Goal: Task Accomplishment & Management: Use online tool/utility

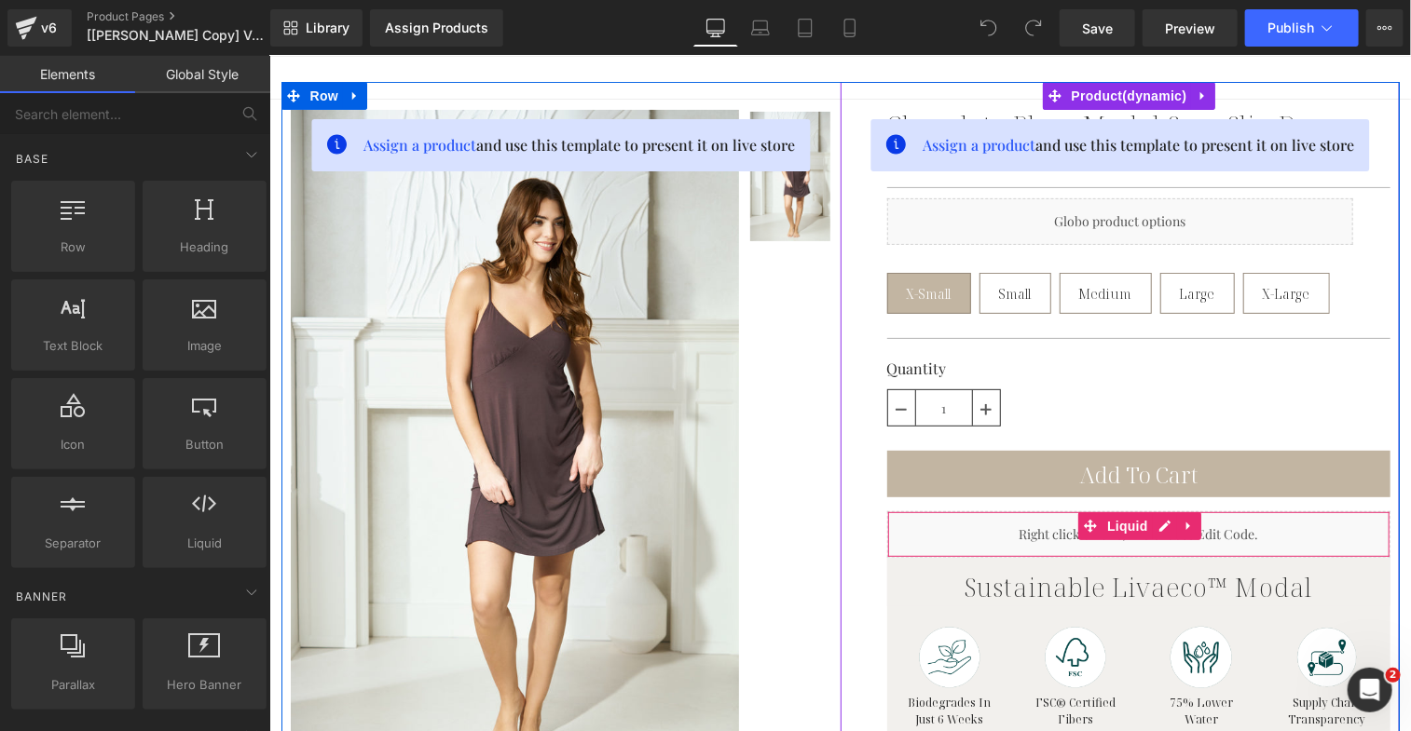
click at [1031, 529] on div "Liquid" at bounding box center [1137, 534] width 503 height 47
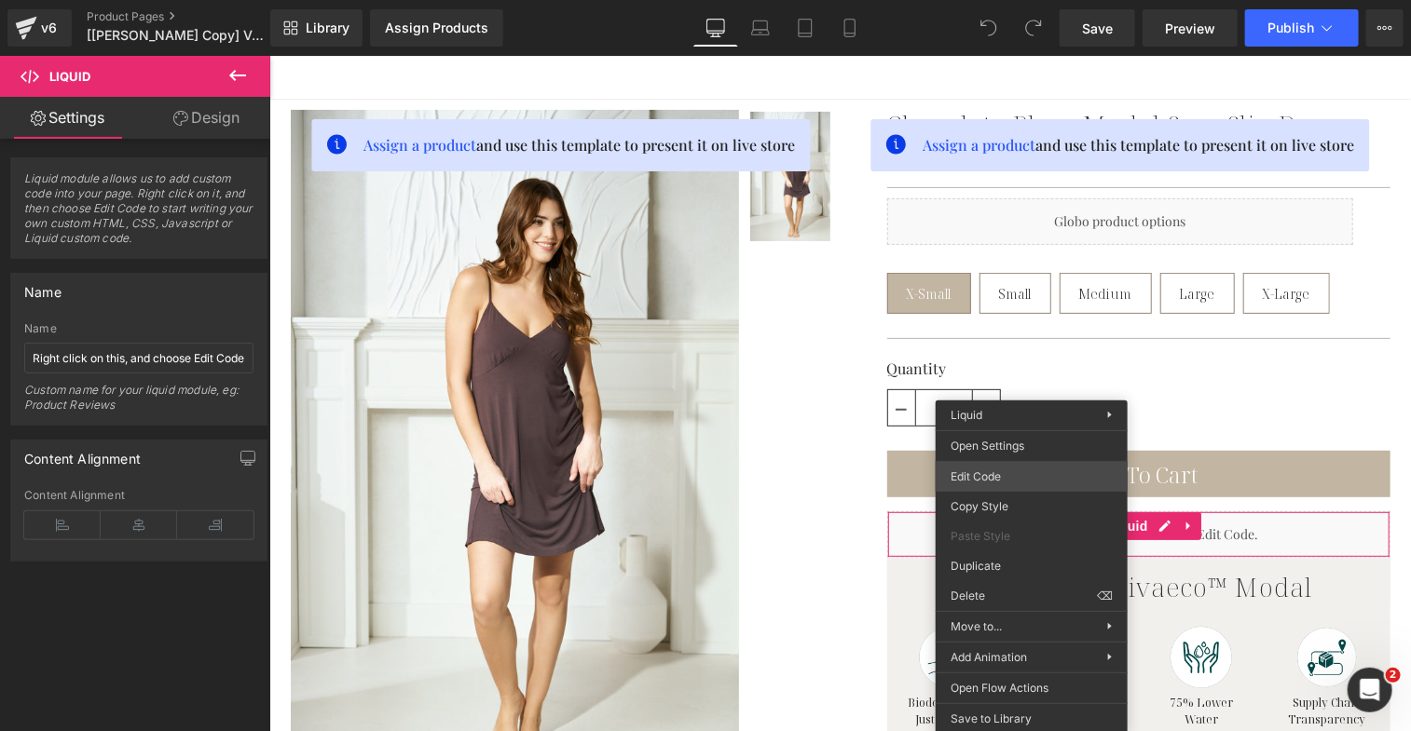
click at [1031, 0] on div "You are previewing how the will restyle your page. You can not edit Elements in…" at bounding box center [705, 0] width 1411 height 0
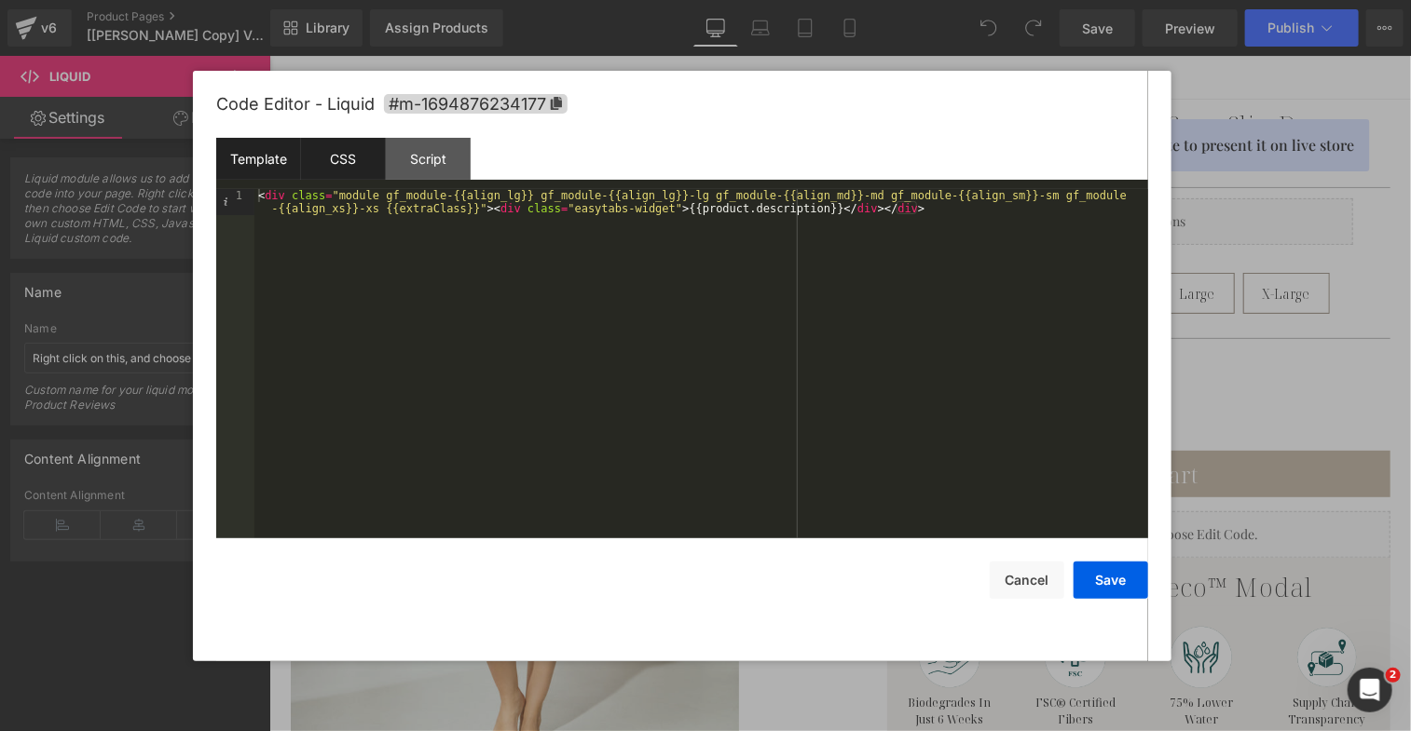
click at [344, 157] on div "CSS" at bounding box center [343, 159] width 85 height 42
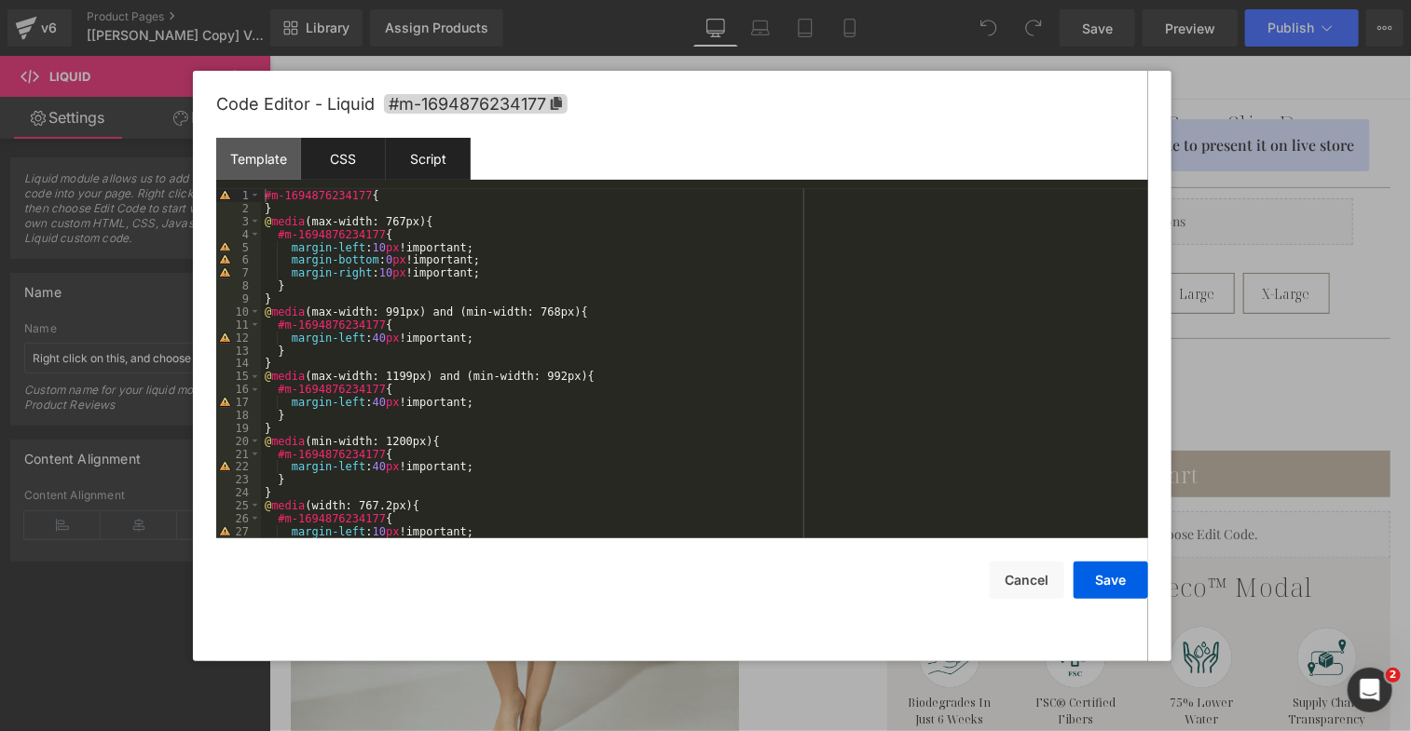
click at [456, 171] on div "Script" at bounding box center [428, 159] width 85 height 42
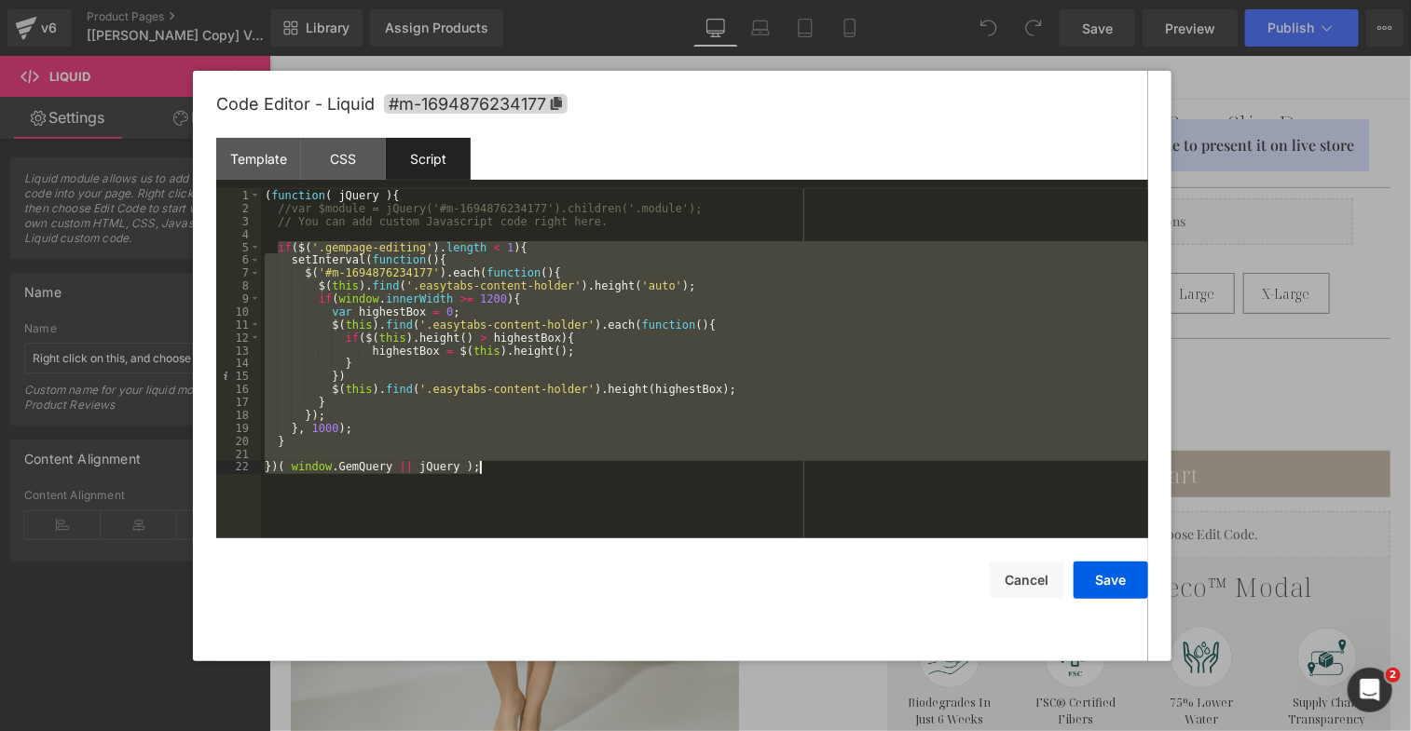
drag, startPoint x: 280, startPoint y: 247, endPoint x: 549, endPoint y: 485, distance: 359.1
click at [549, 485] on div "( function ( jQuery ) { //var $module = jQuery('#m-1694876234177').children('.m…" at bounding box center [704, 377] width 887 height 376
click at [1033, 588] on button "Cancel" at bounding box center [1027, 580] width 75 height 37
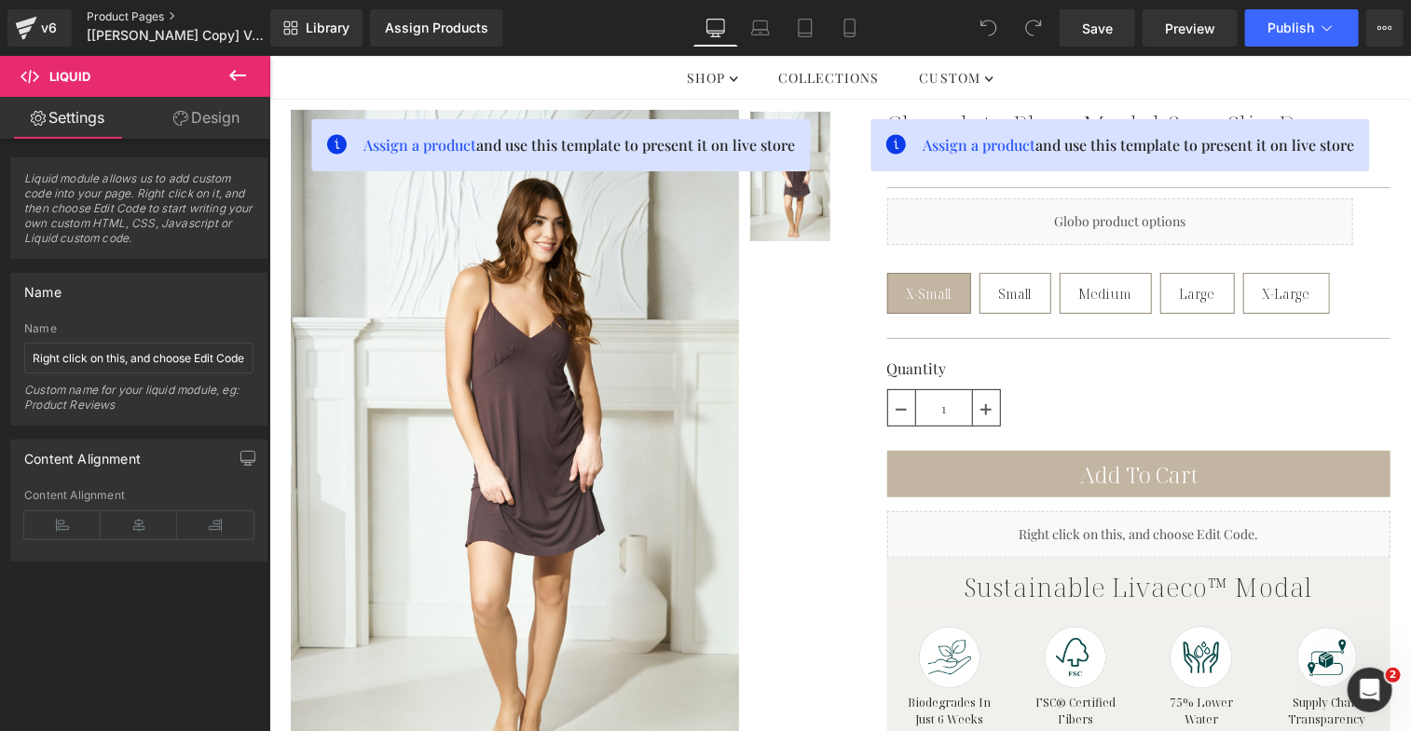
click at [137, 13] on link "Product Pages" at bounding box center [194, 16] width 214 height 15
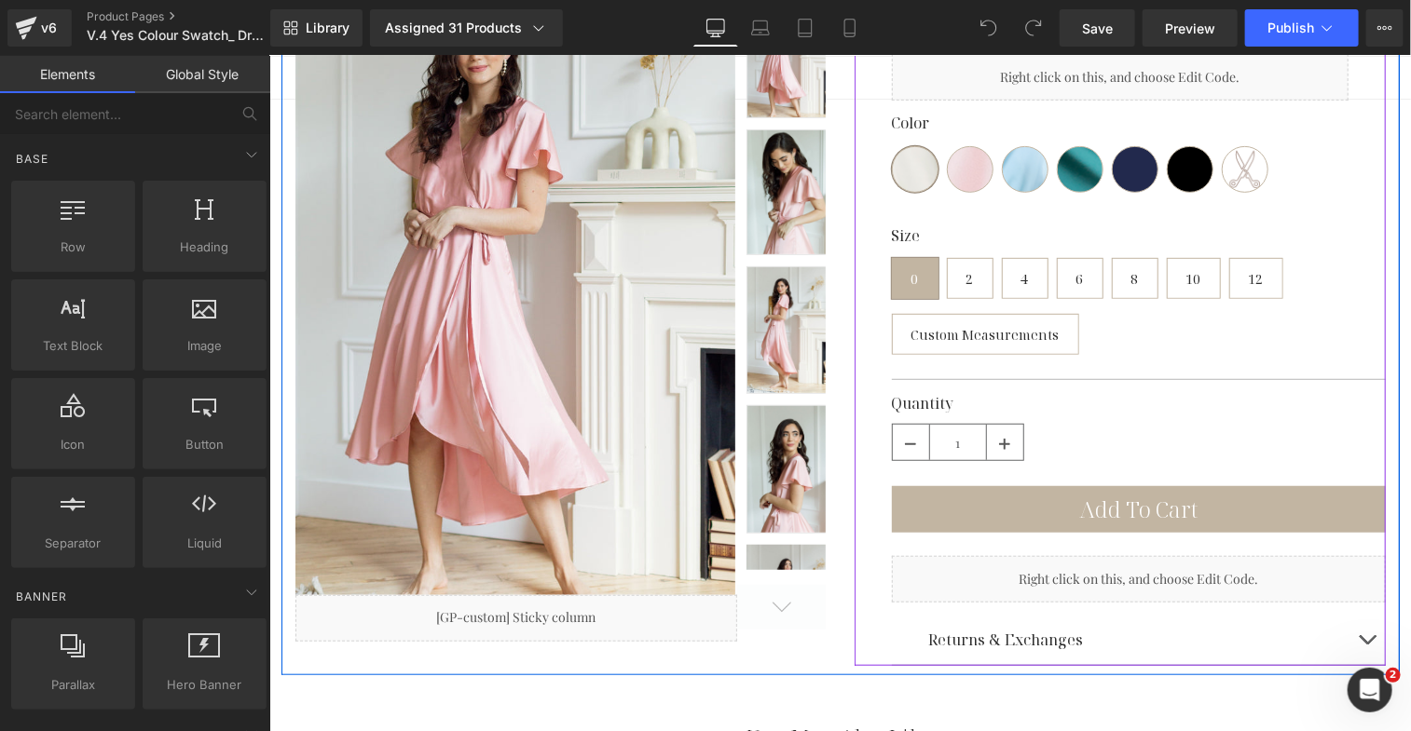
scroll to position [403, 0]
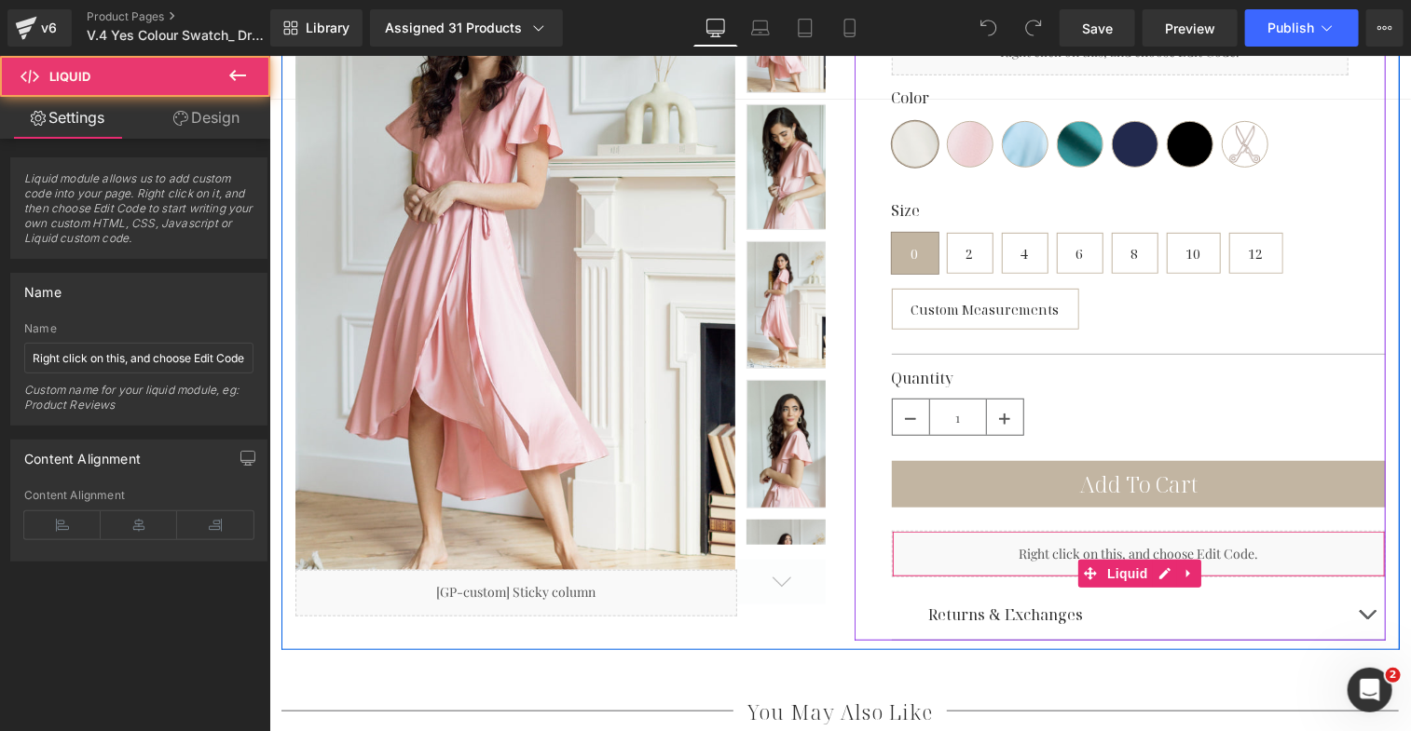
click at [1046, 547] on div "Liquid" at bounding box center [1138, 553] width 494 height 47
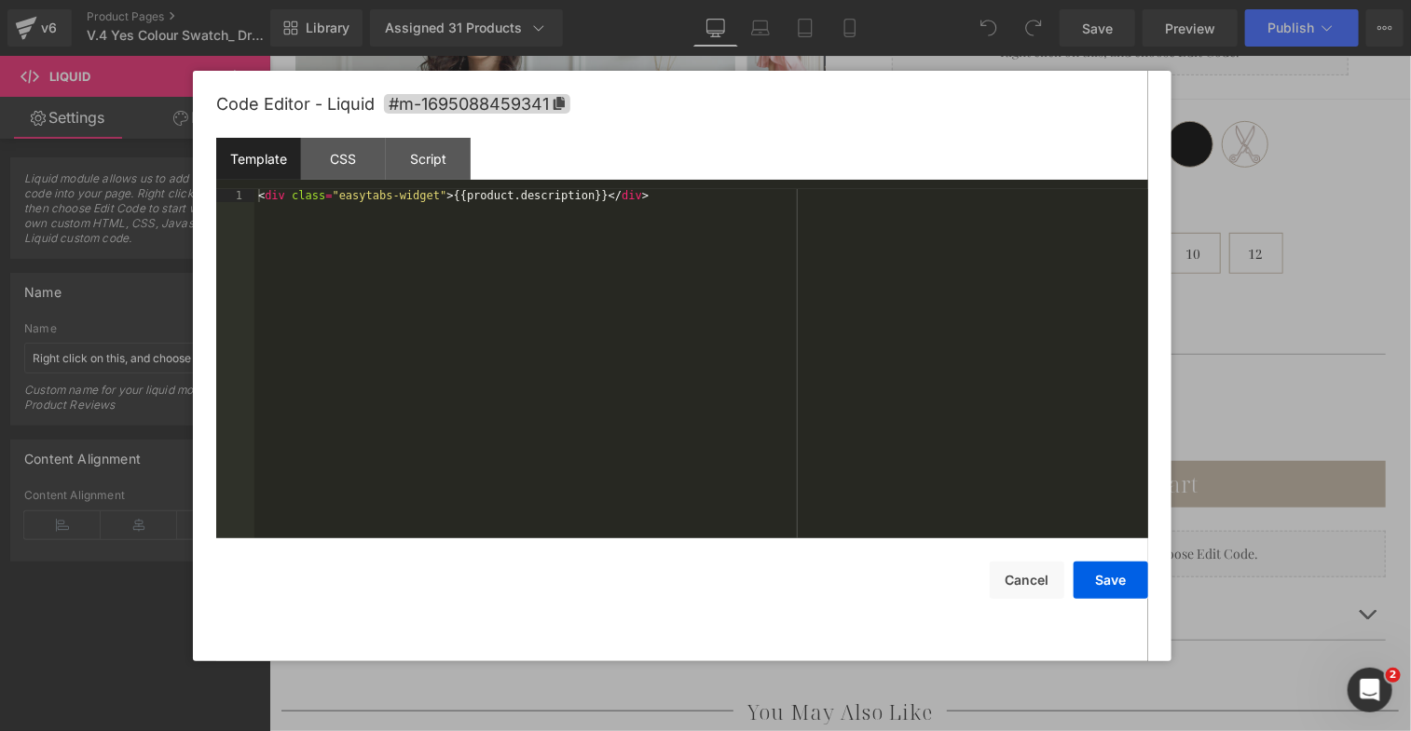
click at [1023, 0] on div "You are previewing how the will restyle your page. You can not edit Elements in…" at bounding box center [705, 0] width 1411 height 0
click at [431, 154] on div "Script" at bounding box center [428, 159] width 85 height 42
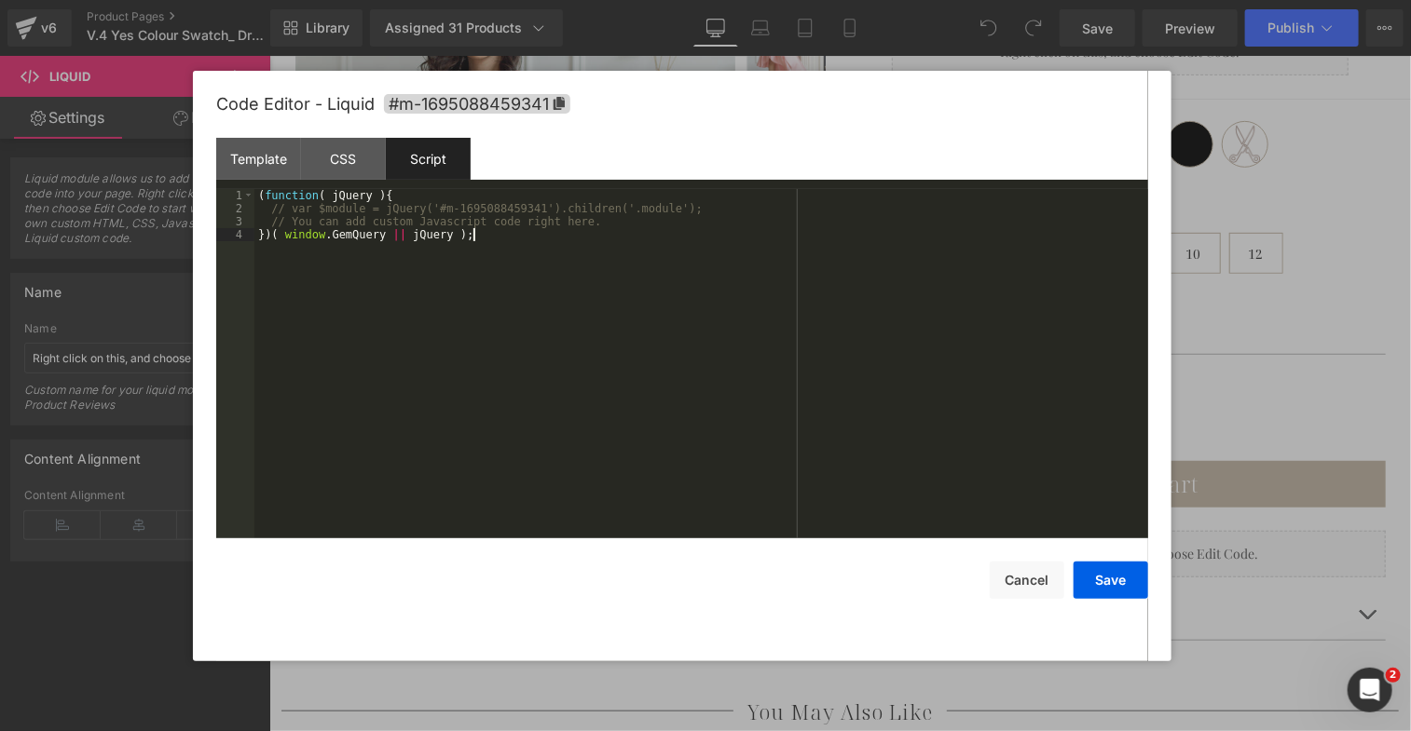
click at [520, 246] on div "( function ( jQuery ) { // var $module = jQuery('#m-1695088459341').children('.…" at bounding box center [701, 377] width 894 height 376
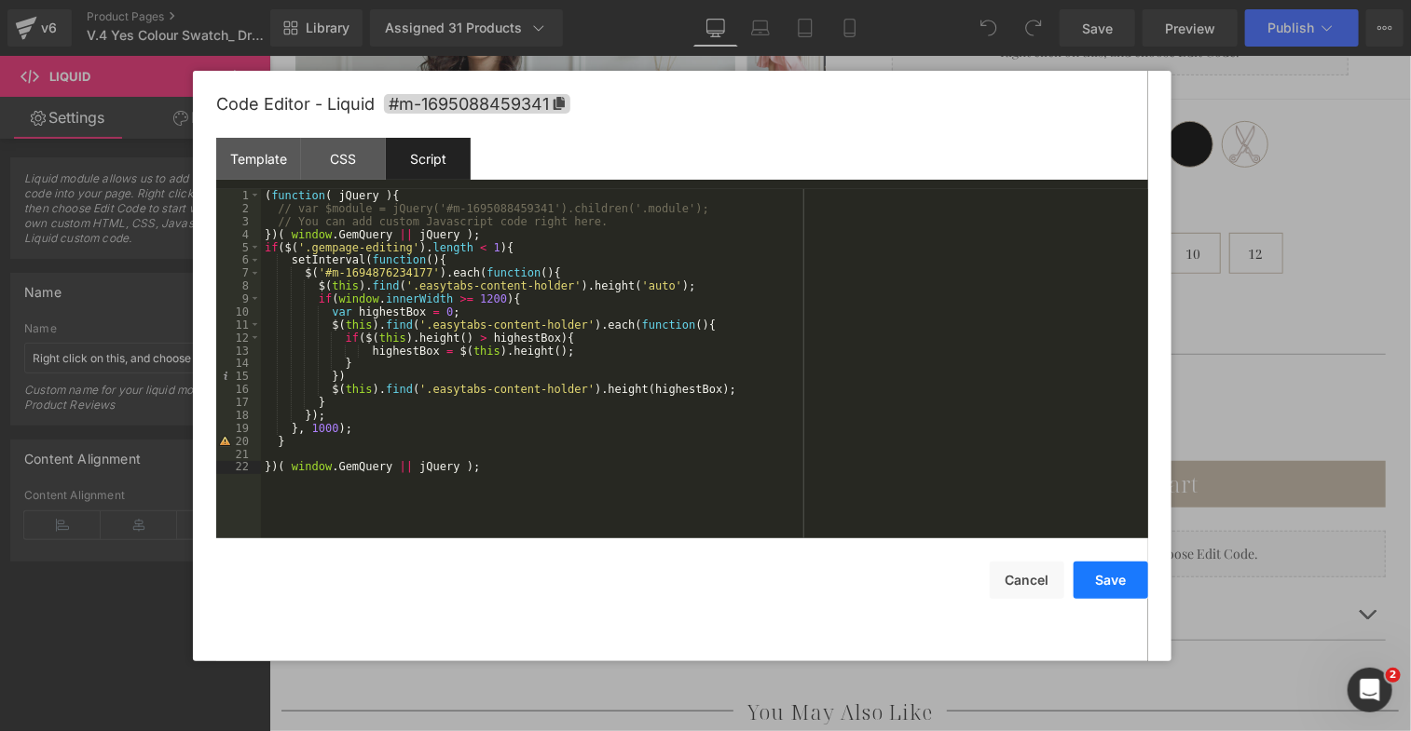
click at [1100, 581] on button "Save" at bounding box center [1110, 580] width 75 height 37
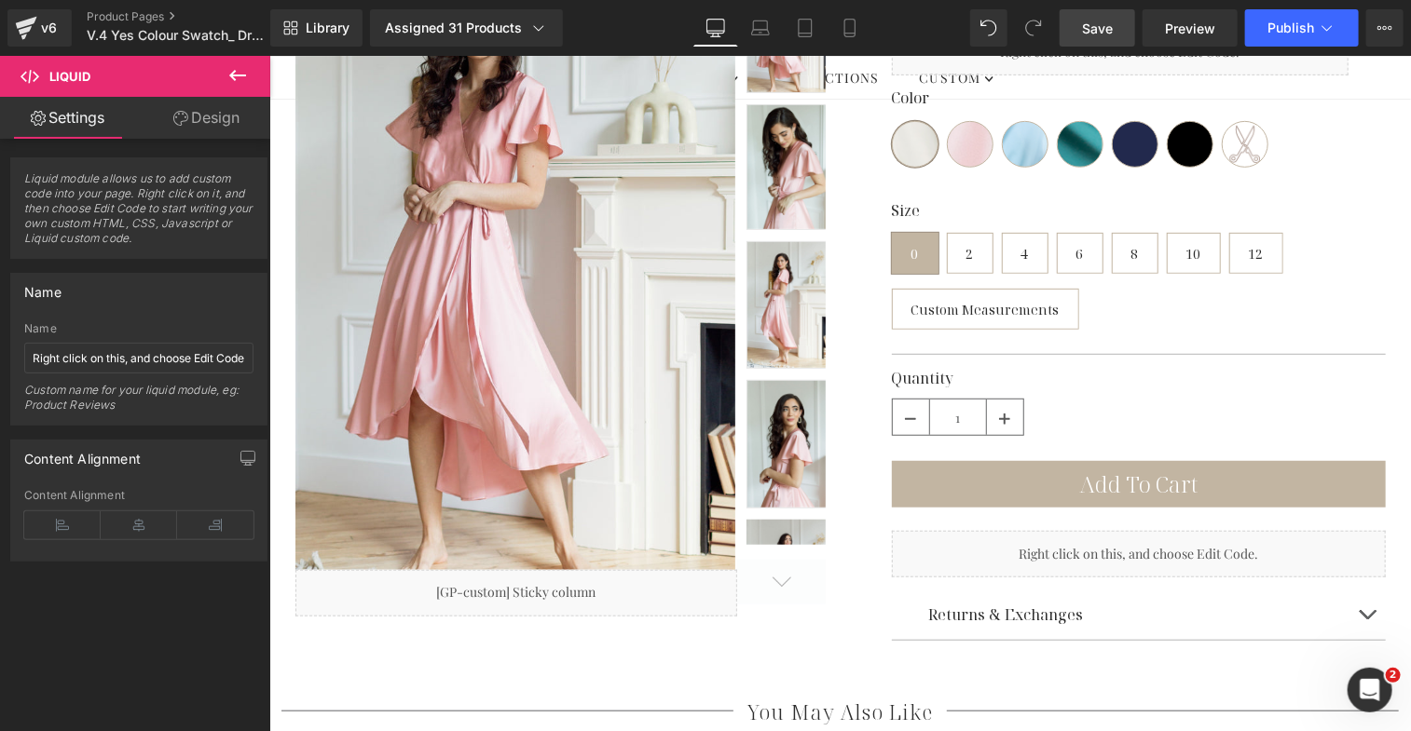
click at [1099, 20] on span "Save" at bounding box center [1097, 29] width 31 height 20
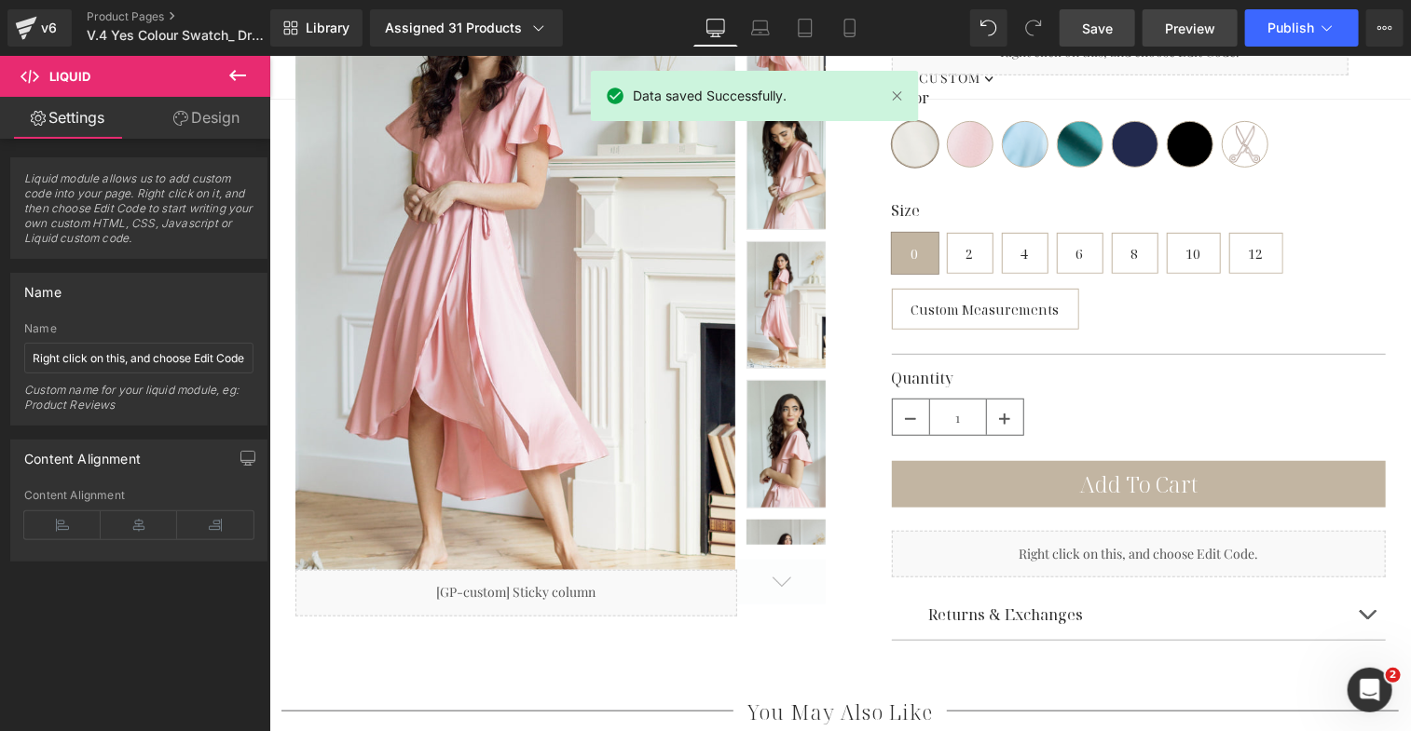
click at [1185, 30] on span "Preview" at bounding box center [1190, 29] width 50 height 20
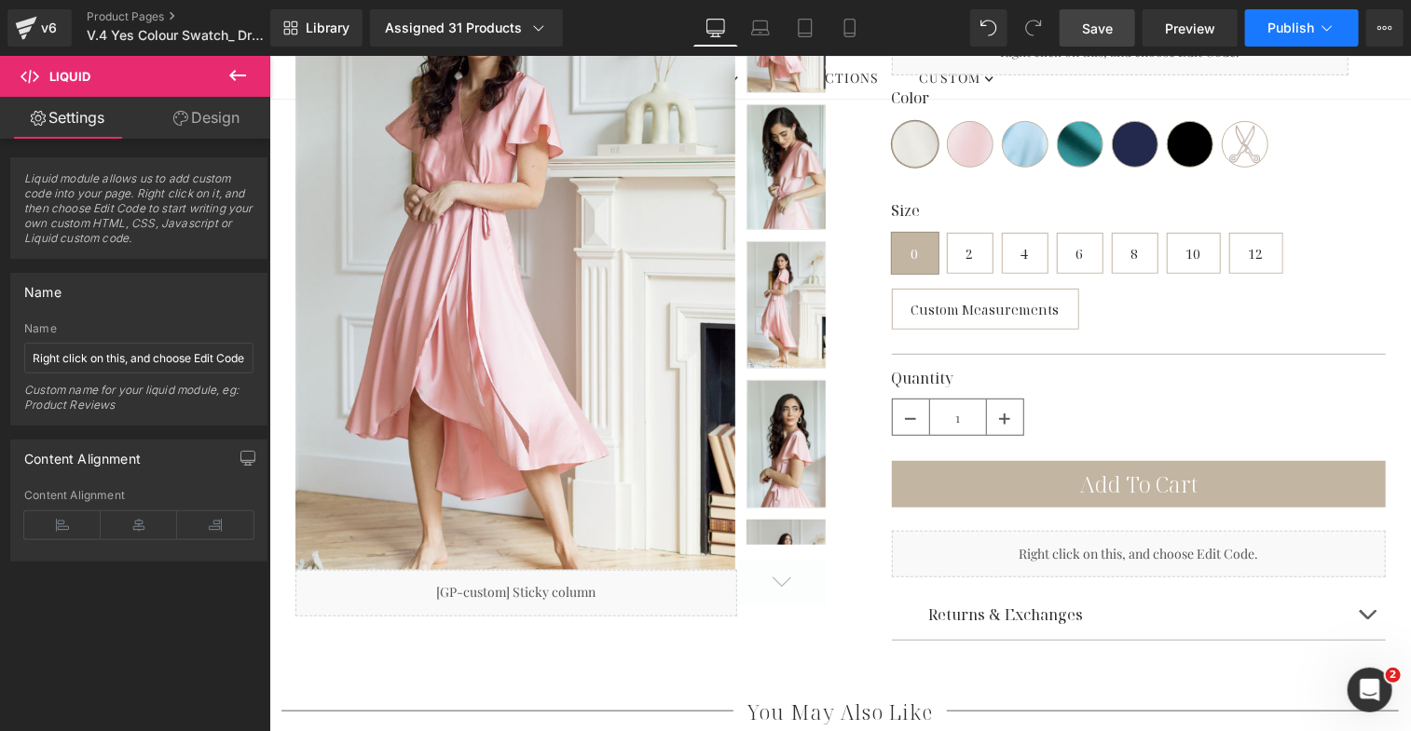
click at [1281, 32] on span "Publish" at bounding box center [1290, 27] width 47 height 15
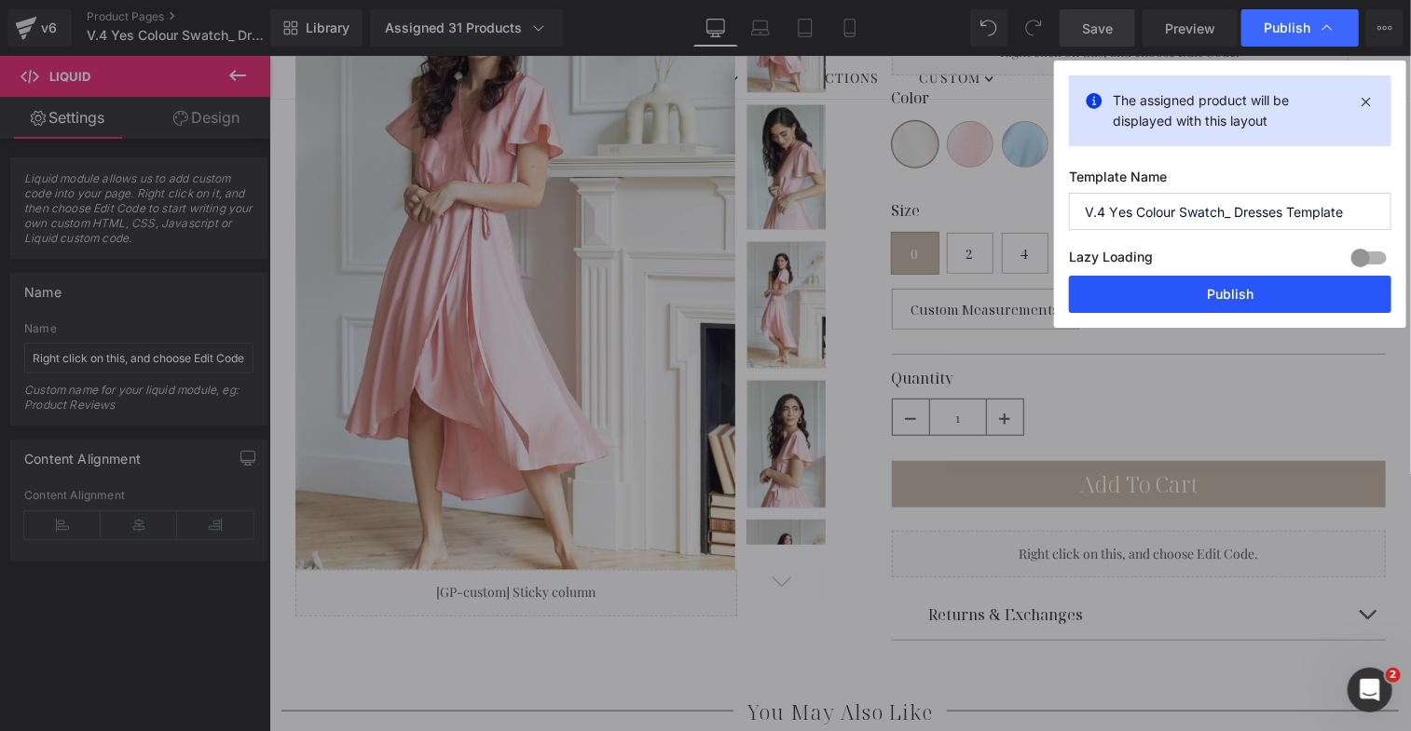
click at [1243, 288] on button "Publish" at bounding box center [1230, 294] width 322 height 37
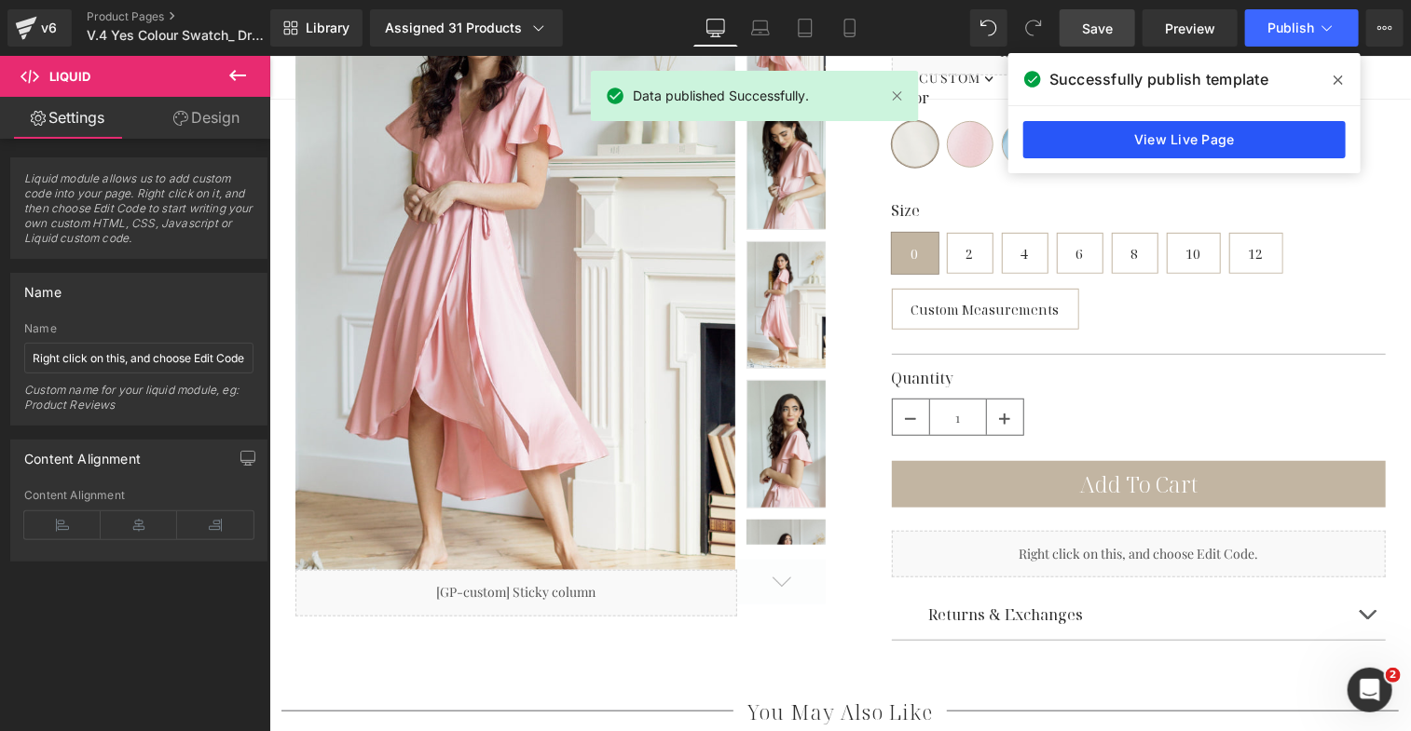
click at [1263, 143] on link "View Live Page" at bounding box center [1184, 139] width 322 height 37
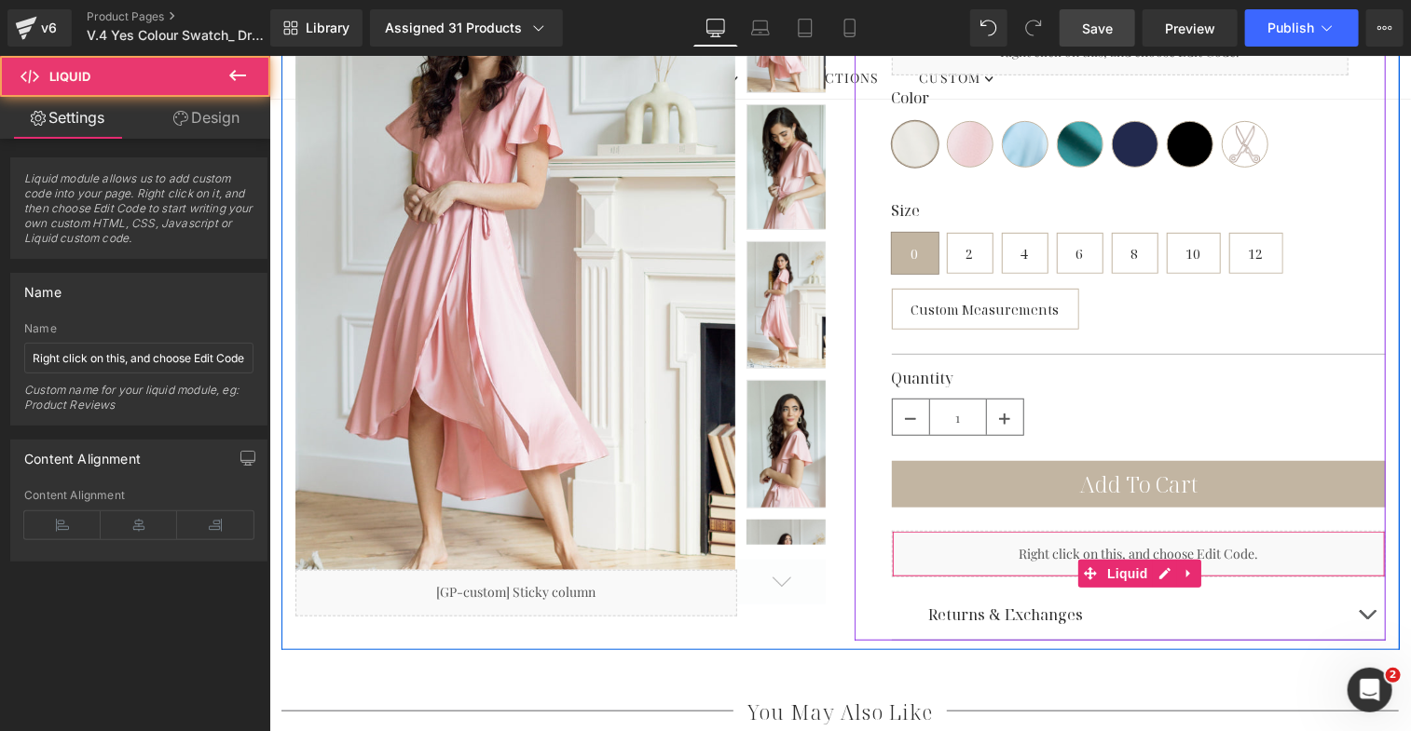
click at [1149, 545] on div "Liquid" at bounding box center [1138, 553] width 494 height 47
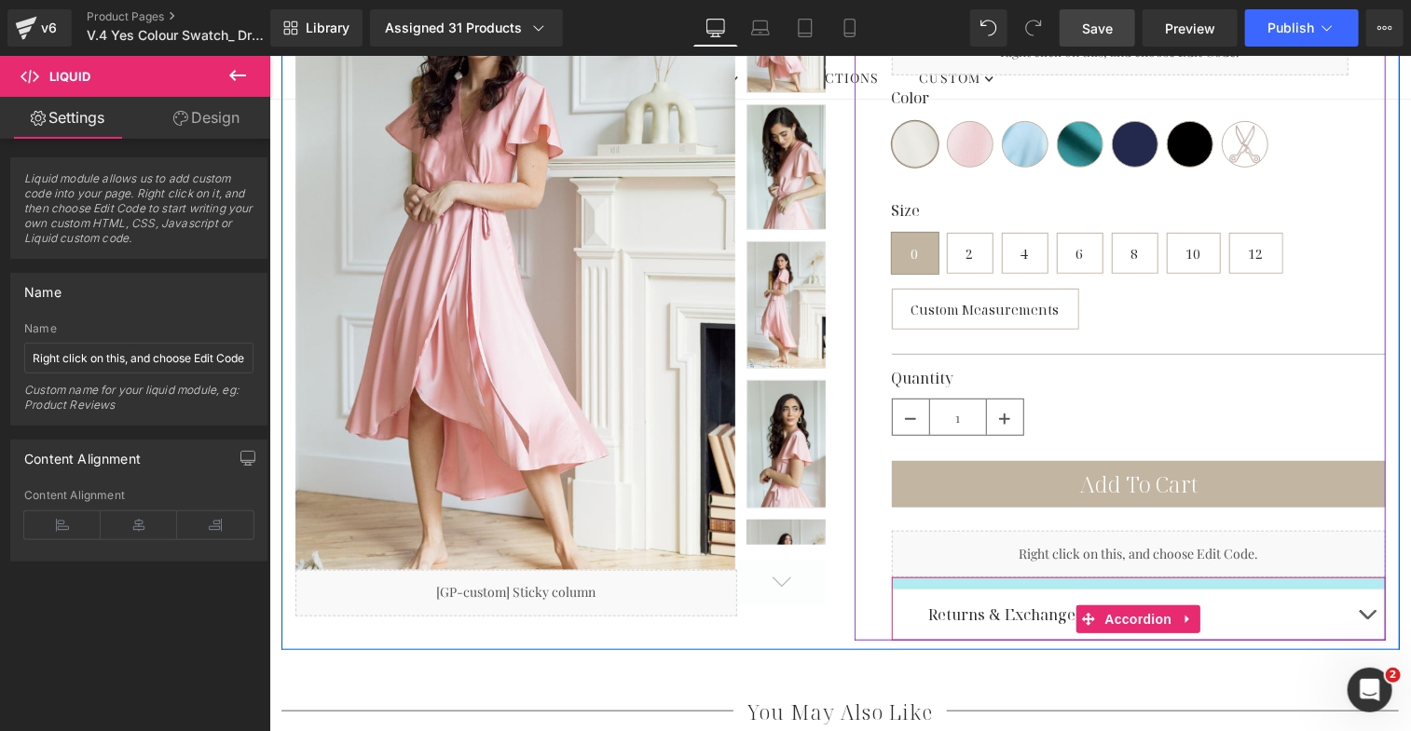
click at [1128, 577] on div at bounding box center [1138, 583] width 494 height 12
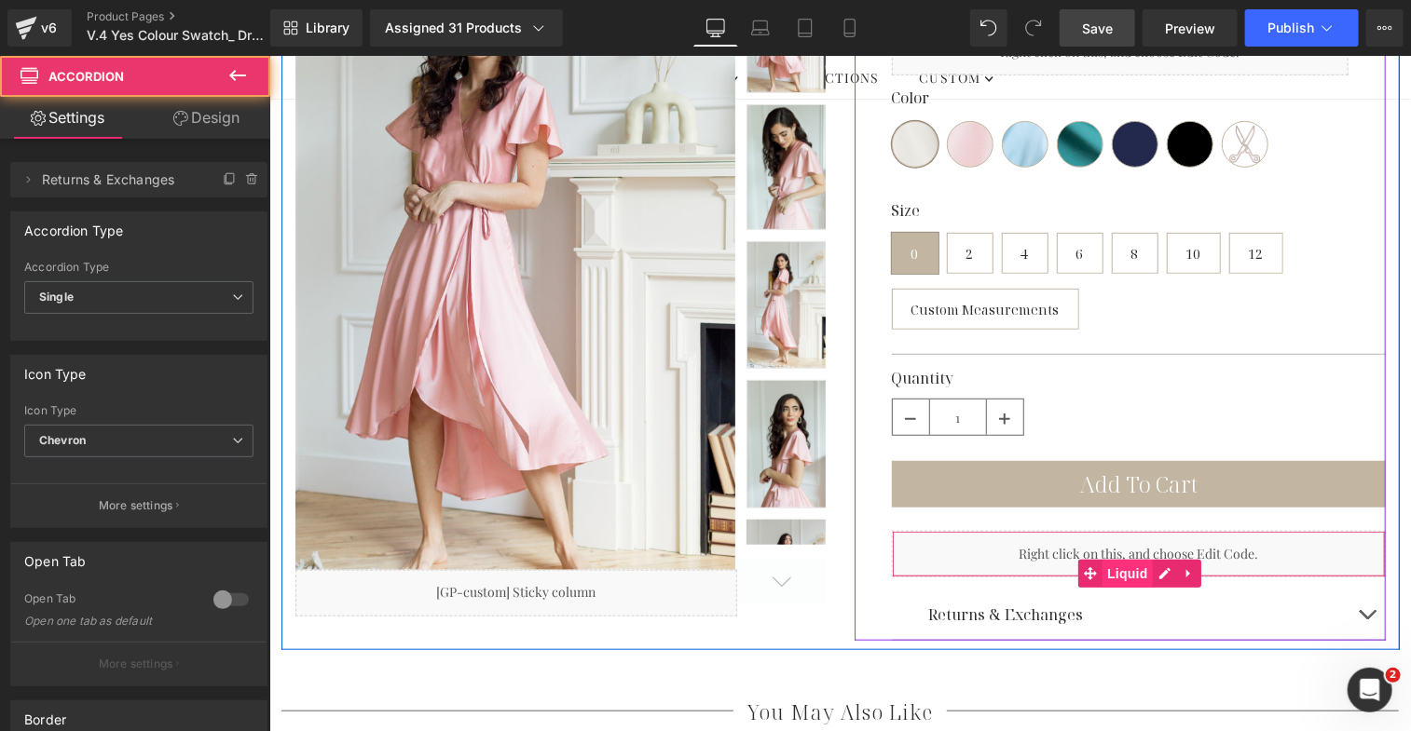
click at [1127, 559] on link "Liquid" at bounding box center [1114, 573] width 75 height 28
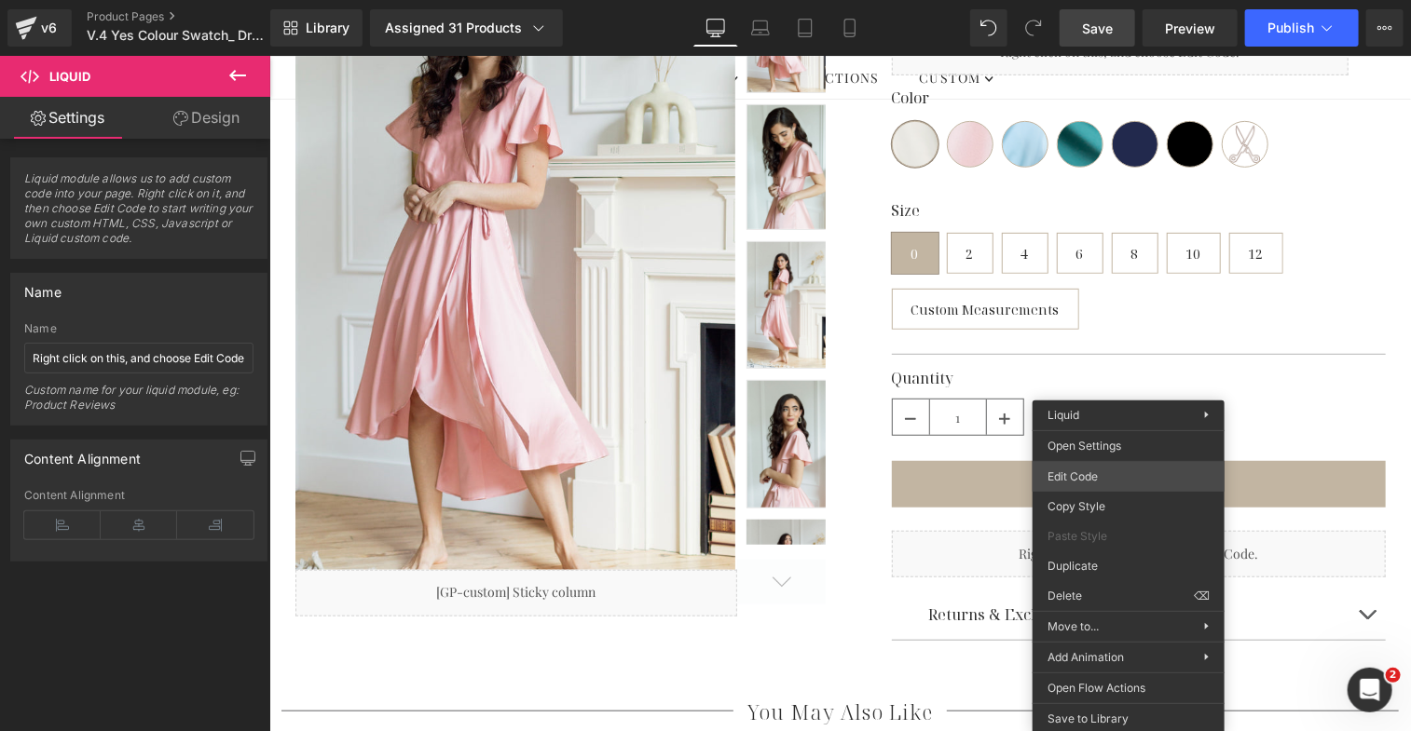
click at [1129, 0] on div "Liquid You are previewing how the will restyle your page. You can not edit Elem…" at bounding box center [705, 0] width 1411 height 0
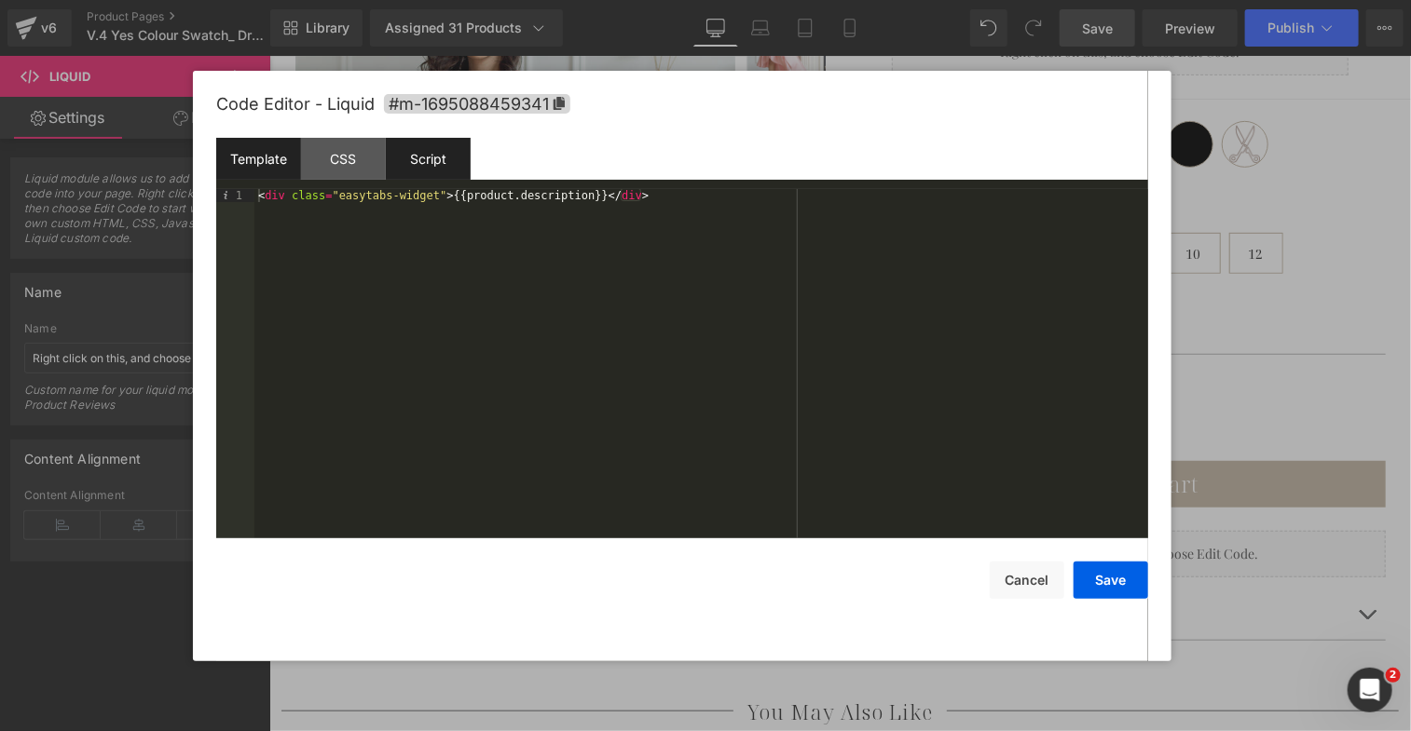
click at [443, 162] on div "Script" at bounding box center [428, 159] width 85 height 42
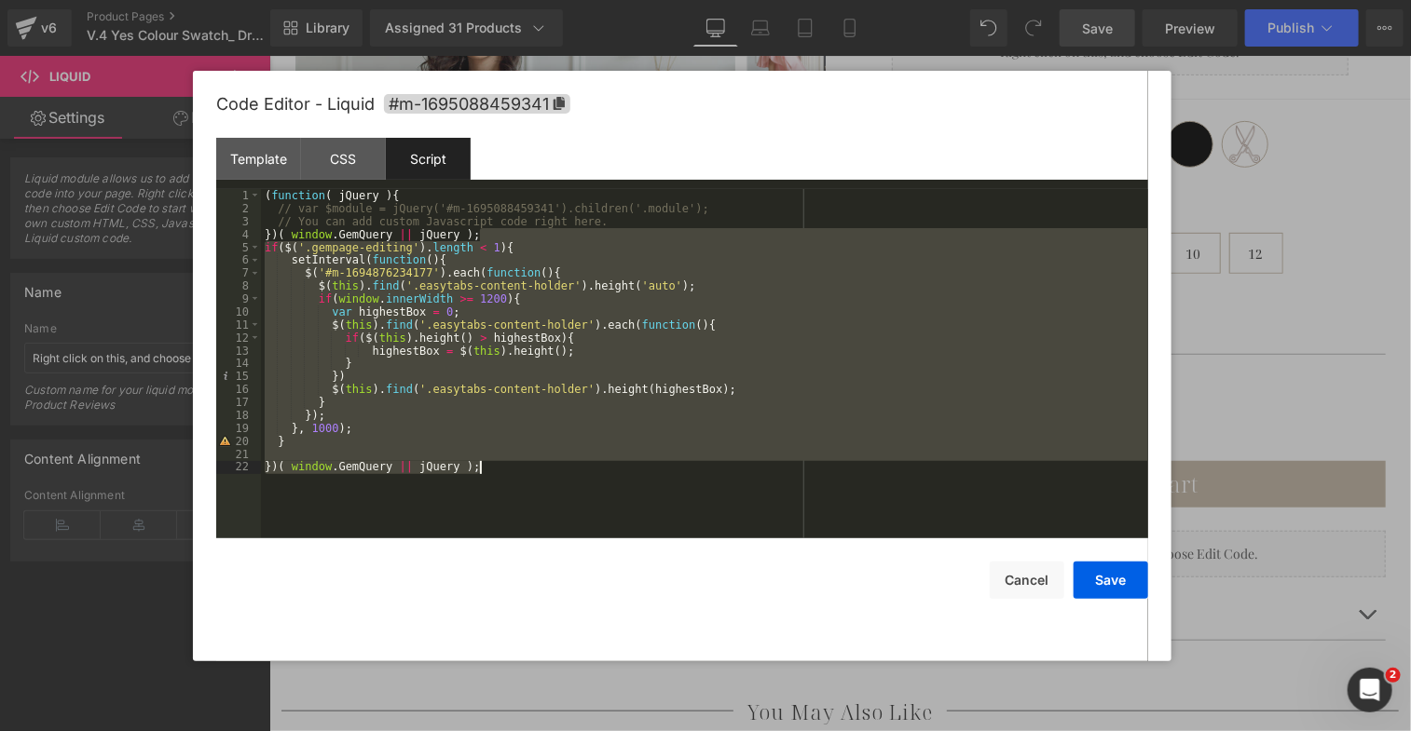
drag, startPoint x: 499, startPoint y: 238, endPoint x: 542, endPoint y: 527, distance: 293.1
click at [542, 527] on div "( function ( jQuery ) { // var $module = jQuery('#m-1695088459341').children('.…" at bounding box center [704, 377] width 887 height 376
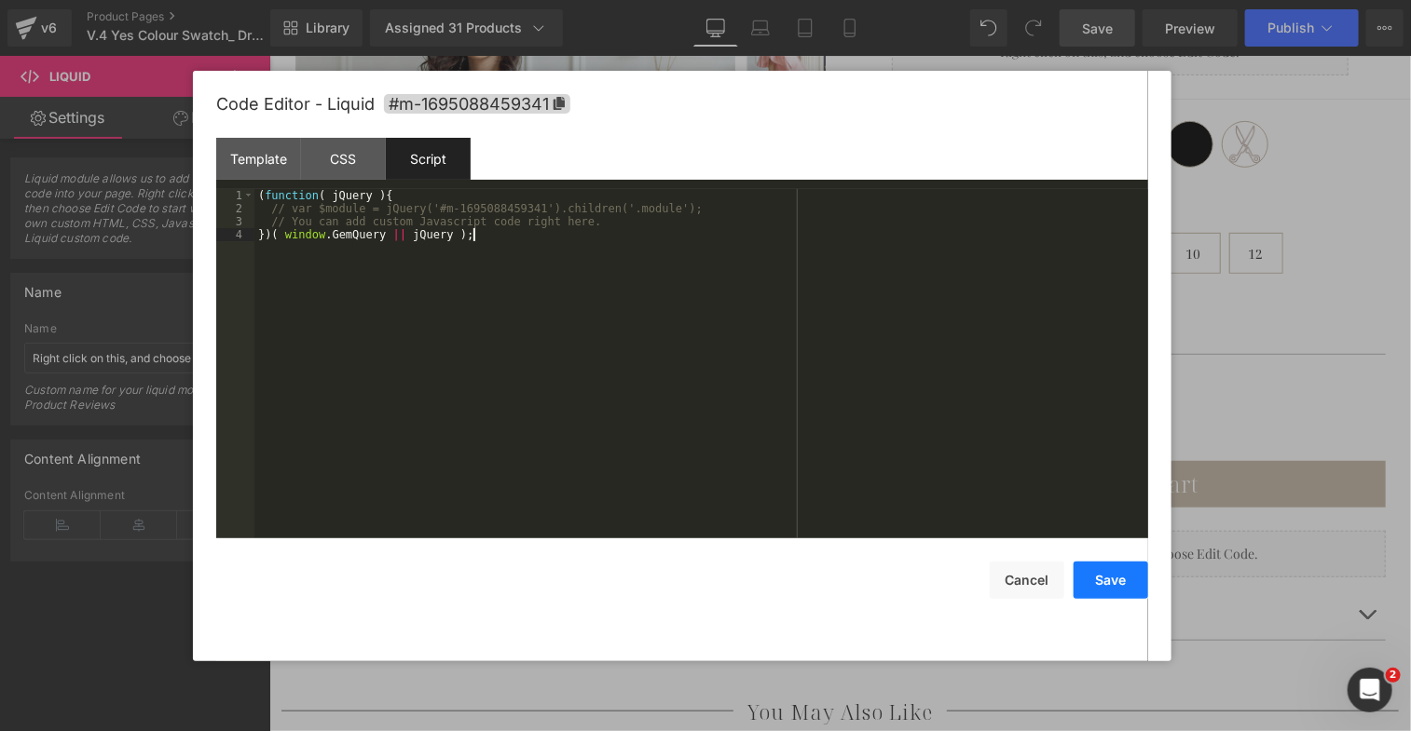
click at [1114, 578] on button "Save" at bounding box center [1110, 580] width 75 height 37
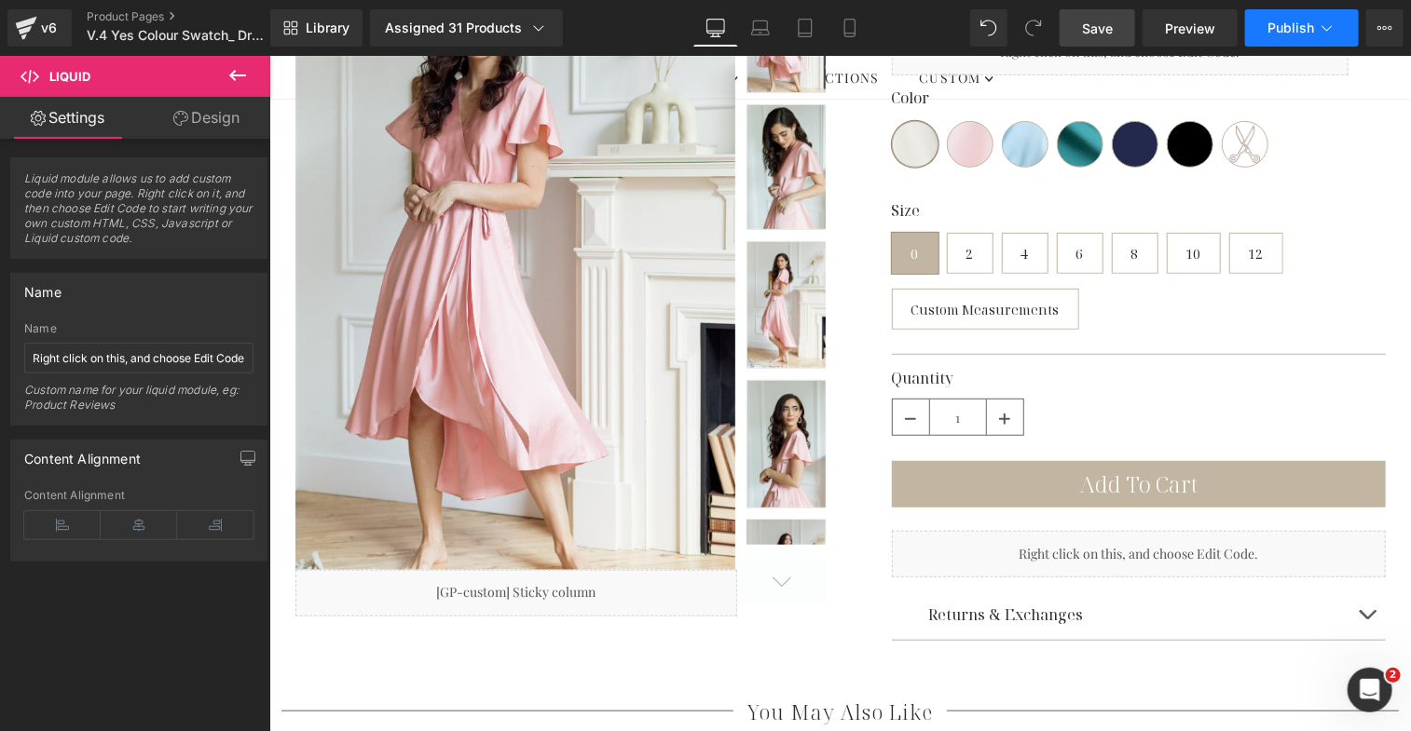
click at [1279, 35] on button "Publish" at bounding box center [1302, 27] width 114 height 37
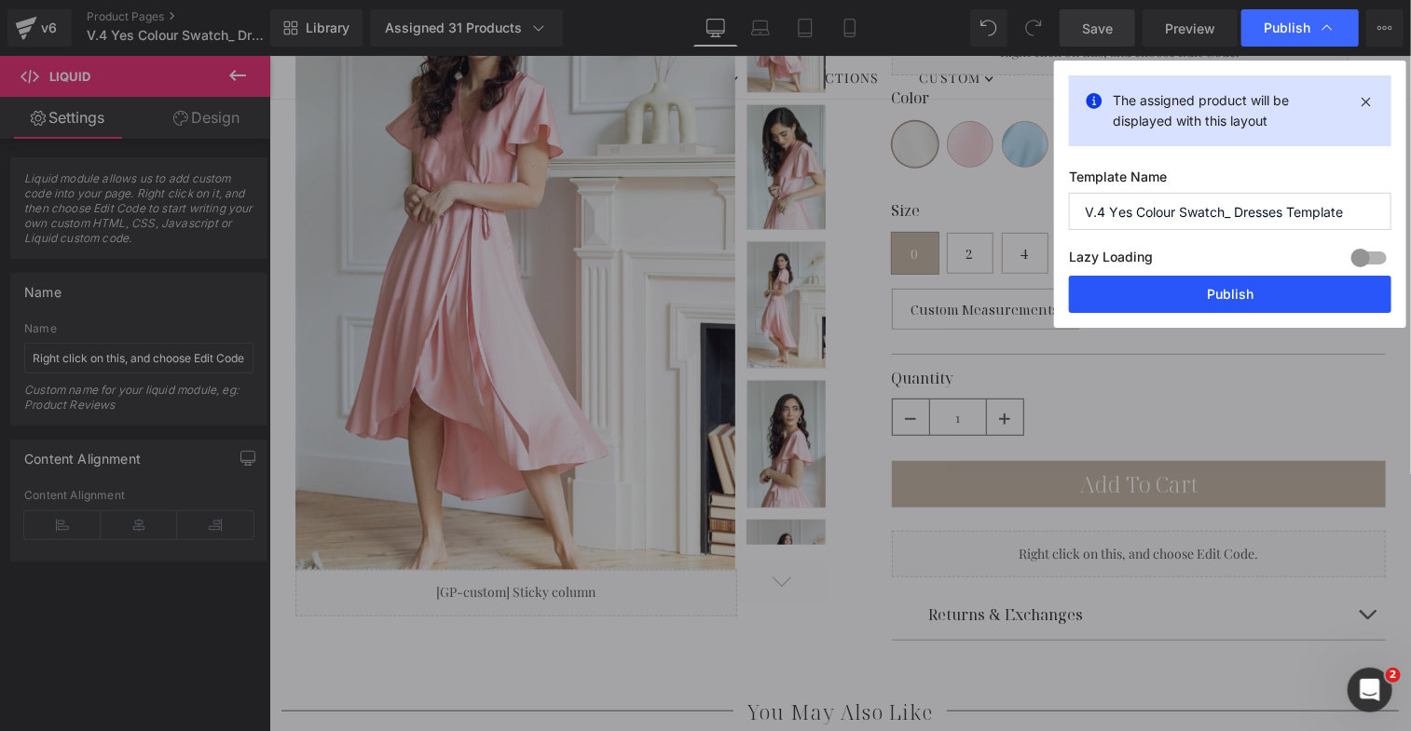
click at [1185, 294] on button "Publish" at bounding box center [1230, 294] width 322 height 37
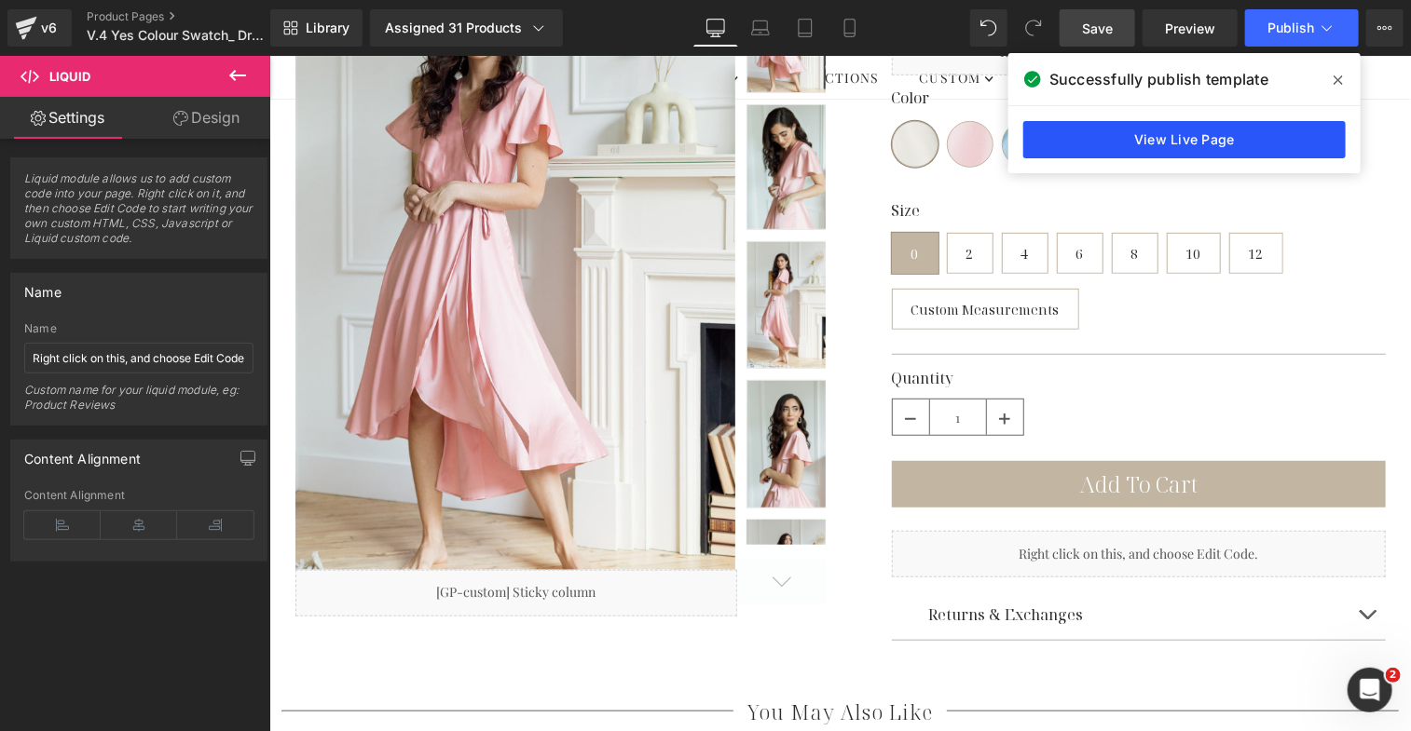
click at [1216, 153] on link "View Live Page" at bounding box center [1184, 139] width 322 height 37
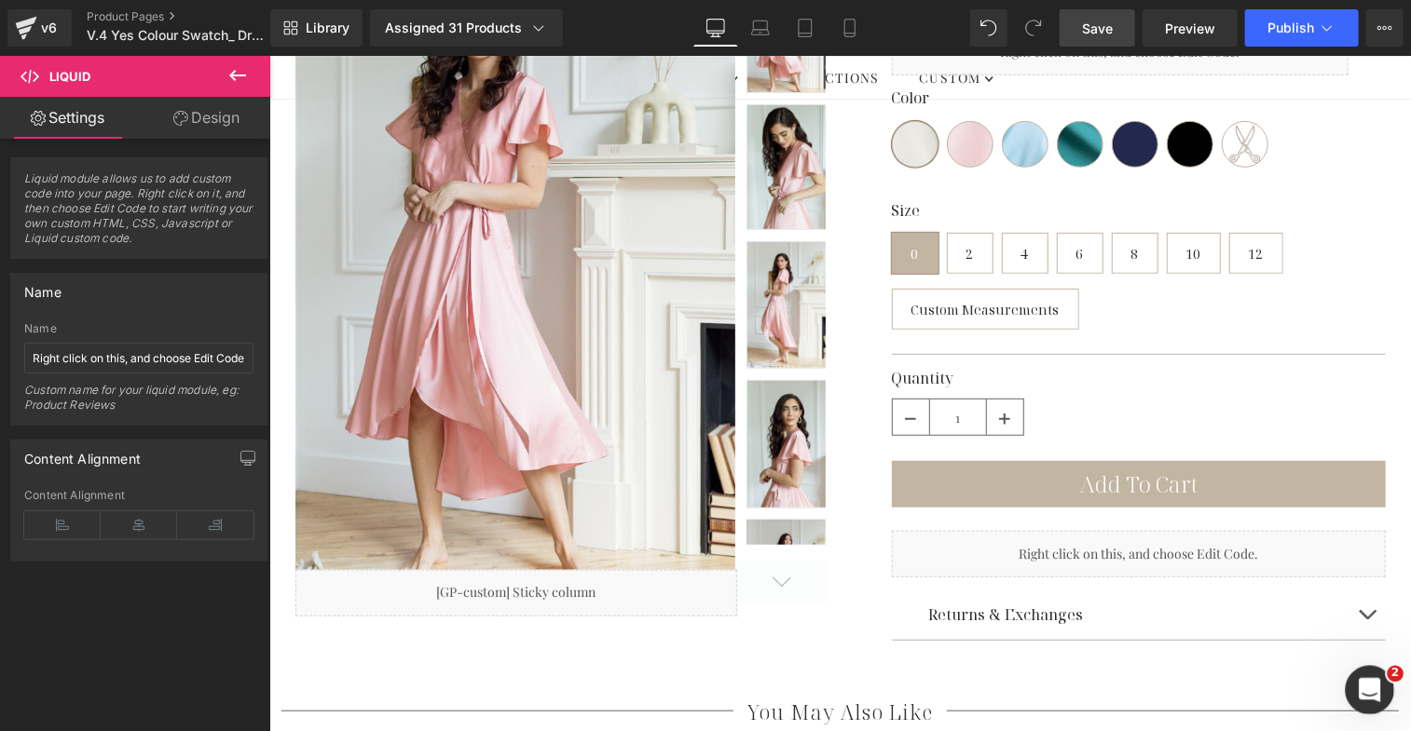
click at [1366, 685] on icon "Open Intercom Messenger" at bounding box center [1367, 688] width 31 height 31
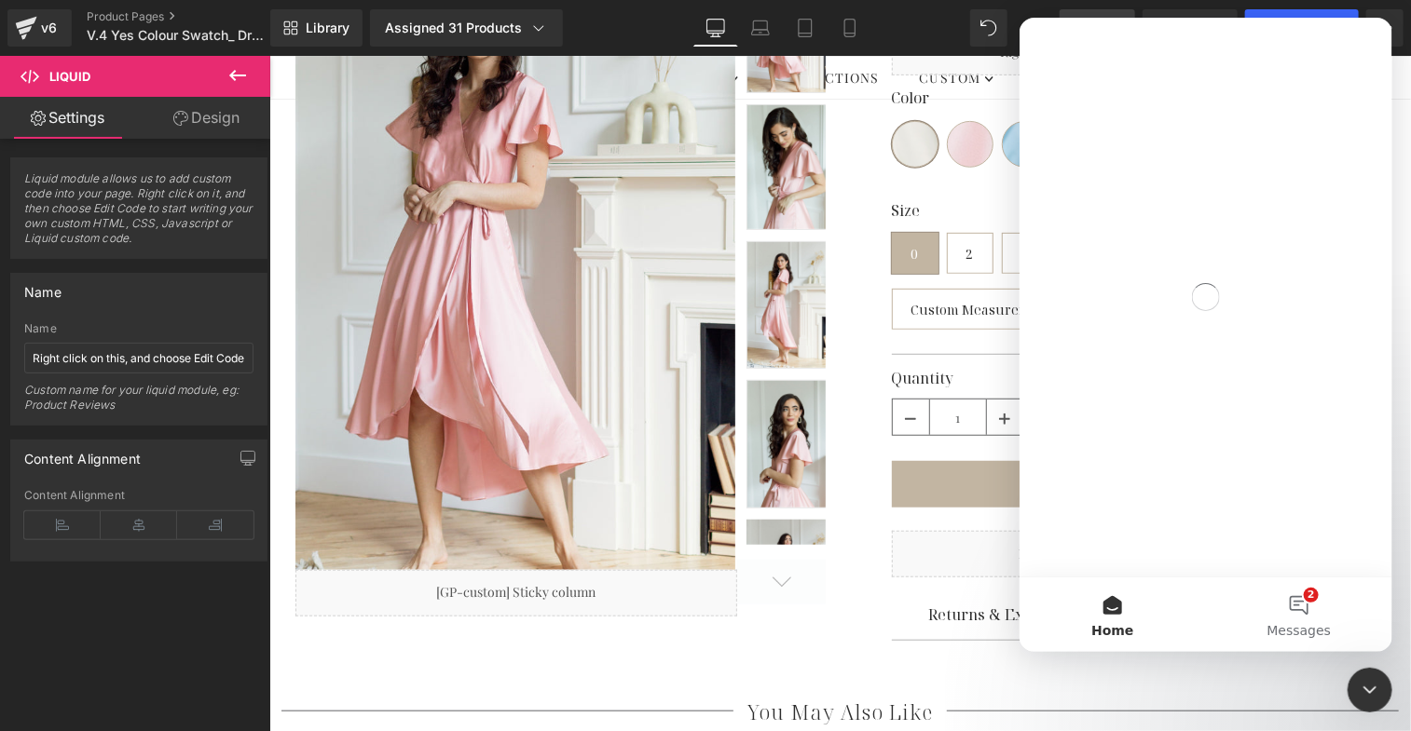
scroll to position [0, 0]
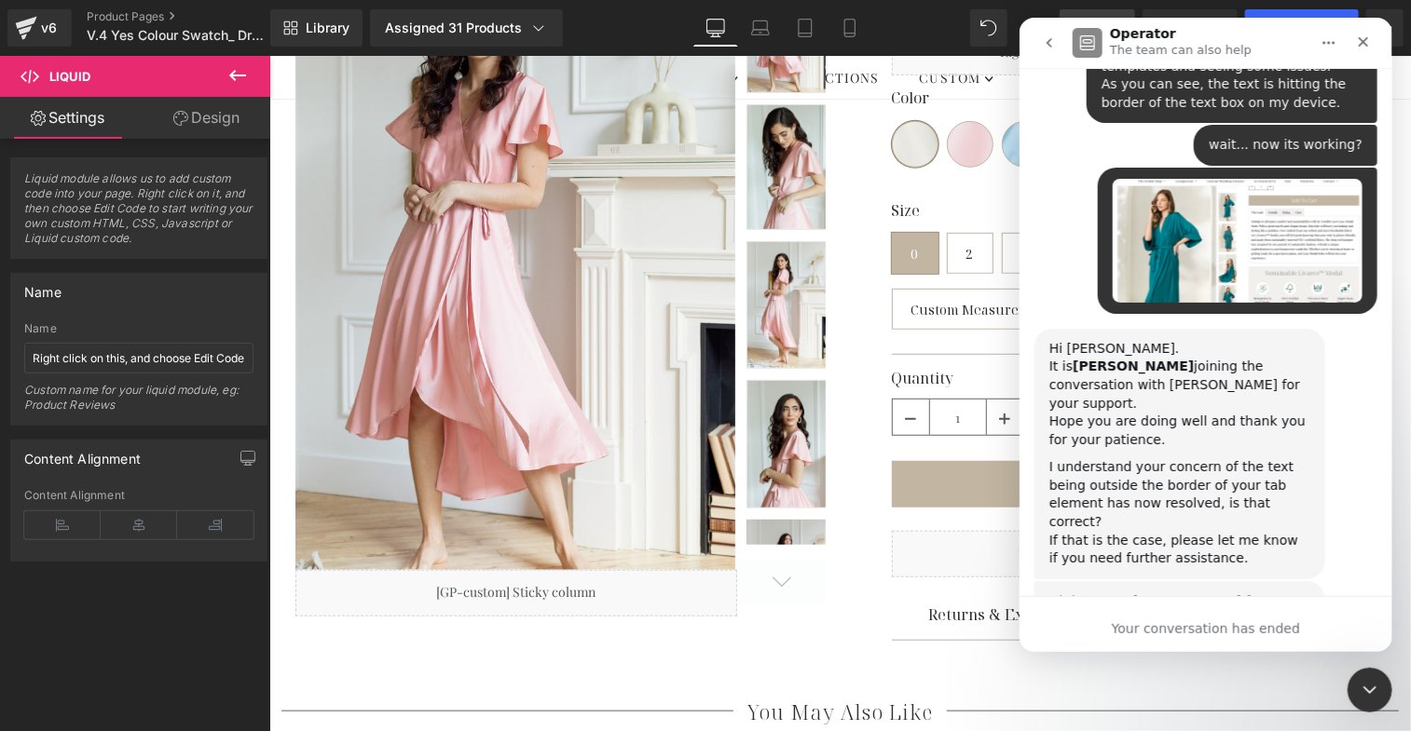
scroll to position [32125, 0]
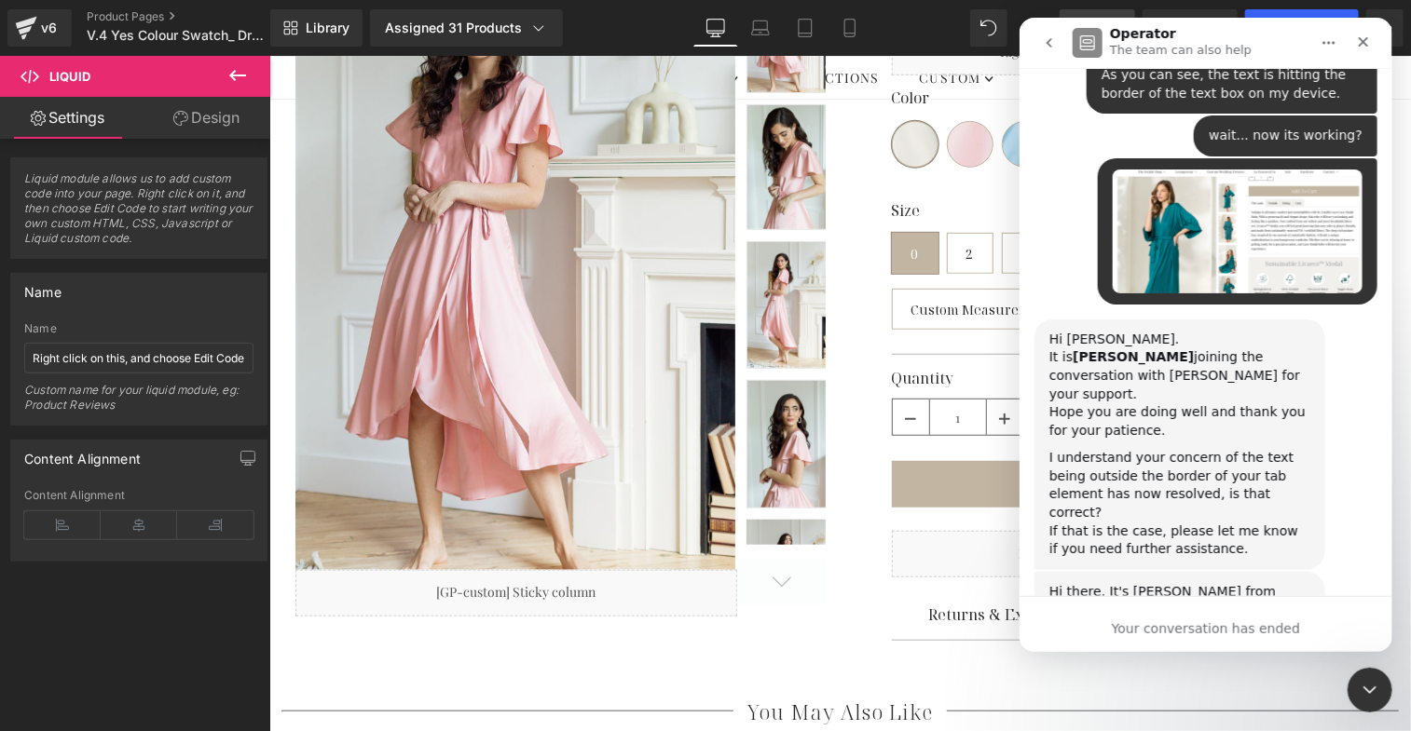
click at [1211, 626] on div "Your conversation has ended" at bounding box center [1204, 630] width 373 height 20
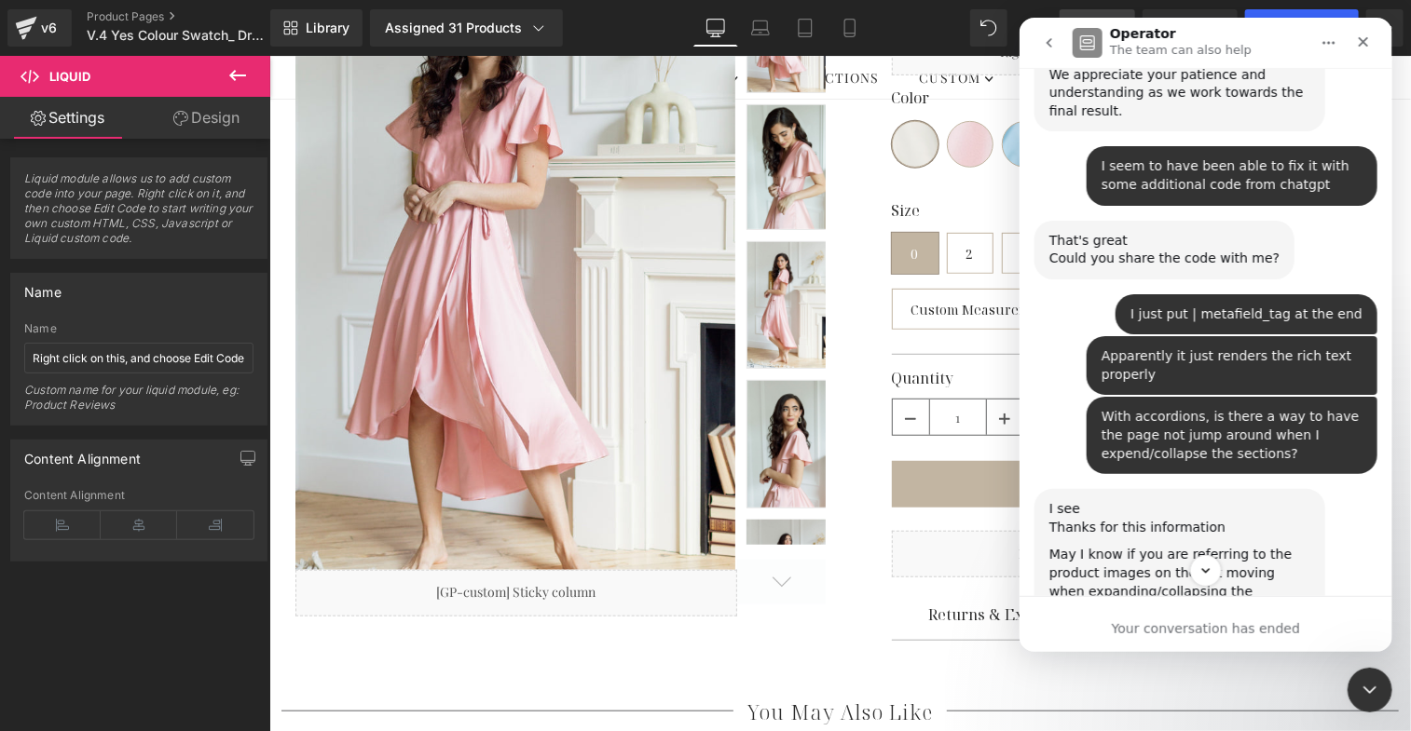
scroll to position [25161, 0]
click at [151, 13] on div at bounding box center [705, 338] width 1411 height 676
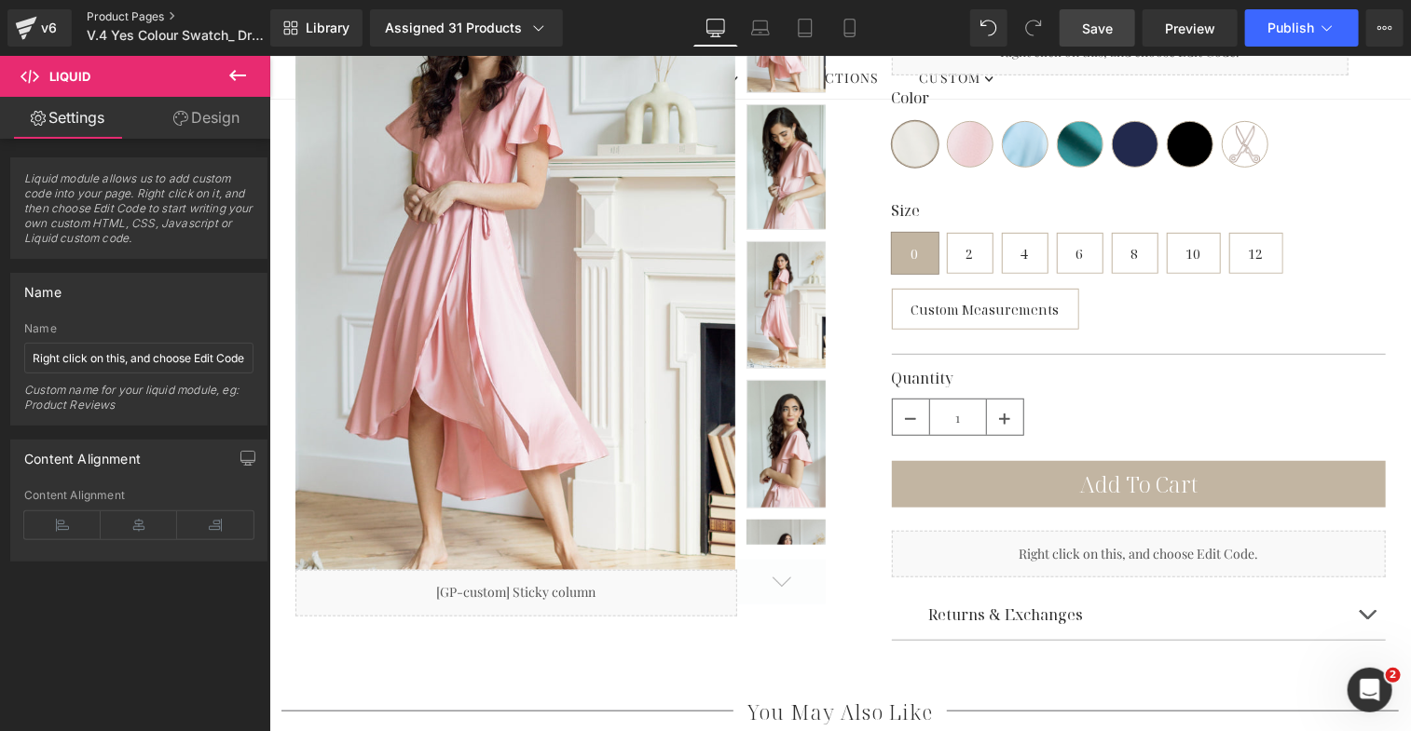
scroll to position [29054, 0]
click at [151, 19] on link "Product Pages" at bounding box center [194, 16] width 214 height 15
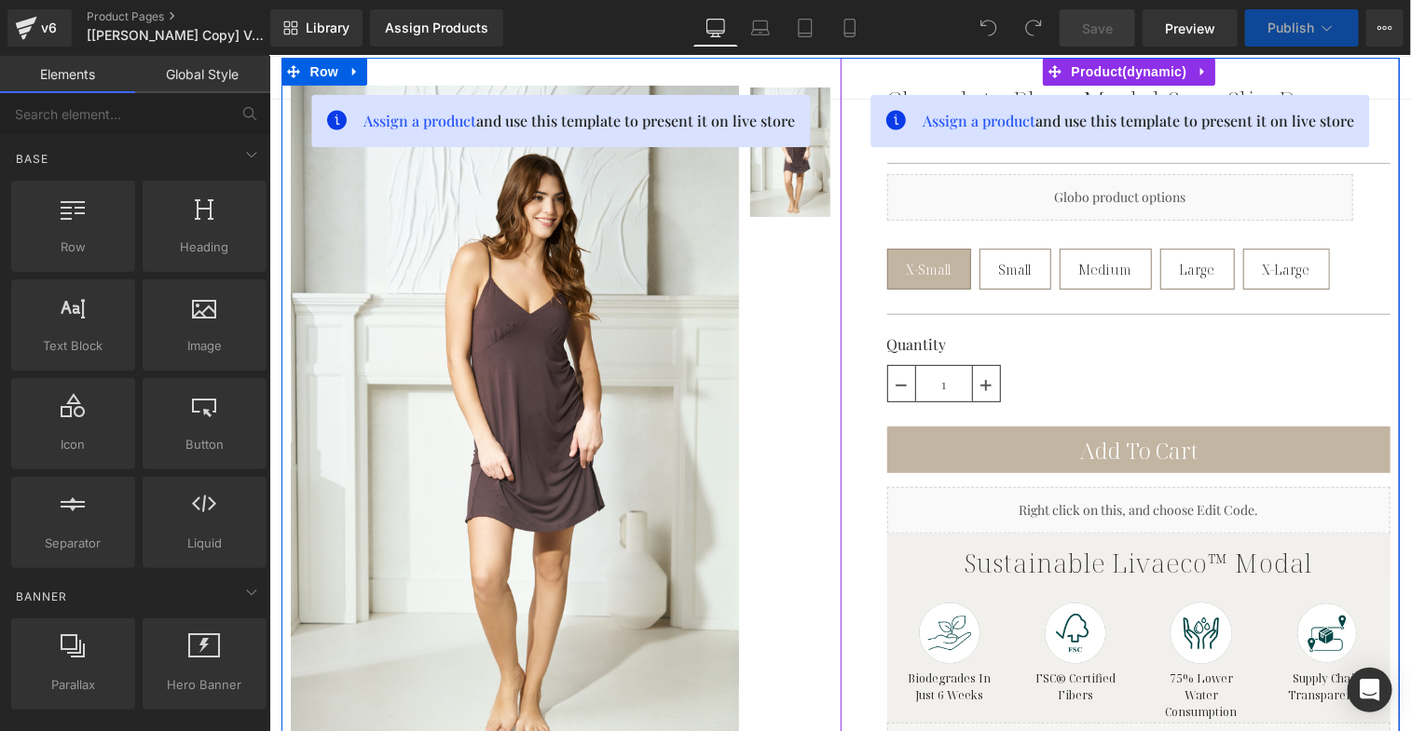
scroll to position [407, 0]
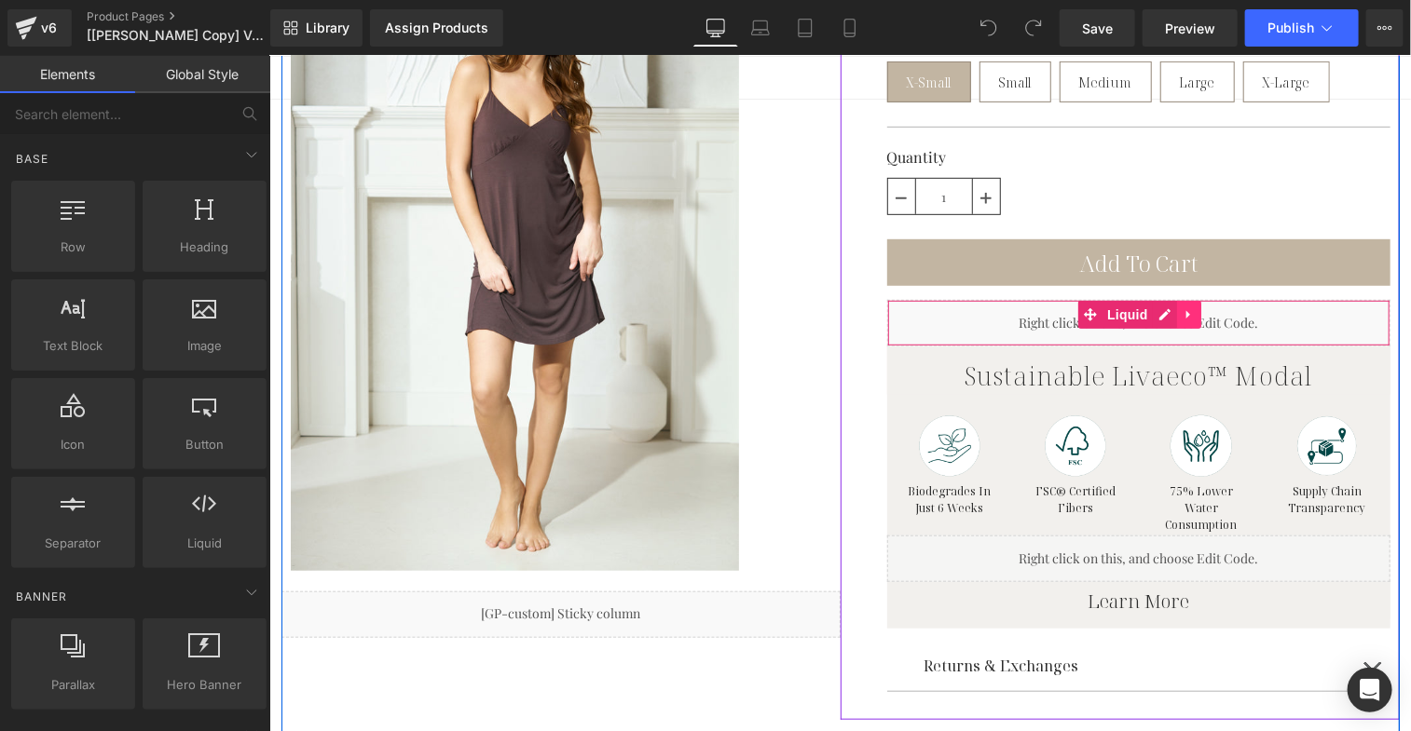
click at [1183, 307] on icon at bounding box center [1188, 314] width 13 height 14
click at [1145, 316] on icon at bounding box center [1151, 314] width 13 height 14
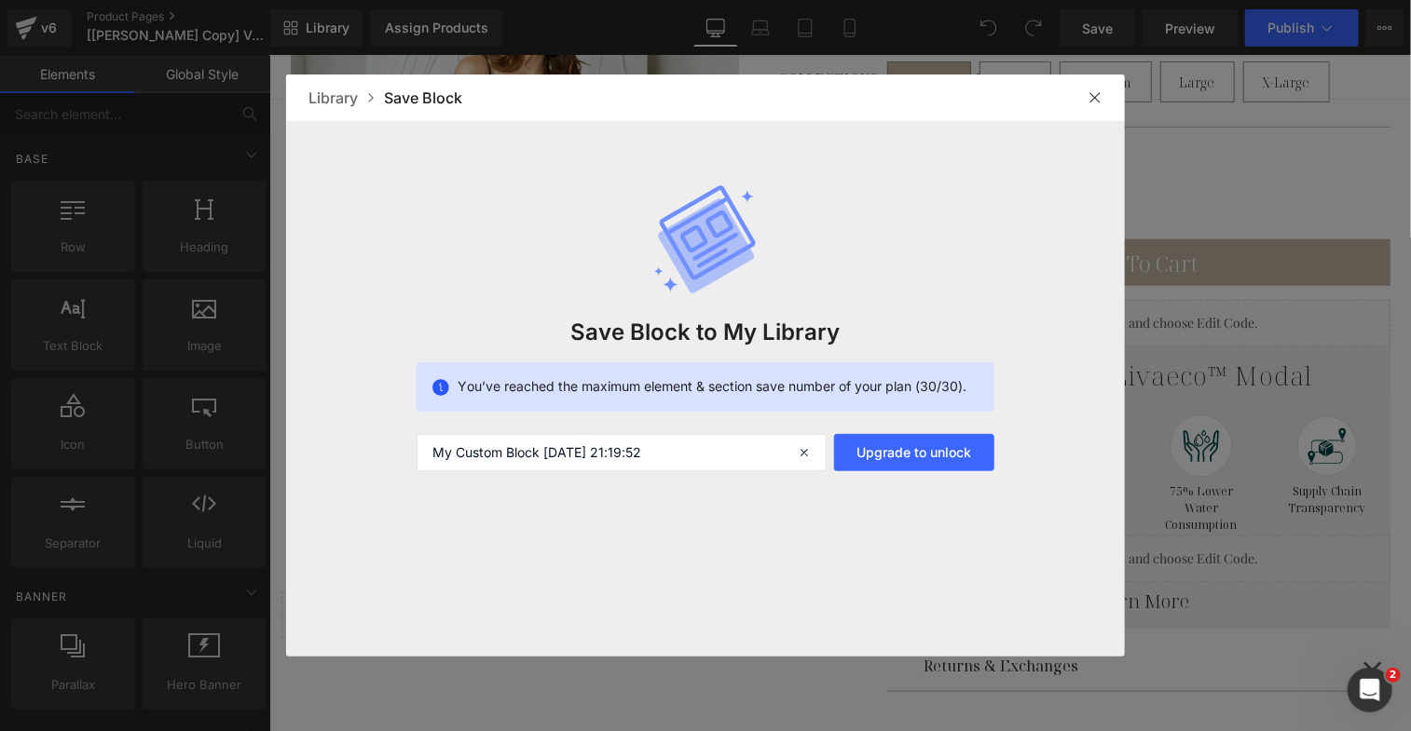
click at [1090, 98] on img at bounding box center [1094, 97] width 15 height 15
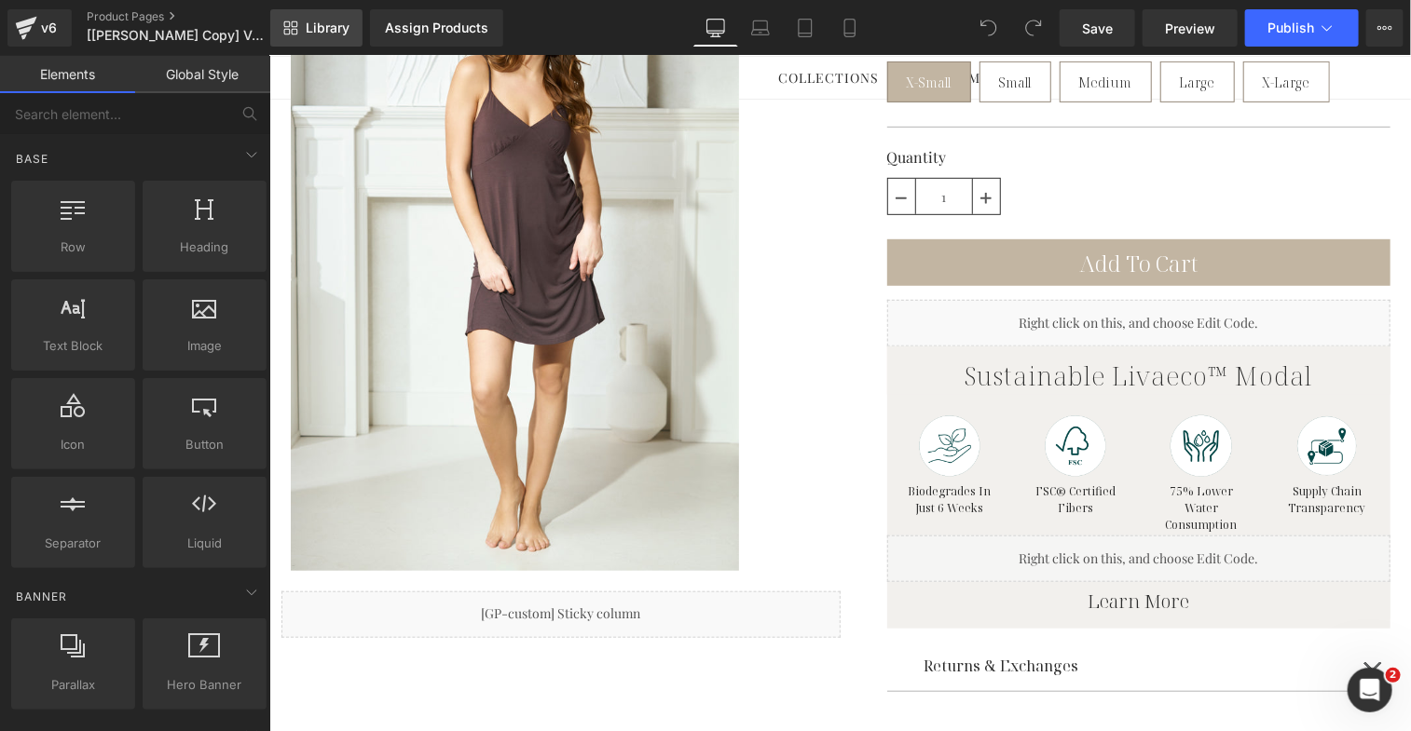
drag, startPoint x: 431, startPoint y: 34, endPoint x: 305, endPoint y: 31, distance: 126.8
click at [305, 32] on div "Library Assign Products Product Preview No product match your search. Please tr…" at bounding box center [840, 27] width 1141 height 37
click at [306, 31] on span "Library" at bounding box center [328, 28] width 44 height 17
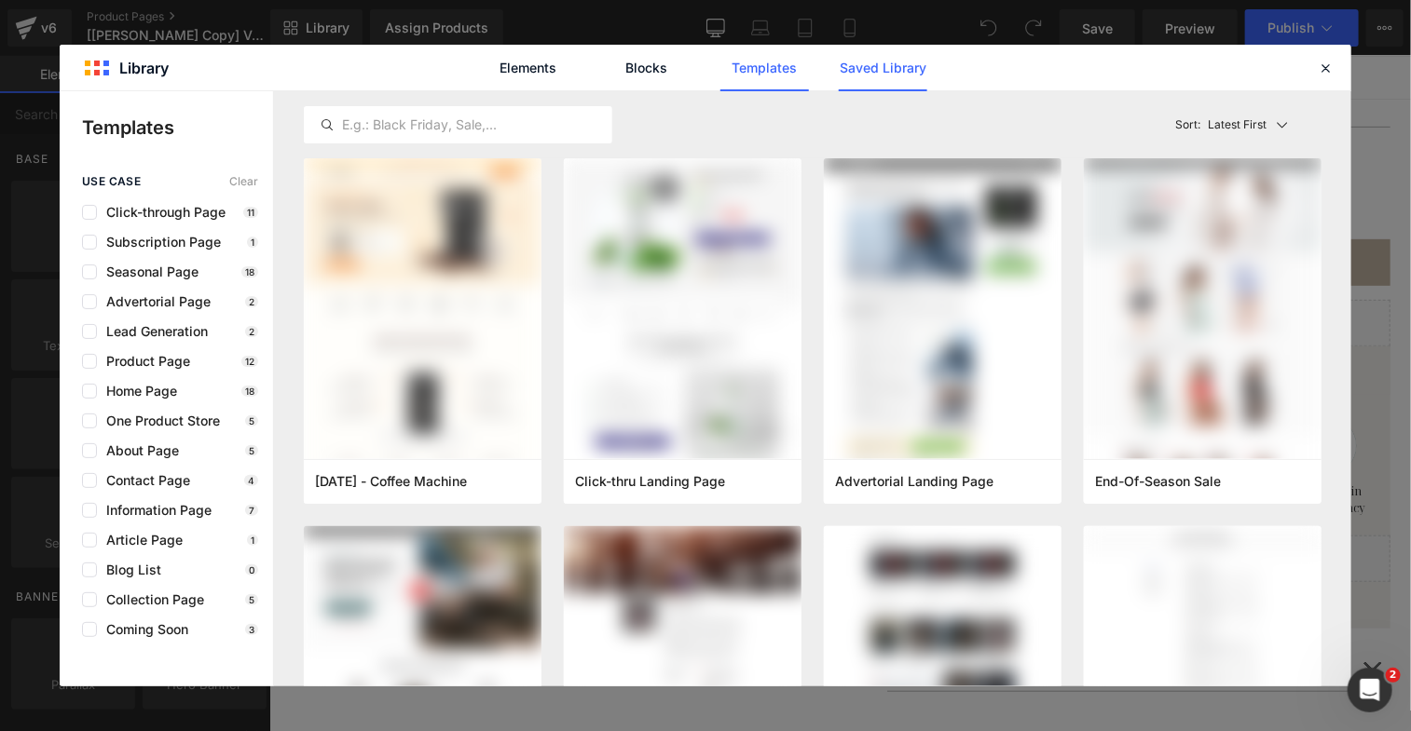
click at [902, 78] on link "Saved Library" at bounding box center [883, 68] width 89 height 47
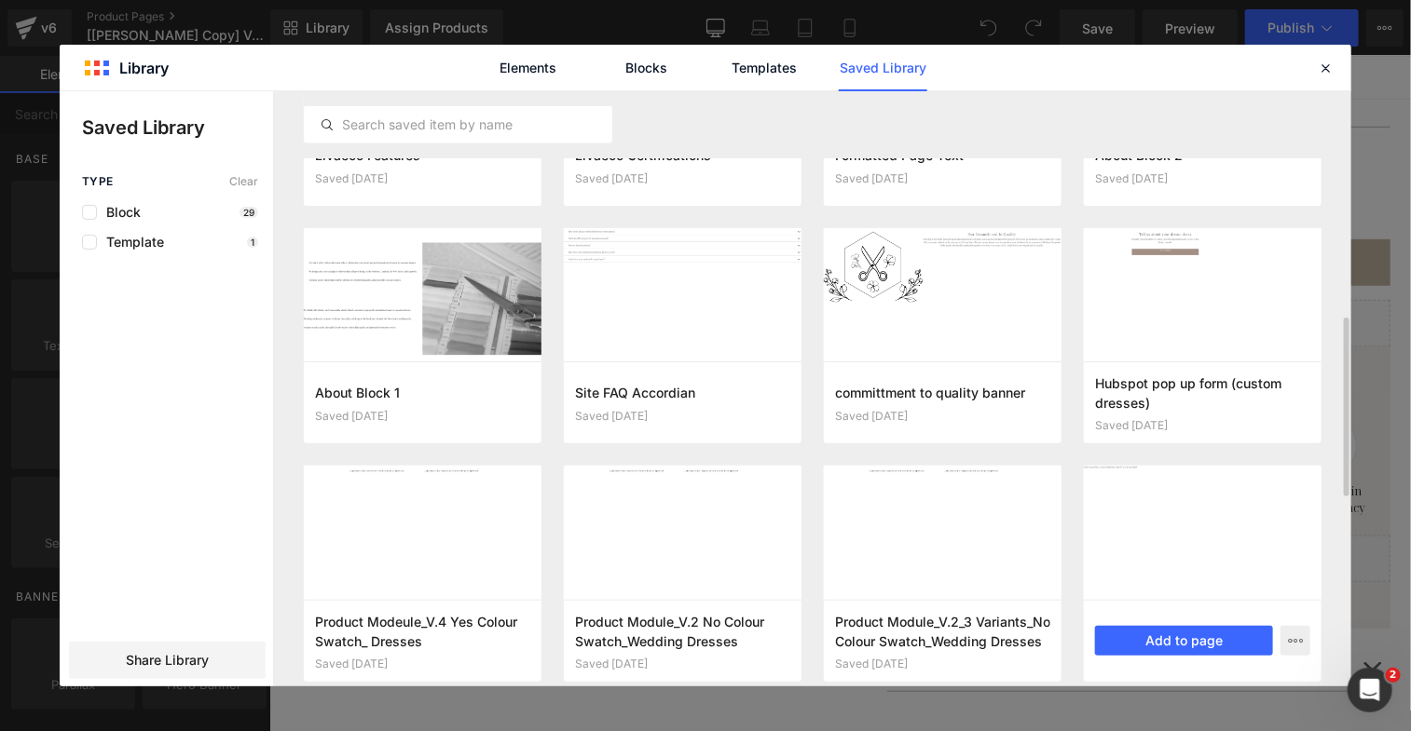
scroll to position [898, 0]
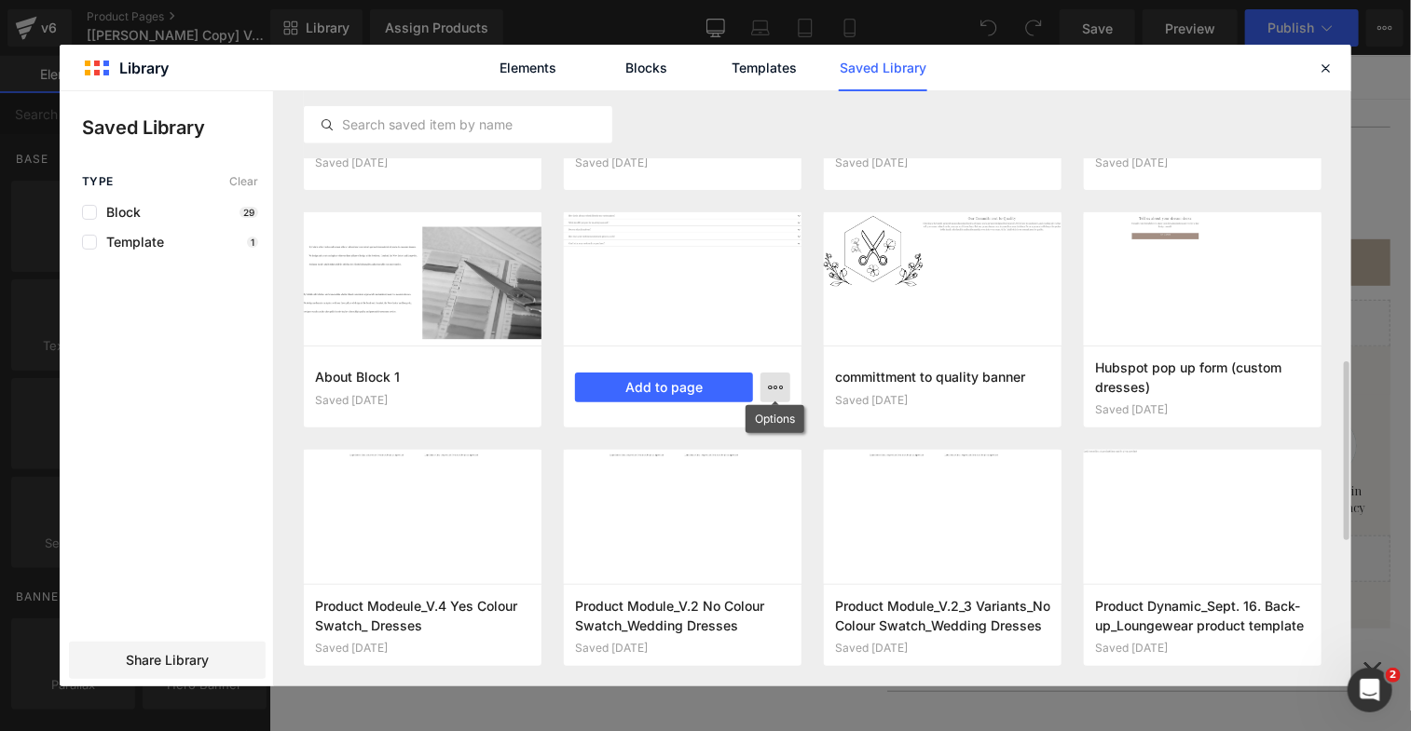
click at [784, 393] on button "button" at bounding box center [775, 388] width 30 height 30
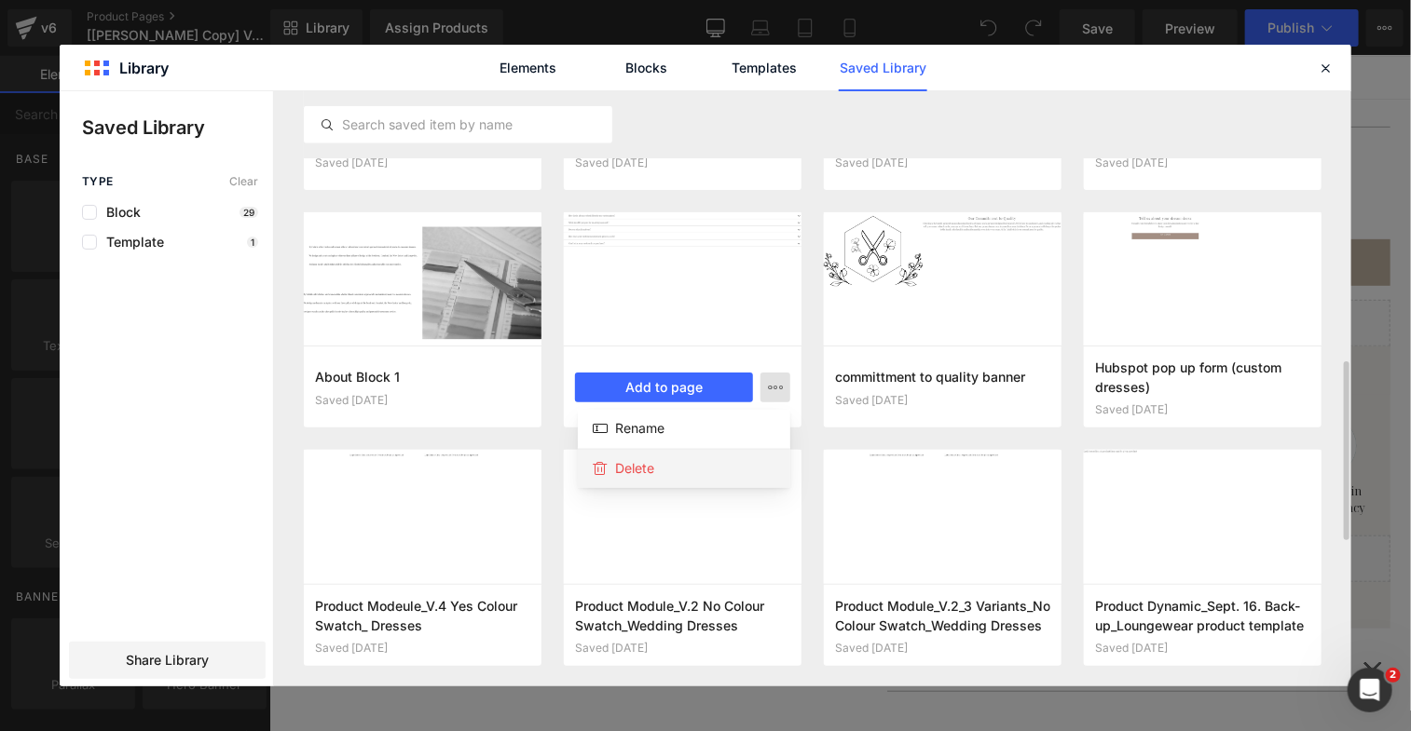
click at [718, 474] on div "Delete" at bounding box center [684, 468] width 212 height 39
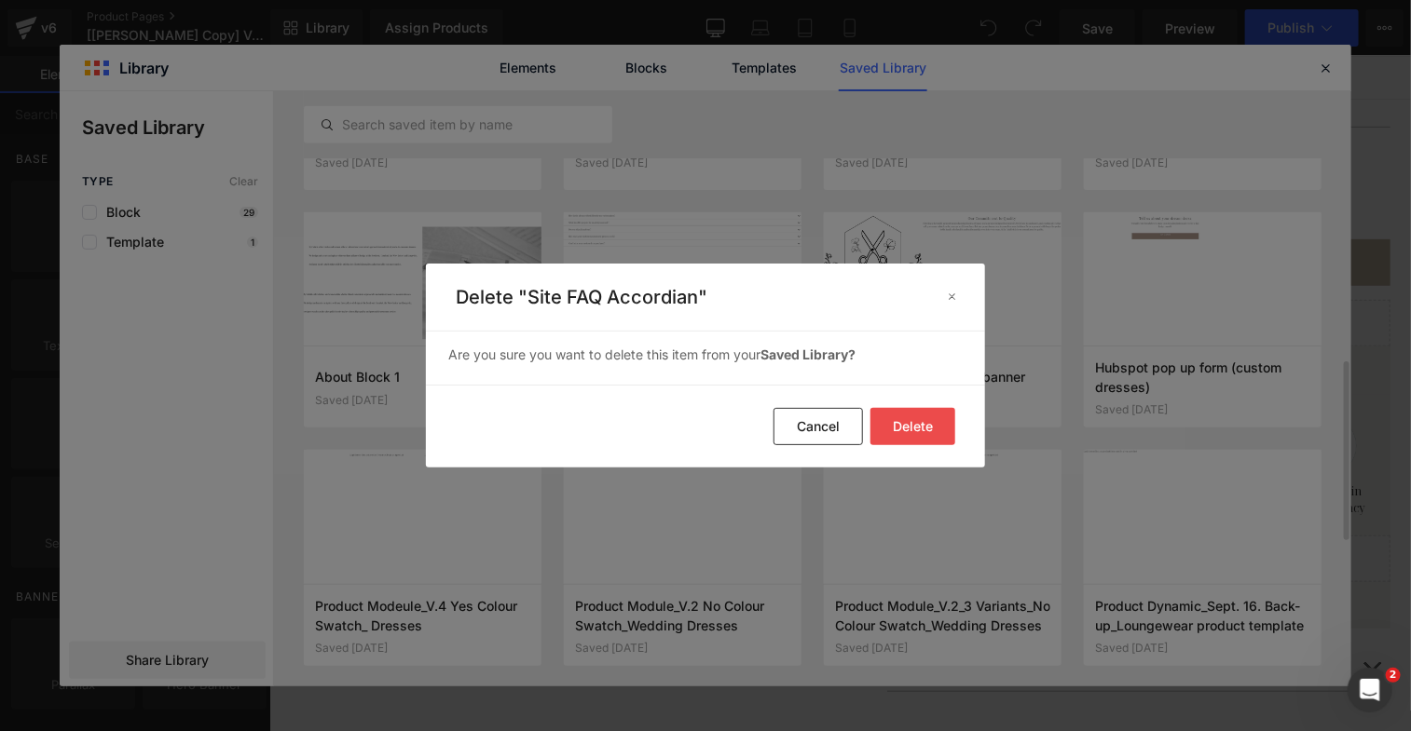
click at [900, 417] on button "Delete" at bounding box center [912, 426] width 85 height 37
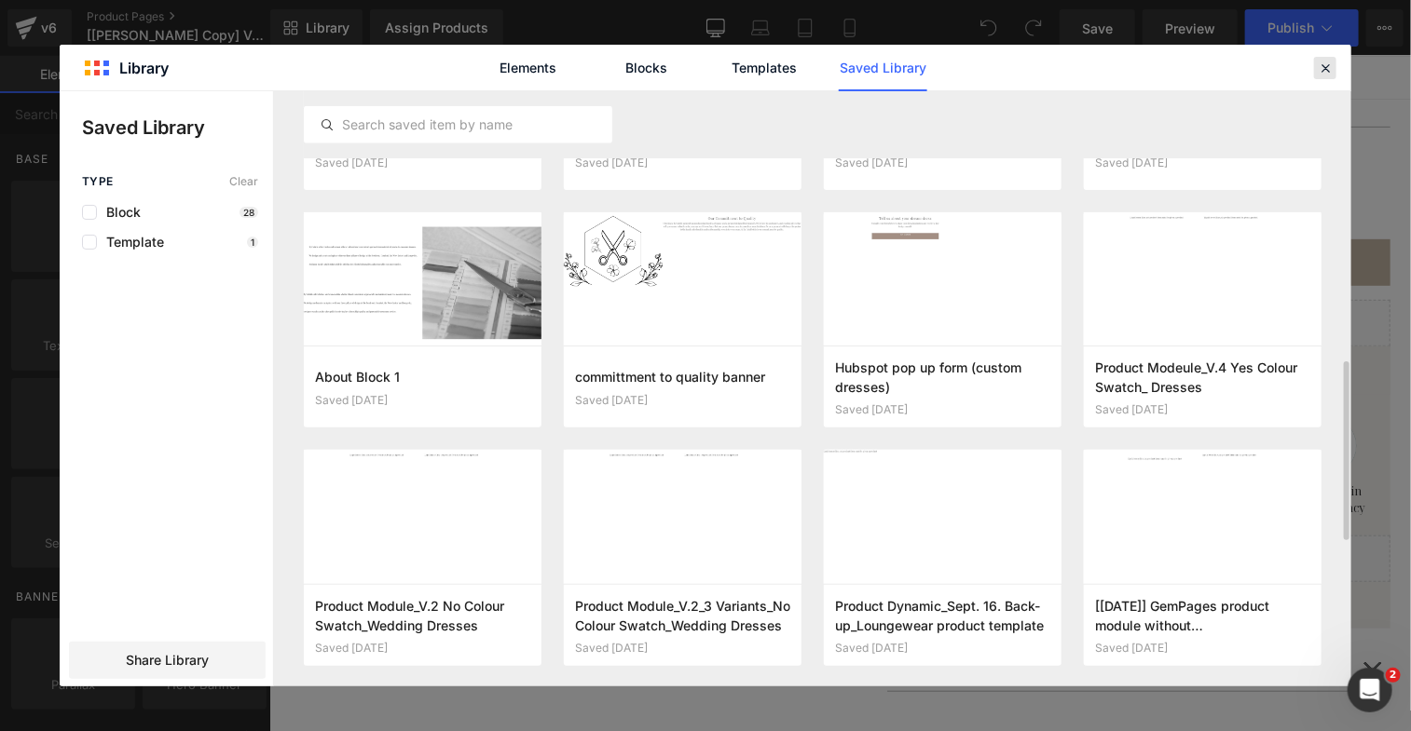
click at [1325, 63] on icon at bounding box center [1325, 68] width 17 height 17
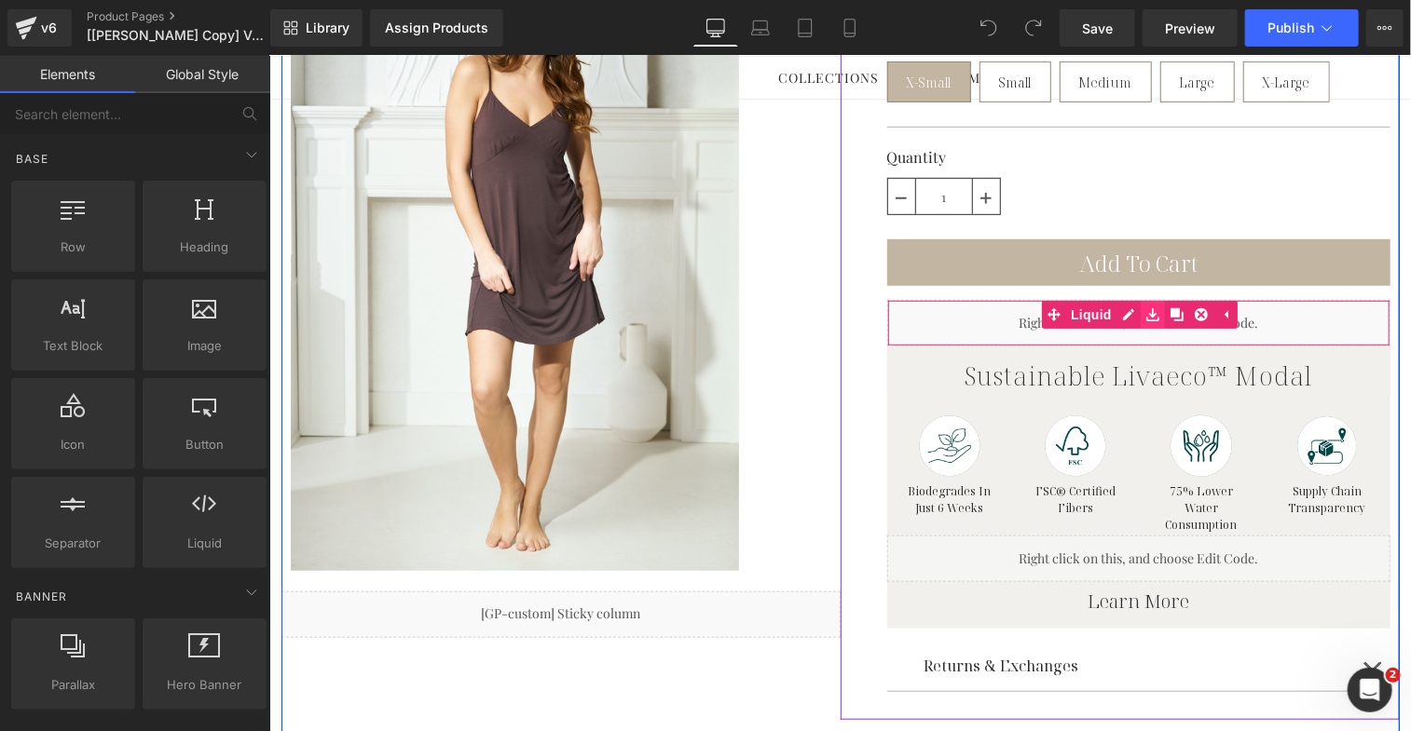
click at [1145, 311] on icon at bounding box center [1151, 314] width 13 height 13
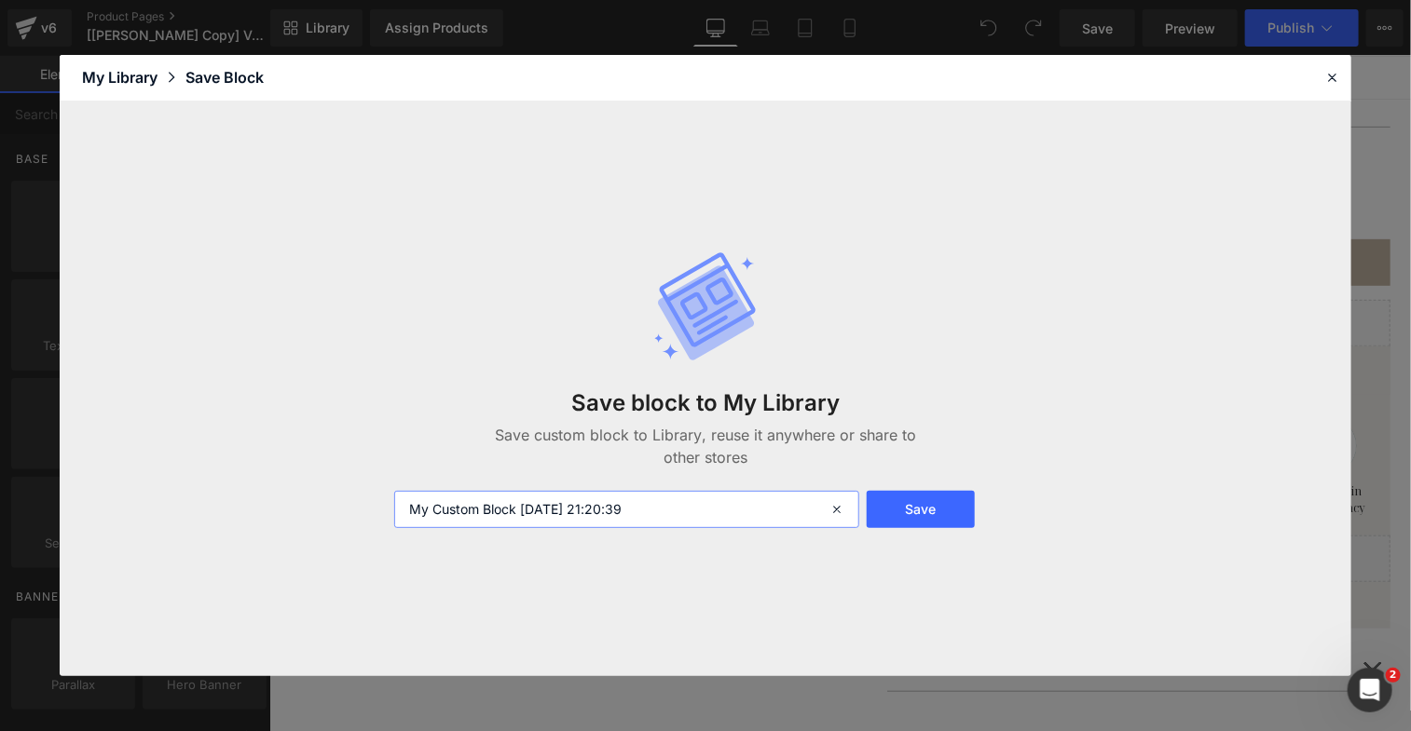
click at [622, 511] on input "My Custom Block 2025-10-04 21:20:39" at bounding box center [627, 509] width 466 height 37
type input "custom easytabs with fixed height"
click at [897, 519] on button "Save" at bounding box center [921, 509] width 108 height 37
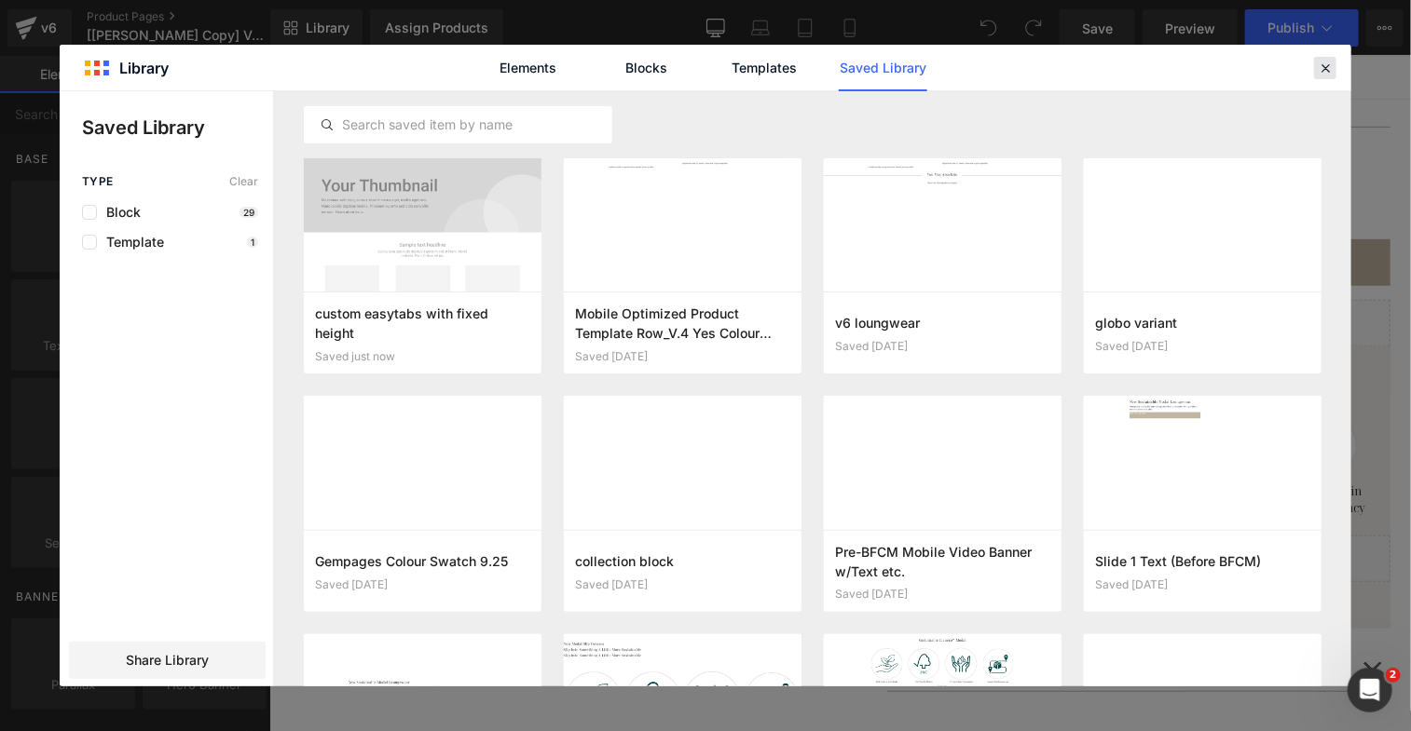
click at [1318, 63] on icon at bounding box center [1325, 68] width 17 height 17
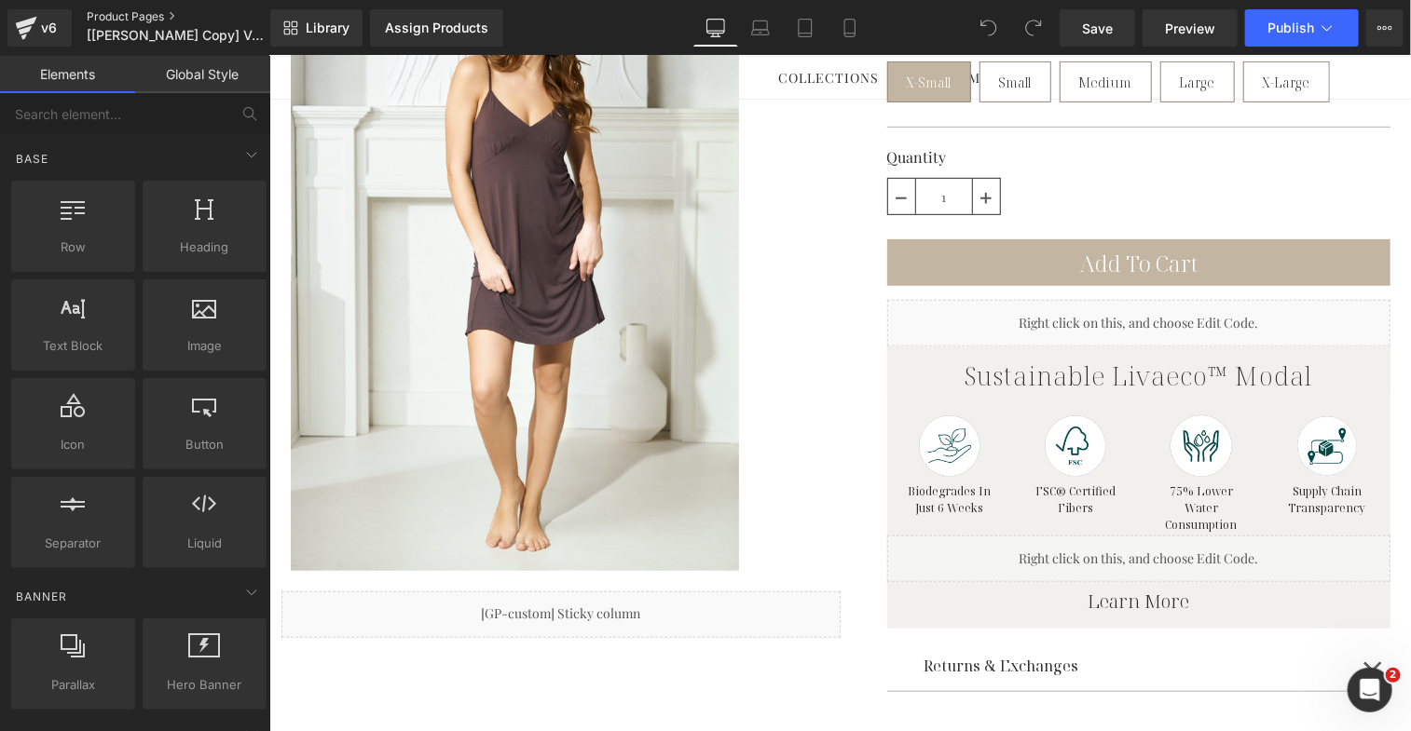
click at [129, 11] on link "Product Pages" at bounding box center [194, 16] width 214 height 15
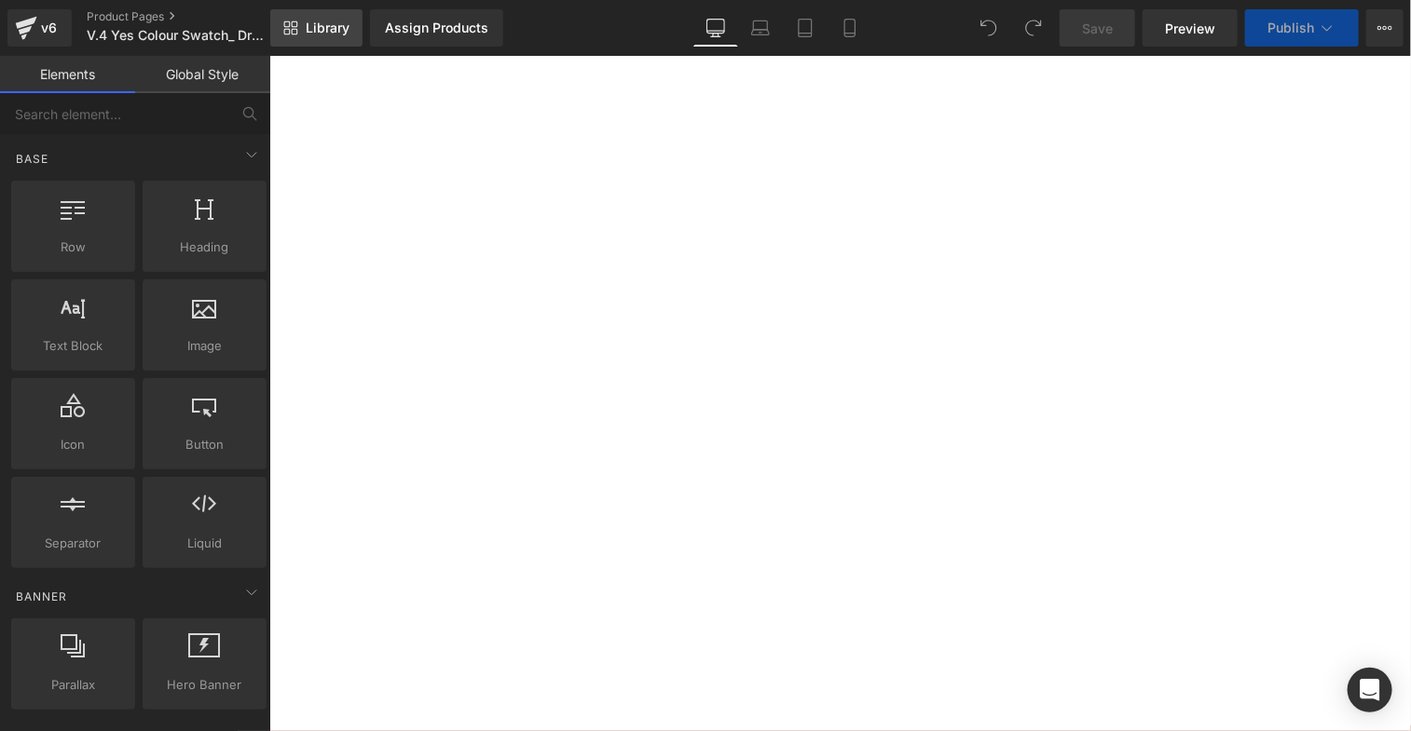
click at [324, 27] on span "Library" at bounding box center [328, 28] width 44 height 17
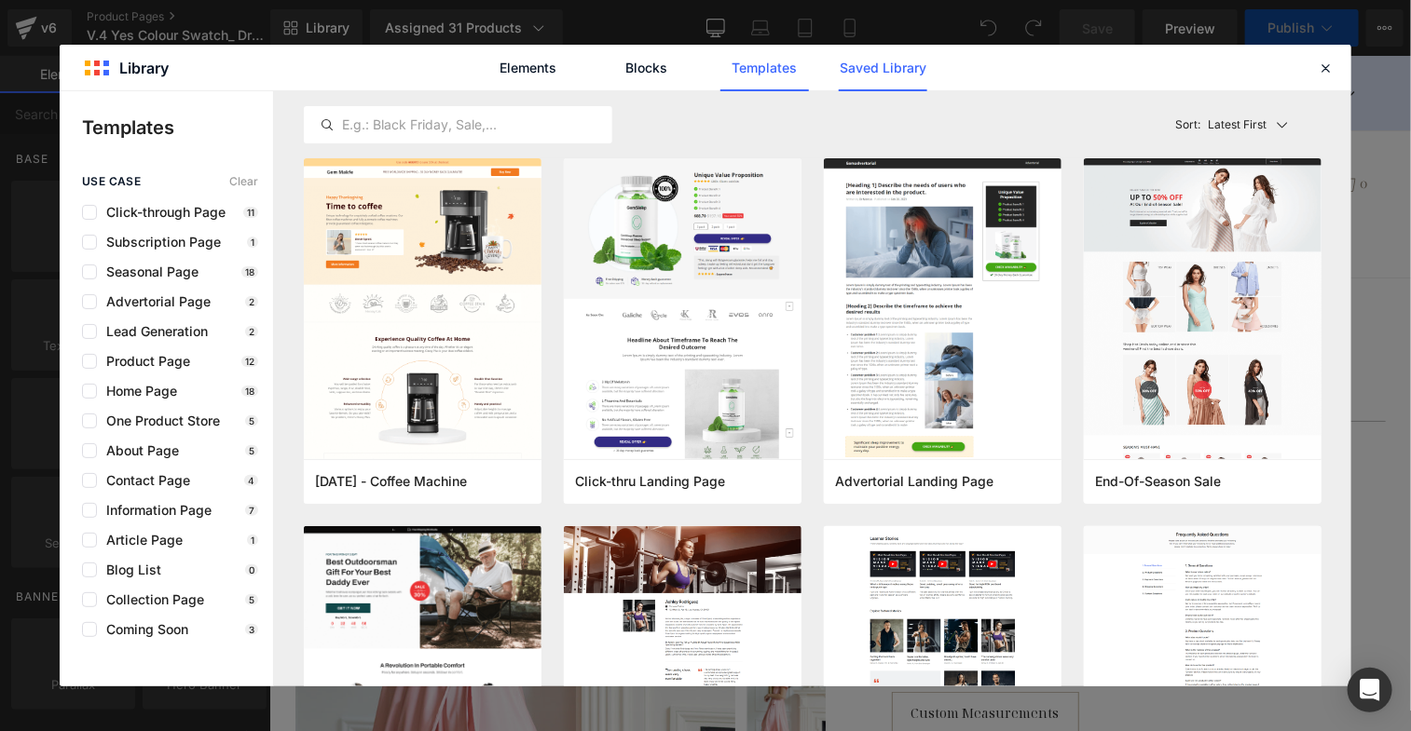
click at [913, 80] on link "Saved Library" at bounding box center [883, 68] width 89 height 47
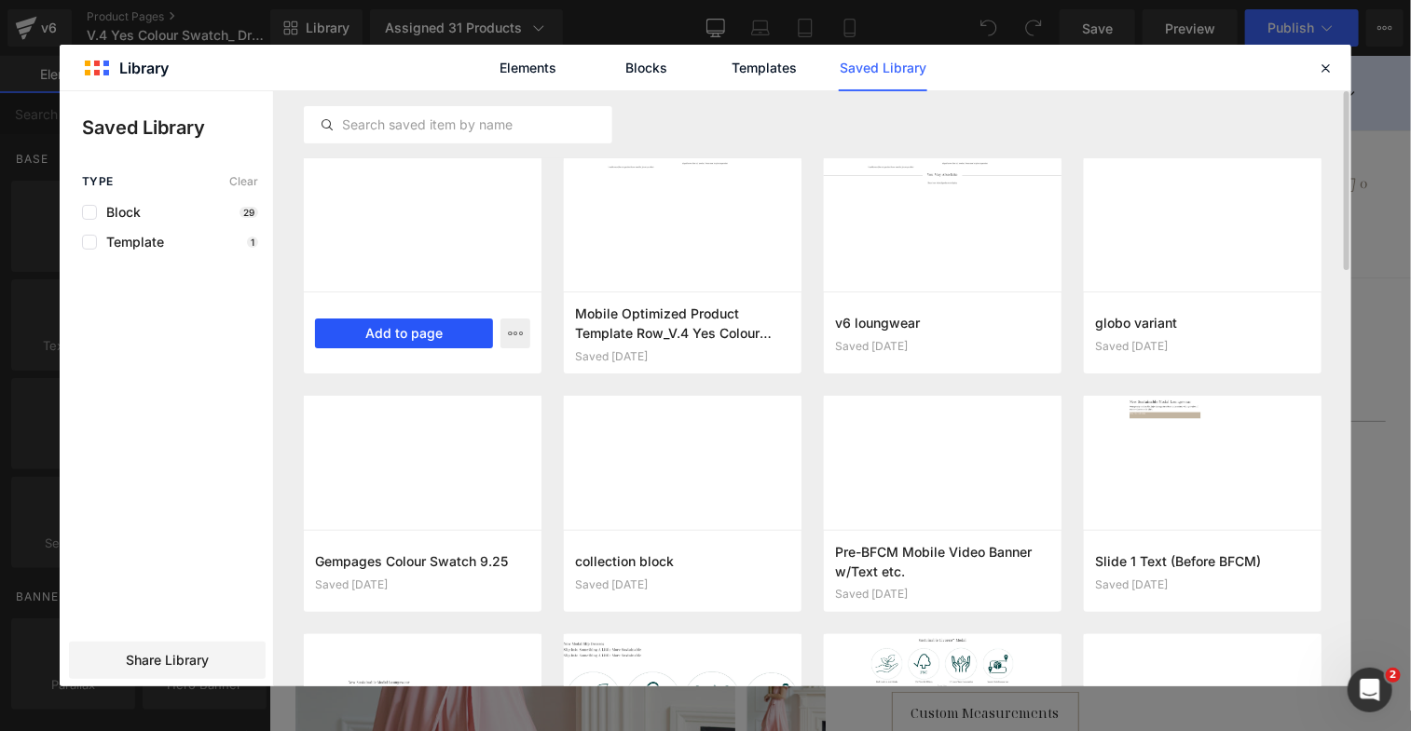
click at [417, 339] on button "Add to page" at bounding box center [404, 334] width 178 height 30
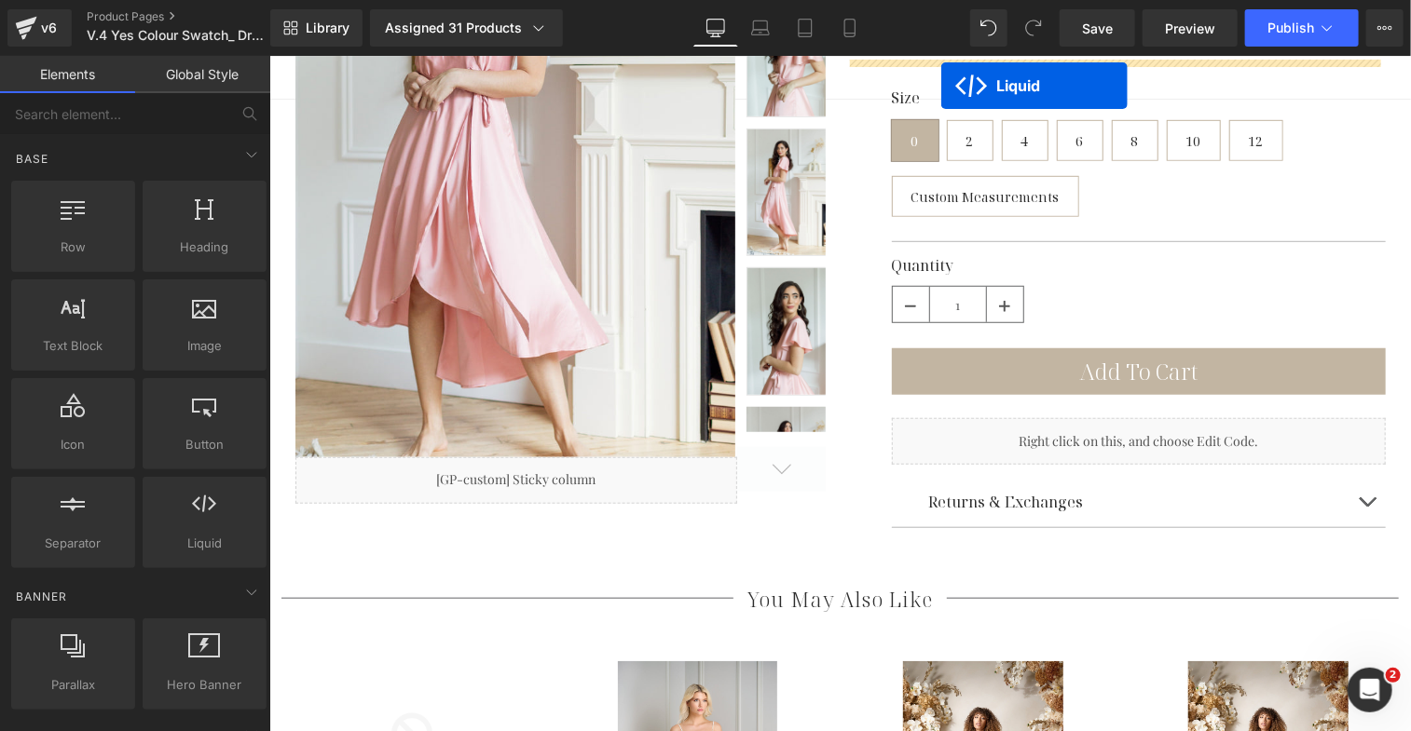
scroll to position [403, 0]
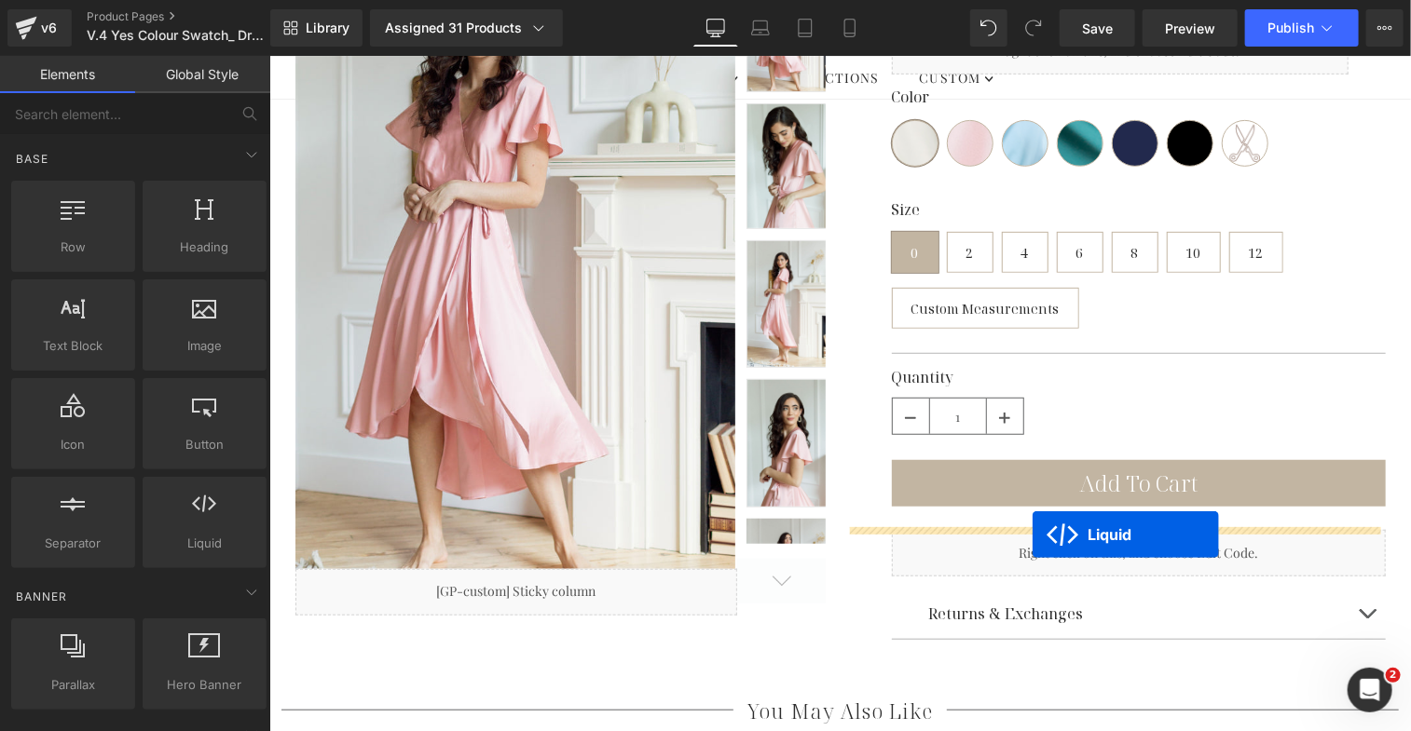
drag, startPoint x: 804, startPoint y: 168, endPoint x: 1031, endPoint y: 534, distance: 430.5
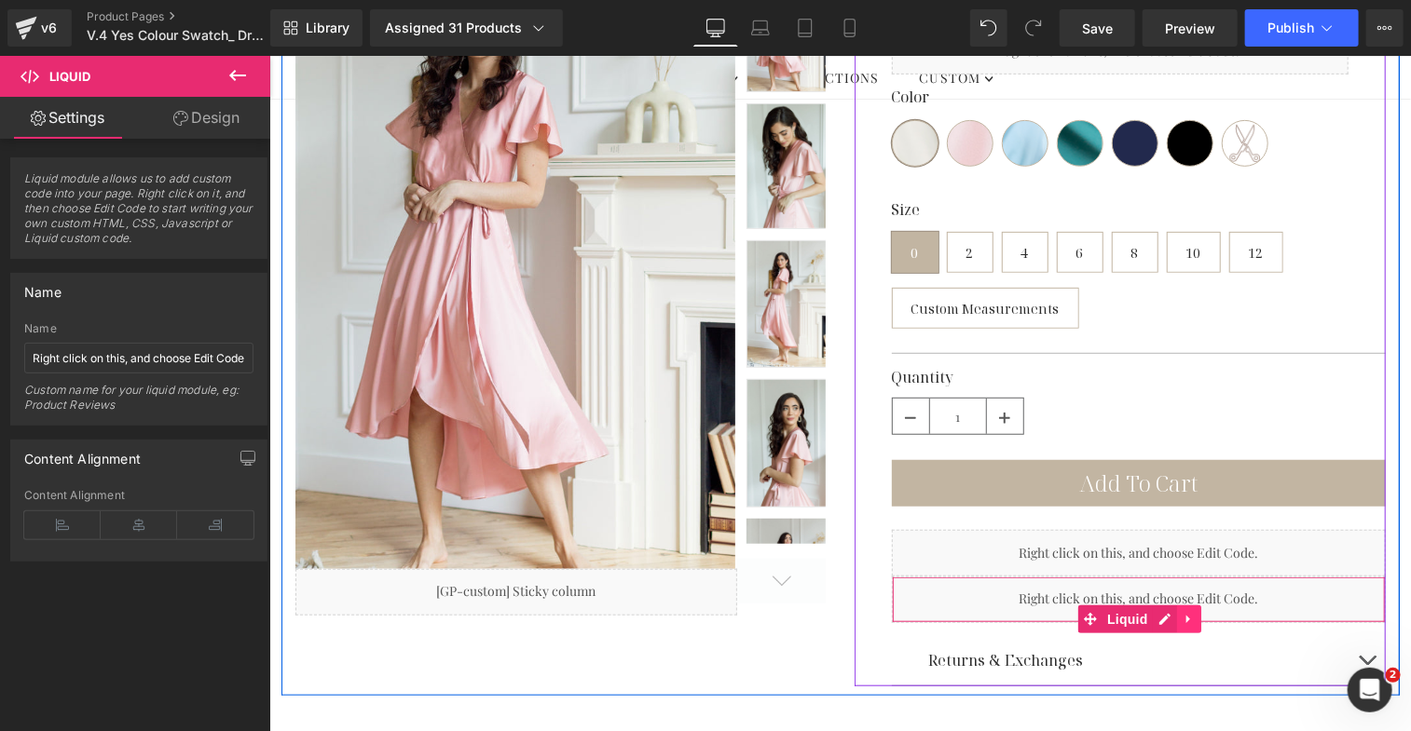
click at [1181, 608] on link at bounding box center [1188, 619] width 24 height 28
click at [1195, 618] on icon at bounding box center [1200, 618] width 13 height 13
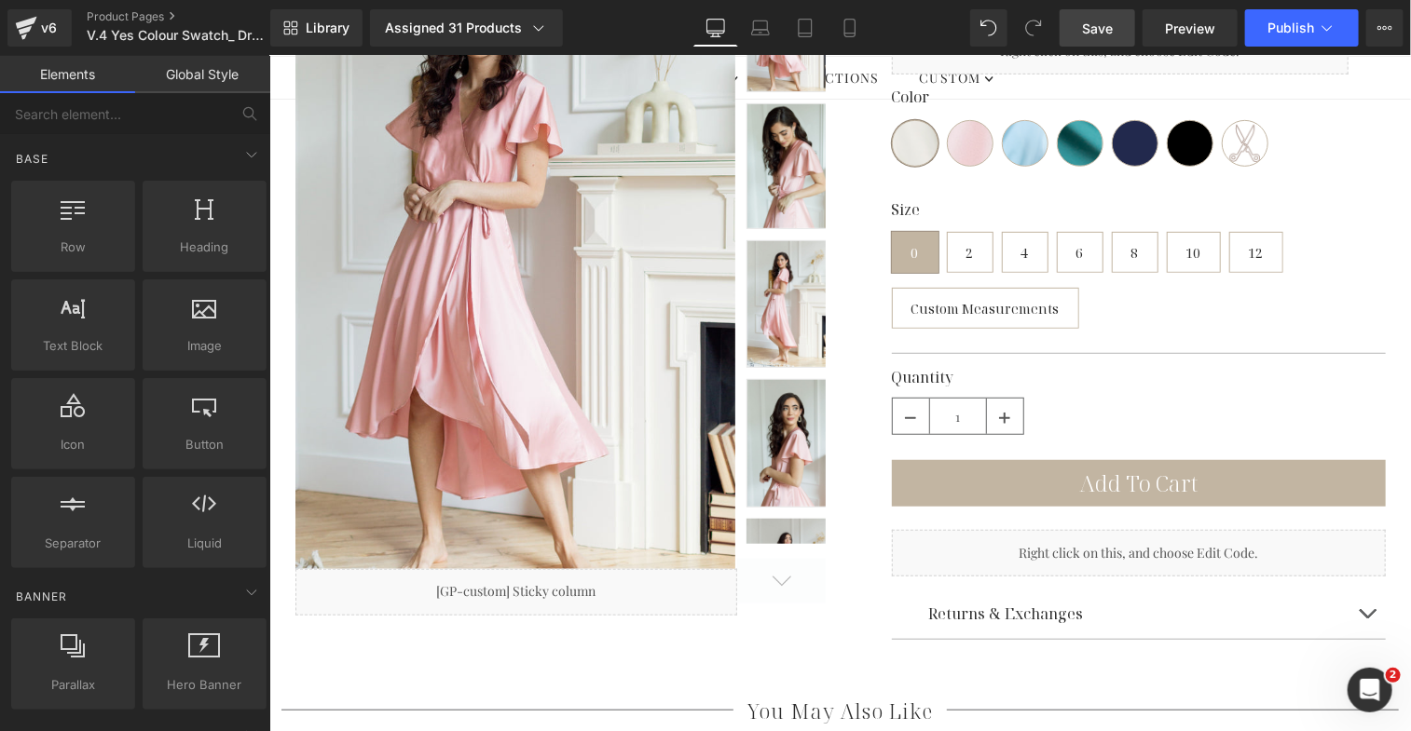
click at [1094, 34] on span "Save" at bounding box center [1097, 29] width 31 height 20
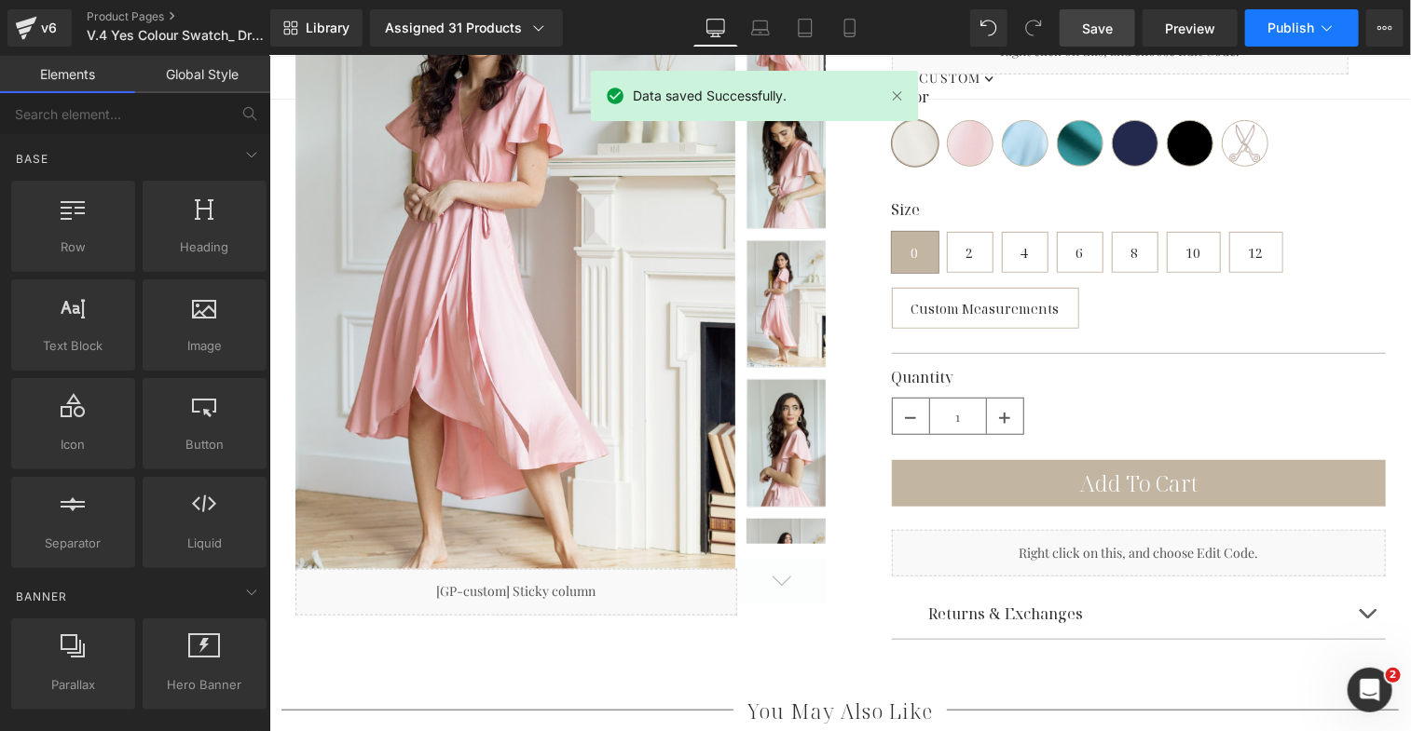
click at [1301, 20] on span "Publish" at bounding box center [1290, 27] width 47 height 15
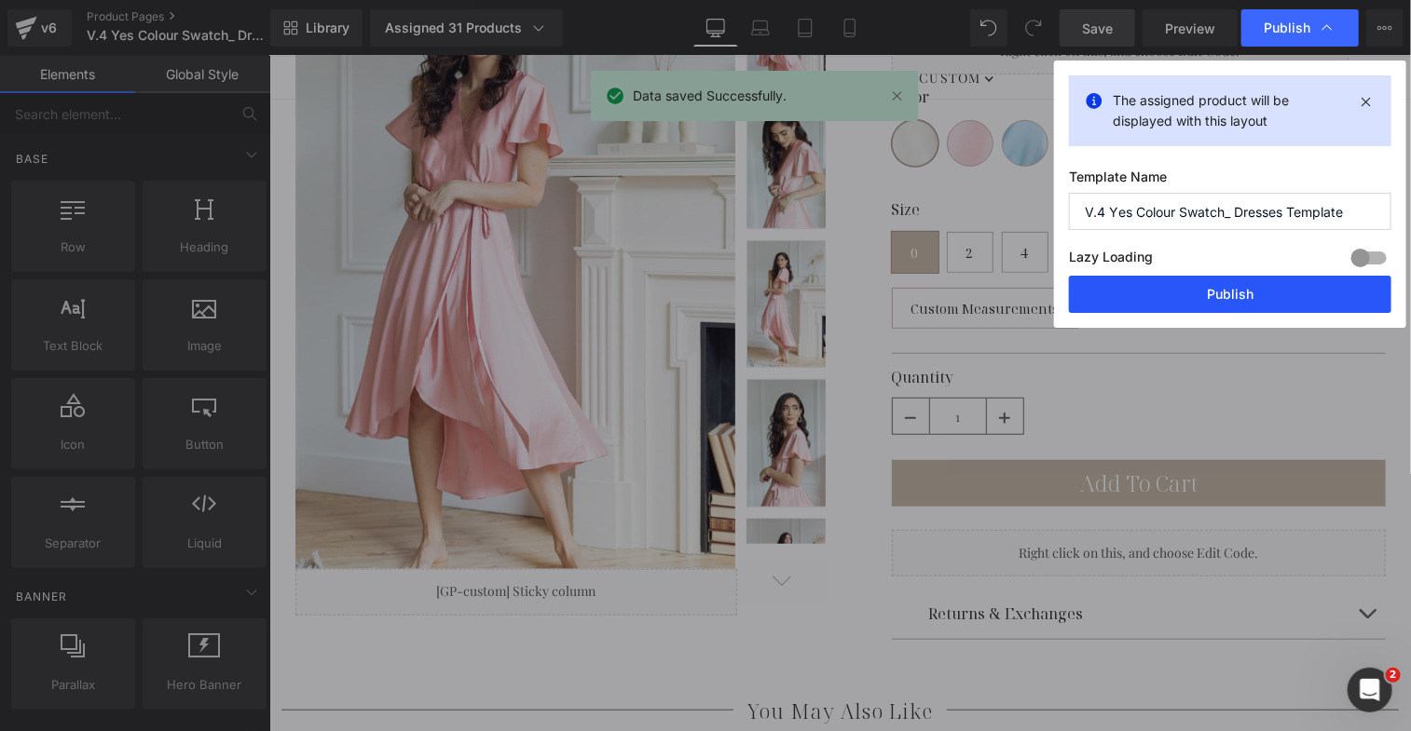
click at [1226, 289] on button "Publish" at bounding box center [1230, 294] width 322 height 37
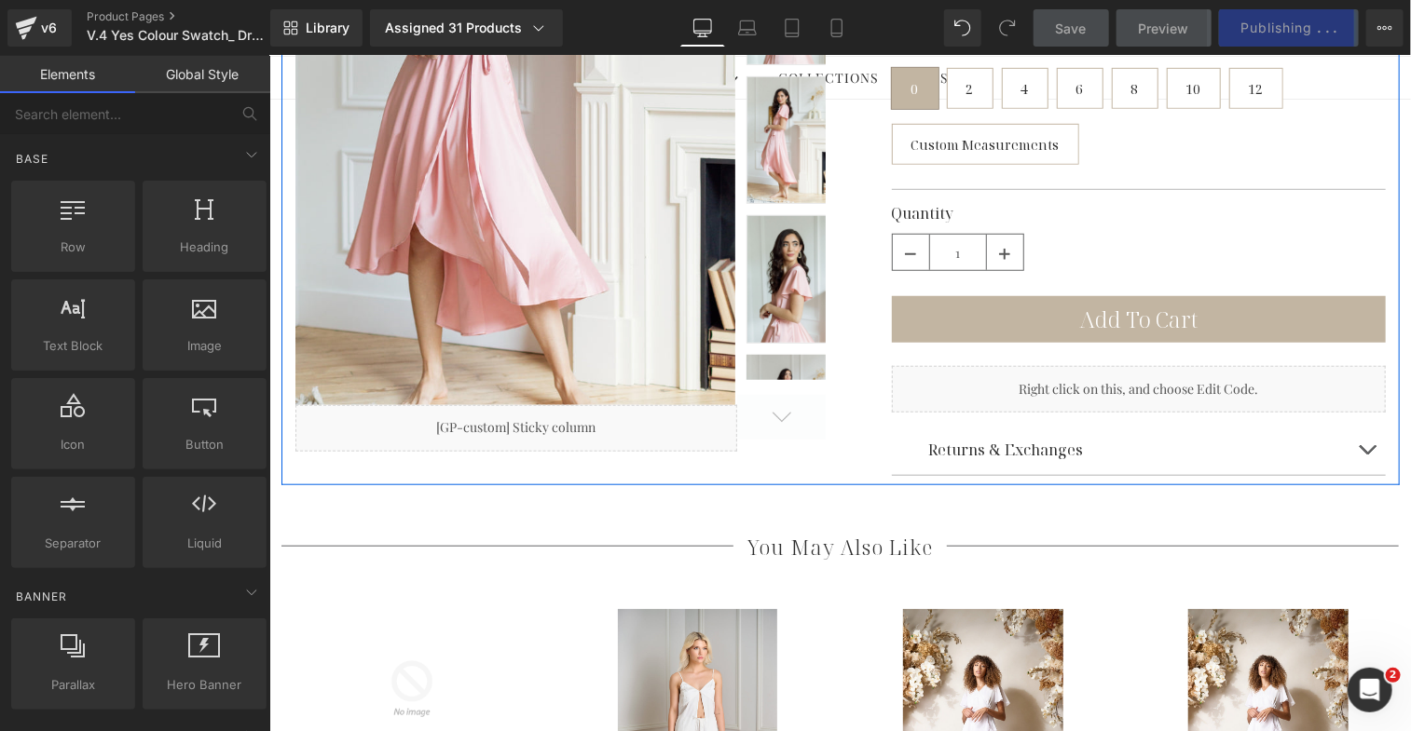
scroll to position [353, 0]
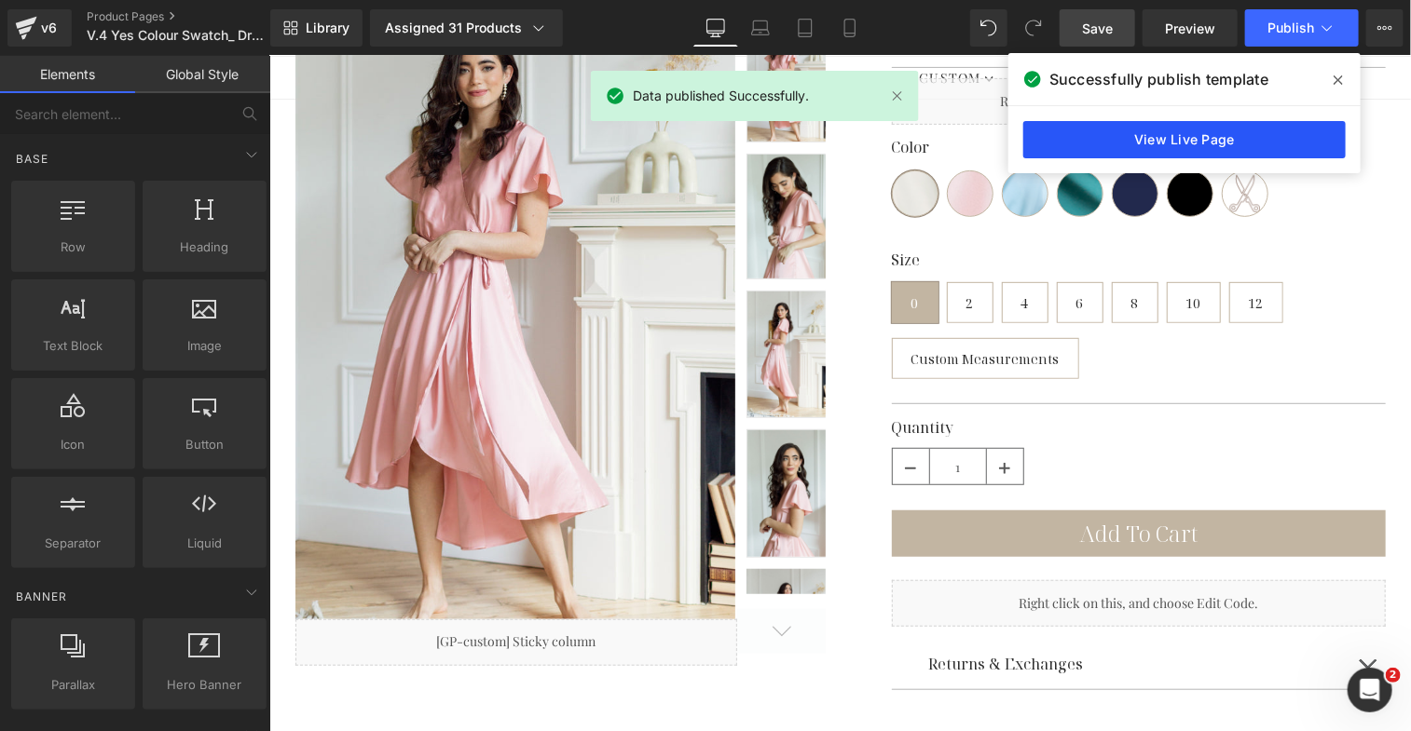
click at [1257, 141] on link "View Live Page" at bounding box center [1184, 139] width 322 height 37
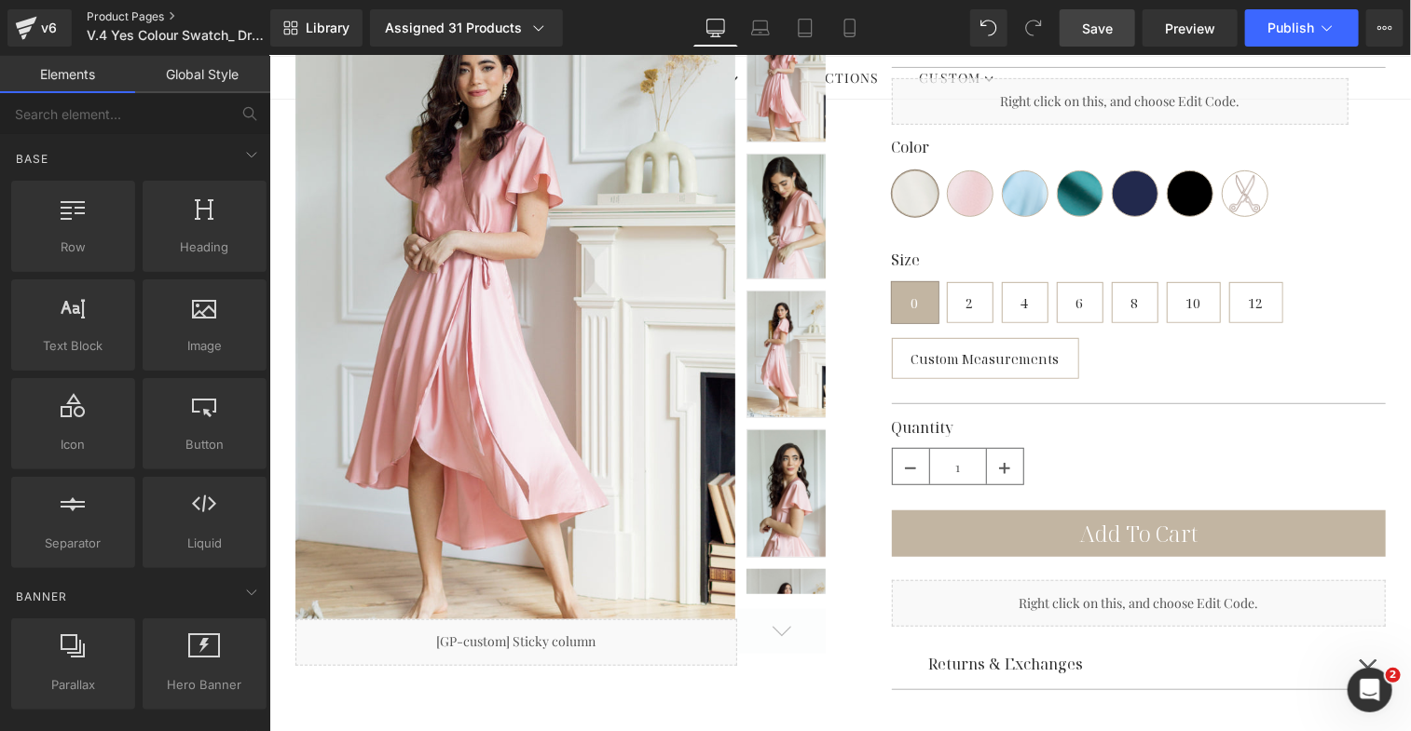
click at [154, 14] on link "Product Pages" at bounding box center [194, 16] width 214 height 15
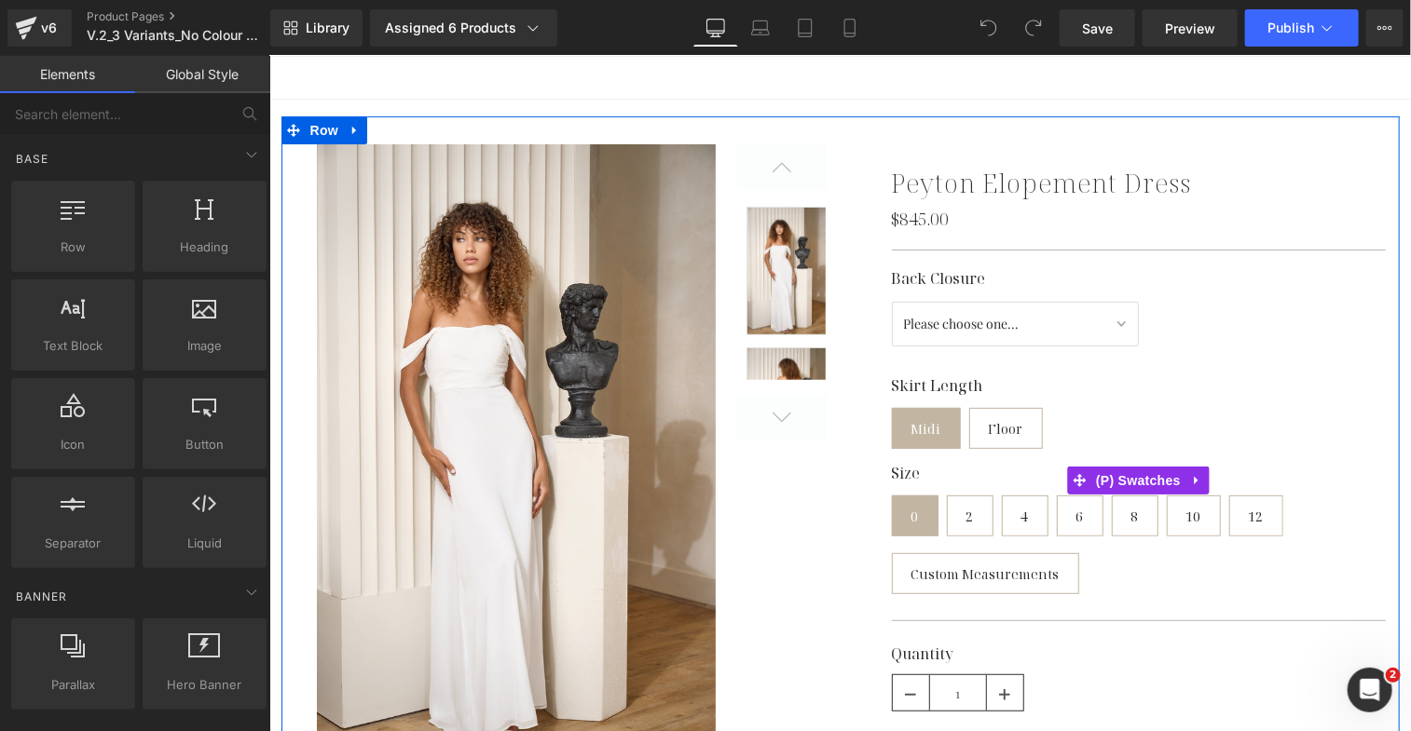
scroll to position [250, 0]
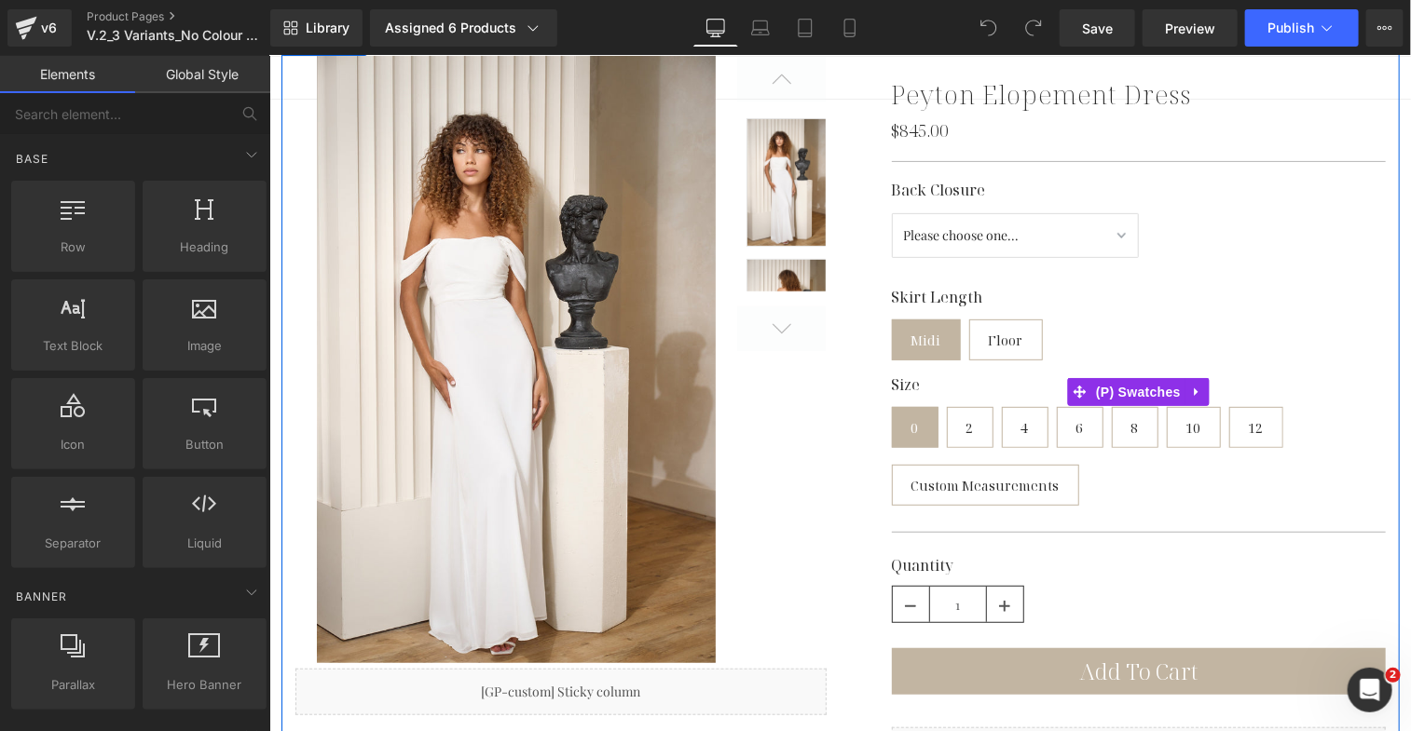
click at [921, 291] on label "Skirt Length" at bounding box center [1138, 304] width 494 height 30
click at [938, 295] on label "Skirt Length" at bounding box center [1138, 304] width 494 height 30
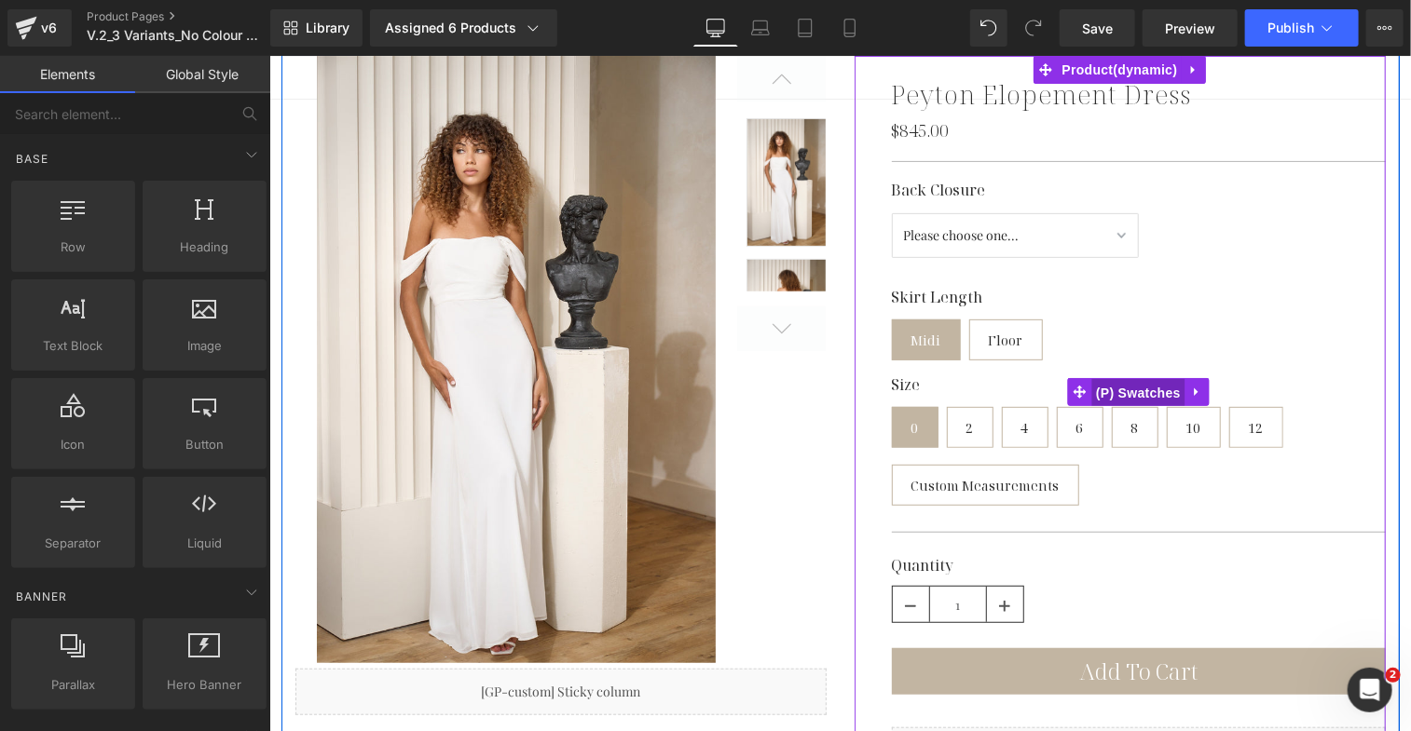
click at [1110, 395] on span "(P) Swatches" at bounding box center [1137, 392] width 94 height 28
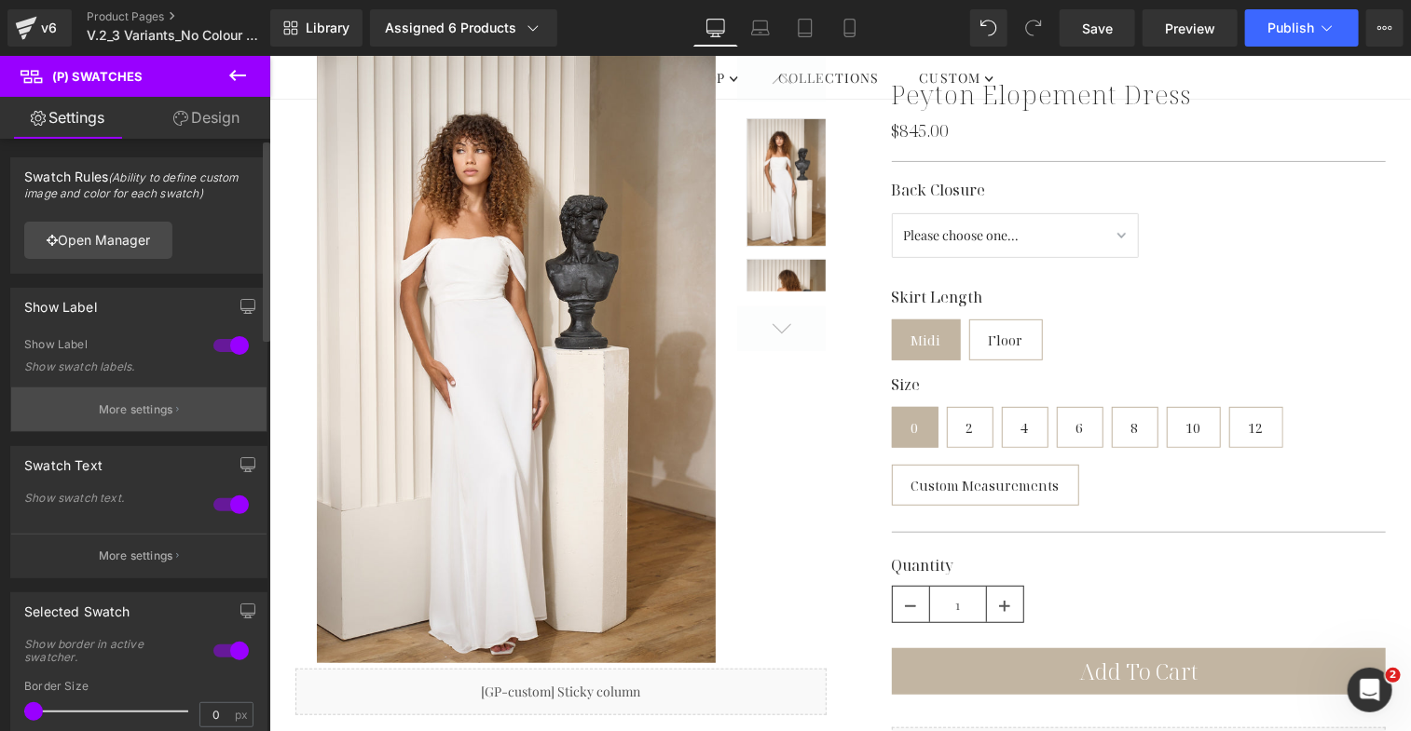
click at [131, 416] on p "More settings" at bounding box center [136, 410] width 75 height 17
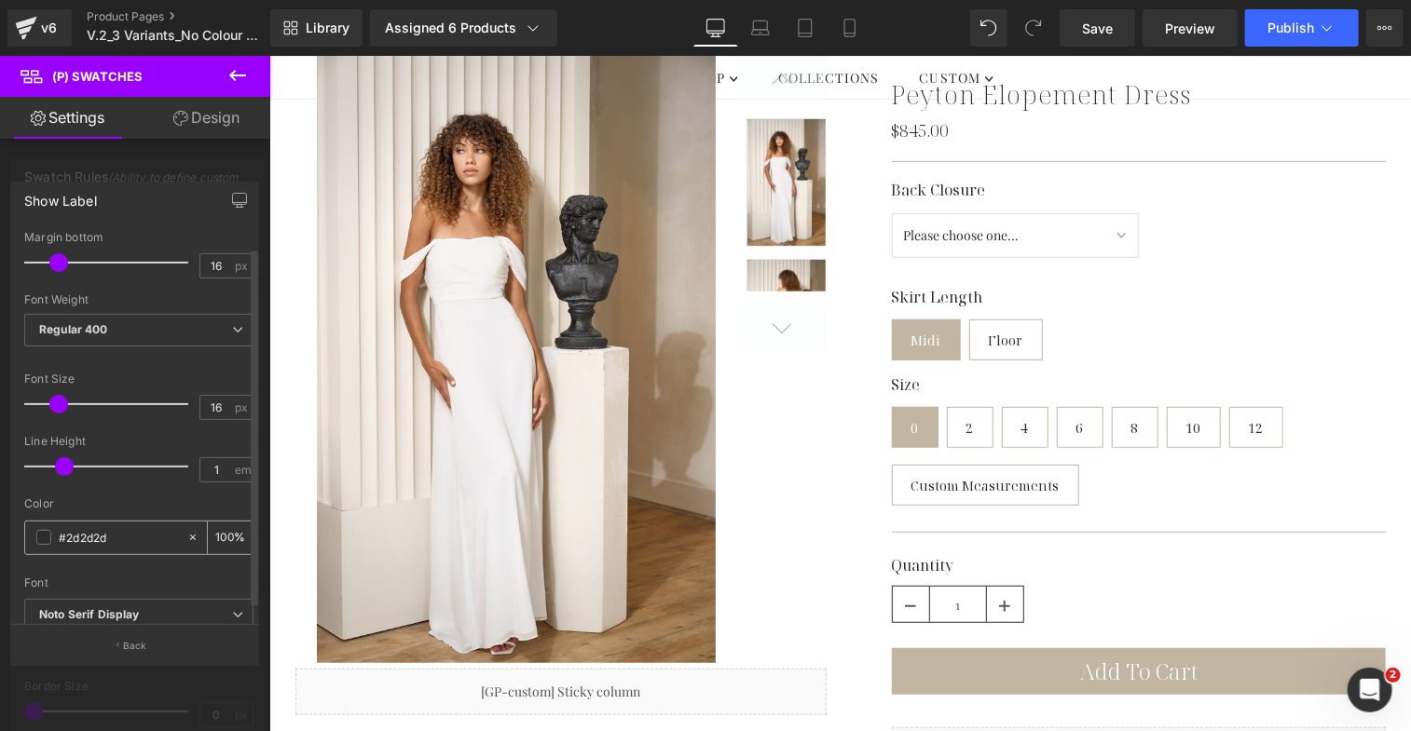
scroll to position [34, 0]
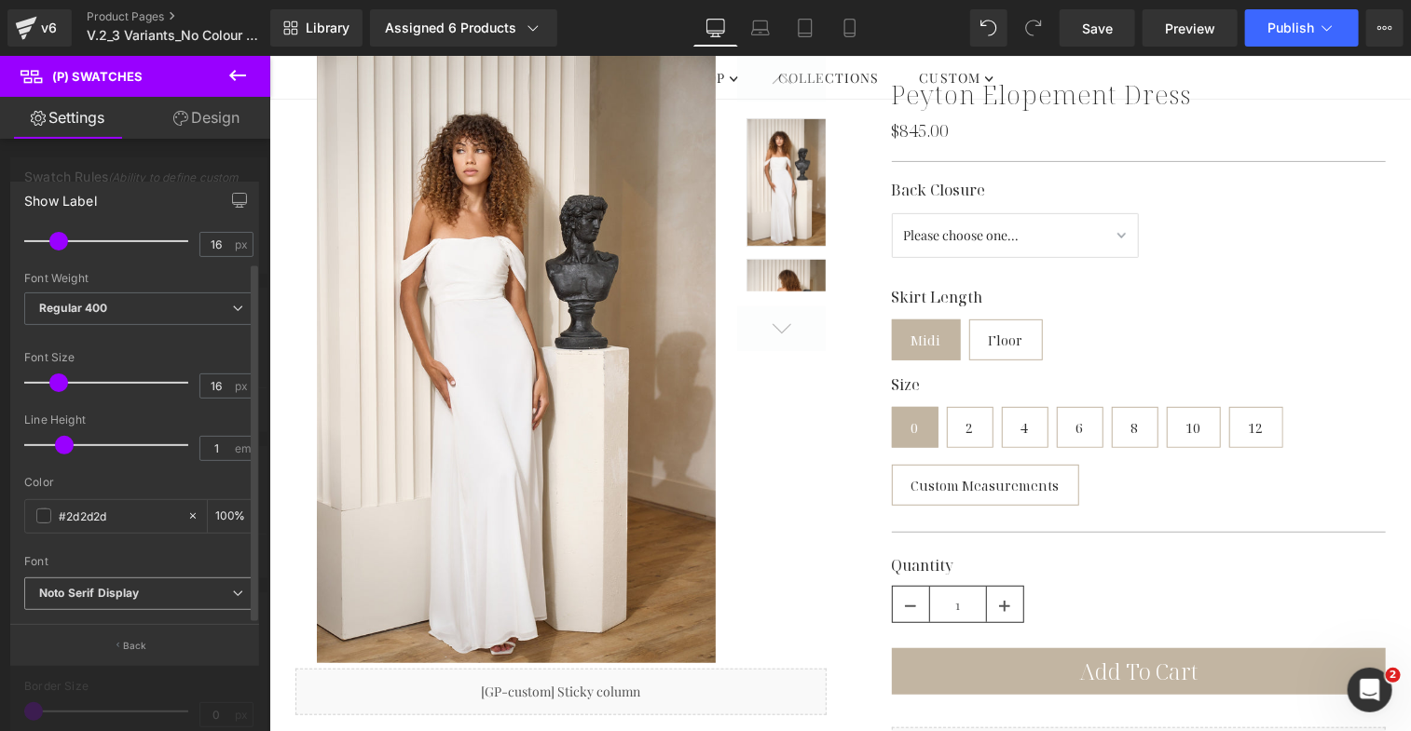
click at [137, 586] on icon "Noto Serif Display" at bounding box center [89, 594] width 101 height 16
click at [138, 543] on div at bounding box center [138, 549] width 229 height 12
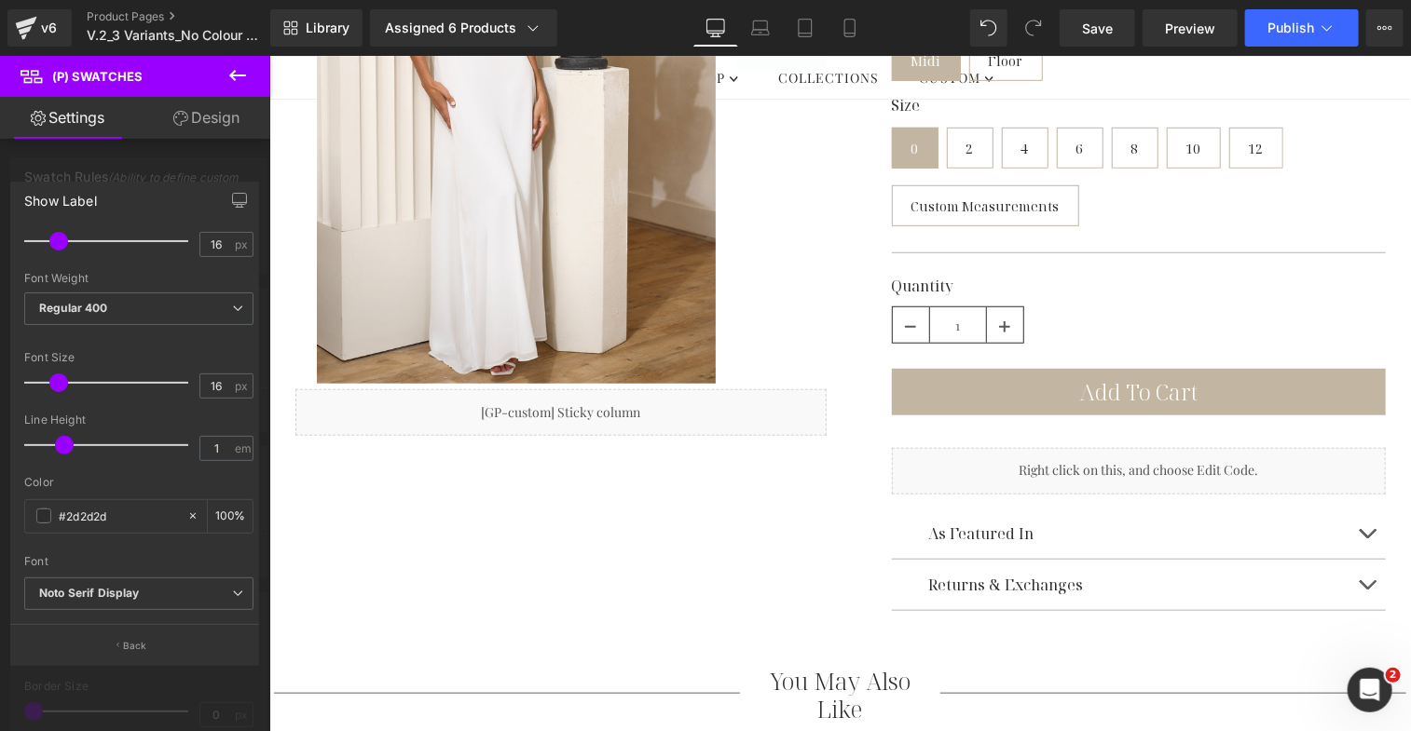
scroll to position [543, 0]
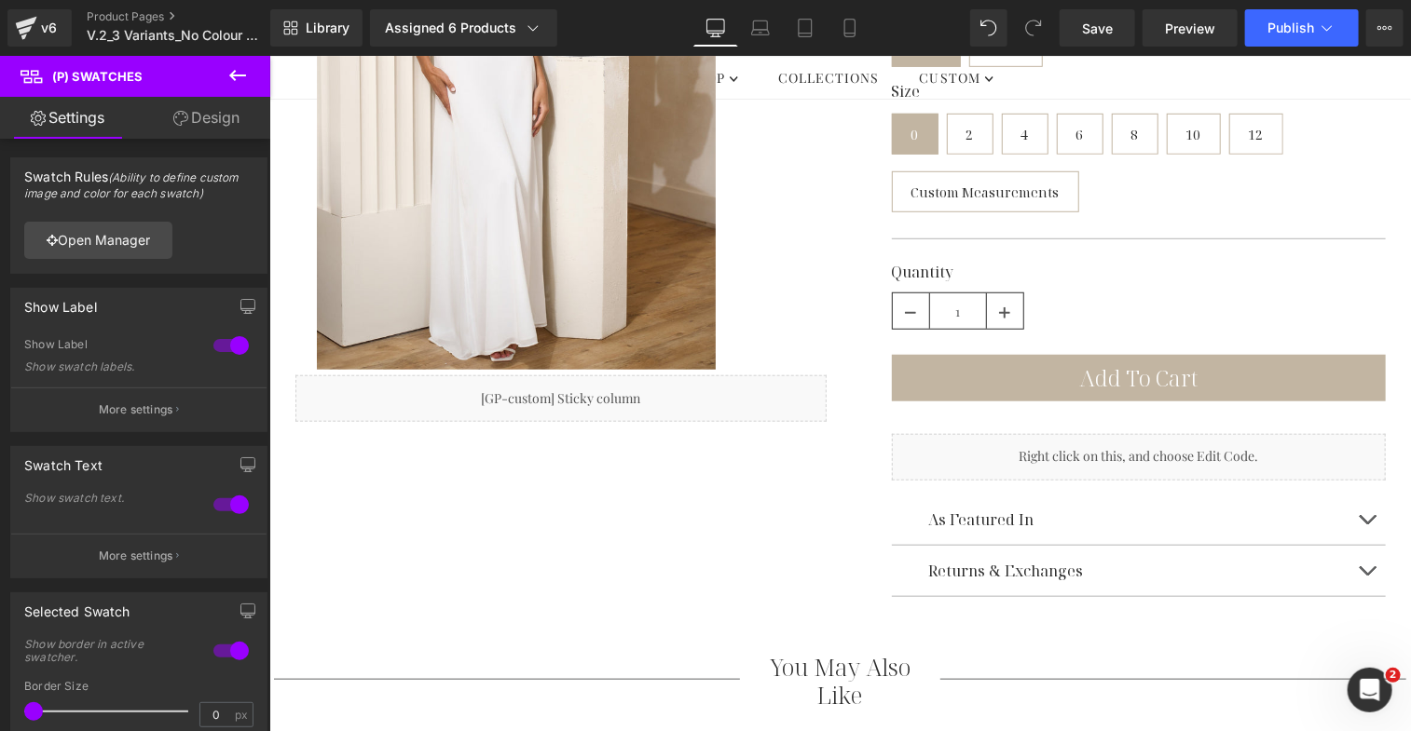
click at [1000, 567] on body "Cart 0 .mobile-menu__cart-icon .testament--icon-theme-bag:hover .hover-fill { f…" at bounding box center [838, 717] width 1141 height 2411
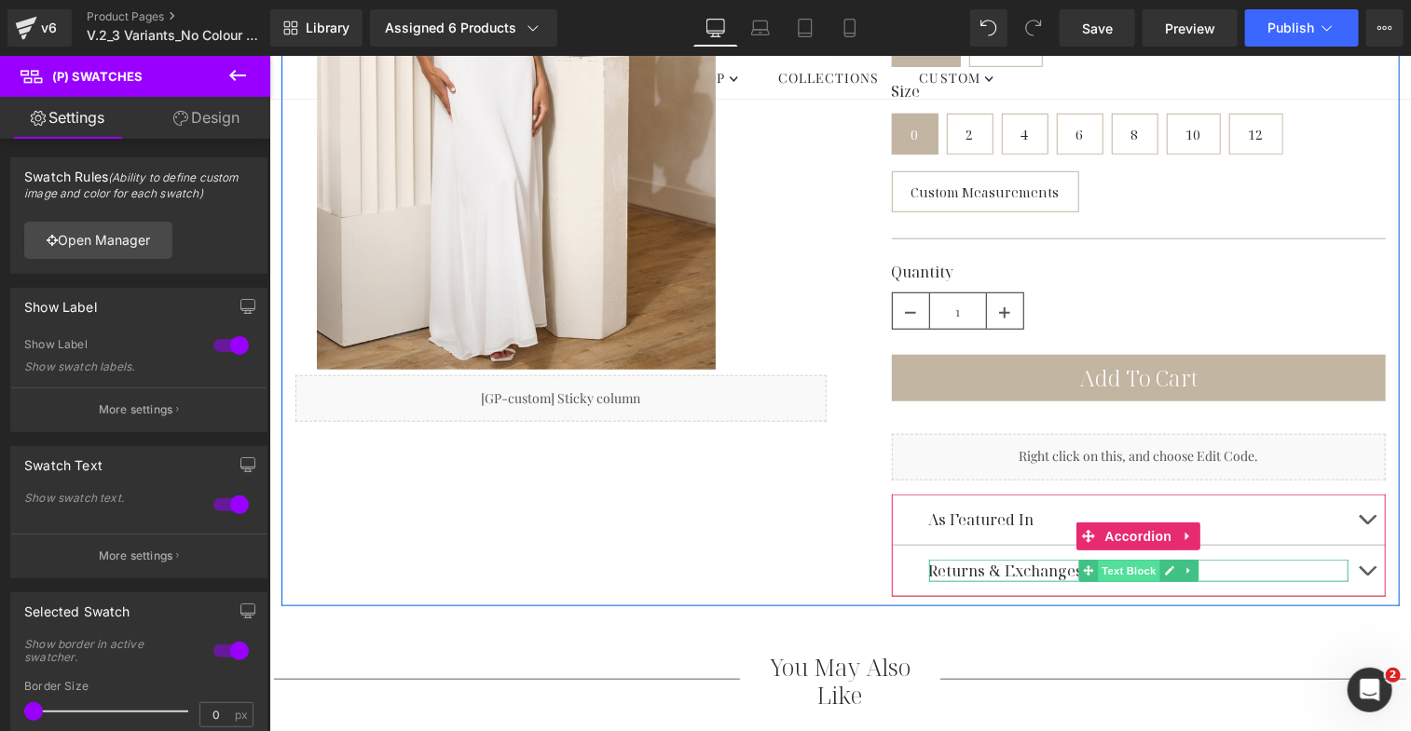
click at [1116, 569] on span "Text Block" at bounding box center [1127, 570] width 61 height 22
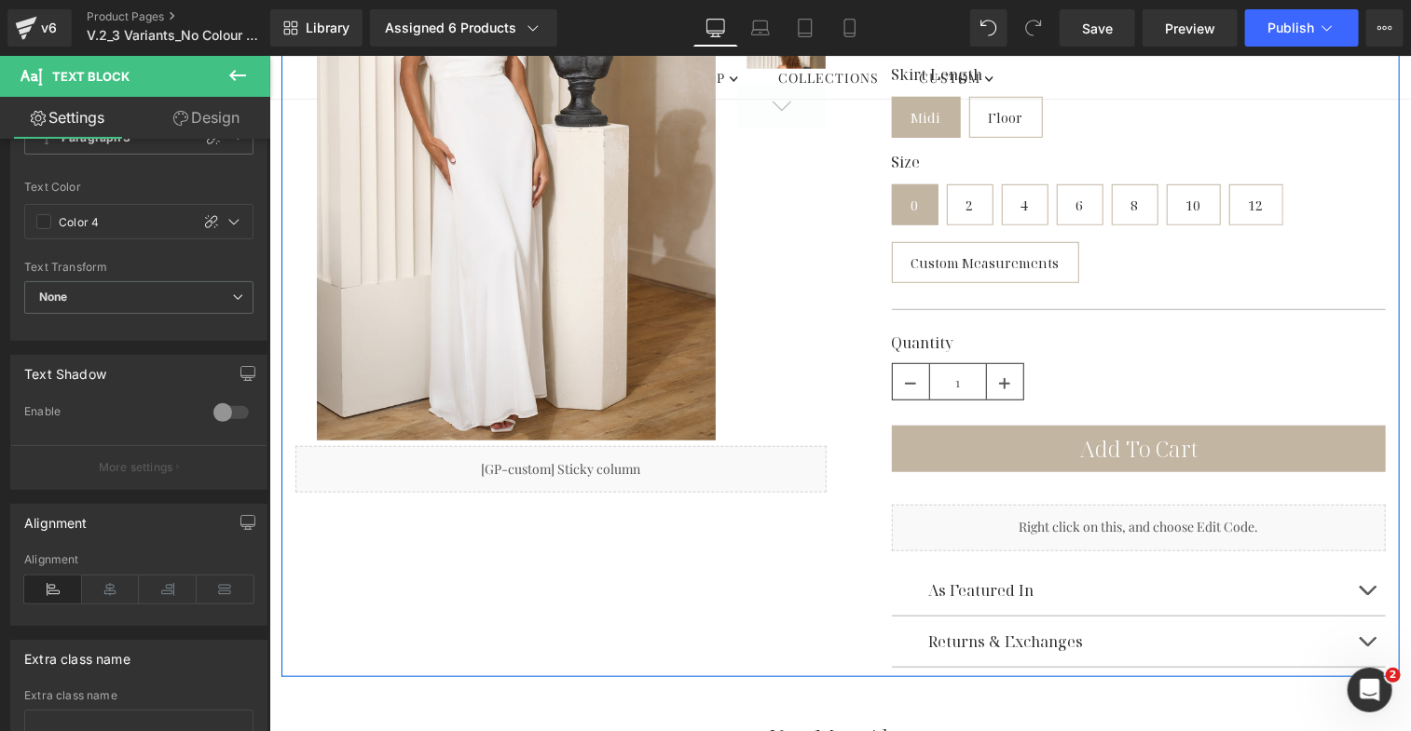
scroll to position [473, 0]
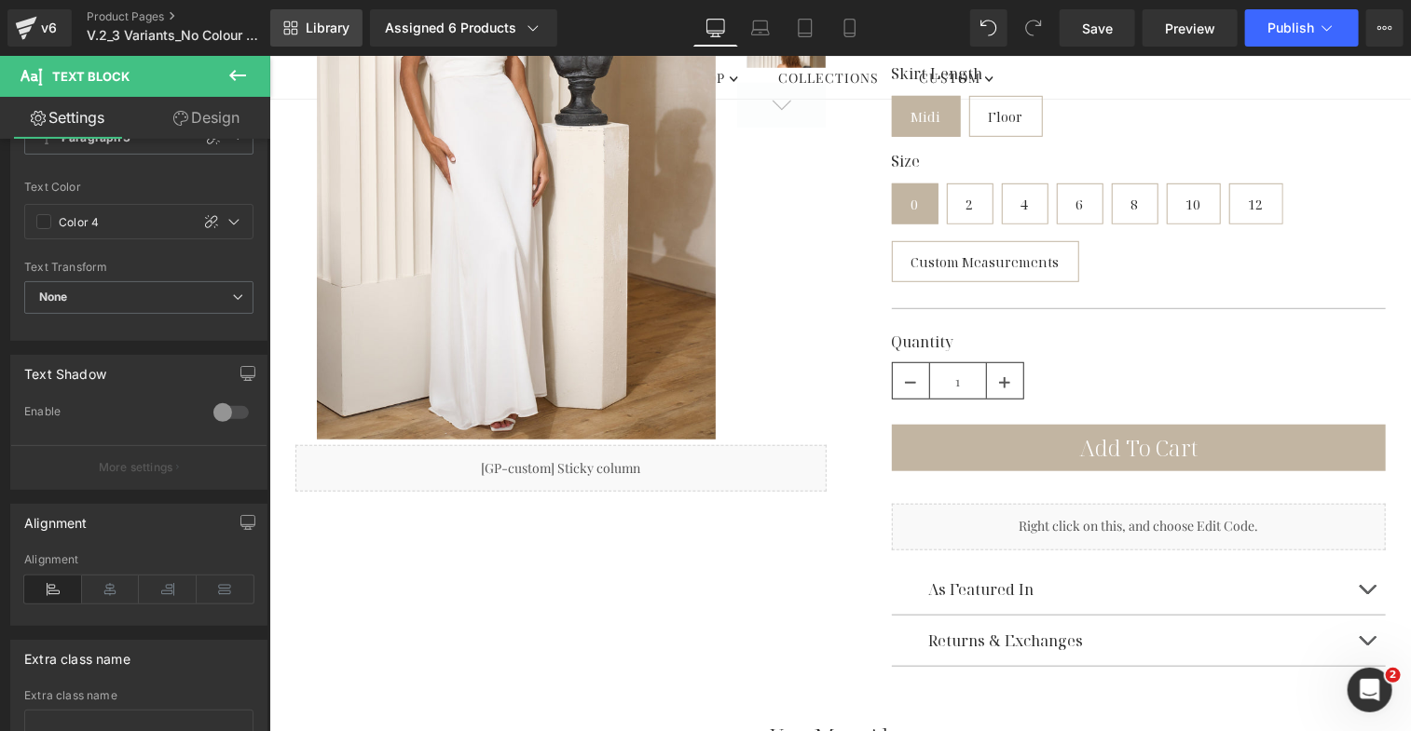
click at [321, 22] on span "Library" at bounding box center [328, 28] width 44 height 17
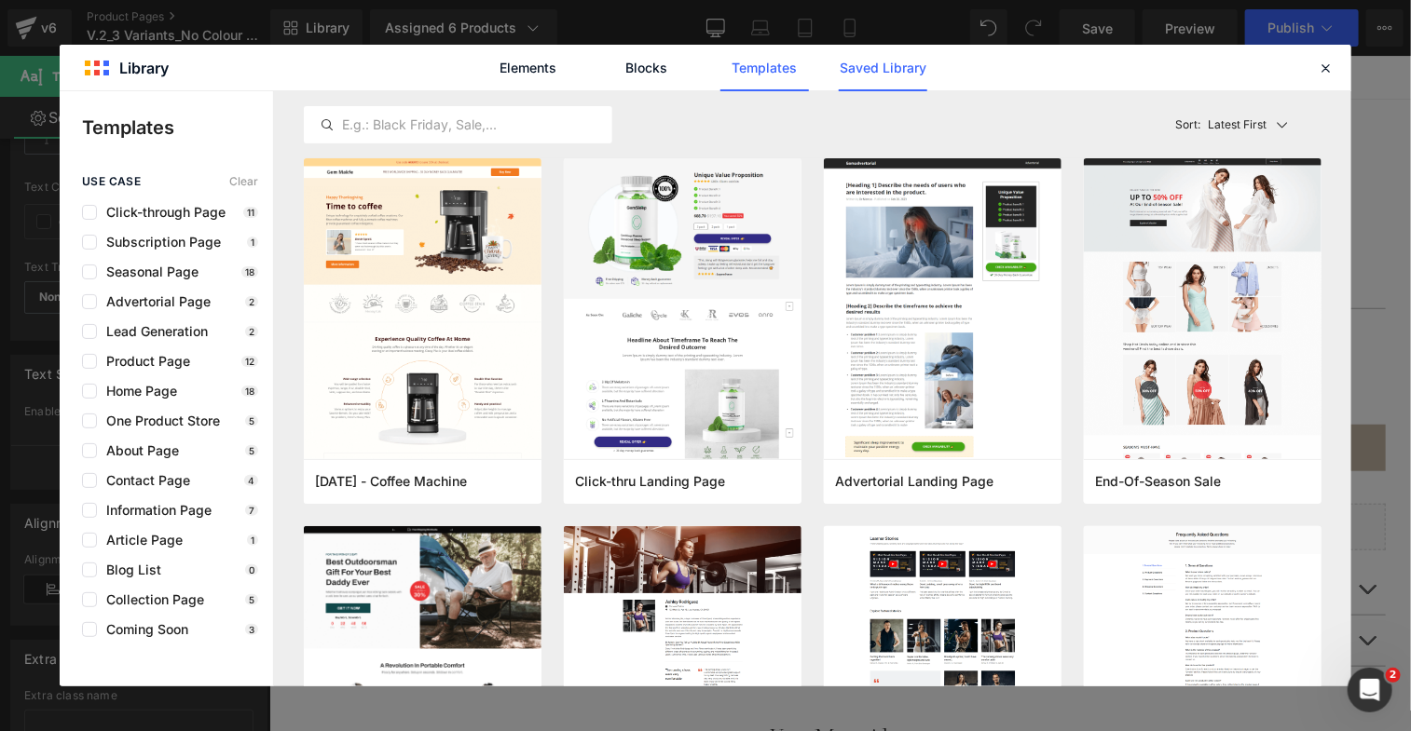
click at [868, 75] on link "Saved Library" at bounding box center [883, 68] width 89 height 47
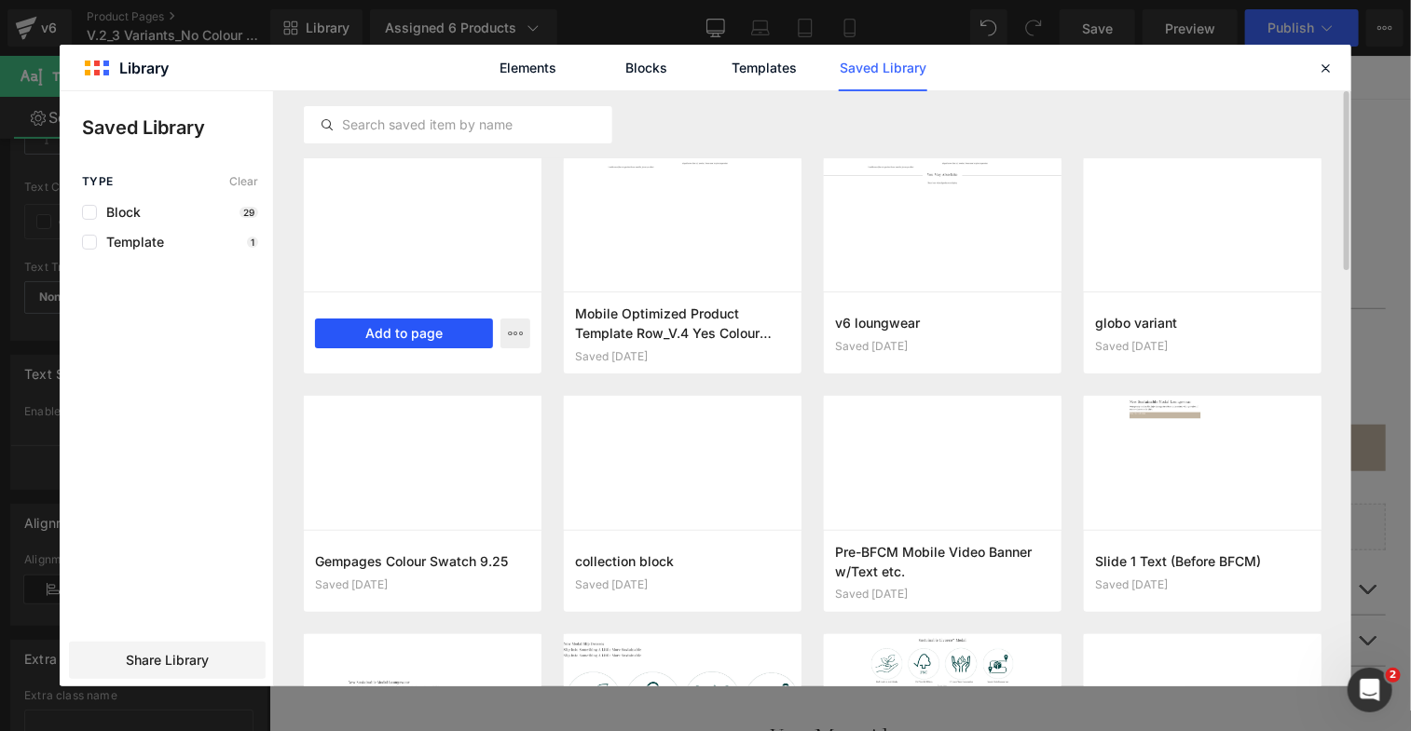
click at [372, 336] on button "Add to page" at bounding box center [404, 334] width 178 height 30
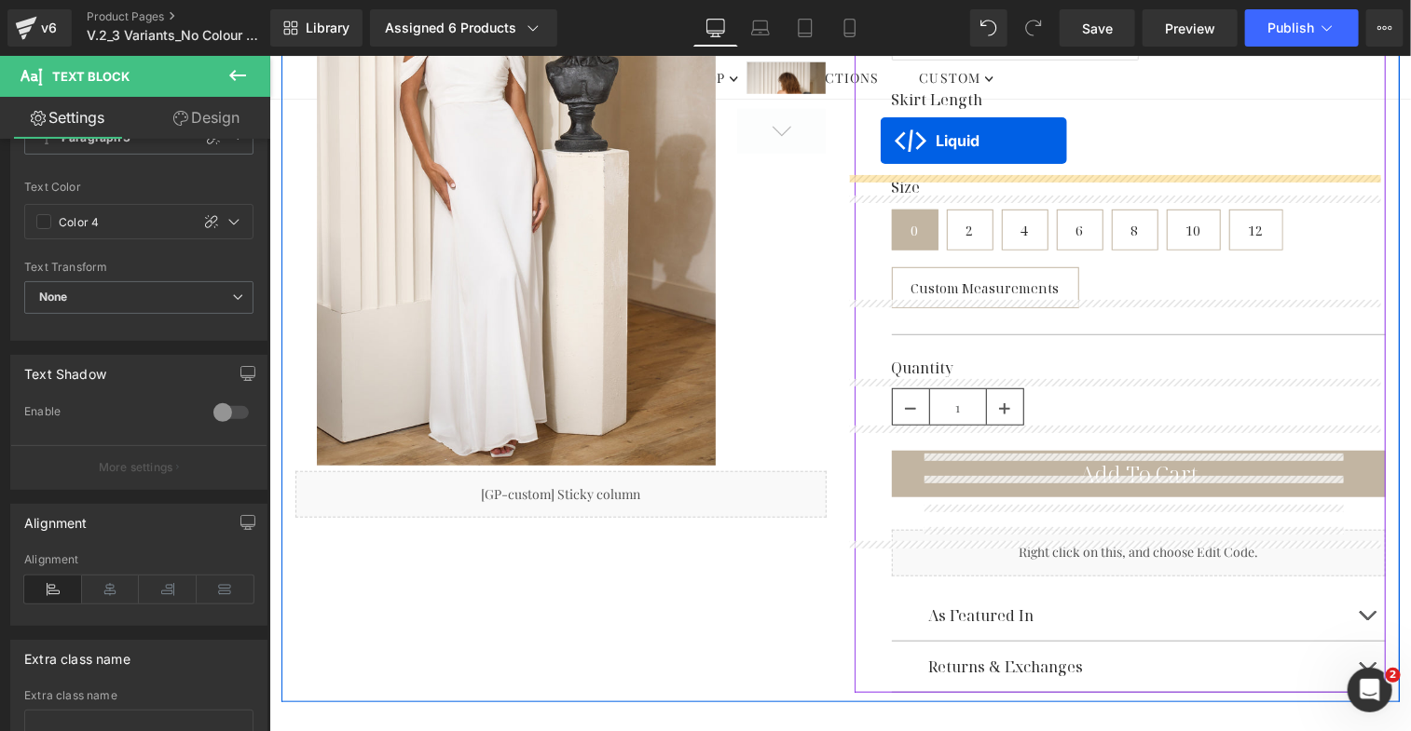
scroll to position [410, 0]
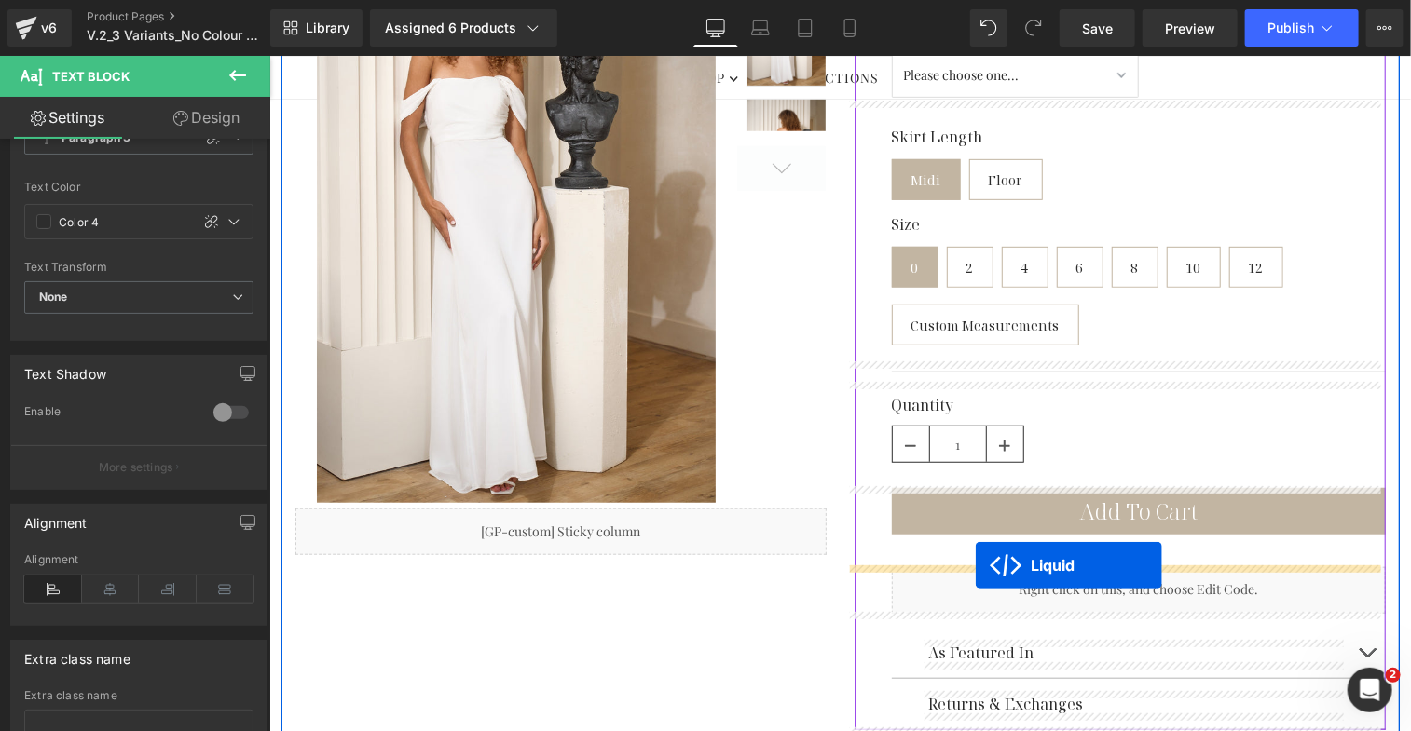
drag, startPoint x: 795, startPoint y: 157, endPoint x: 975, endPoint y: 565, distance: 445.1
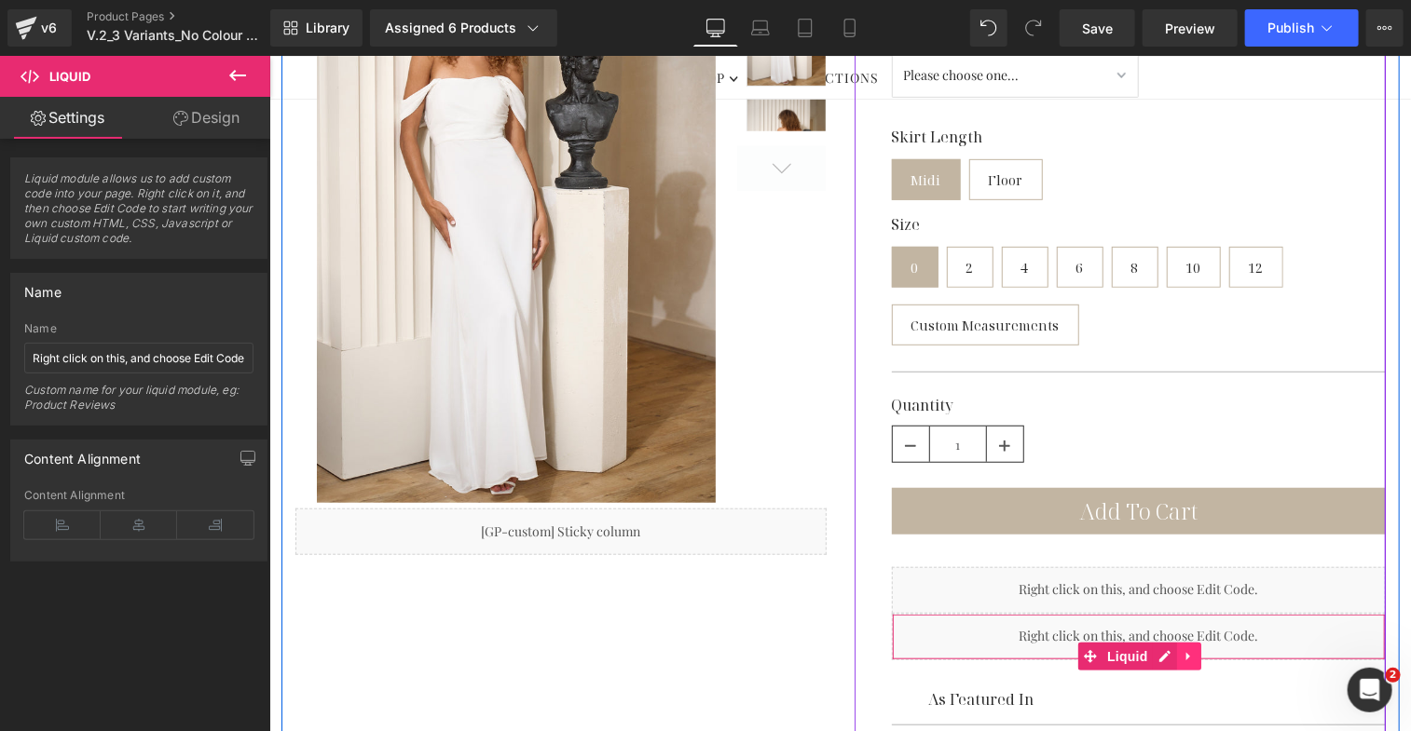
click at [1187, 649] on link at bounding box center [1188, 656] width 24 height 28
click at [1194, 660] on icon at bounding box center [1200, 655] width 13 height 13
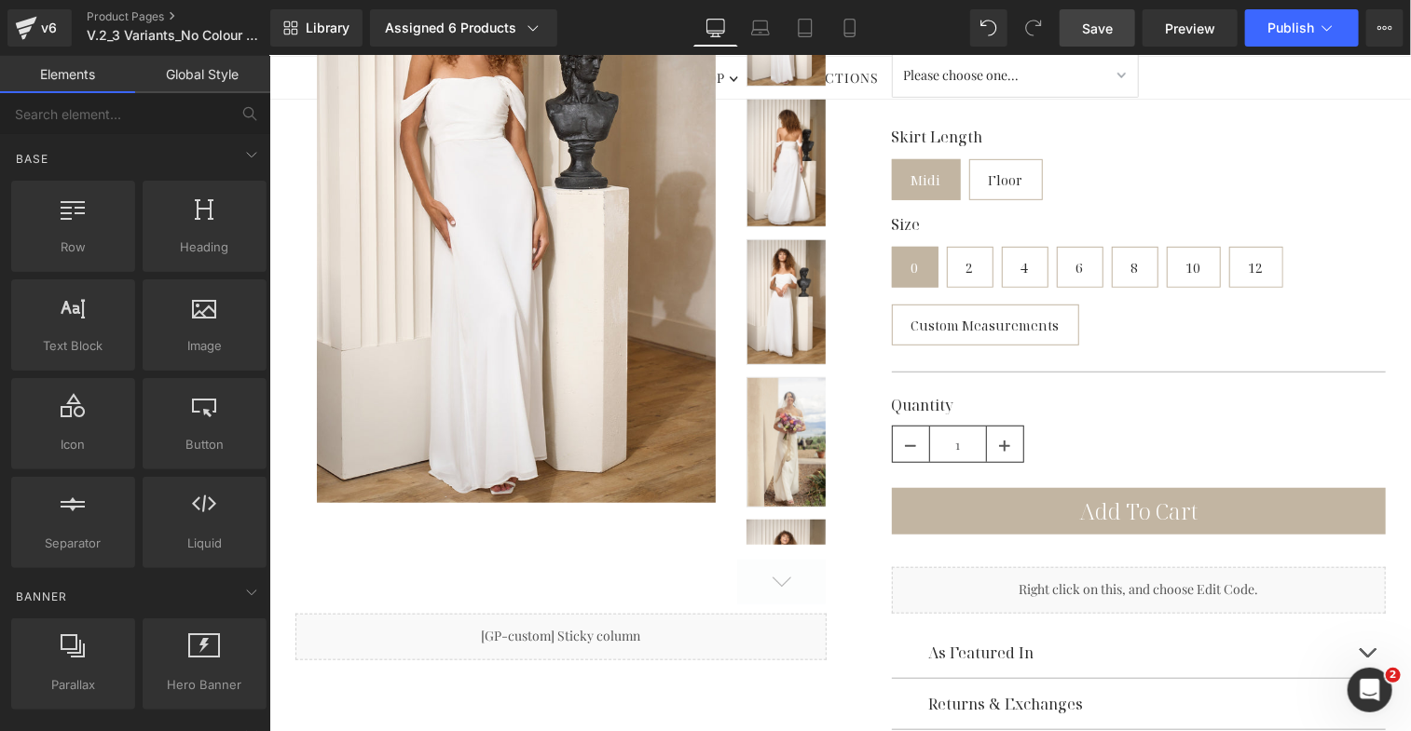
click at [1095, 30] on span "Save" at bounding box center [1097, 29] width 31 height 20
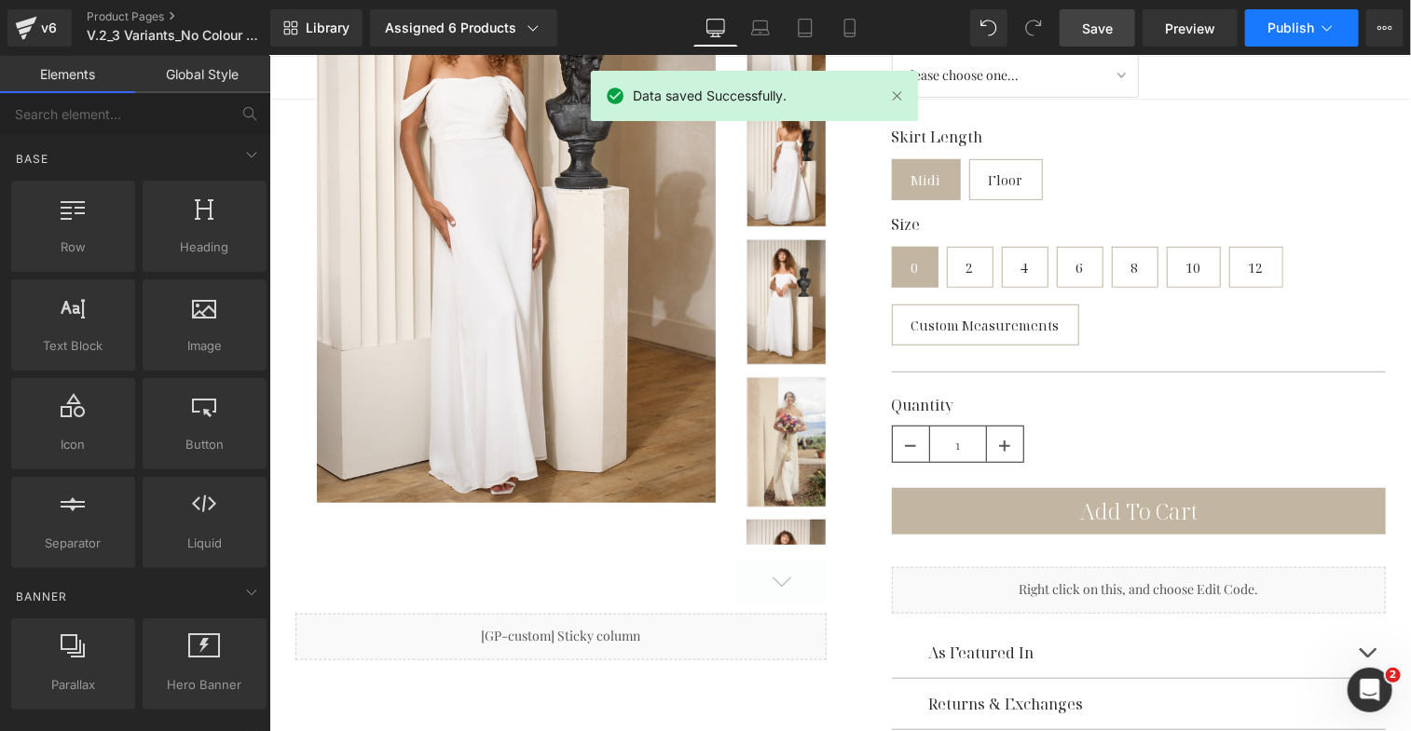
click at [1292, 29] on span "Publish" at bounding box center [1290, 27] width 47 height 15
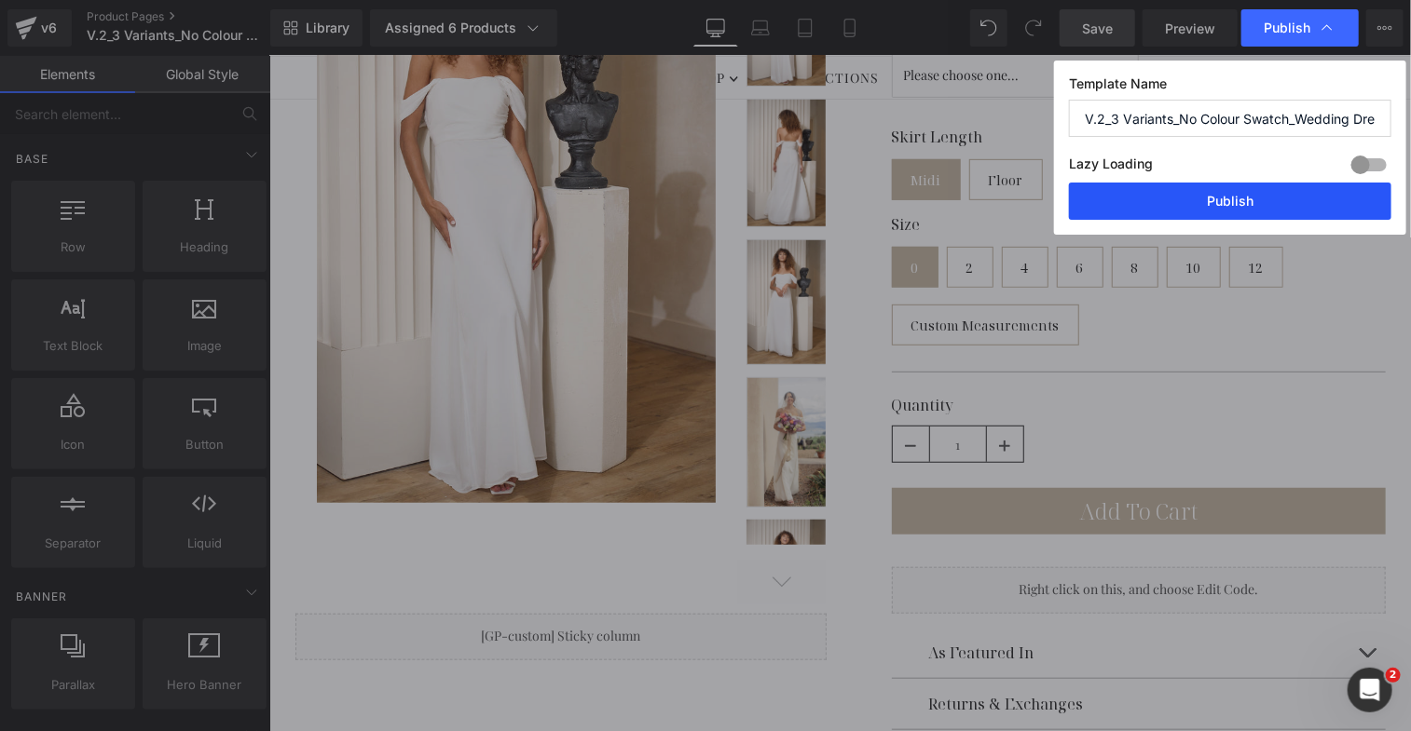
click at [1232, 199] on button "Publish" at bounding box center [1230, 201] width 322 height 37
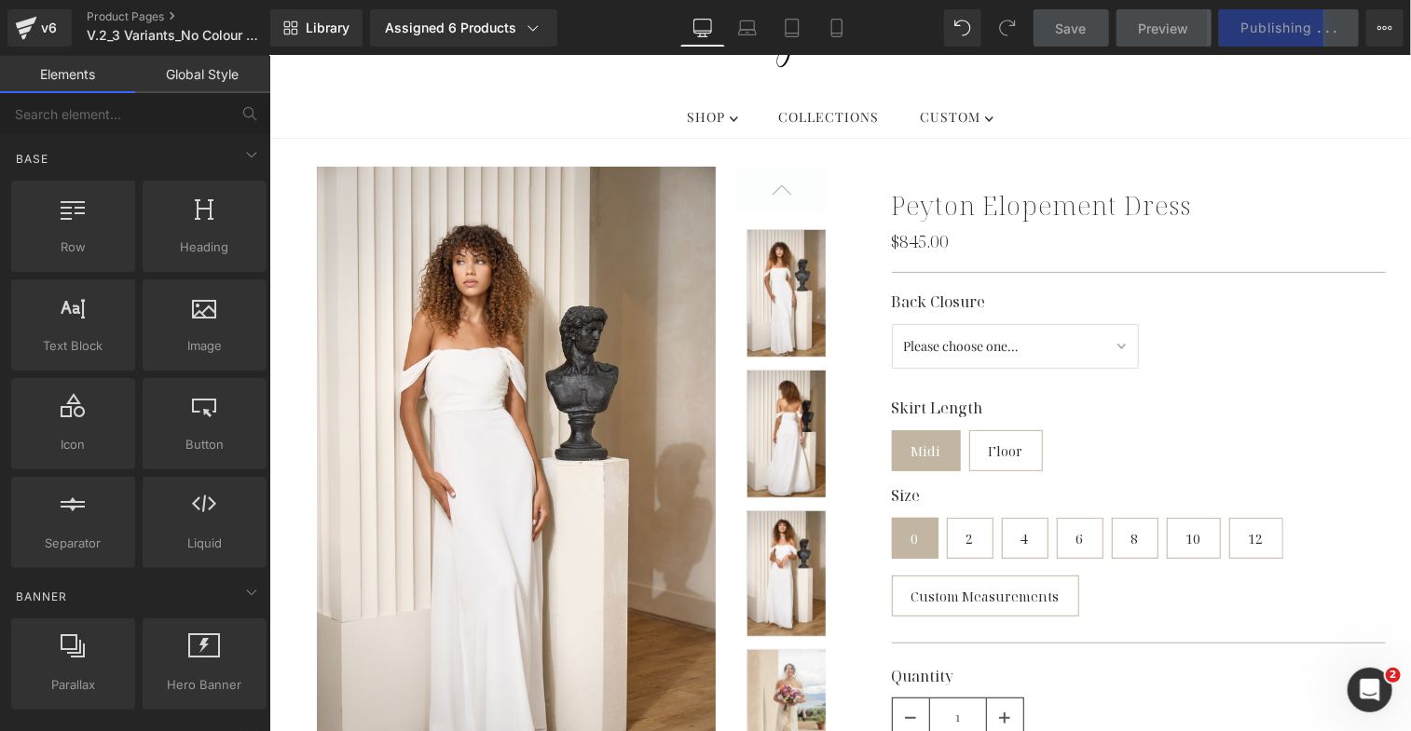
scroll to position [225, 0]
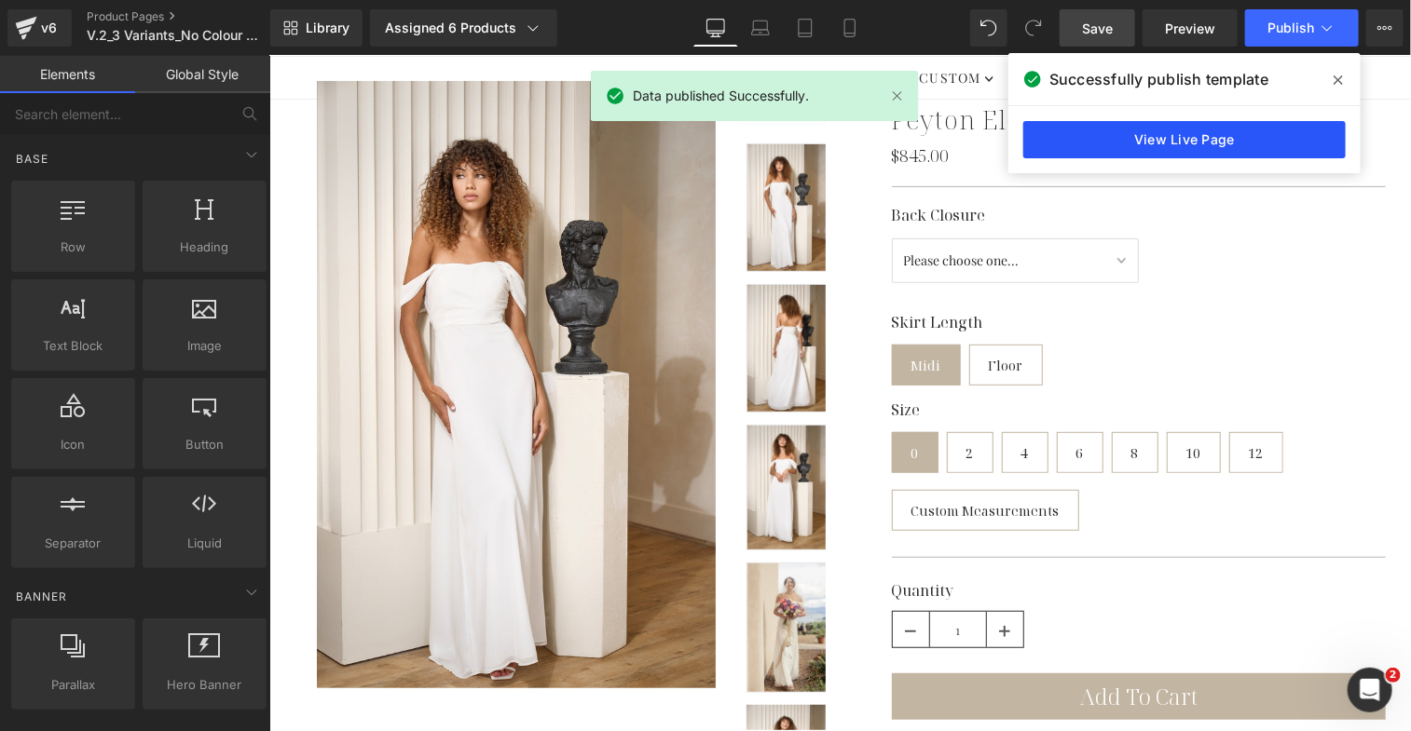
click at [1225, 139] on link "View Live Page" at bounding box center [1184, 139] width 322 height 37
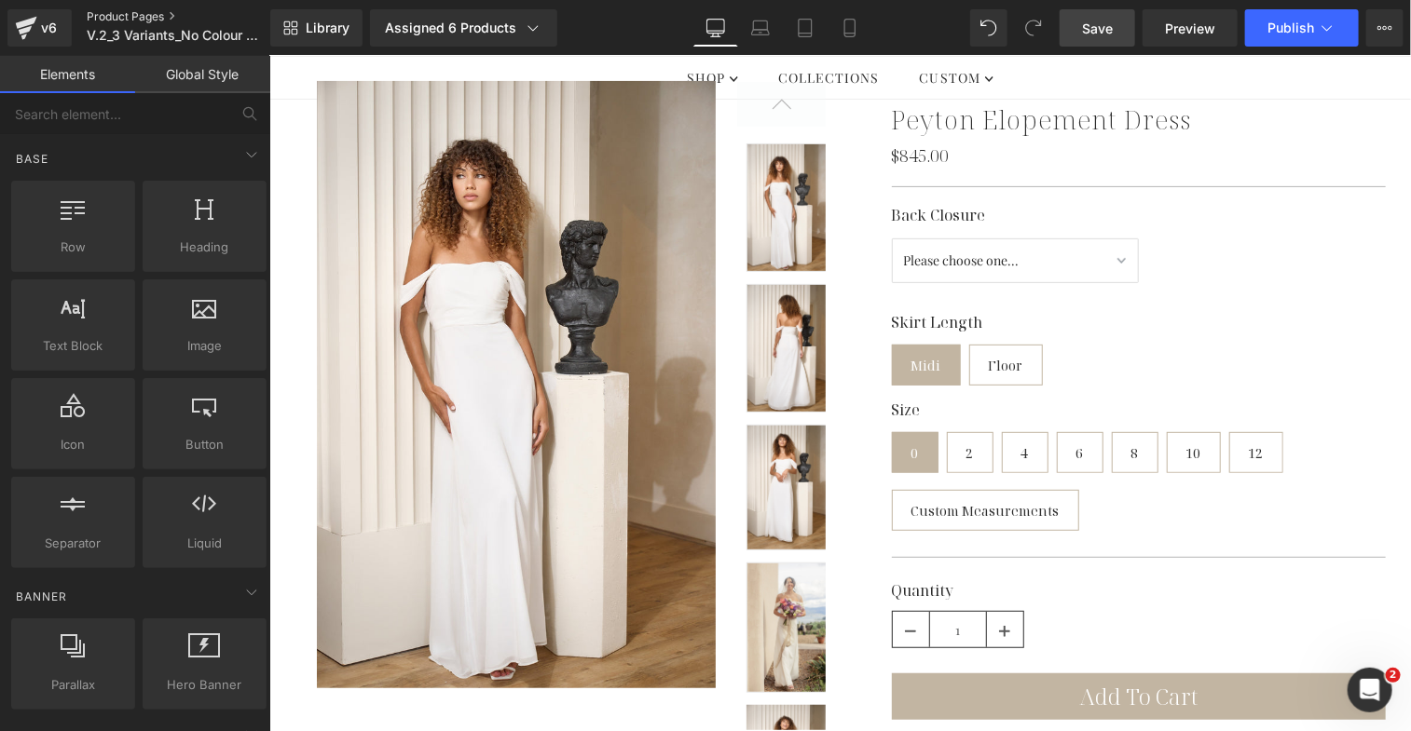
click at [148, 14] on link "Product Pages" at bounding box center [194, 16] width 214 height 15
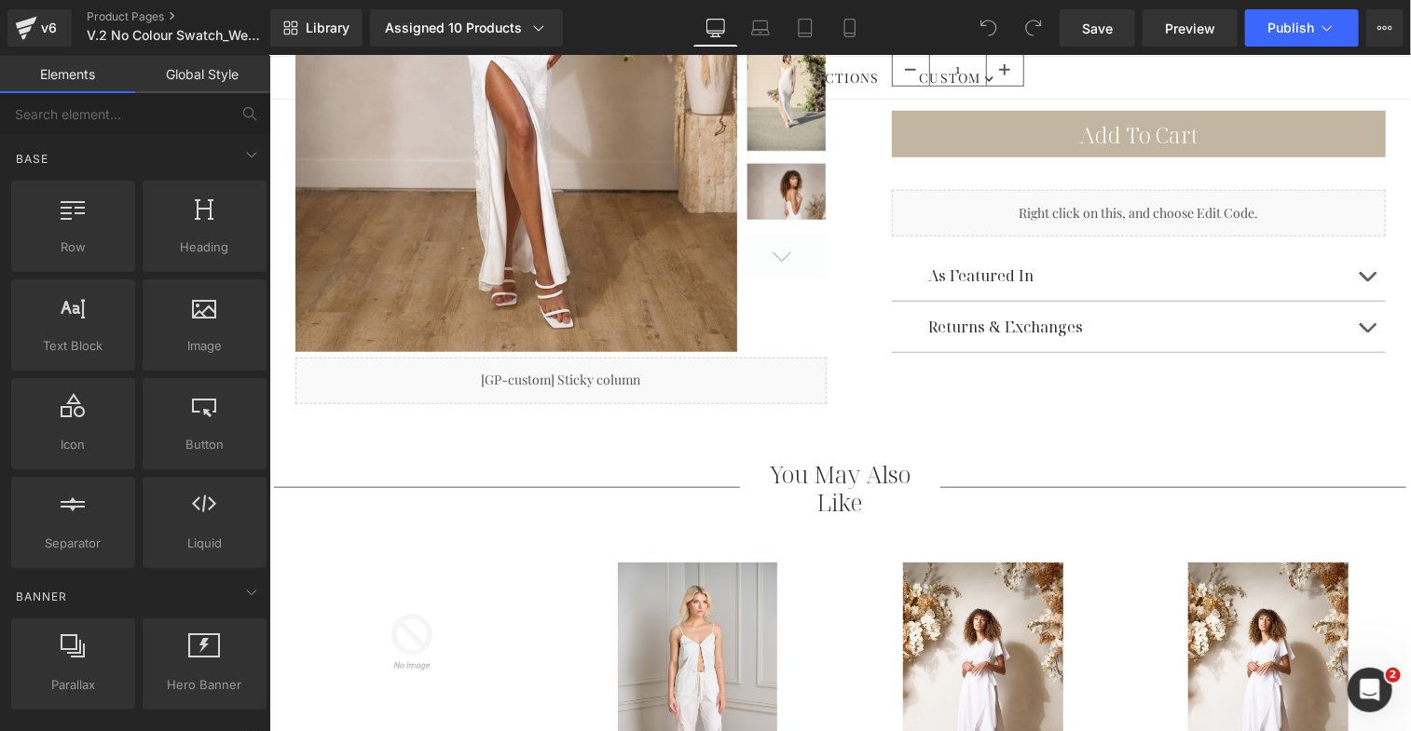
scroll to position [194, 0]
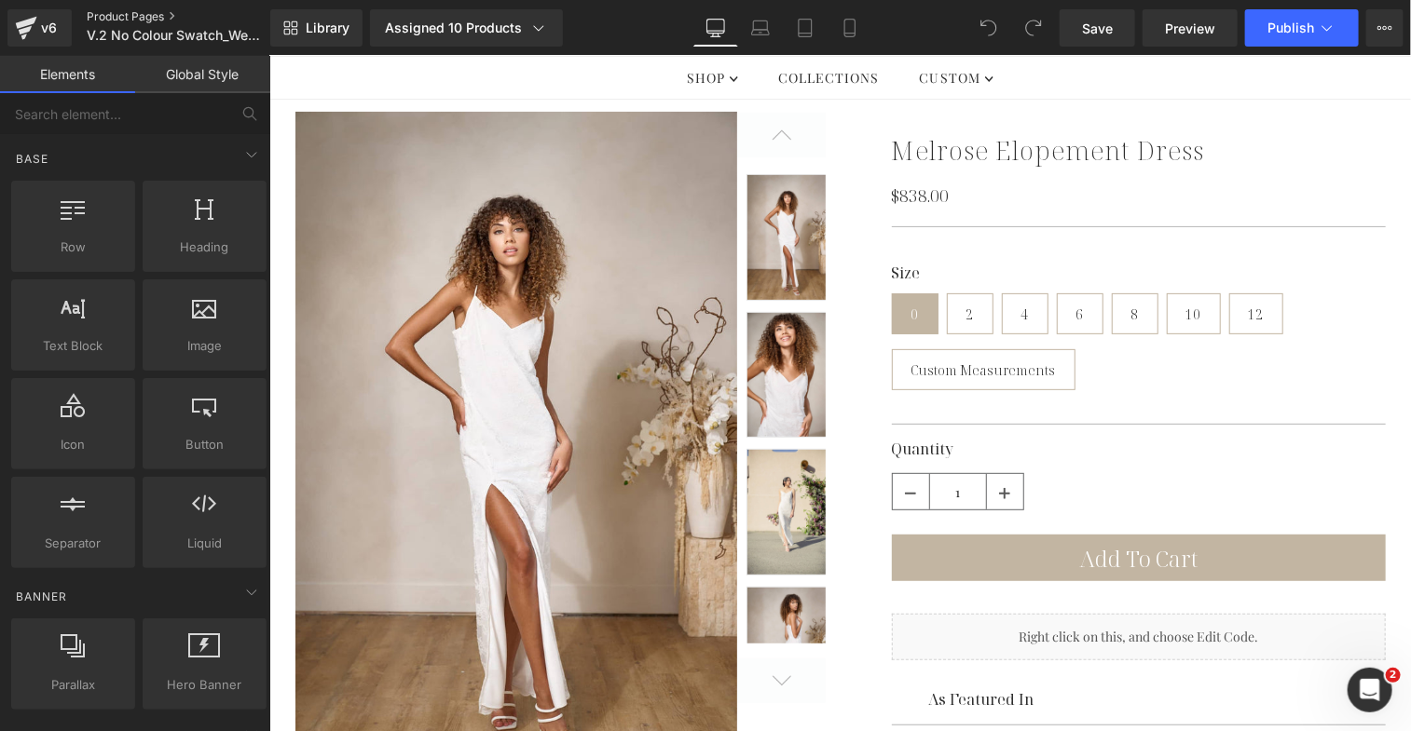
click at [269, 20] on link "Product Pages" at bounding box center [194, 16] width 214 height 15
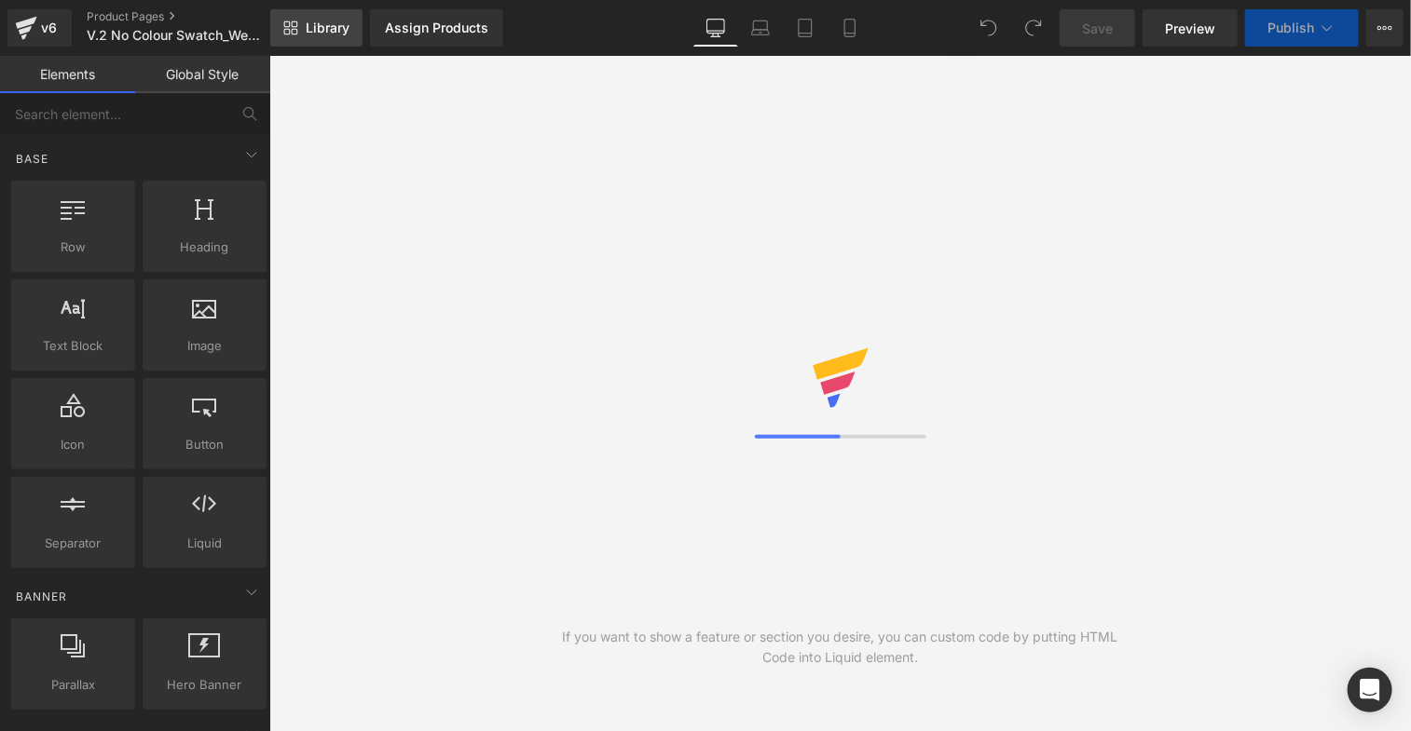
click at [341, 46] on link "Library" at bounding box center [316, 27] width 92 height 37
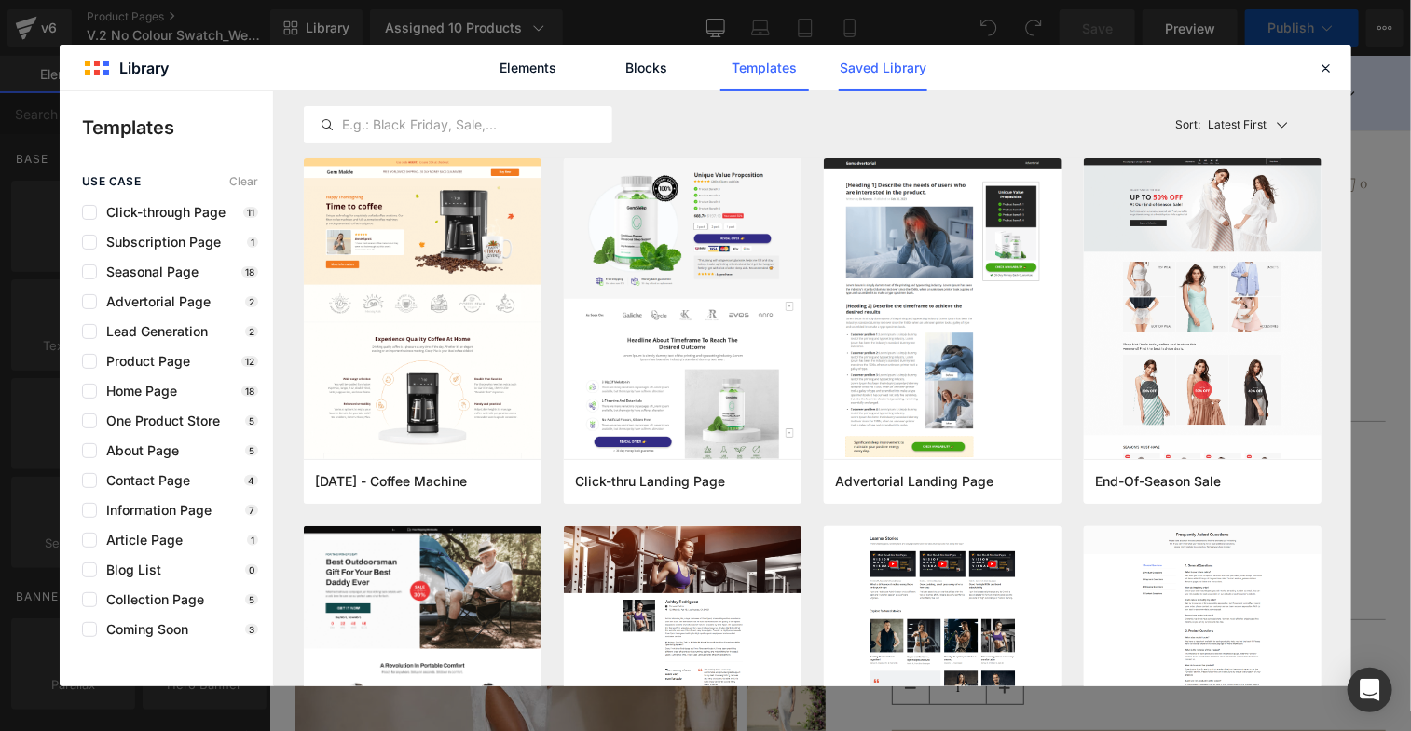
click at [874, 75] on link "Saved Library" at bounding box center [883, 68] width 89 height 47
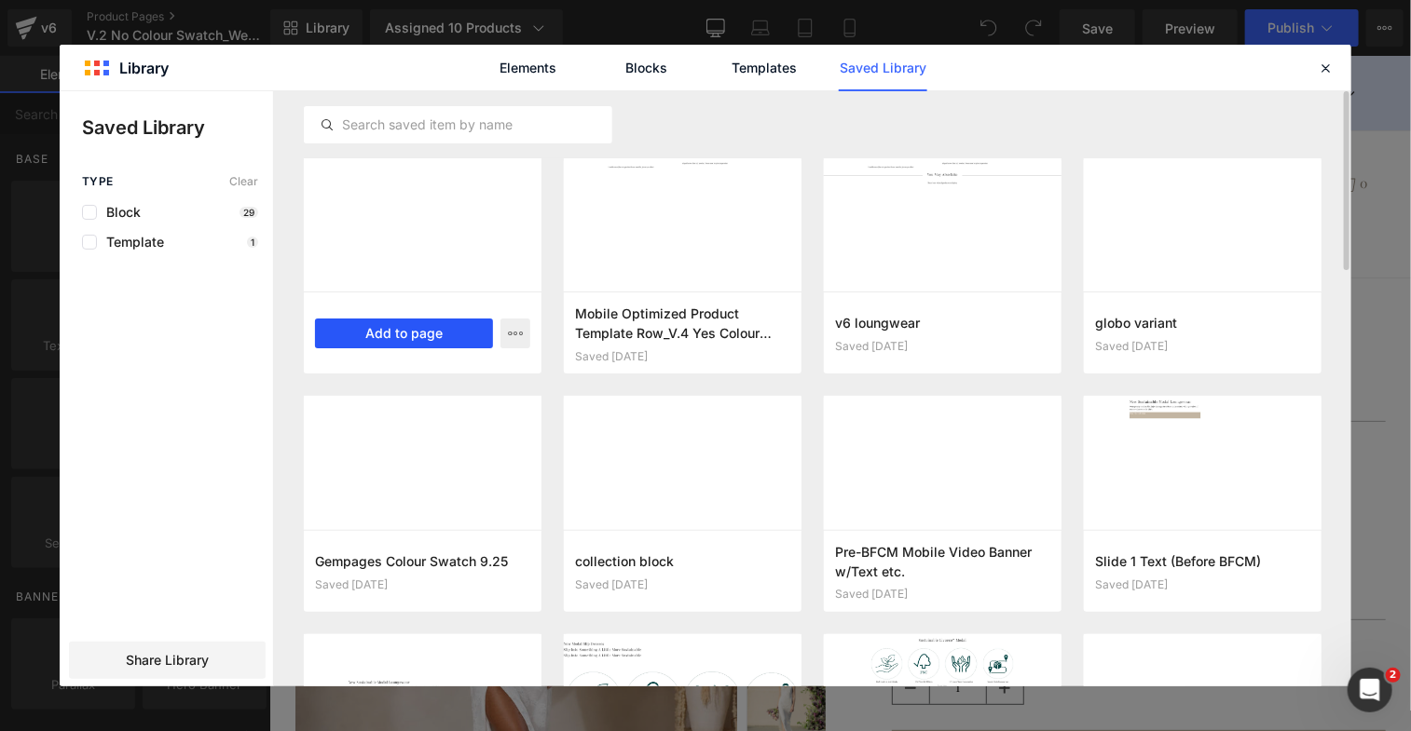
click at [407, 339] on button "Add to page" at bounding box center [404, 334] width 178 height 30
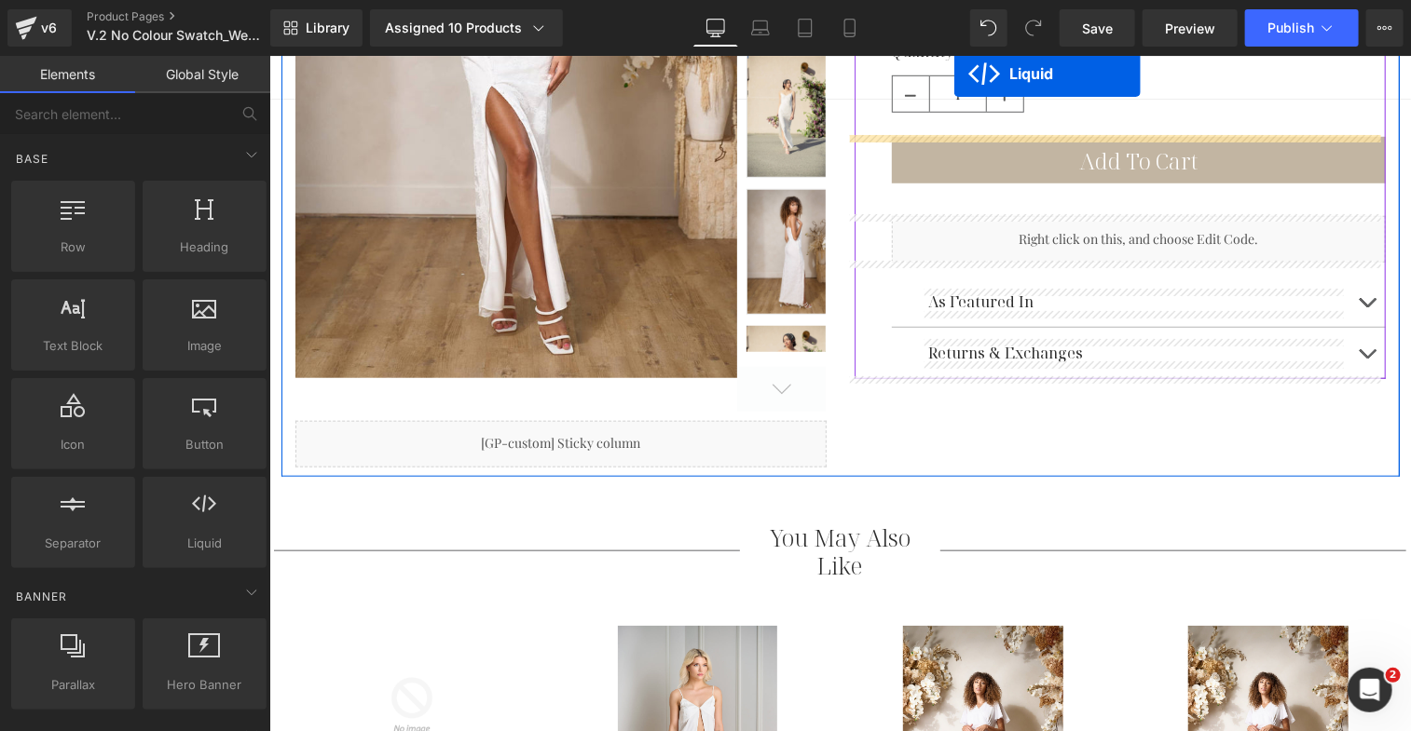
scroll to position [461, 0]
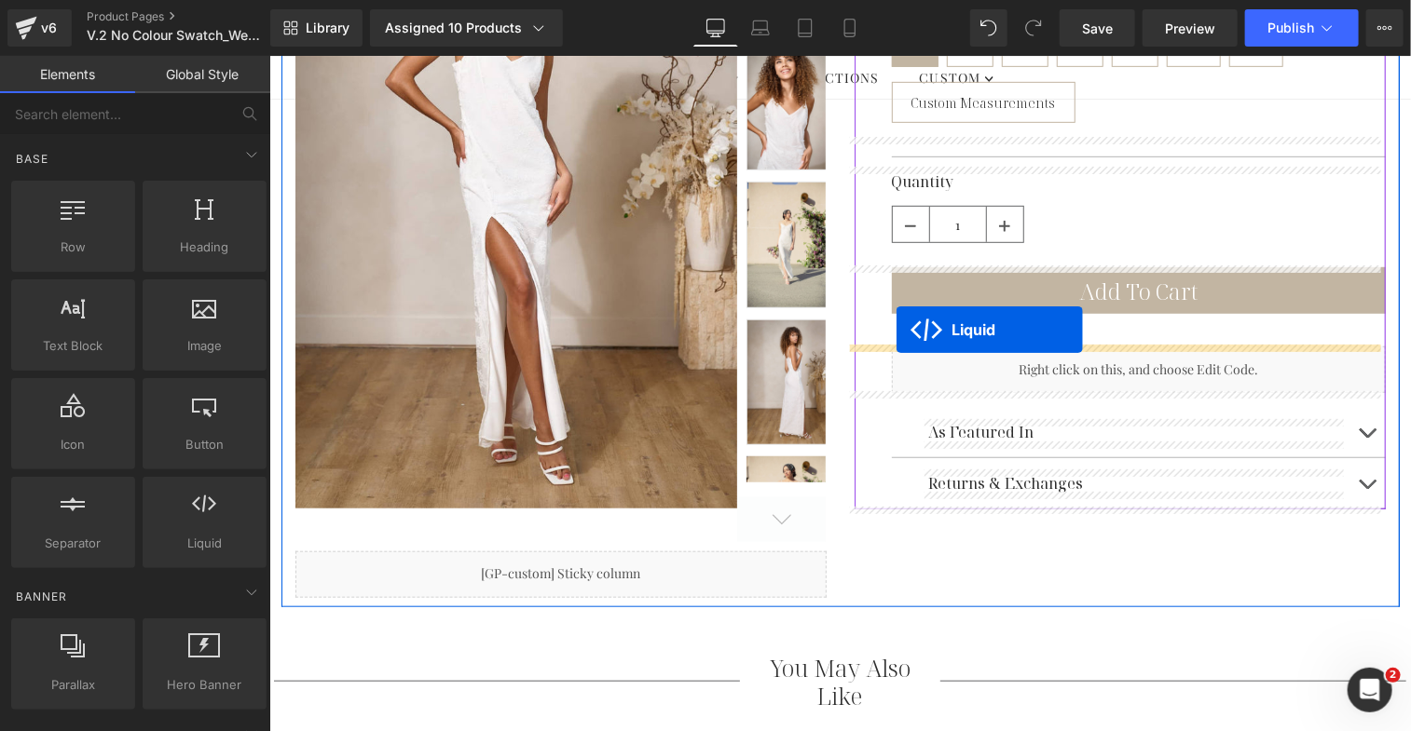
drag, startPoint x: 796, startPoint y: 161, endPoint x: 895, endPoint y: 329, distance: 195.1
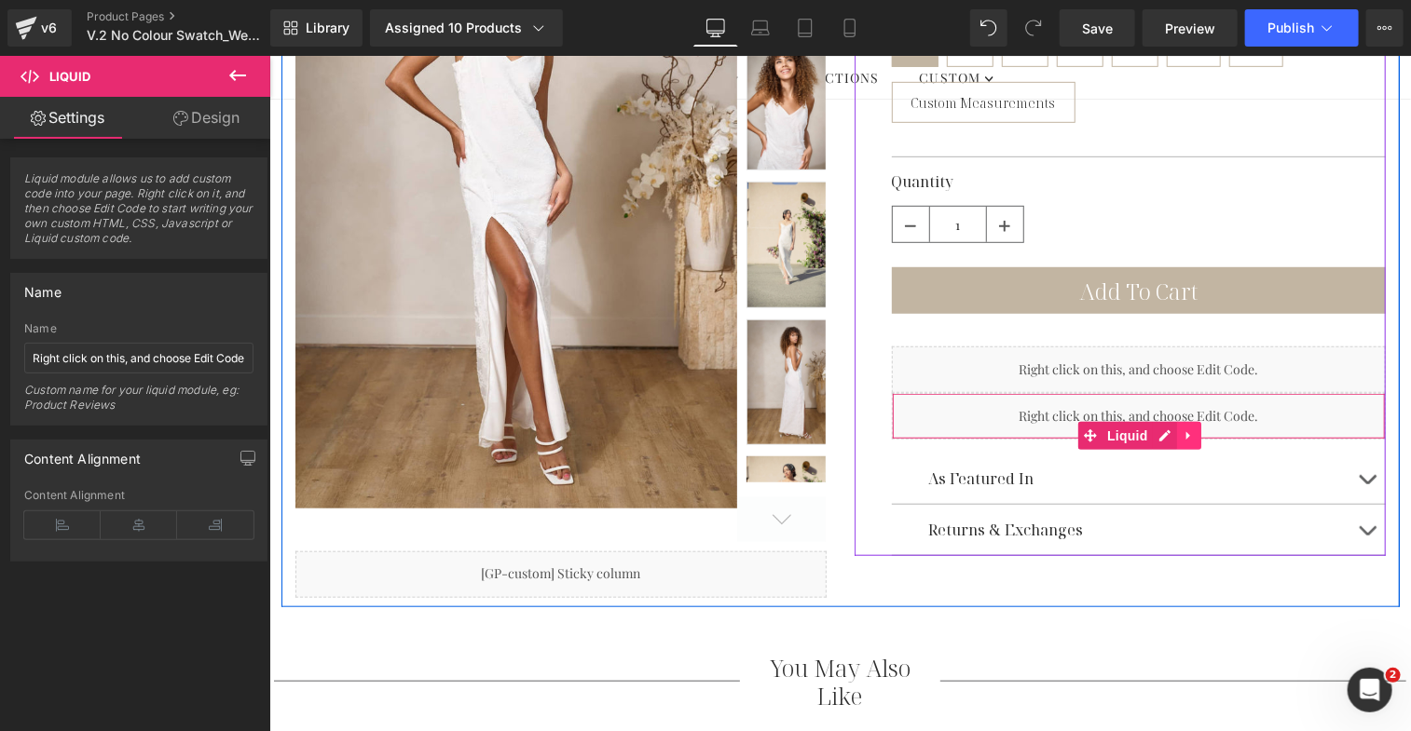
click at [1185, 431] on icon at bounding box center [1187, 435] width 4 height 8
click at [1194, 430] on icon at bounding box center [1200, 435] width 13 height 13
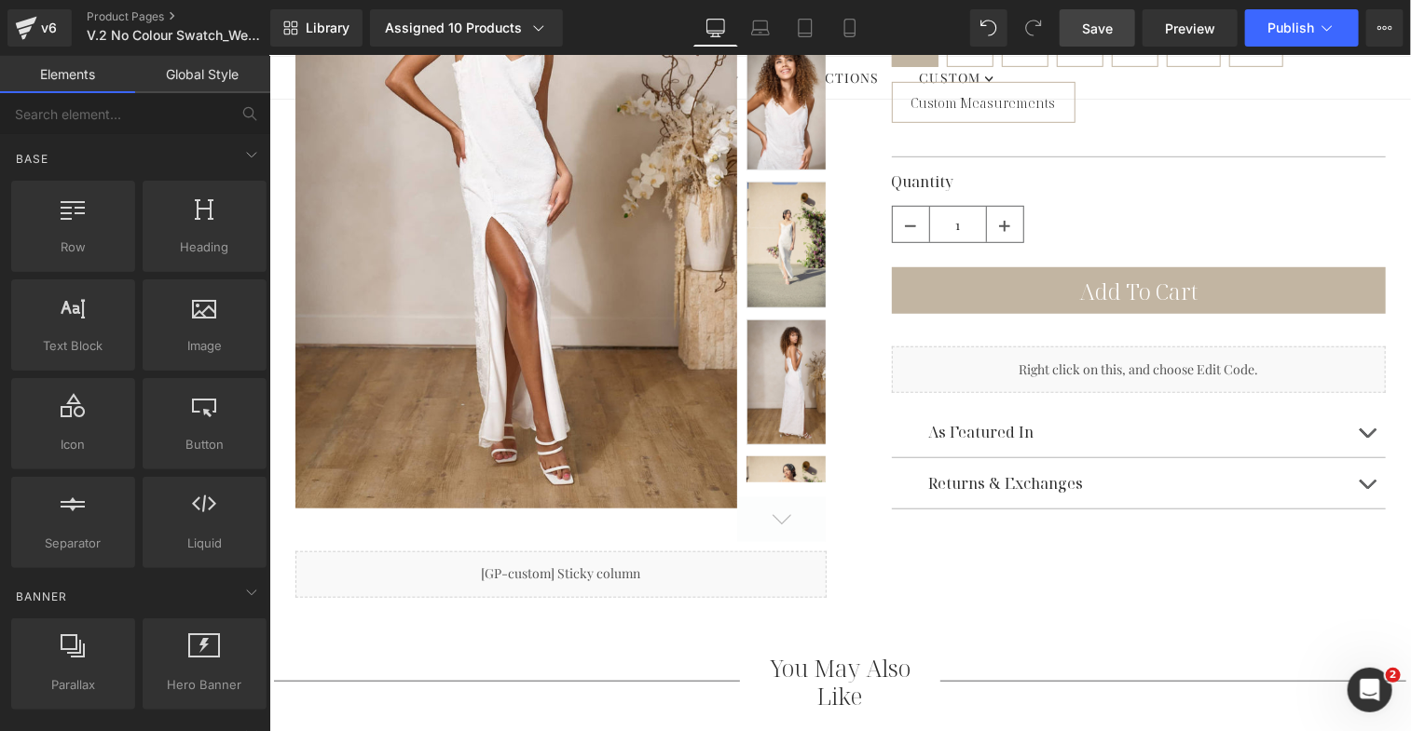
click at [1108, 21] on span "Save" at bounding box center [1097, 29] width 31 height 20
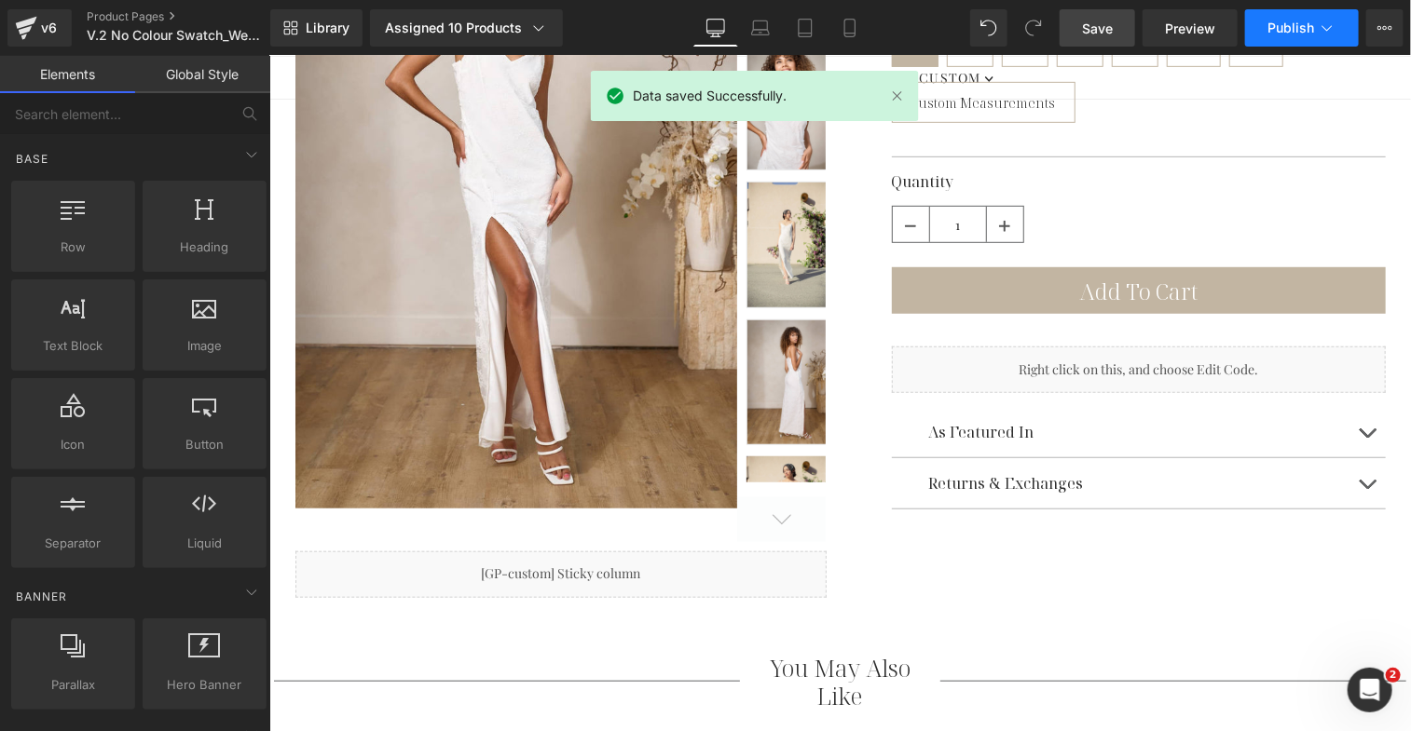
click at [1310, 37] on button "Publish" at bounding box center [1302, 27] width 114 height 37
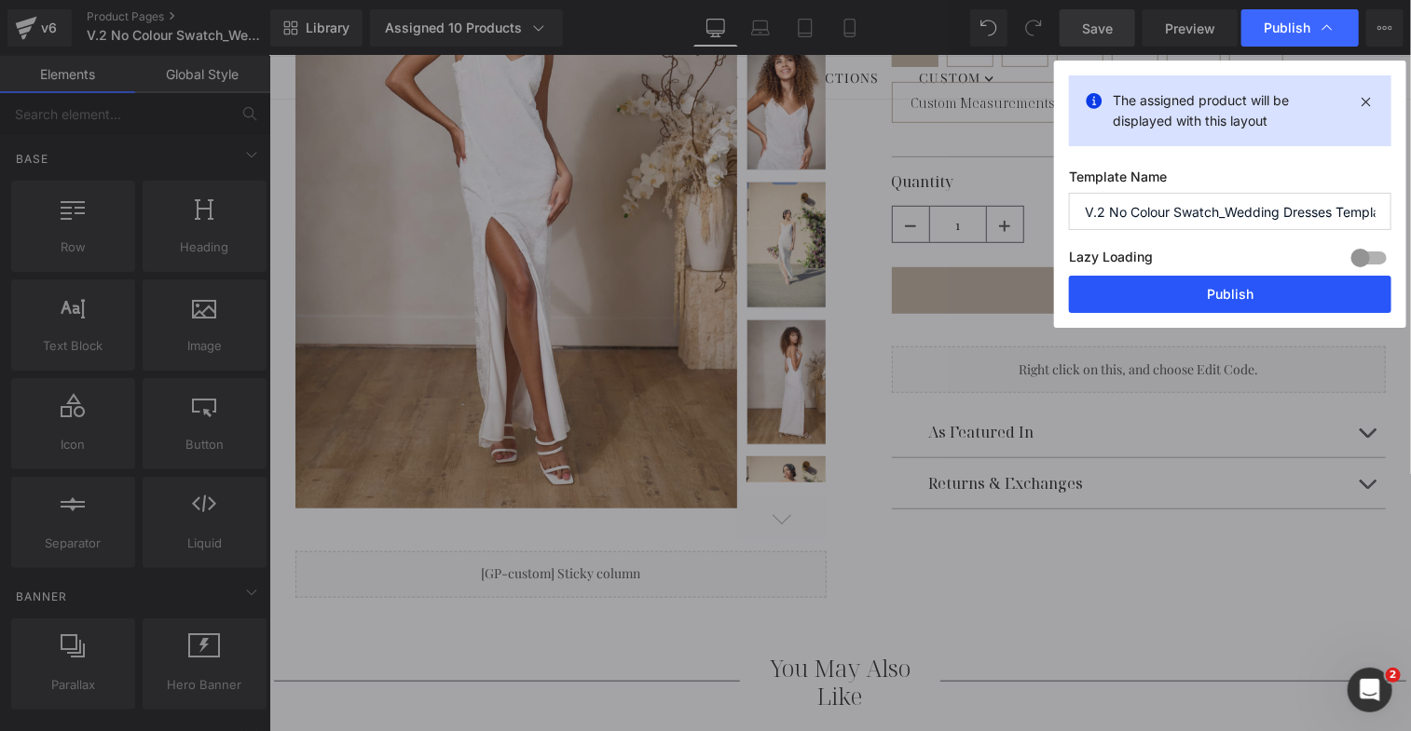
click at [1130, 294] on button "Publish" at bounding box center [1230, 294] width 322 height 37
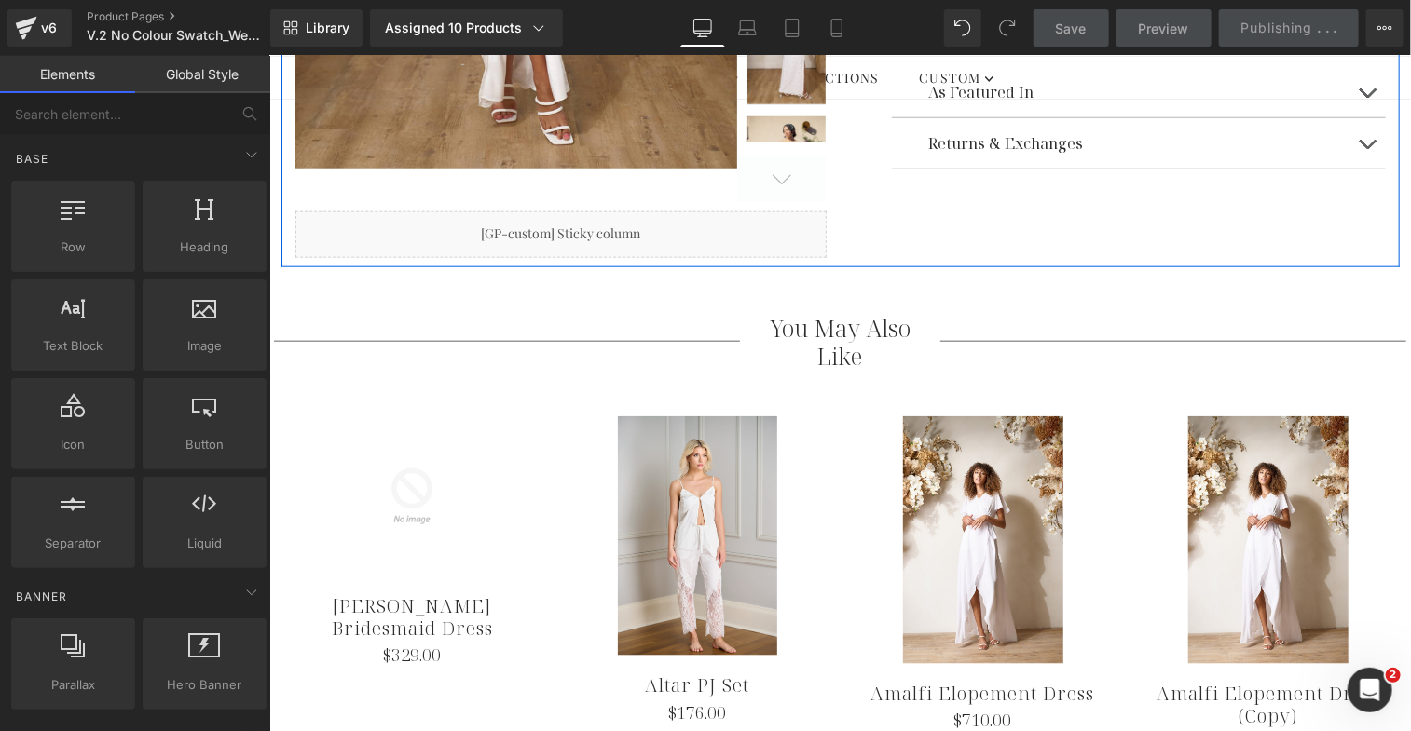
scroll to position [870, 0]
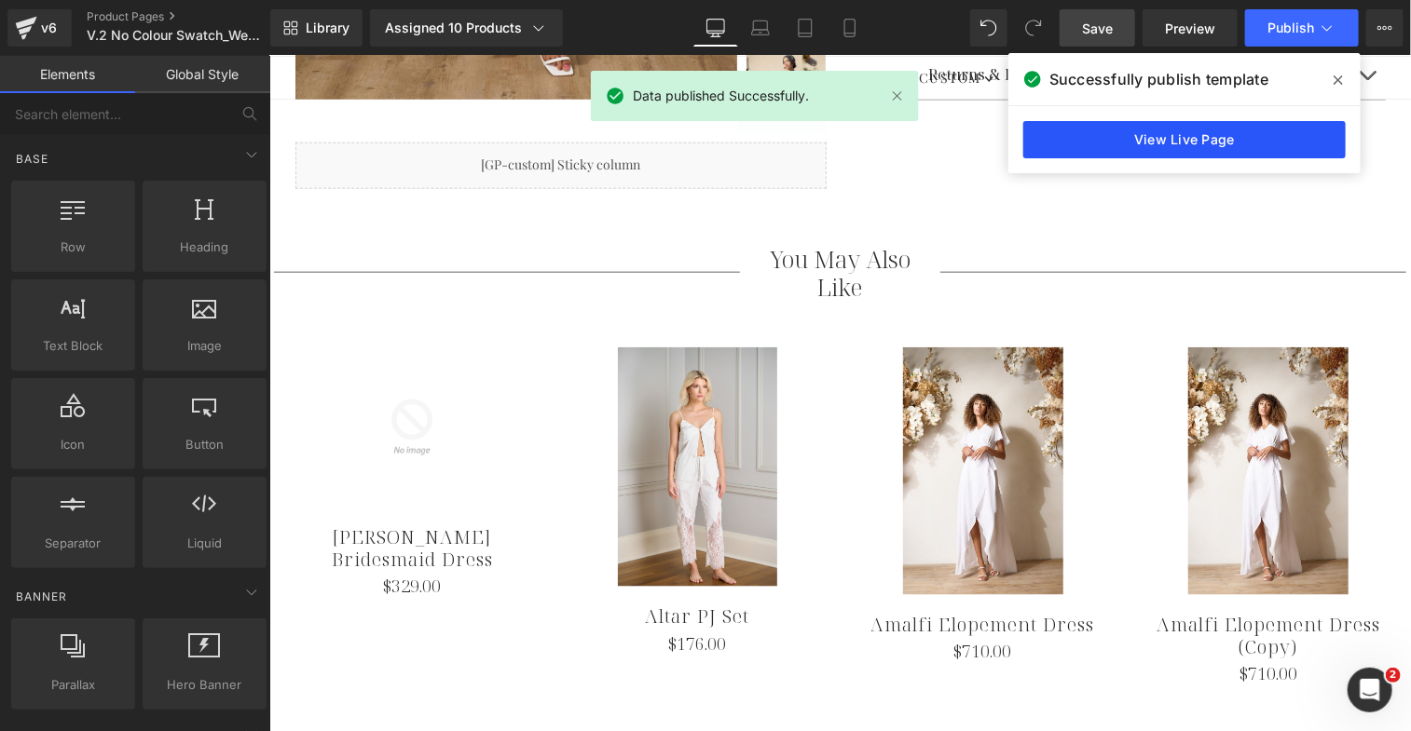
click at [1223, 135] on link "View Live Page" at bounding box center [1184, 139] width 322 height 37
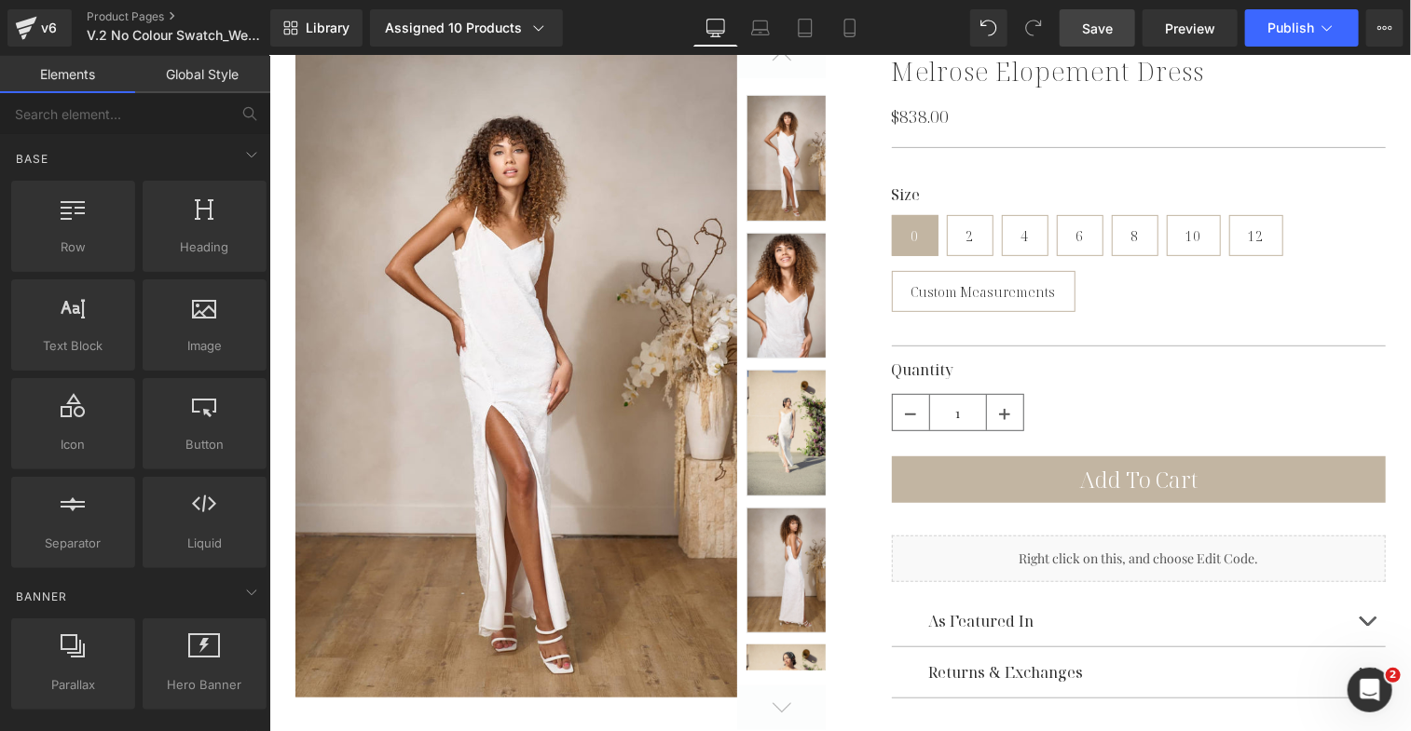
scroll to position [0, 0]
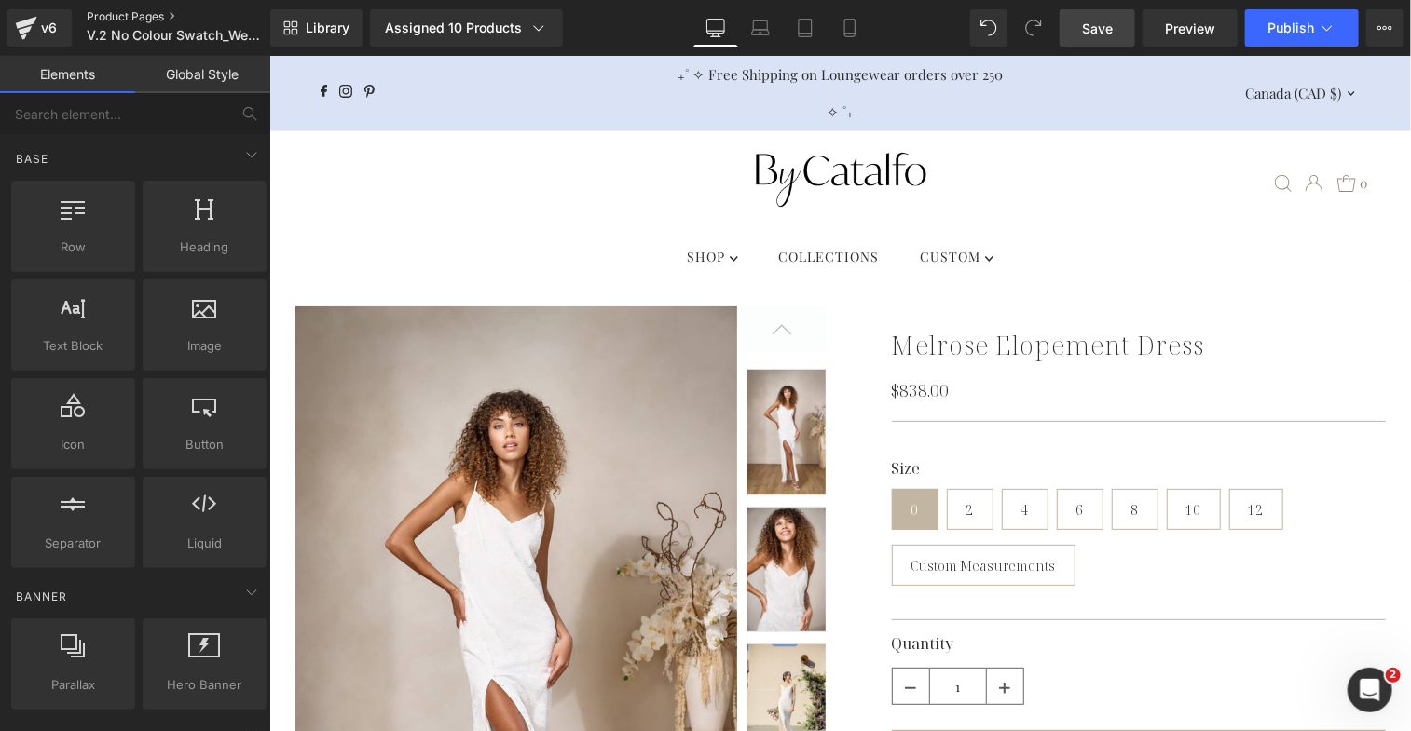
click at [149, 11] on link "Product Pages" at bounding box center [194, 16] width 214 height 15
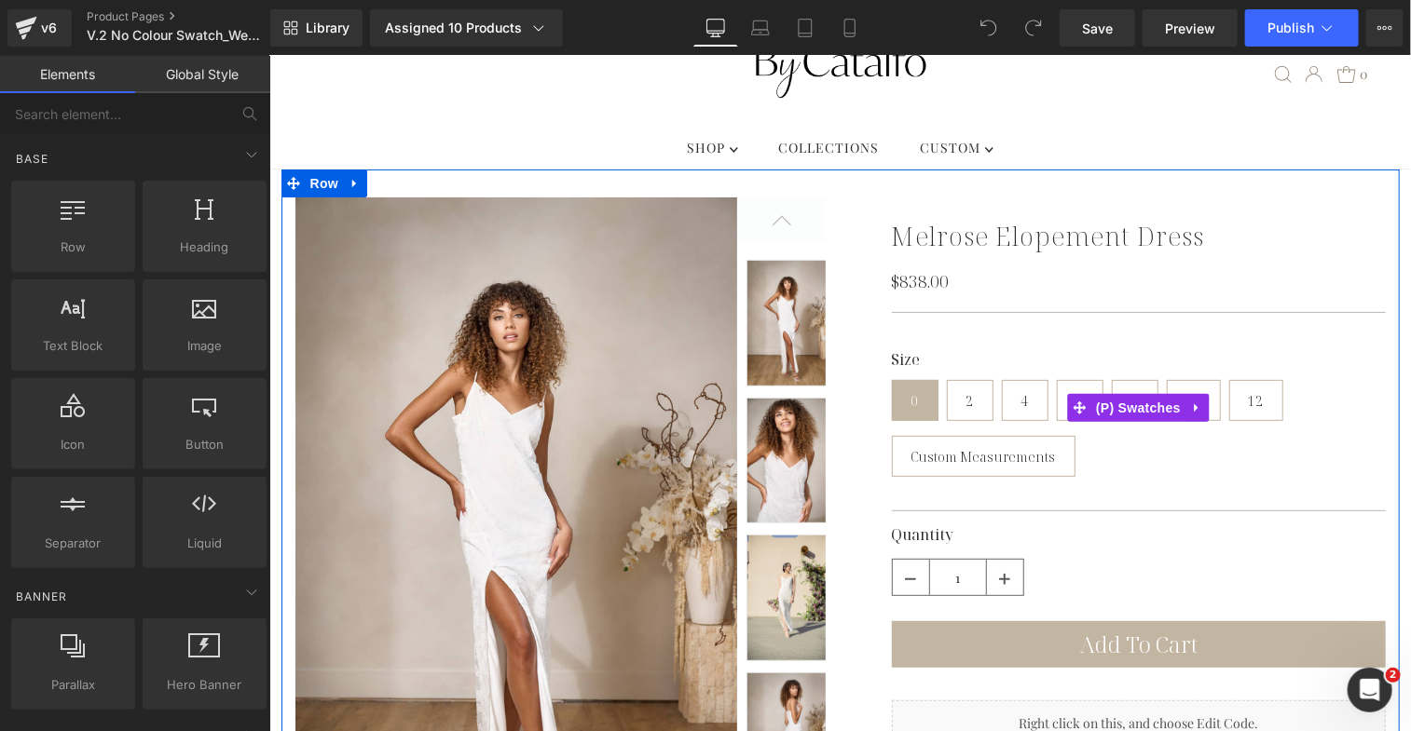
scroll to position [134, 0]
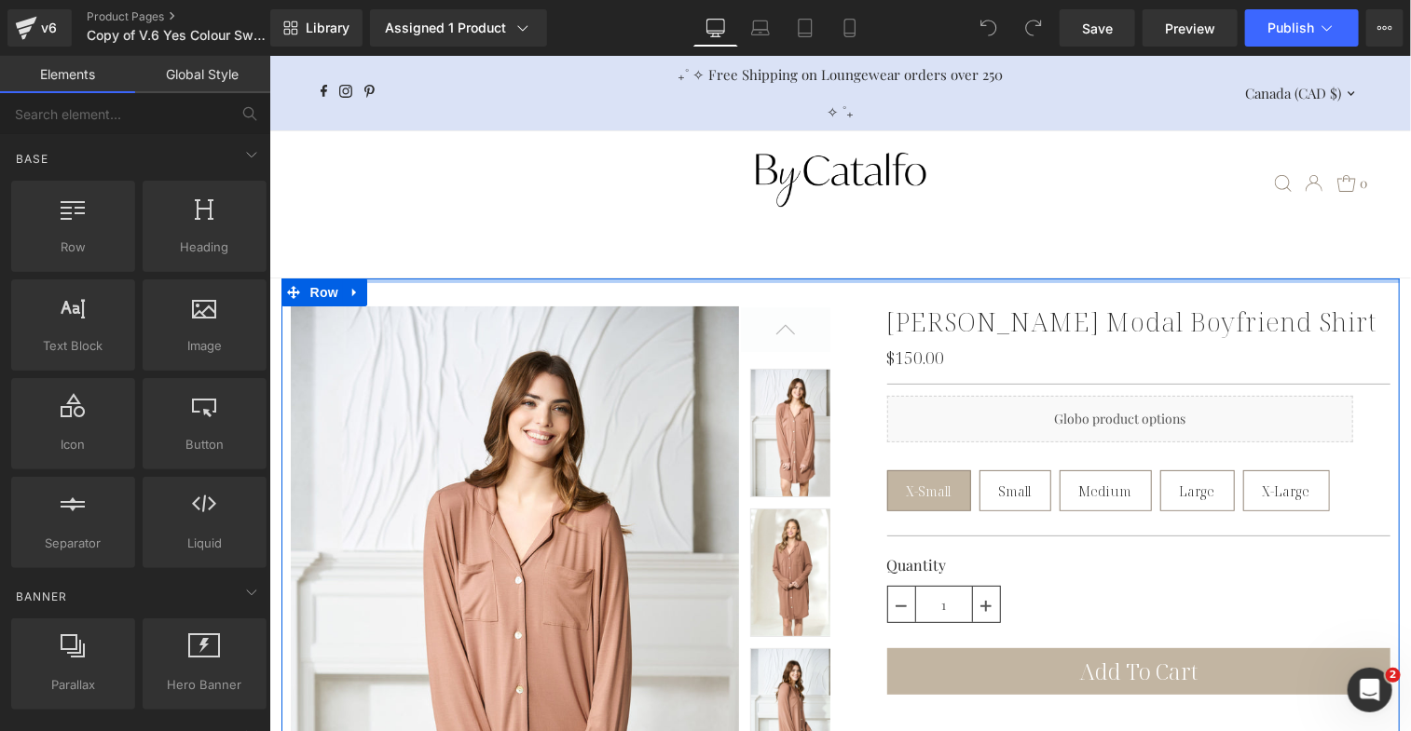
click at [545, 275] on nav ".slideout__trigger-mobile-menu .testament--icon-theme-menu-bars:hover .hover-fi…" at bounding box center [838, 204] width 1141 height 148
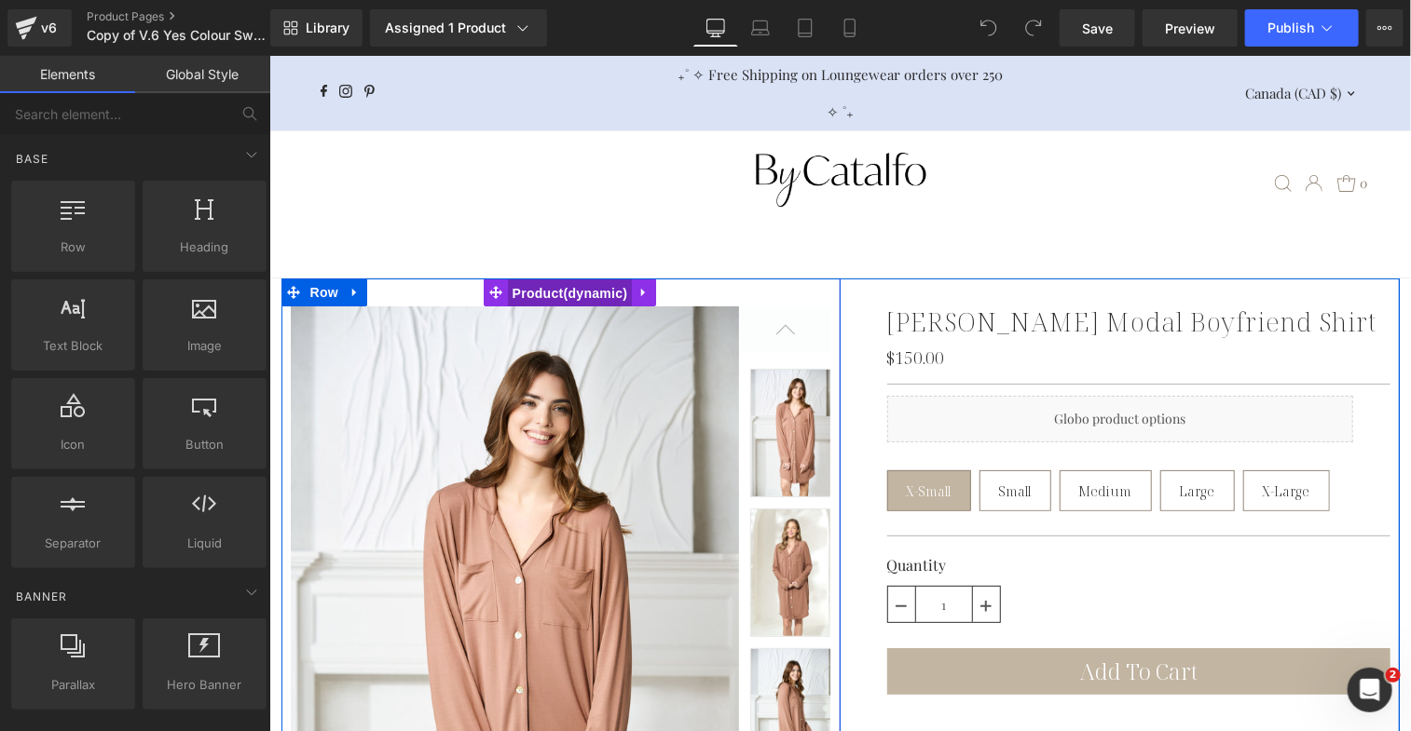
click at [546, 291] on span "Product" at bounding box center [569, 293] width 125 height 28
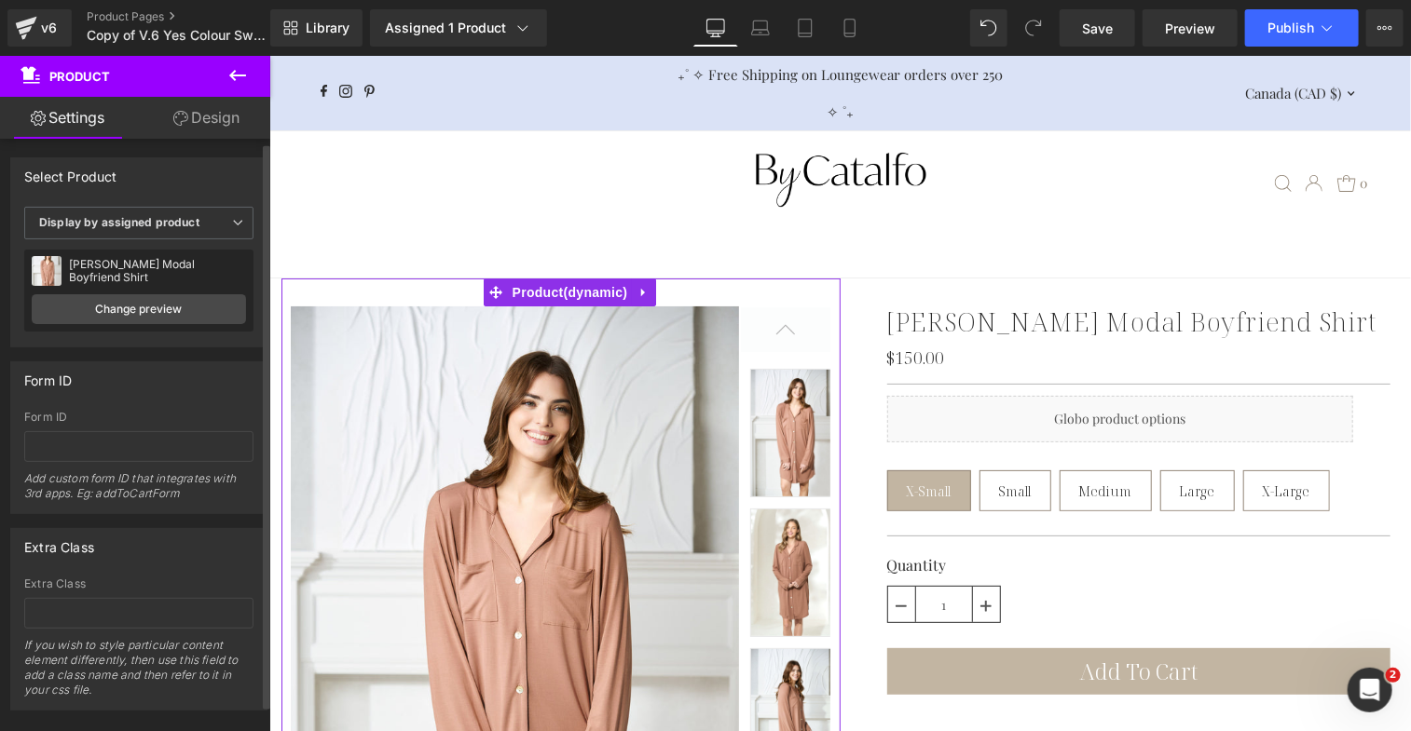
scroll to position [26, 0]
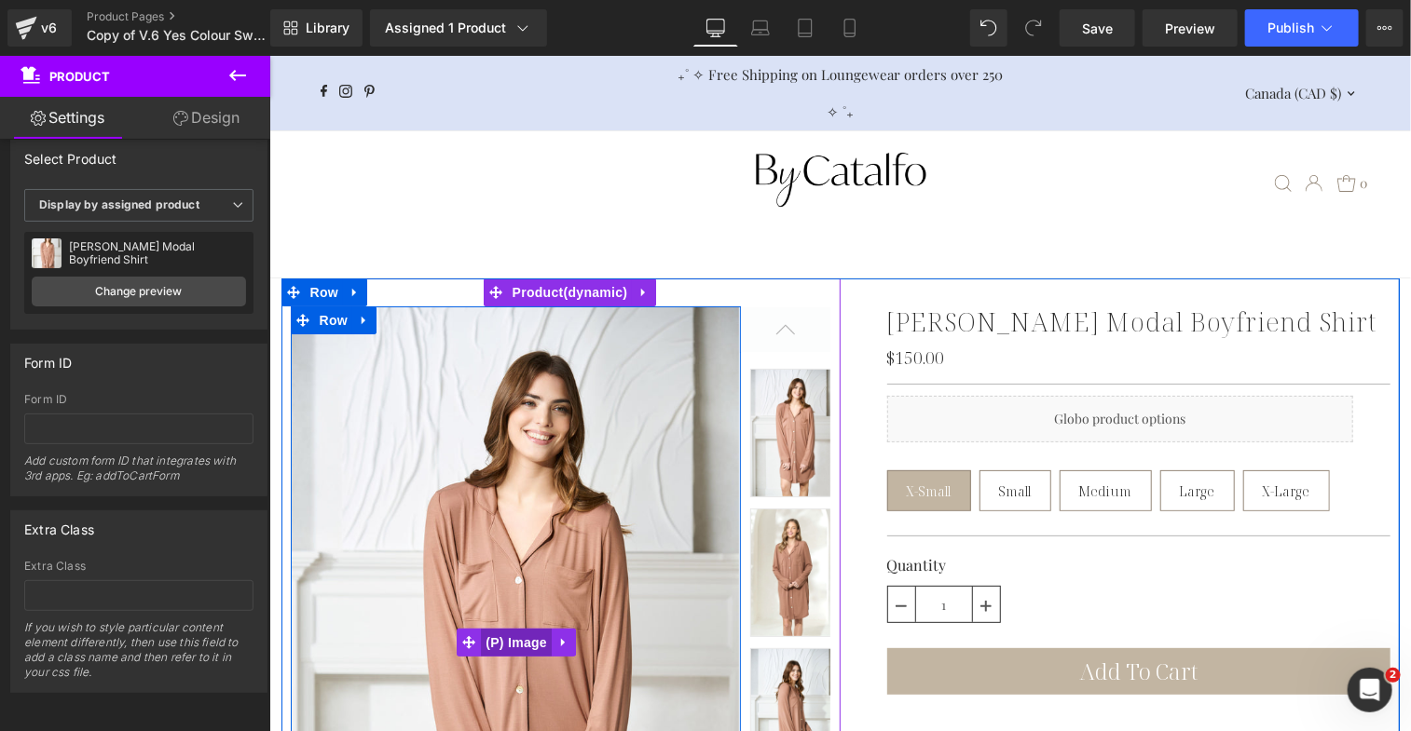
click at [505, 639] on span "(P) Image" at bounding box center [515, 642] width 71 height 28
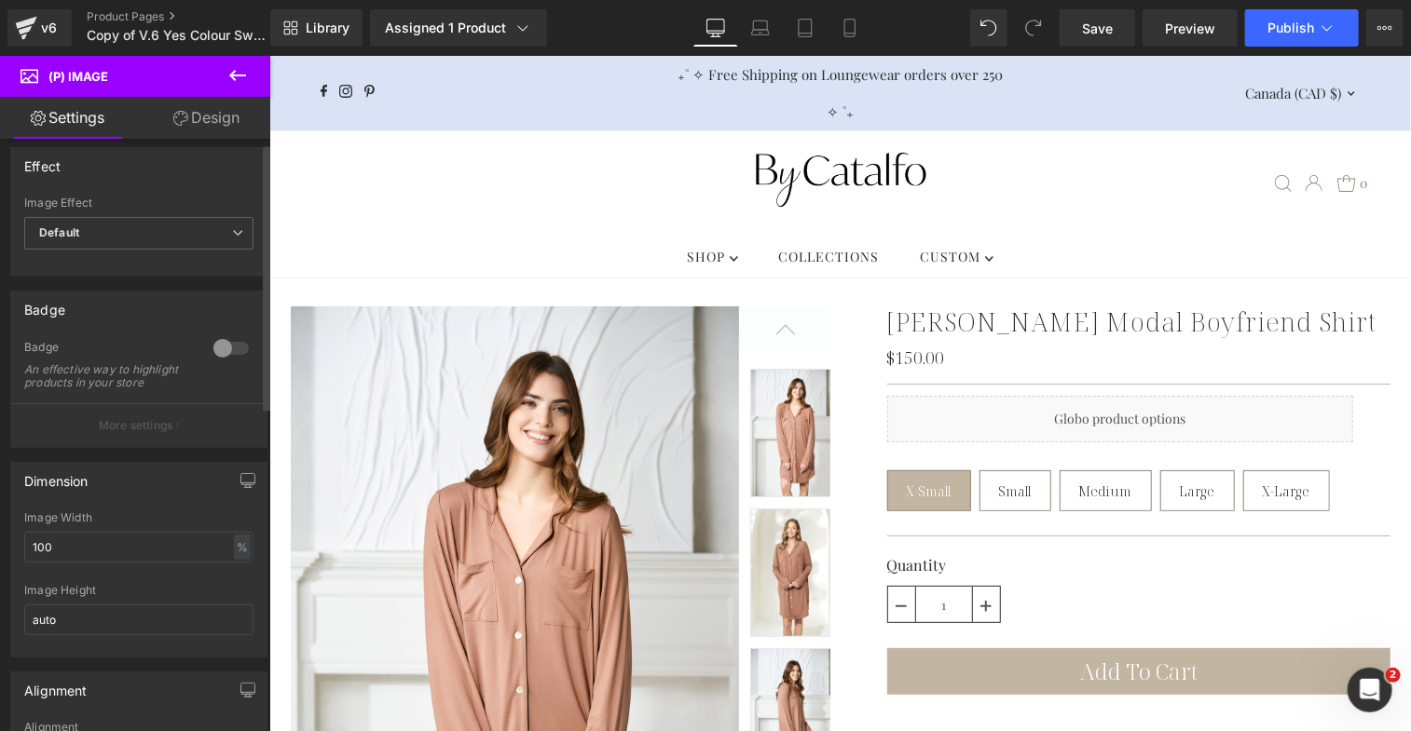
scroll to position [9, 0]
click at [168, 222] on span "Default" at bounding box center [138, 234] width 229 height 33
click at [195, 175] on div "Effect" at bounding box center [138, 166] width 255 height 35
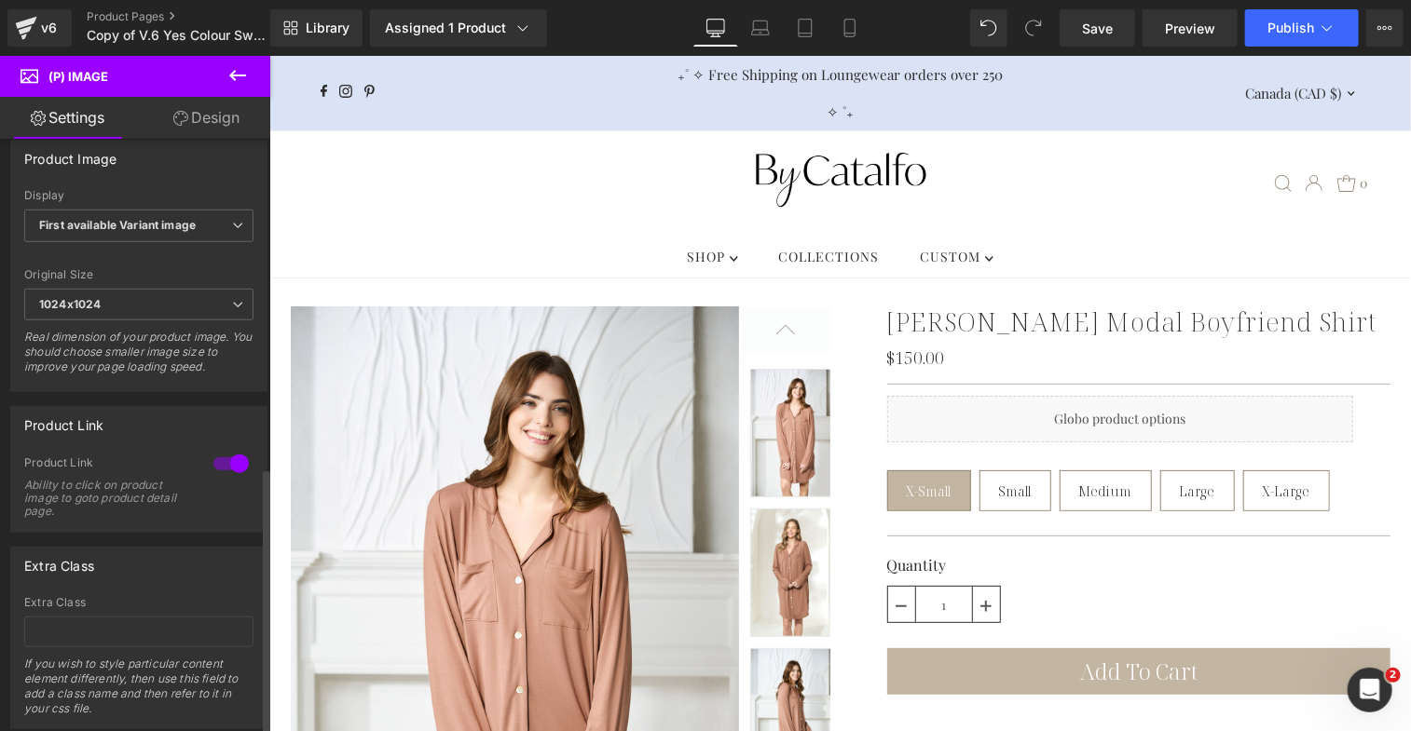
scroll to position [730, 0]
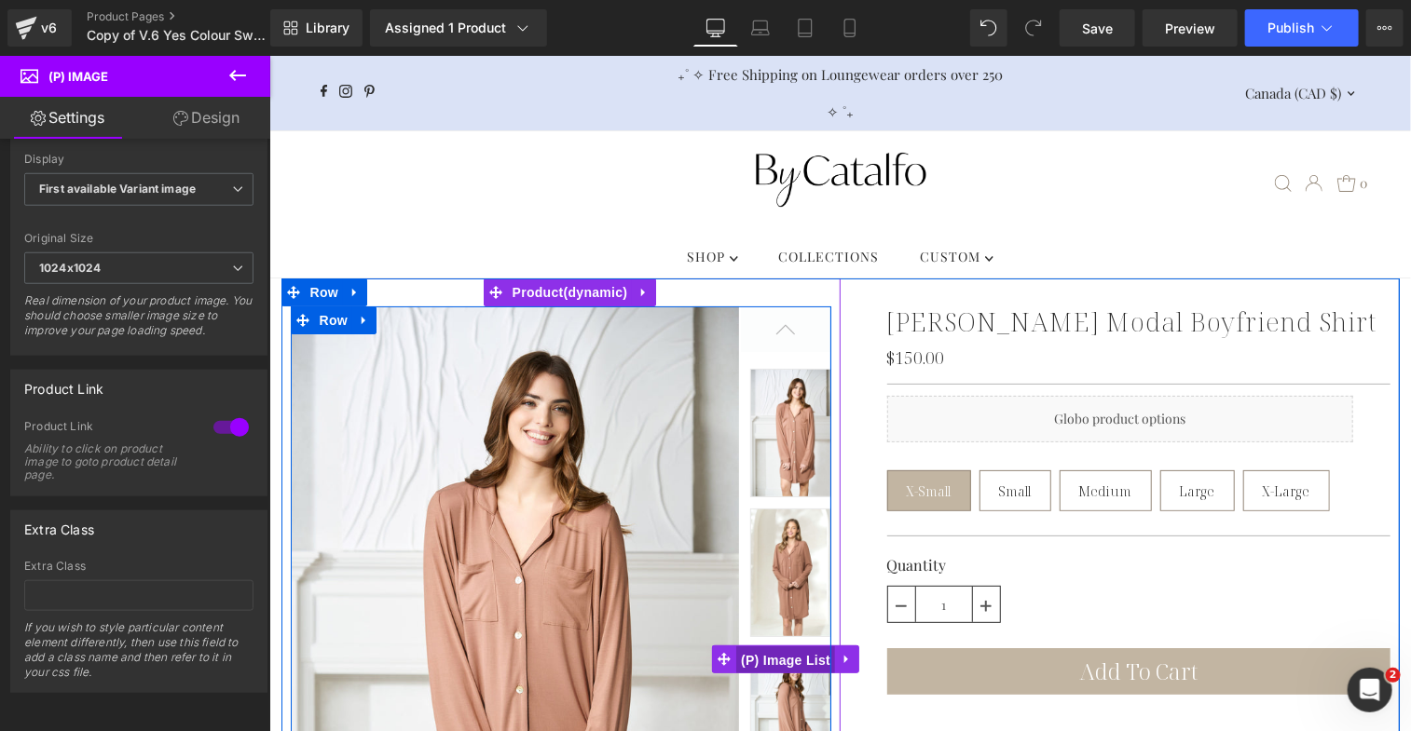
click at [794, 663] on span "(P) Image List" at bounding box center [784, 660] width 99 height 28
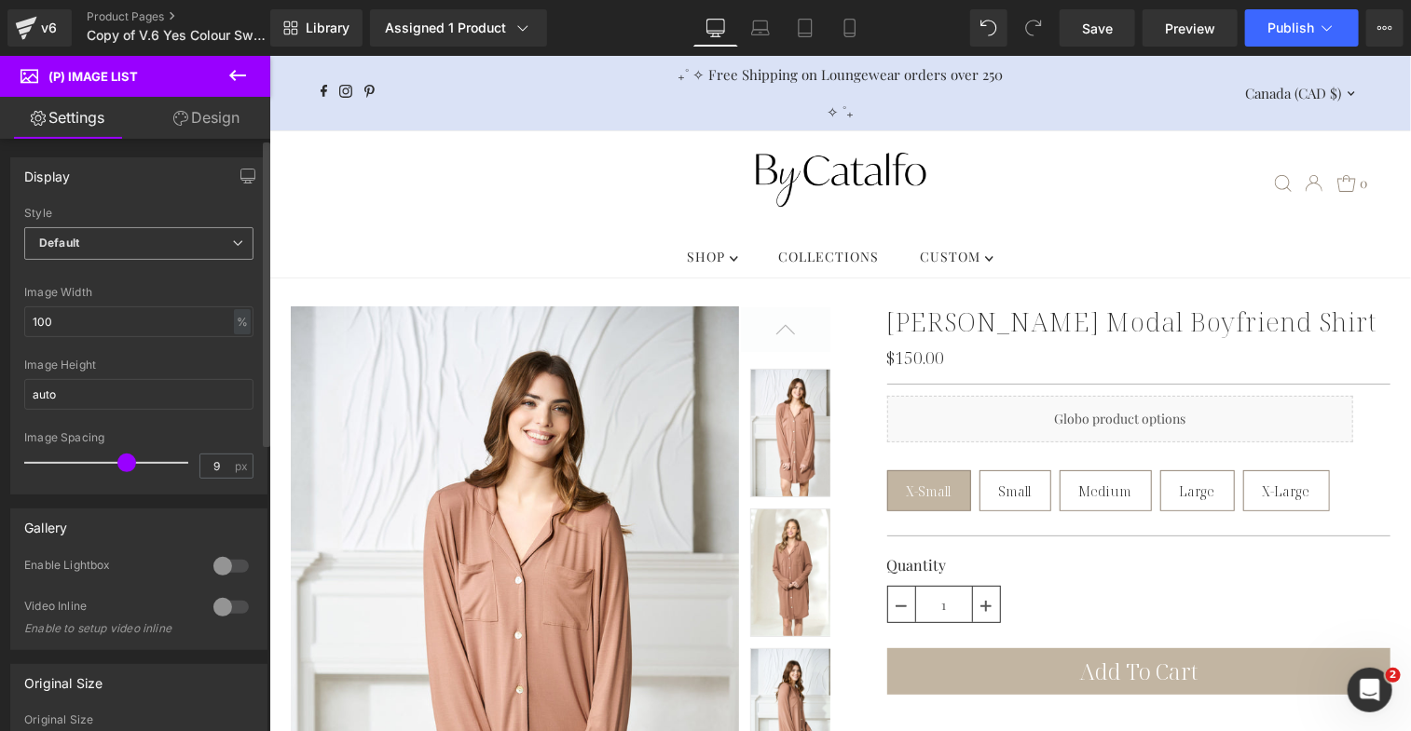
click at [224, 249] on span "Default" at bounding box center [138, 243] width 229 height 33
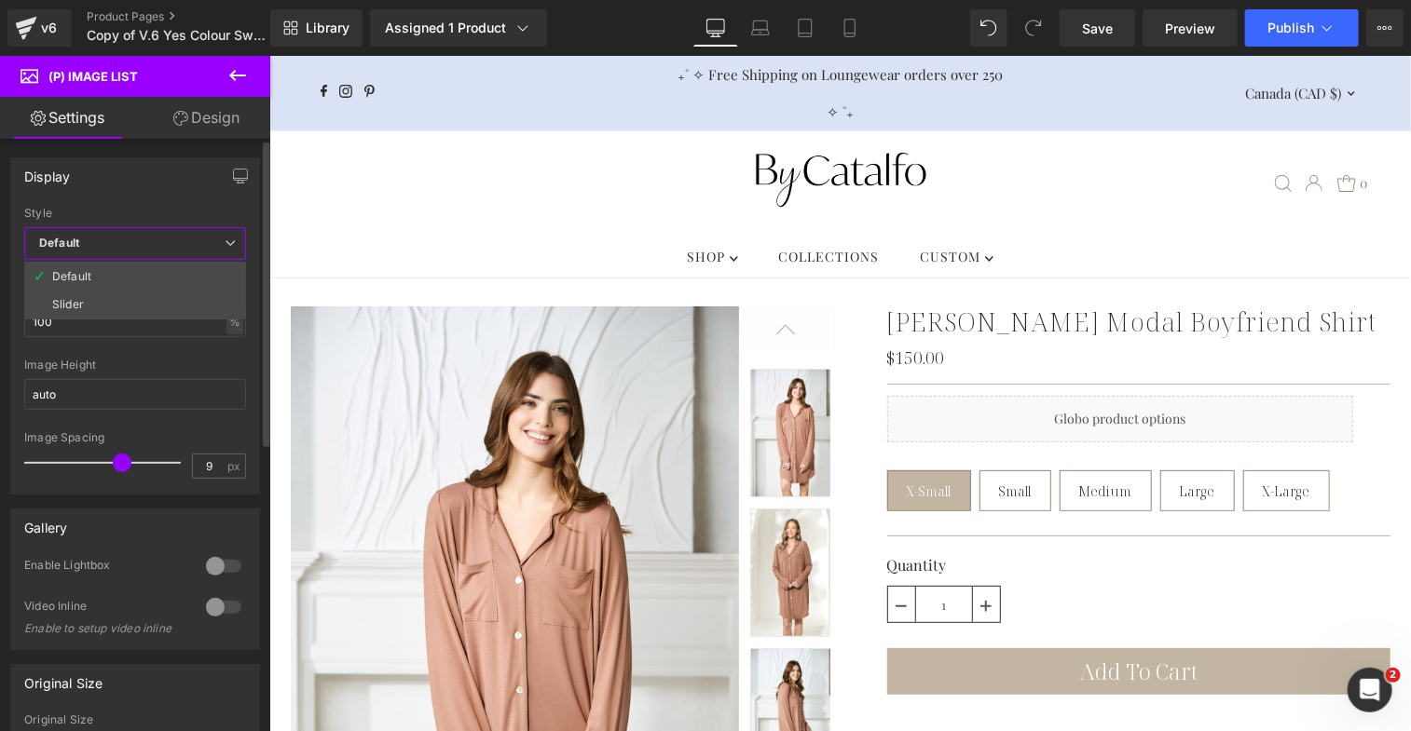
click at [198, 202] on div "Display Default Slider Style Default Default Slider 5 Columns 5 4 Columns 4 3 C…" at bounding box center [135, 325] width 250 height 337
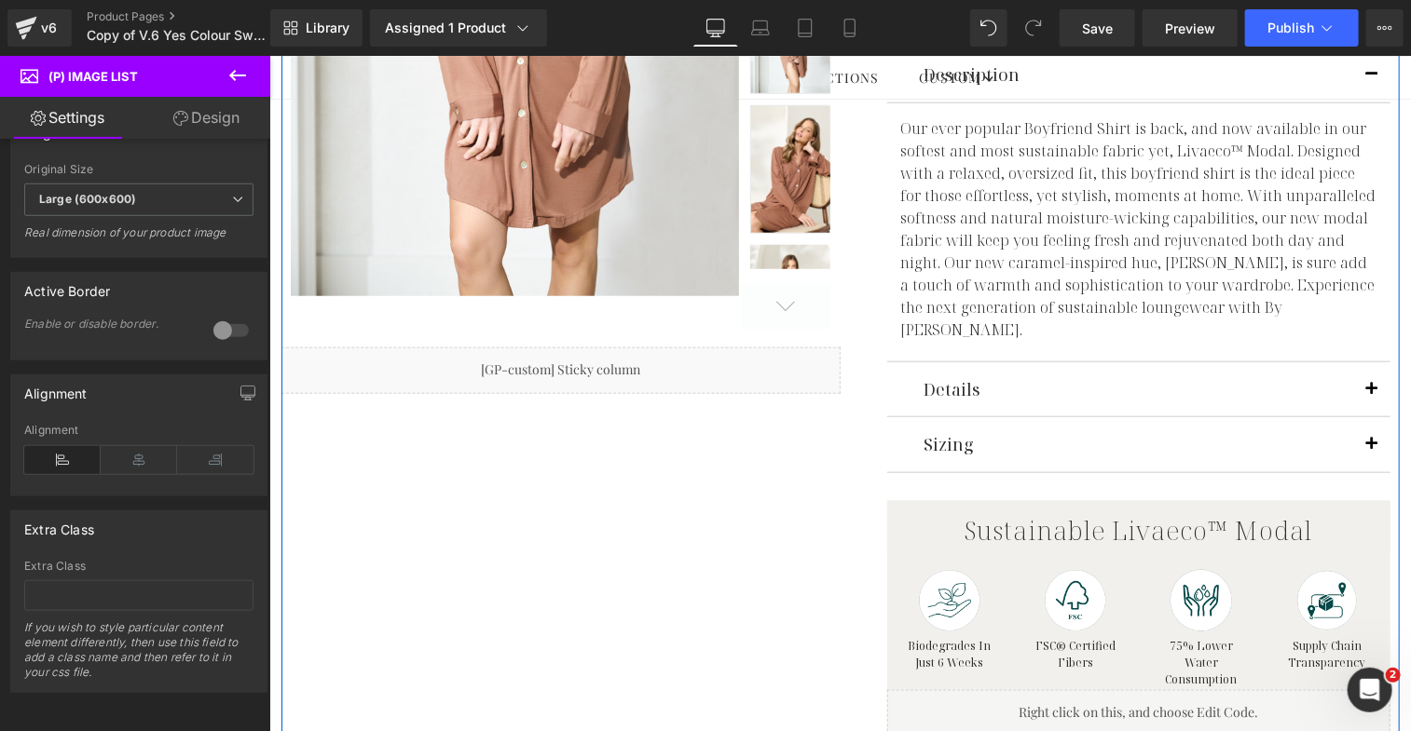
scroll to position [762, 0]
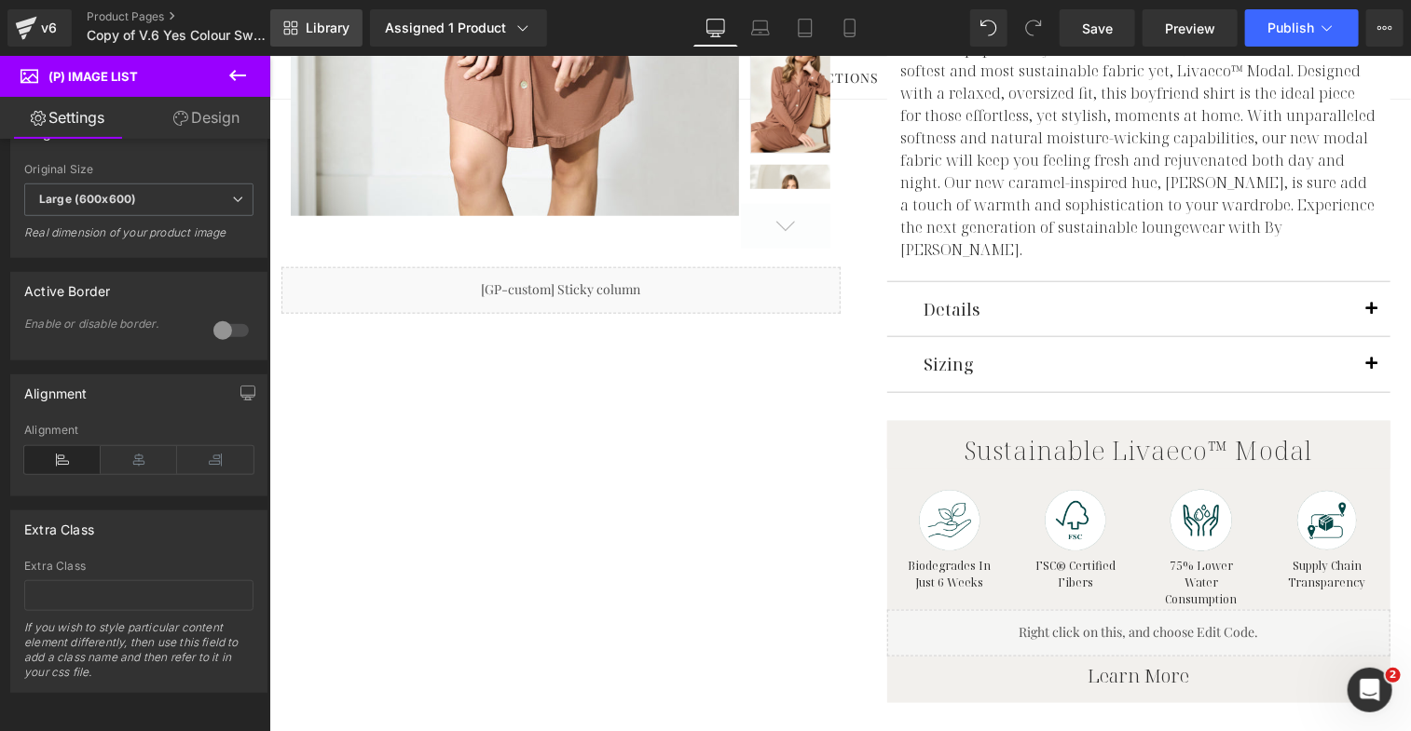
click at [290, 29] on icon at bounding box center [287, 32] width 7 height 7
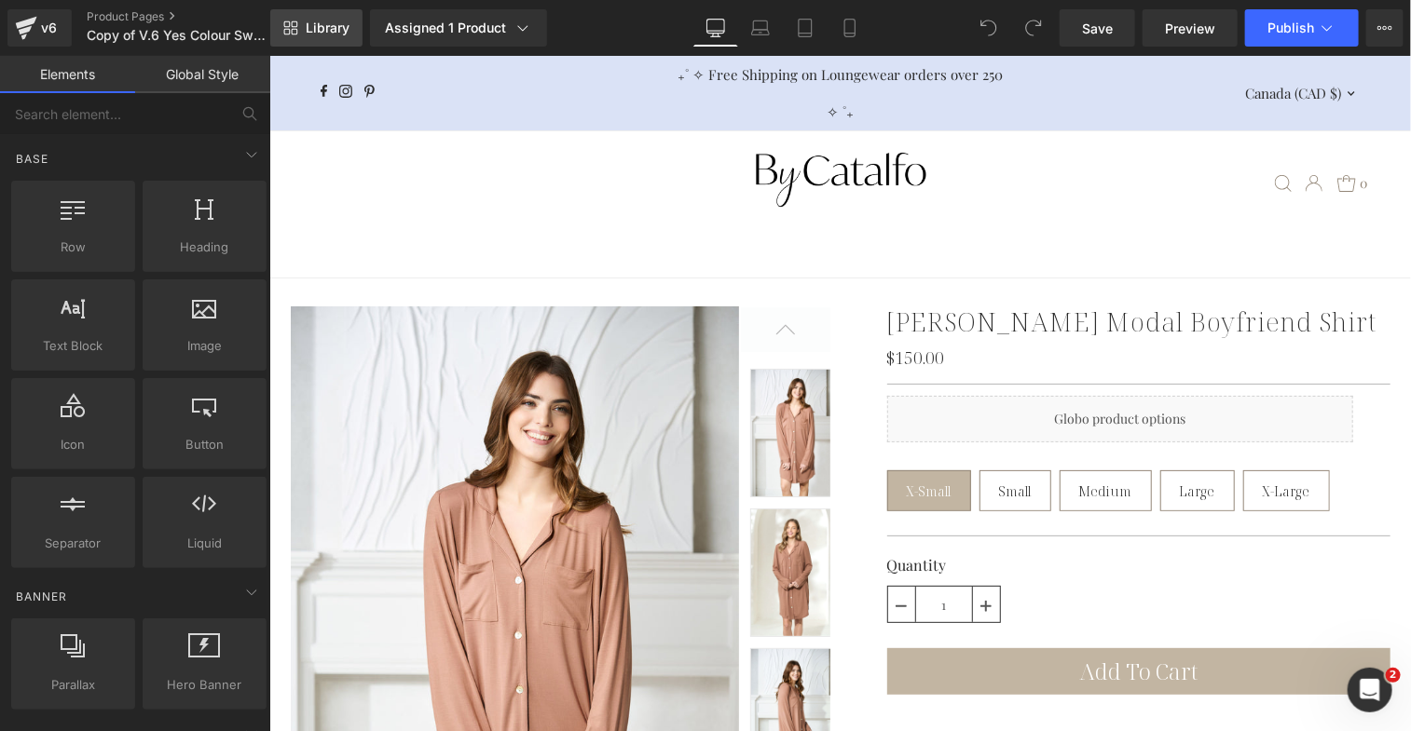
click at [352, 23] on link "Library" at bounding box center [316, 27] width 92 height 37
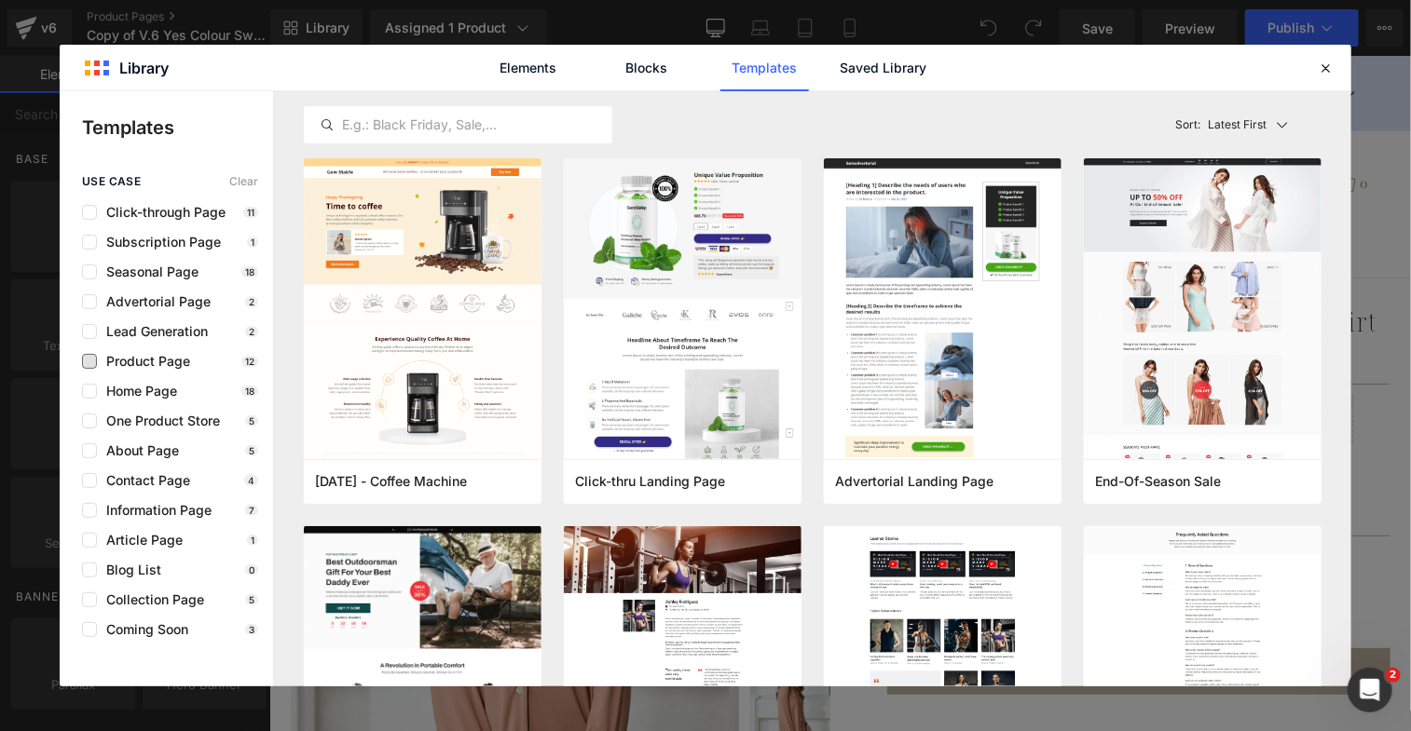
click at [163, 366] on span "Product Page" at bounding box center [143, 361] width 93 height 15
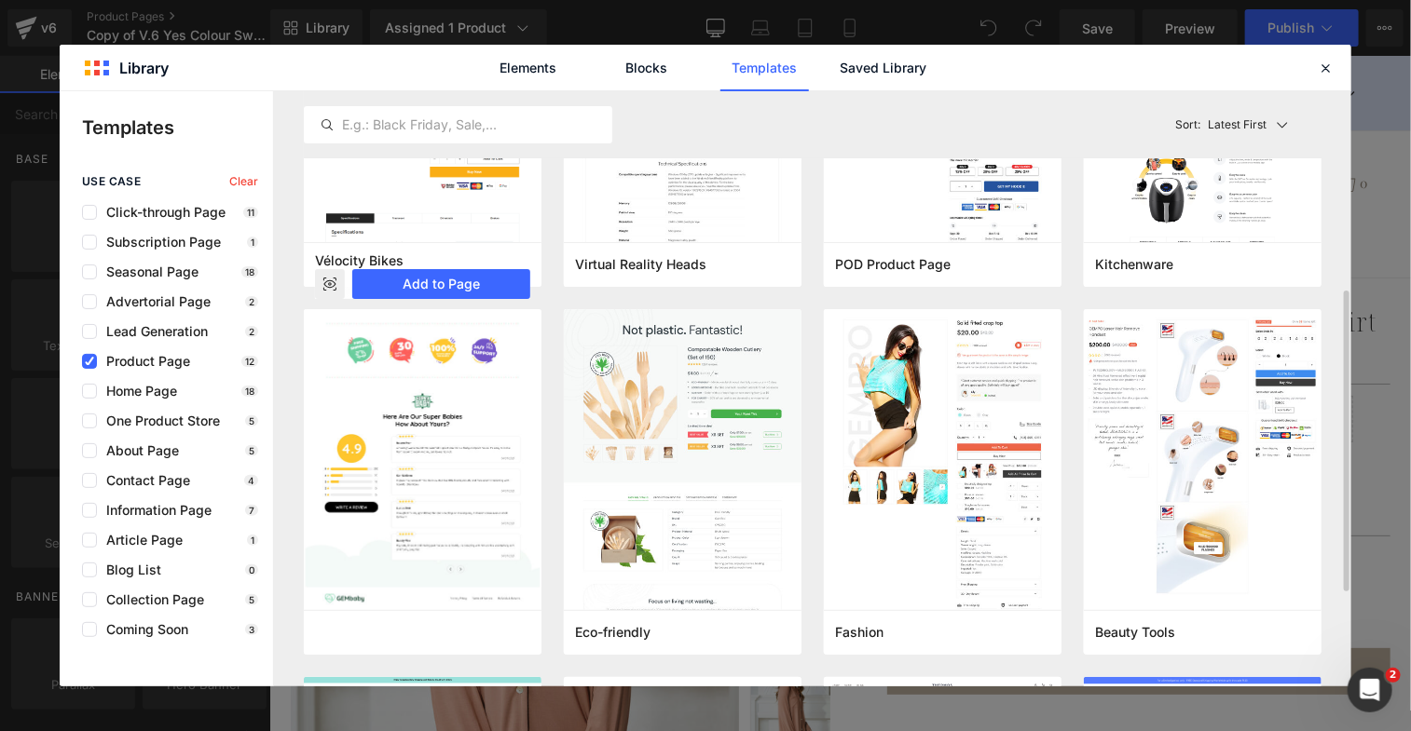
scroll to position [315, 0]
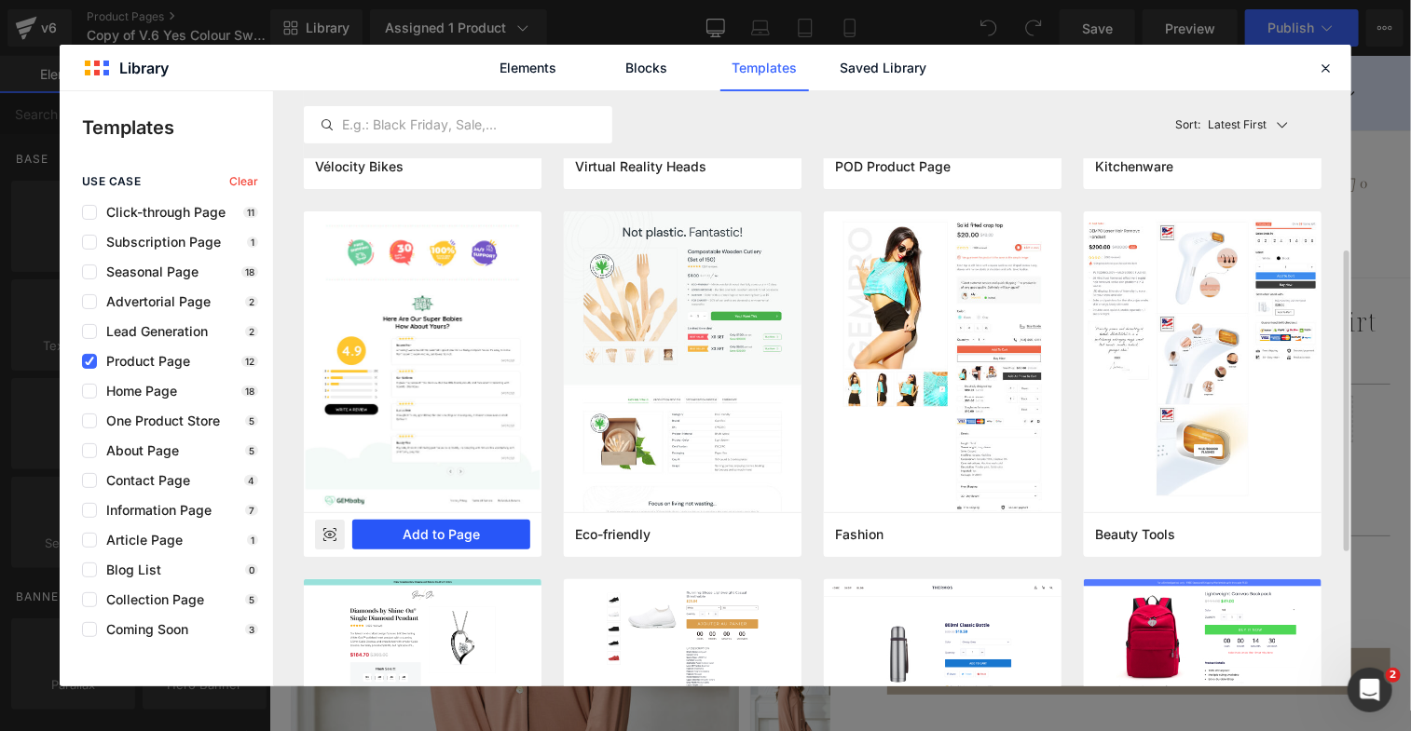
click at [389, 535] on button "Add to Page" at bounding box center [441, 535] width 178 height 30
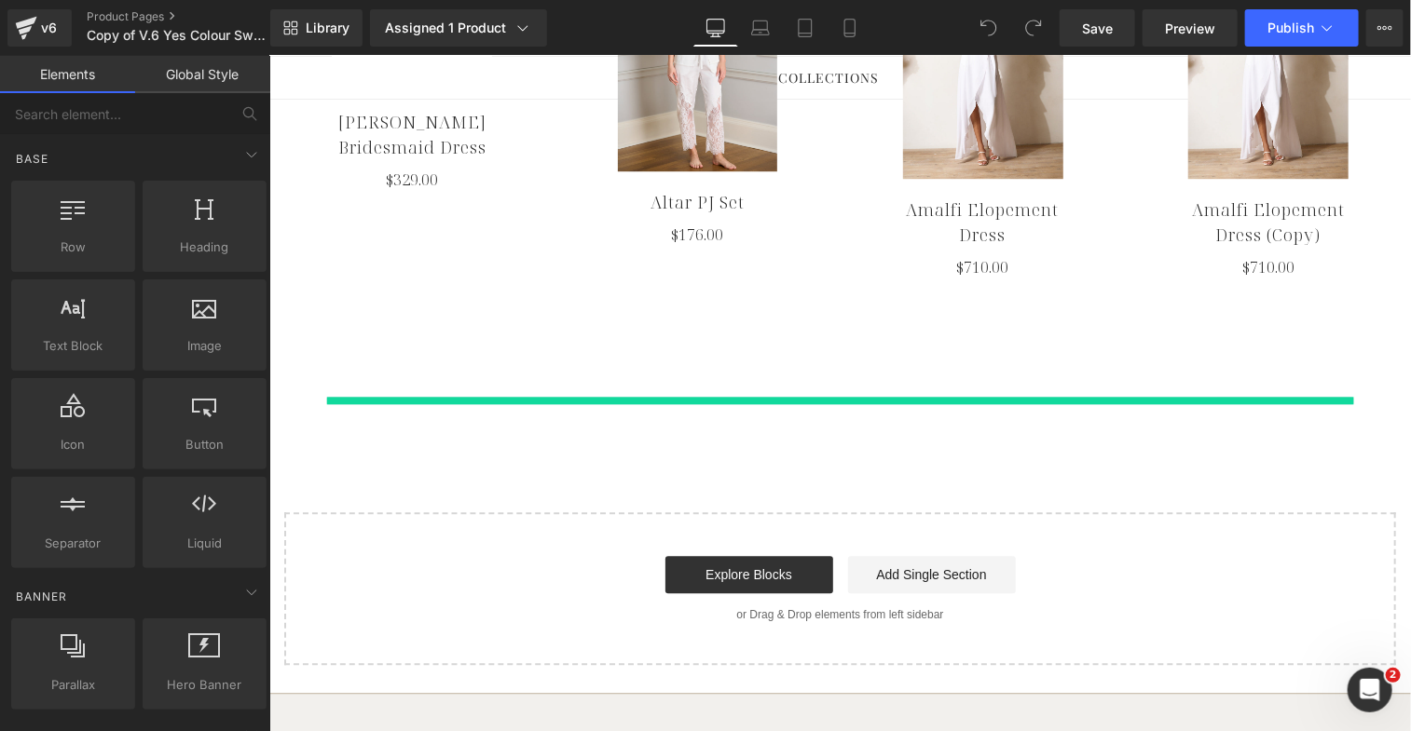
scroll to position [1913, 0]
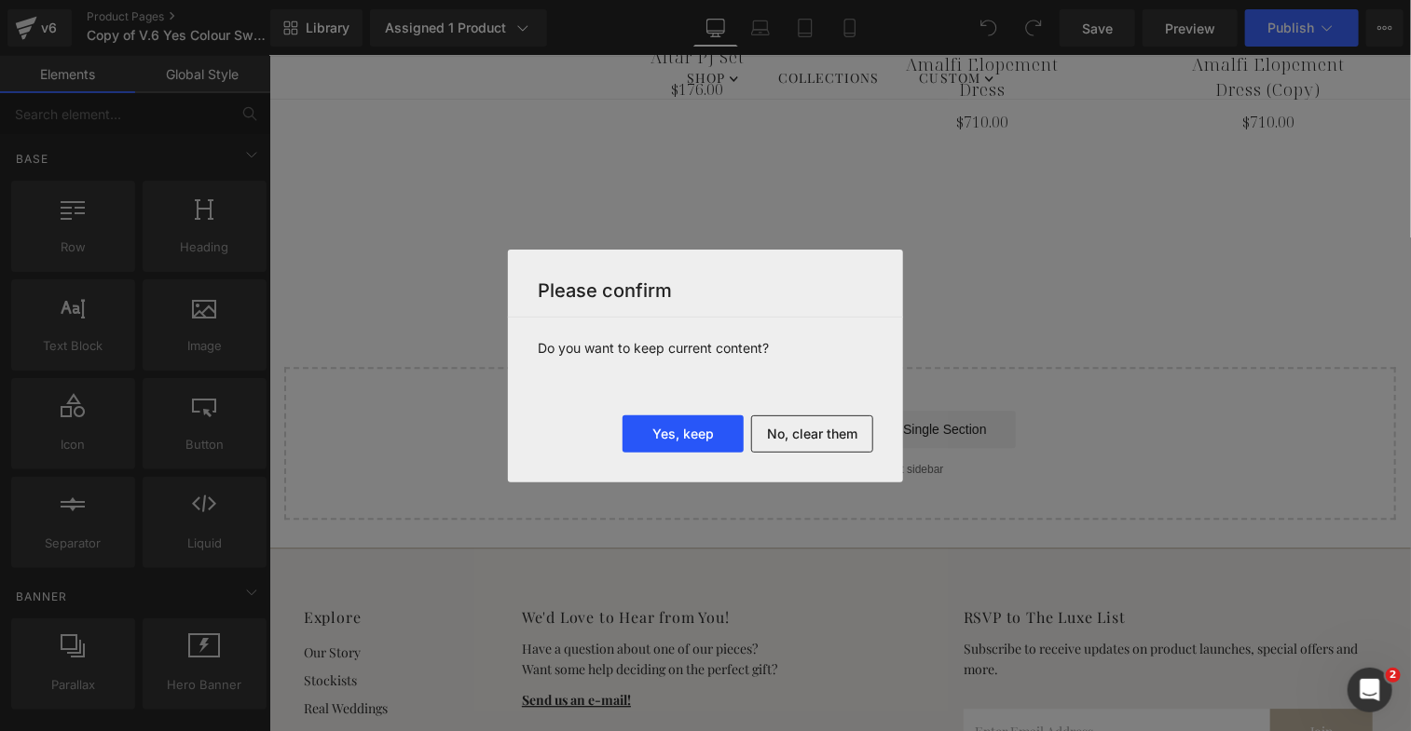
click at [713, 436] on button "Yes, keep" at bounding box center [682, 434] width 121 height 37
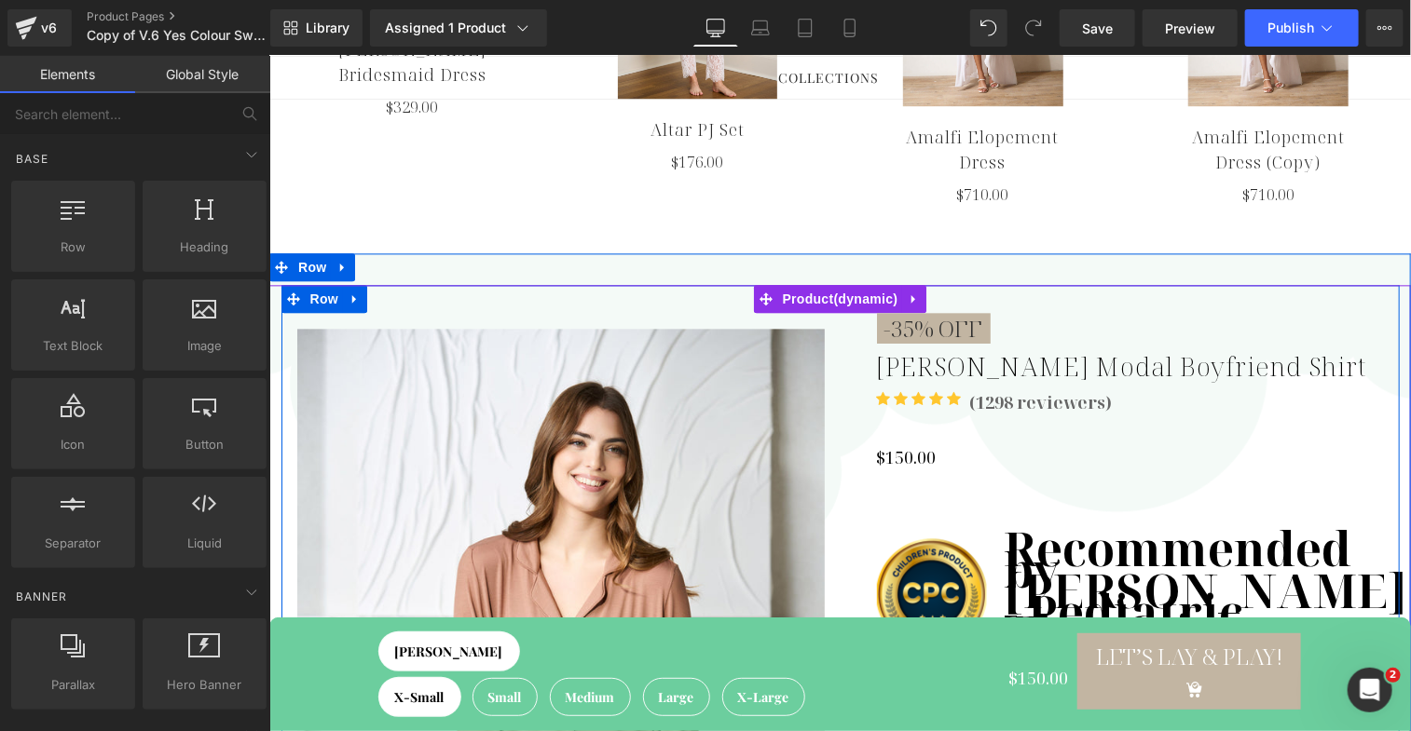
scroll to position [1670, 0]
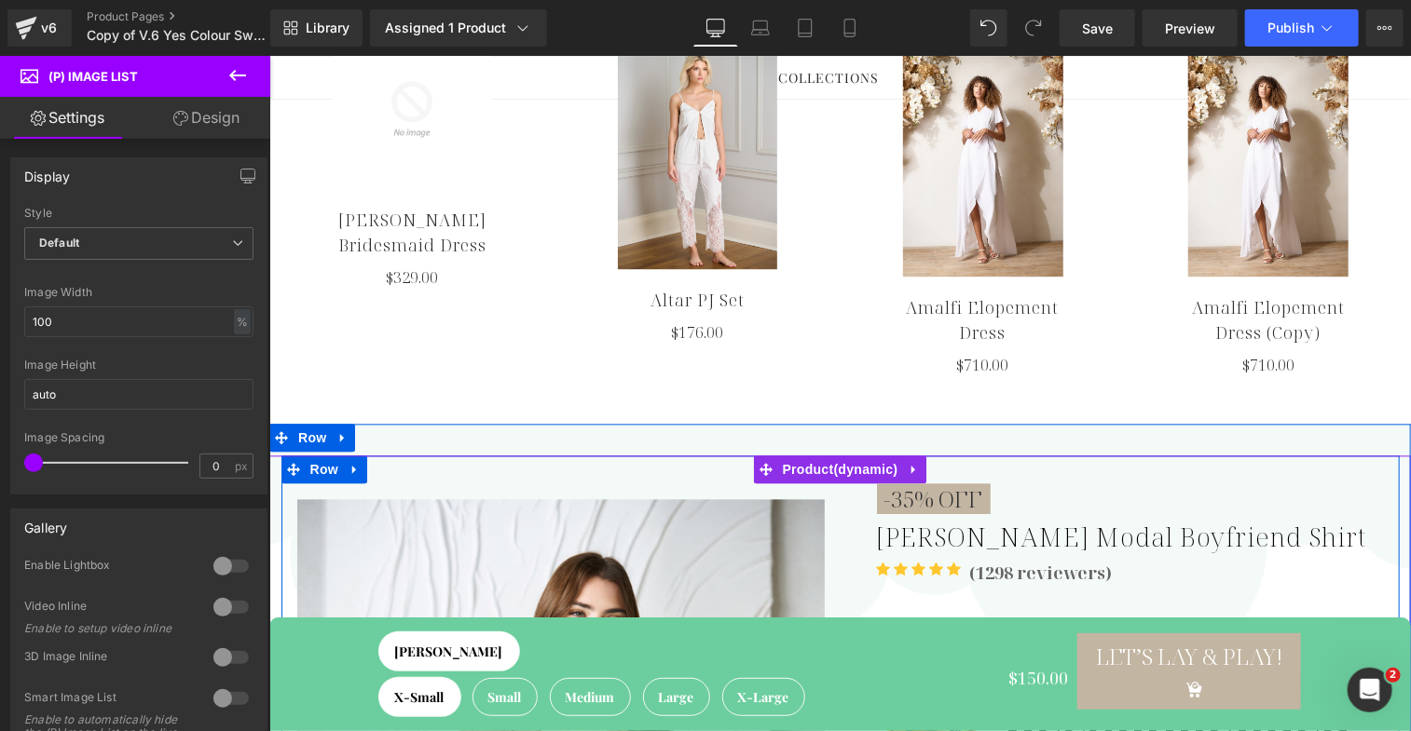
scroll to position [1888, 0]
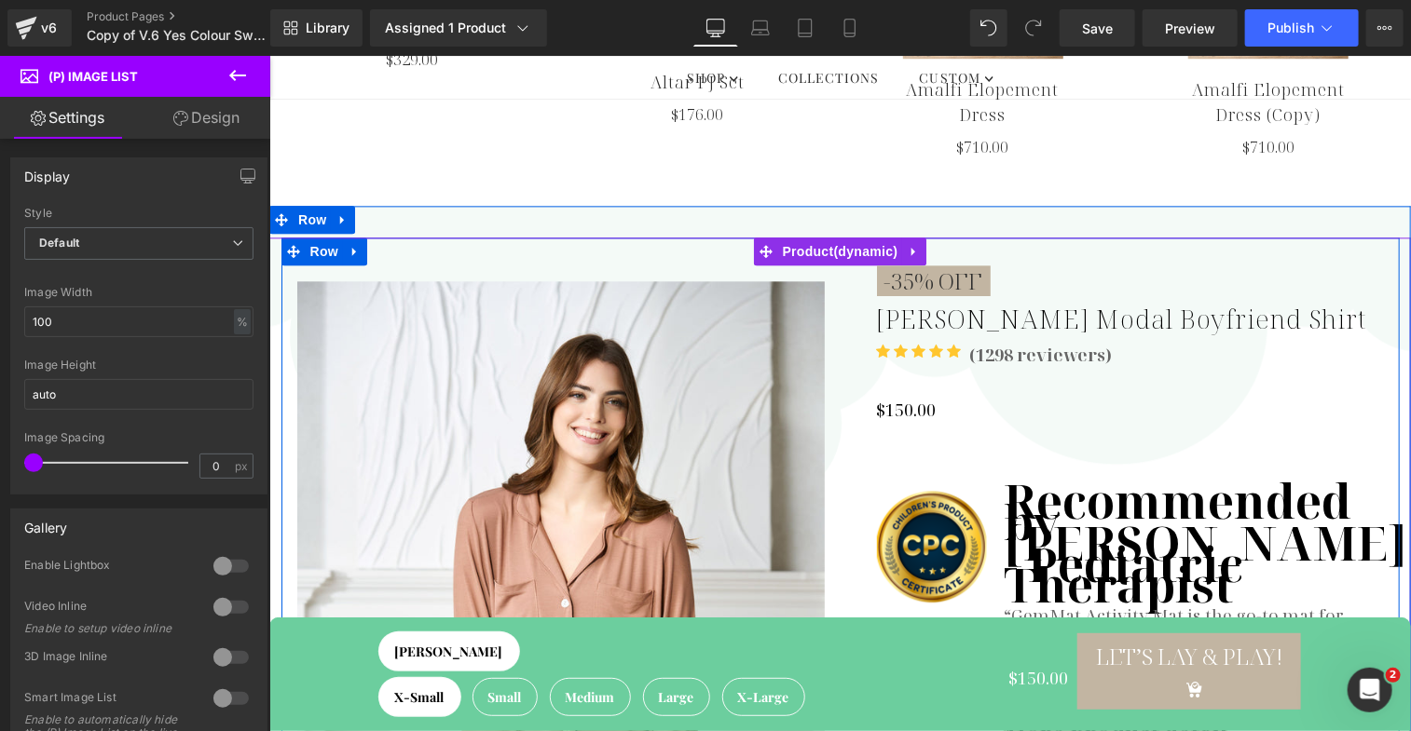
click at [693, 413] on img at bounding box center [559, 675] width 527 height 791
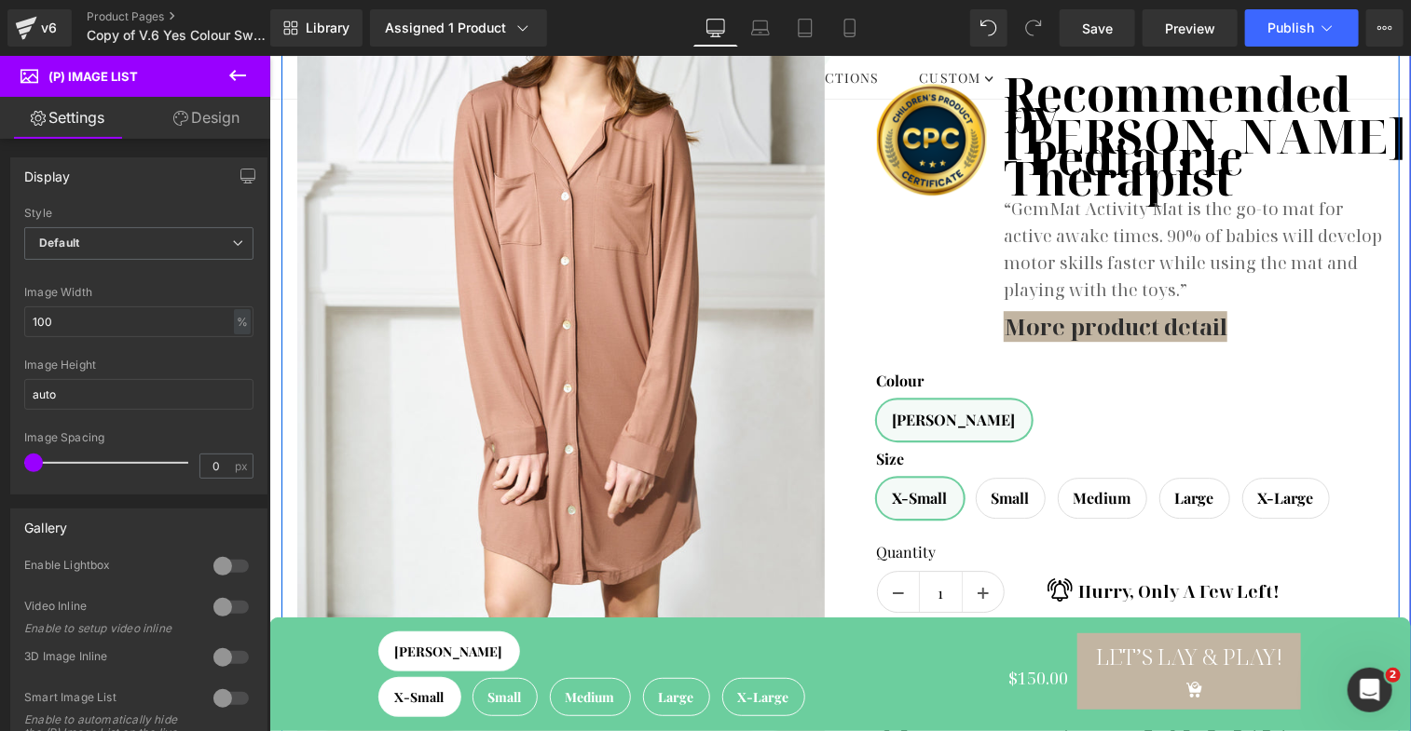
scroll to position [2465, 0]
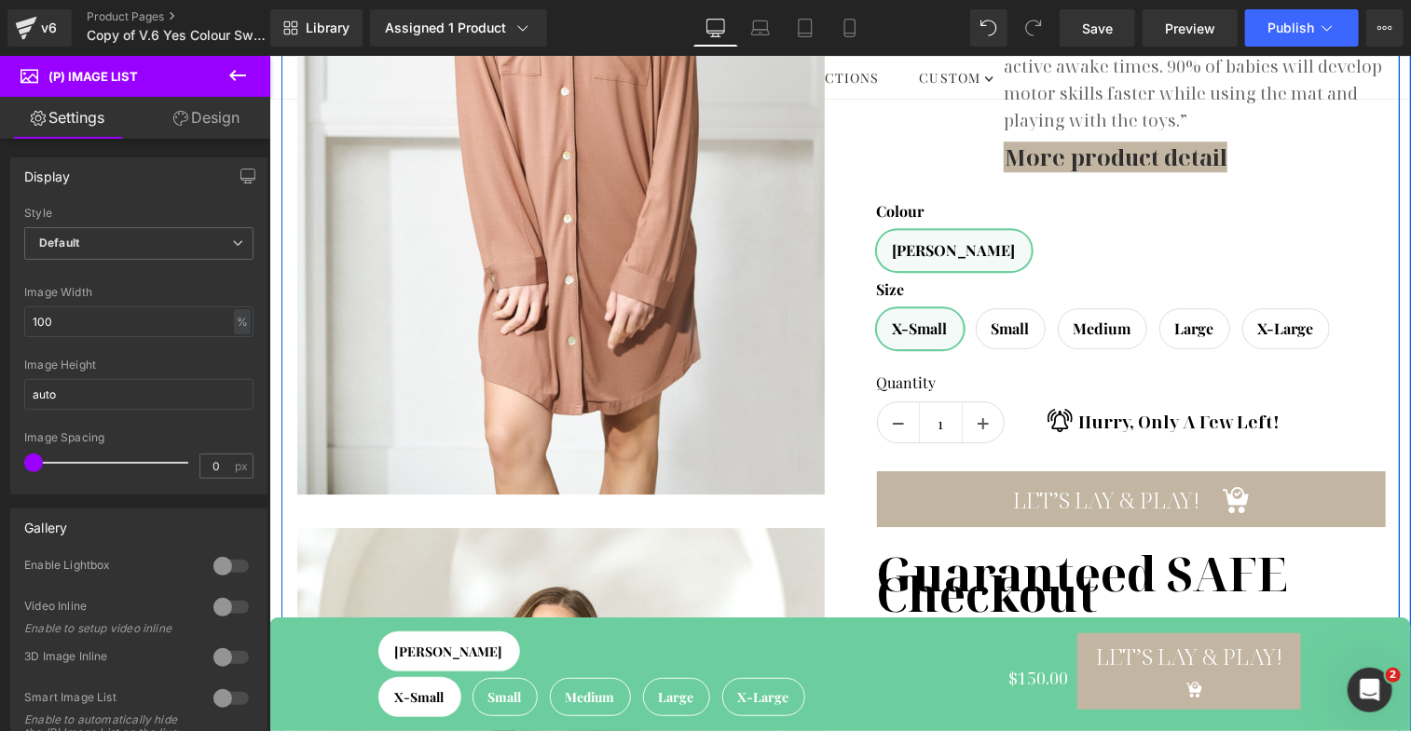
click at [840, 495] on div at bounding box center [1119, 184] width 559 height 992
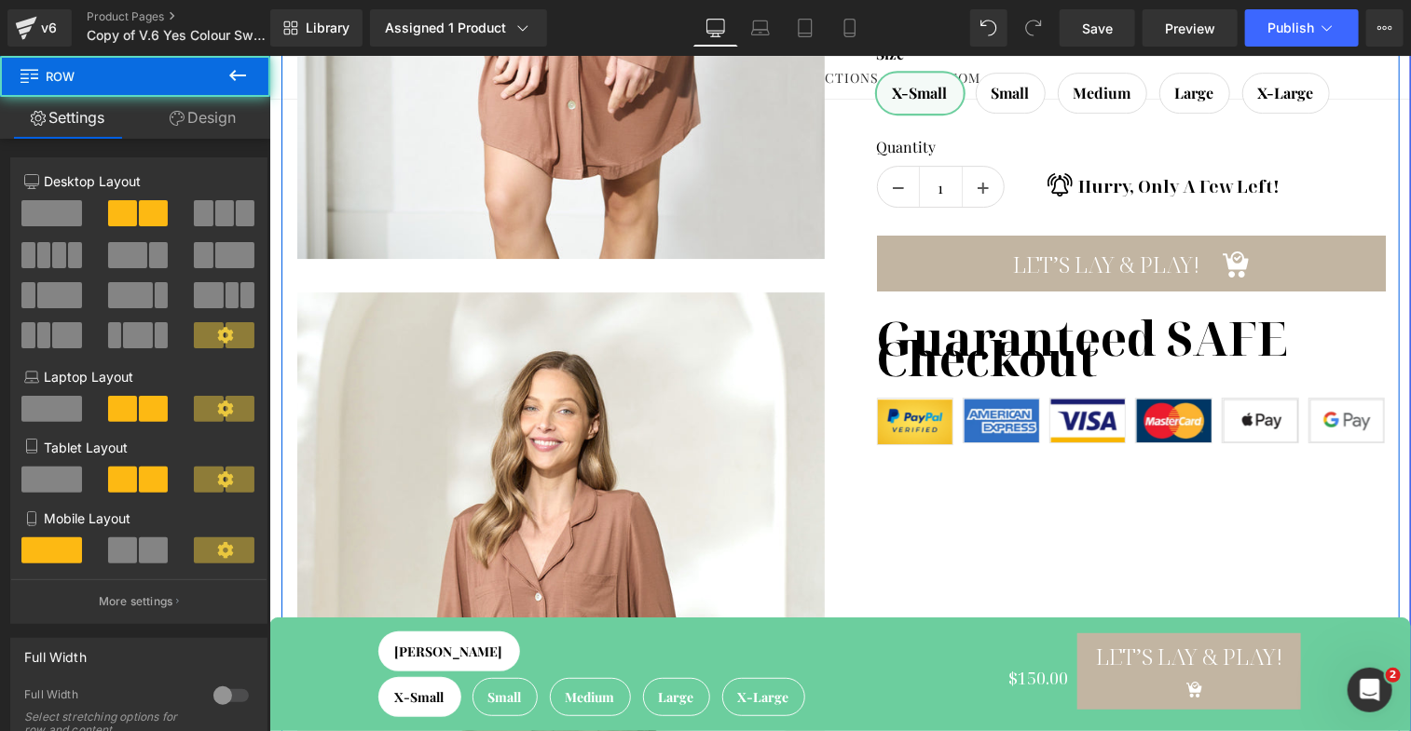
scroll to position [2747, 0]
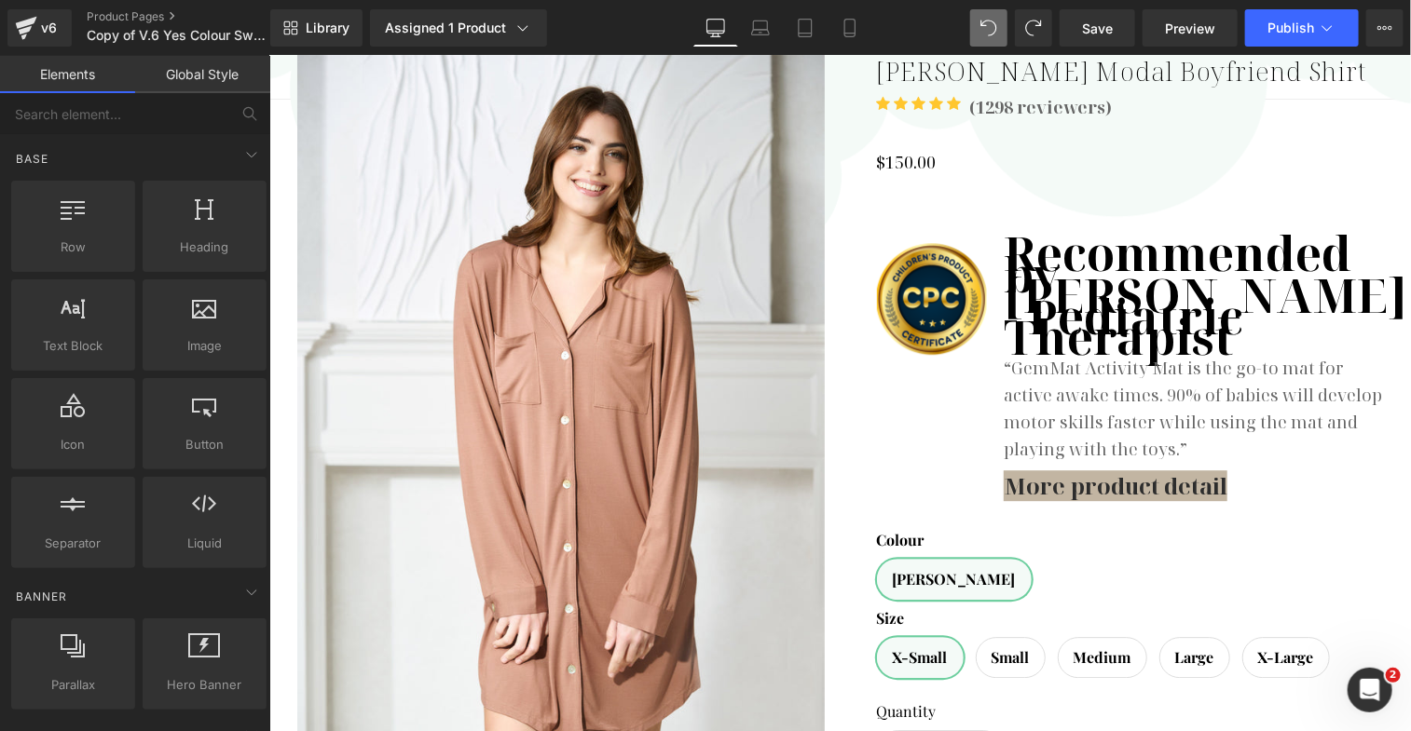
scroll to position [1827, 0]
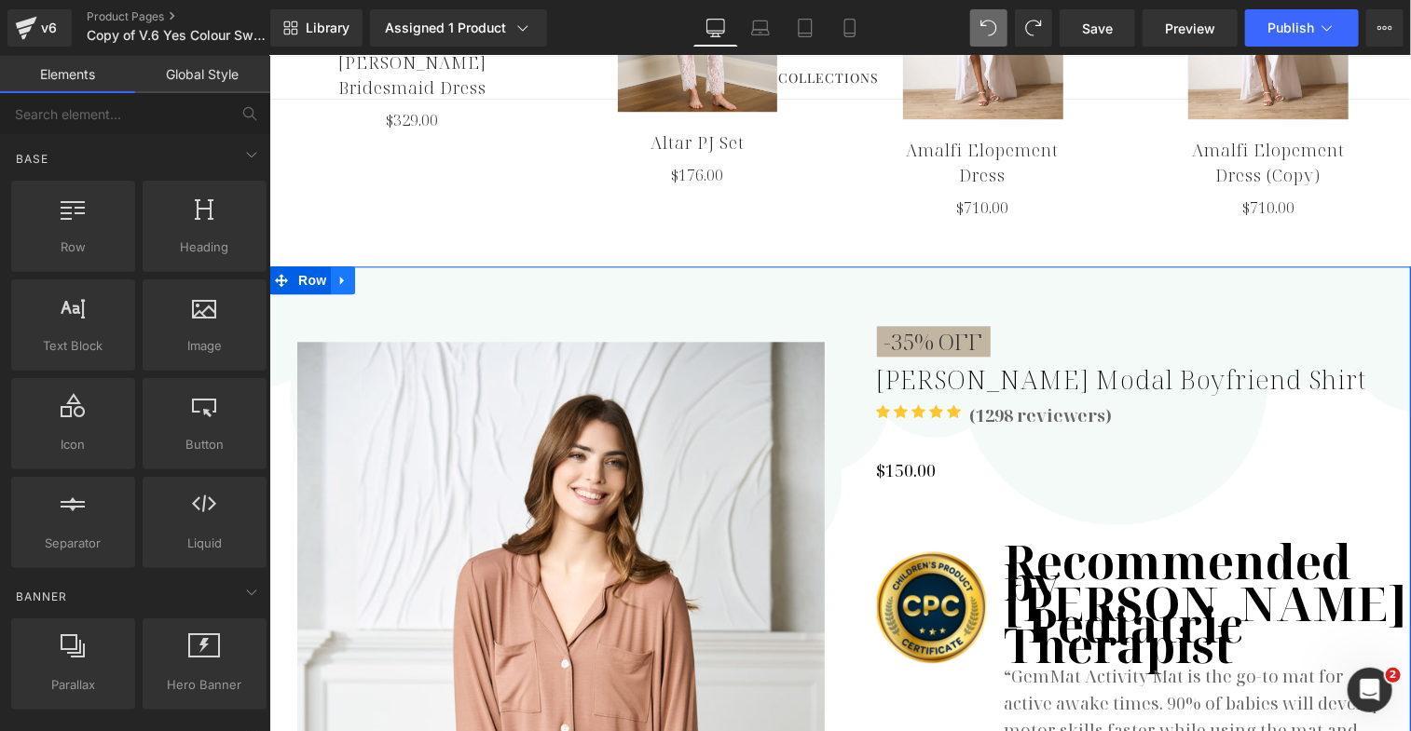
click at [340, 272] on icon at bounding box center [341, 279] width 13 height 14
click at [386, 273] on icon at bounding box center [390, 279] width 13 height 13
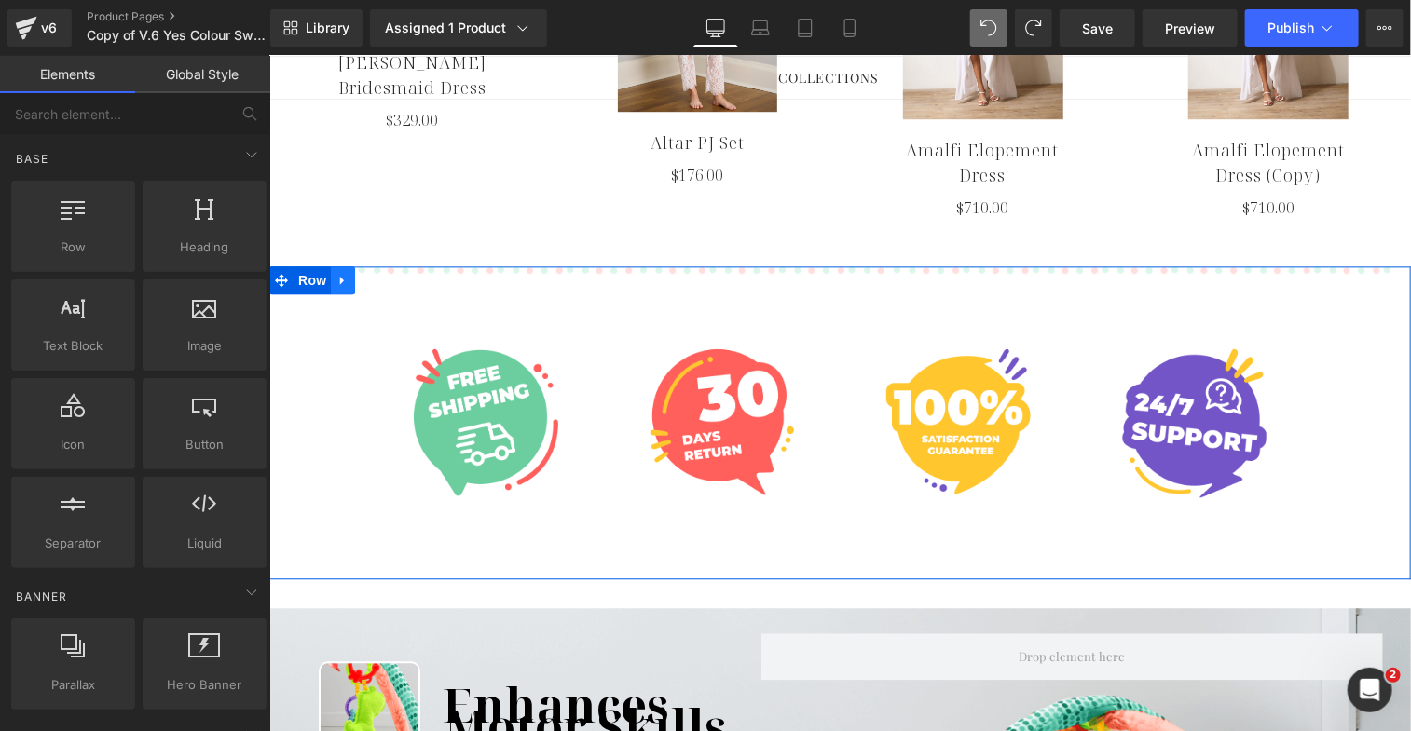
click at [335, 272] on icon at bounding box center [341, 279] width 13 height 14
click at [384, 273] on icon at bounding box center [390, 279] width 13 height 13
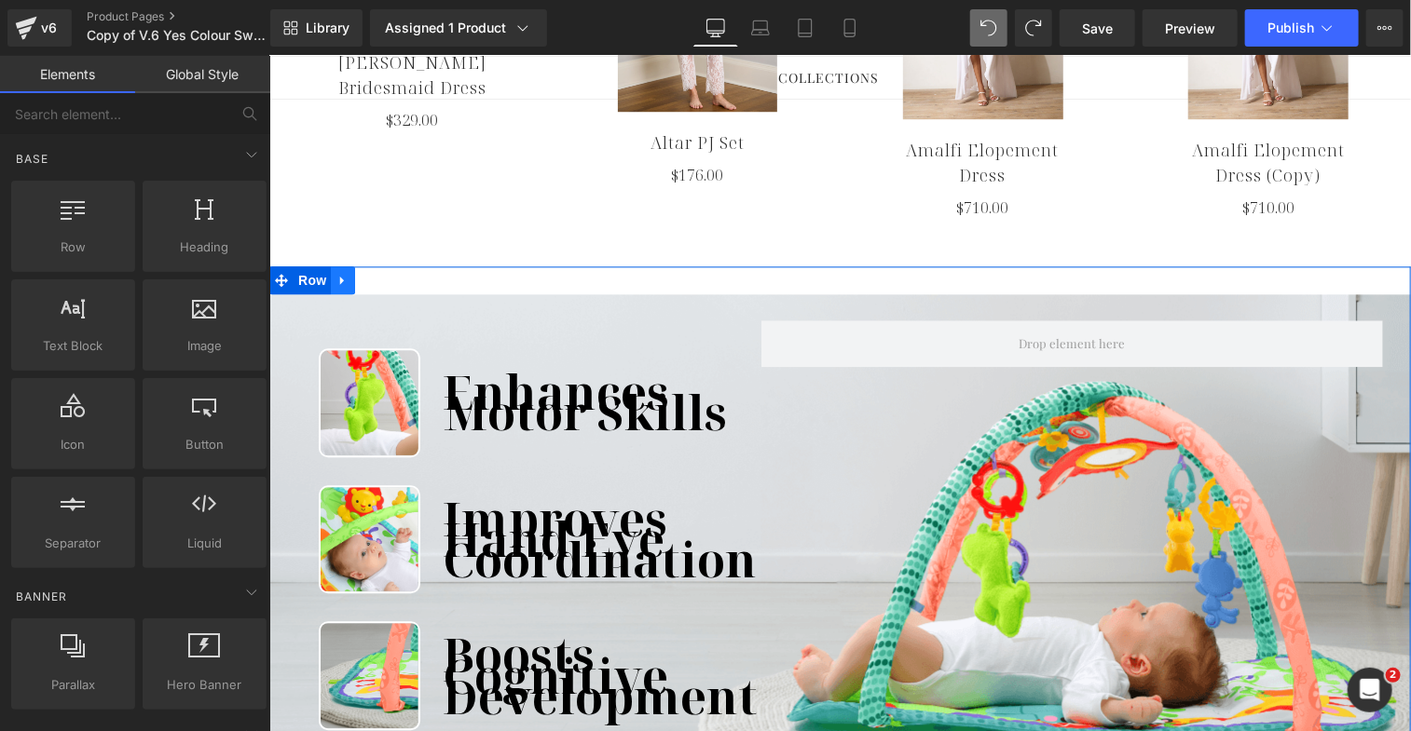
click at [340, 272] on icon at bounding box center [341, 279] width 13 height 14
click at [389, 273] on icon at bounding box center [390, 279] width 13 height 13
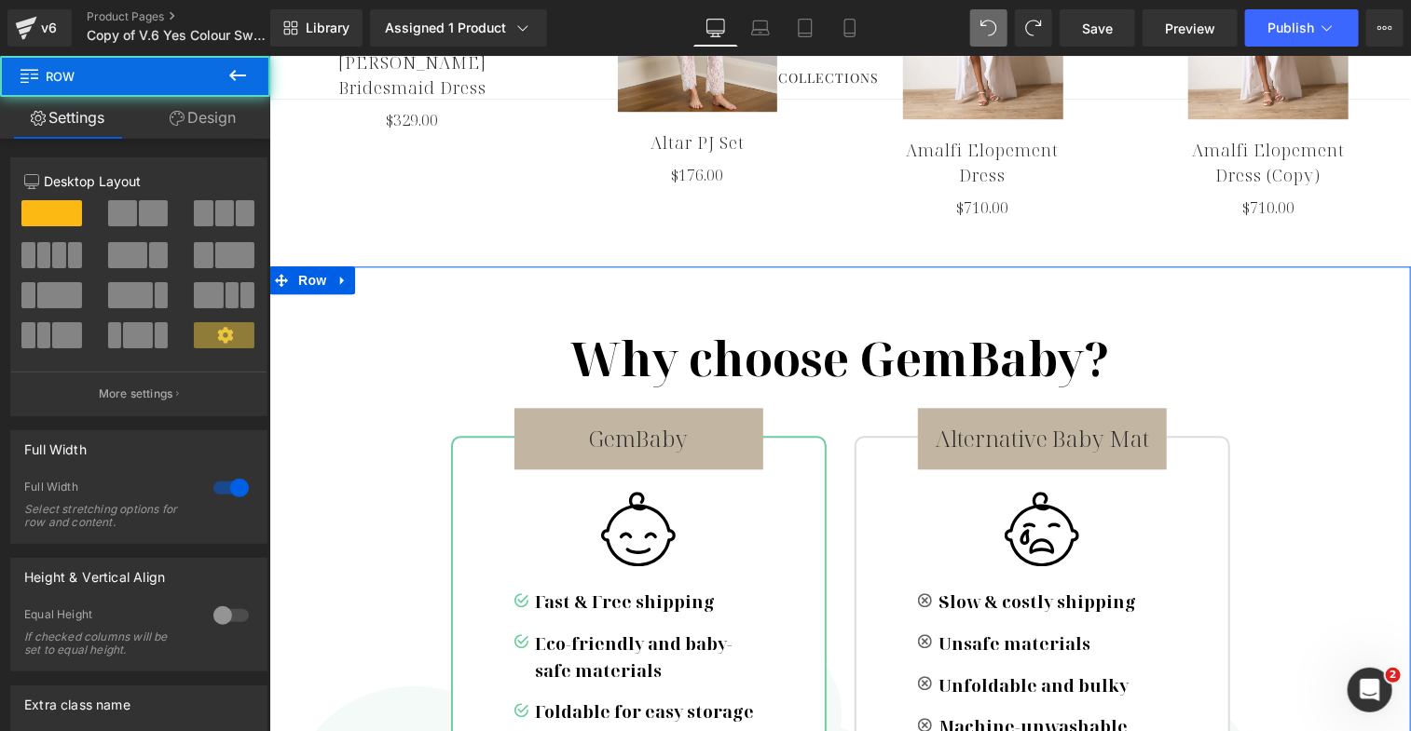
click at [348, 266] on div "Why choose GemBaby? Heading Row GemBaby Button Image Image Fast & Free shipping…" at bounding box center [838, 598] width 1141 height 664
click at [337, 272] on icon at bounding box center [341, 279] width 13 height 14
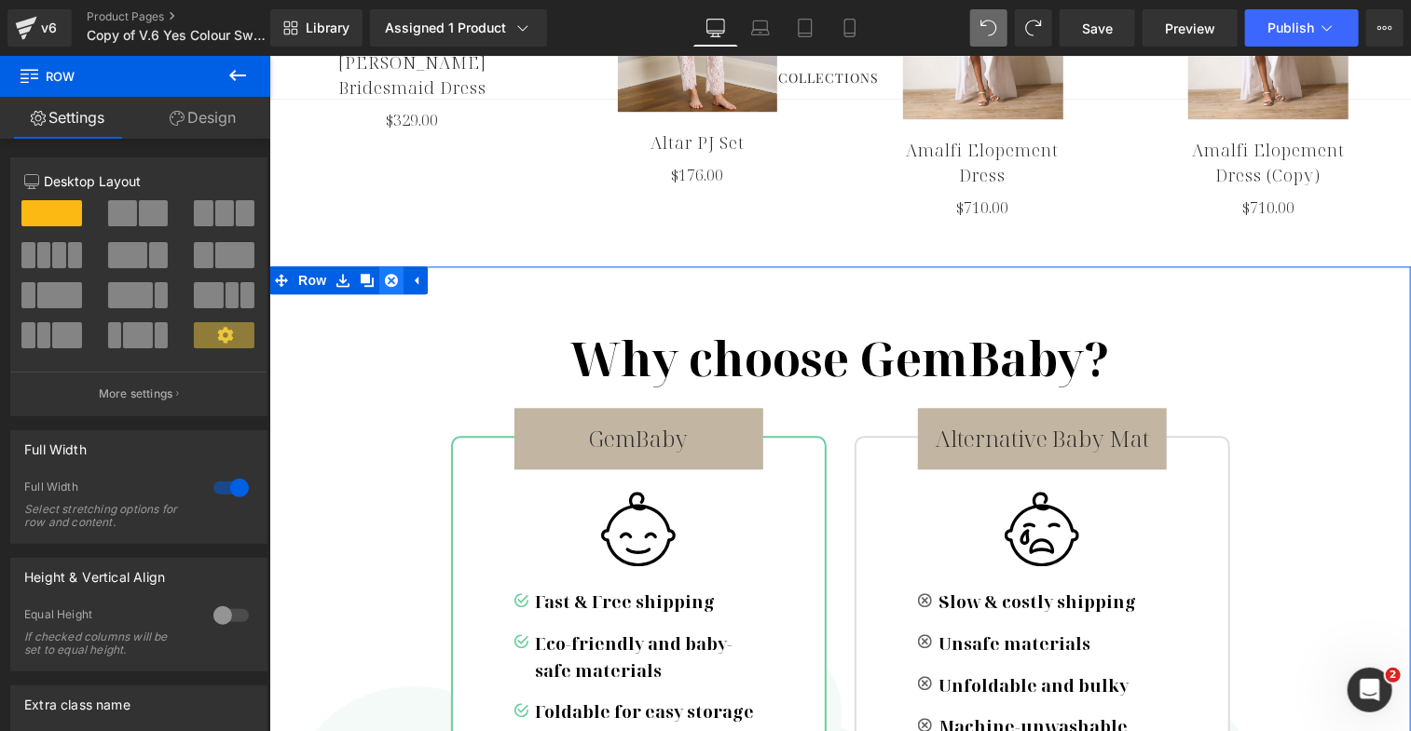
click at [384, 273] on icon at bounding box center [390, 279] width 13 height 13
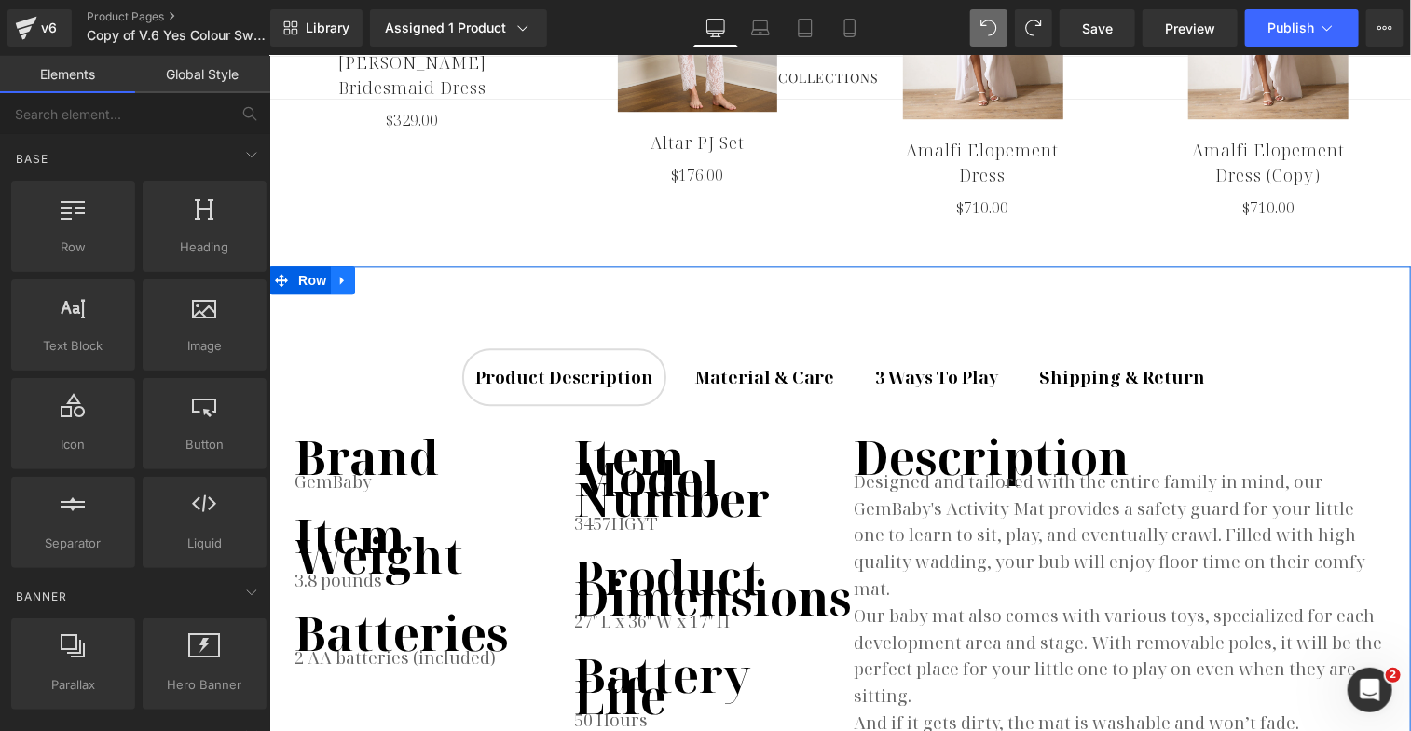
click at [336, 272] on icon at bounding box center [341, 279] width 13 height 14
click at [386, 266] on link at bounding box center [390, 280] width 24 height 28
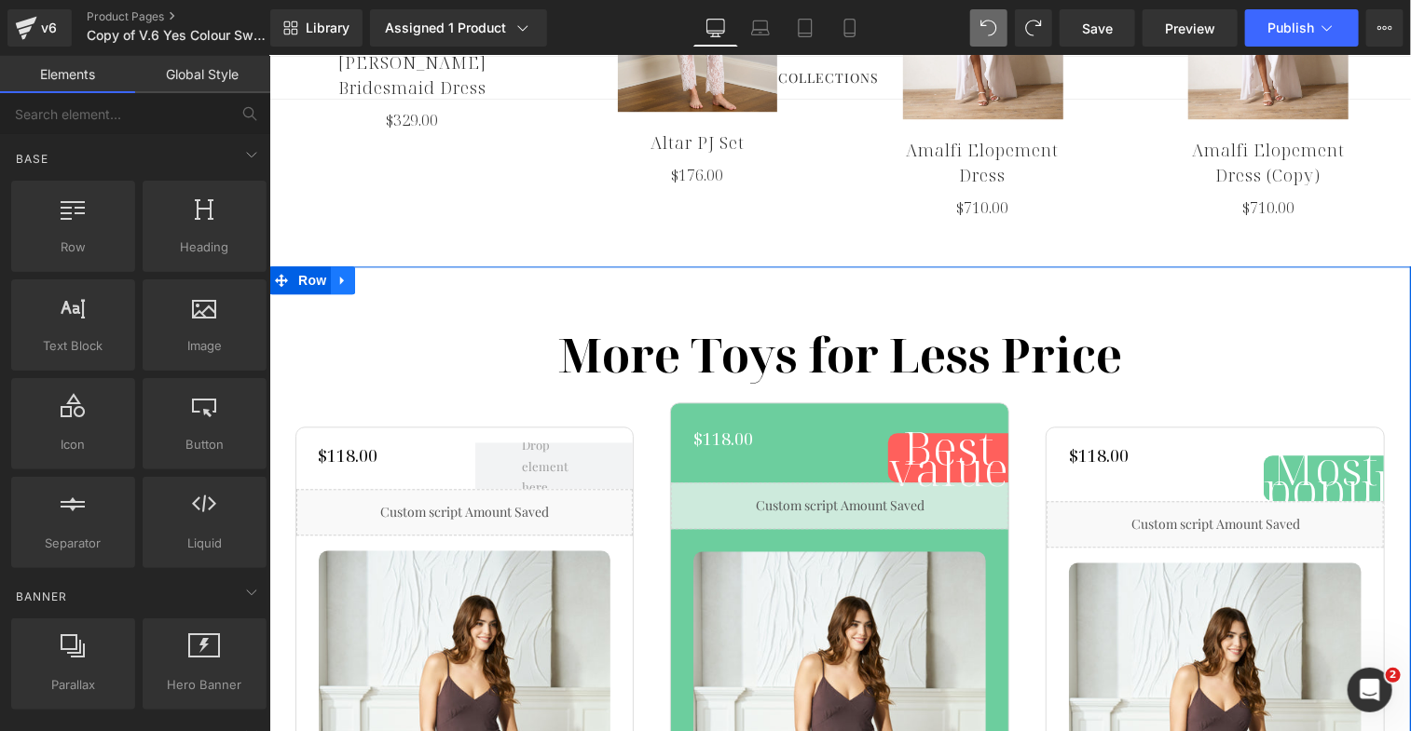
click at [339, 275] on icon at bounding box center [341, 279] width 4 height 8
click at [388, 273] on icon at bounding box center [390, 279] width 13 height 13
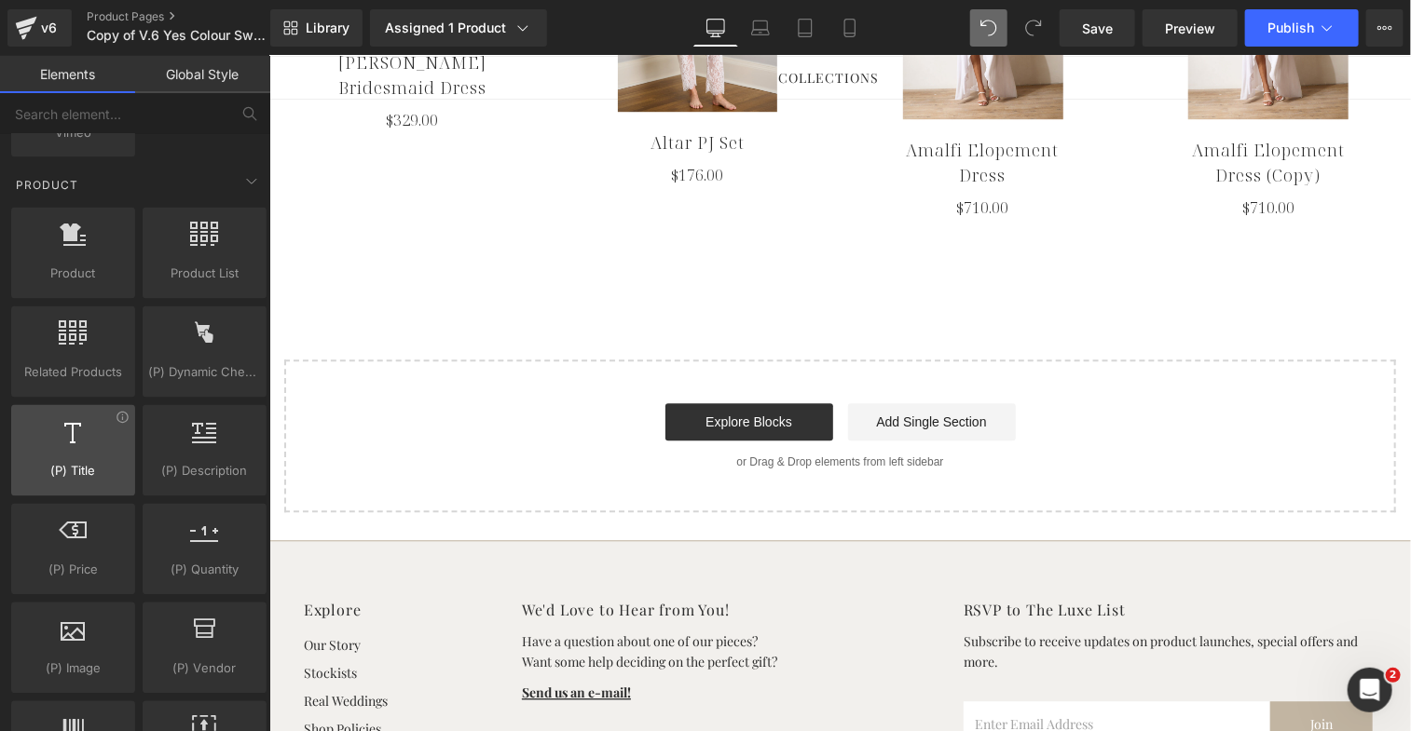
scroll to position [1556, 0]
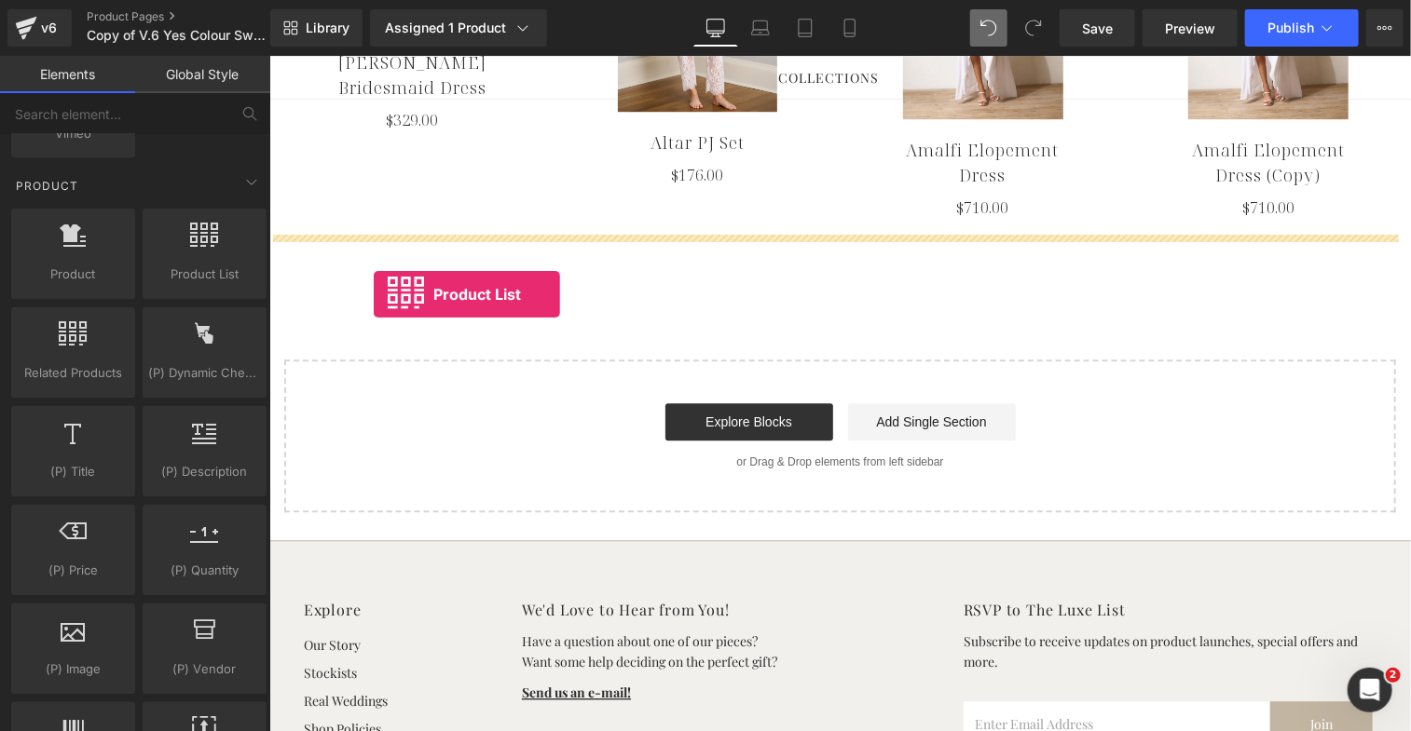
drag, startPoint x: 459, startPoint y: 310, endPoint x: 373, endPoint y: 294, distance: 88.3
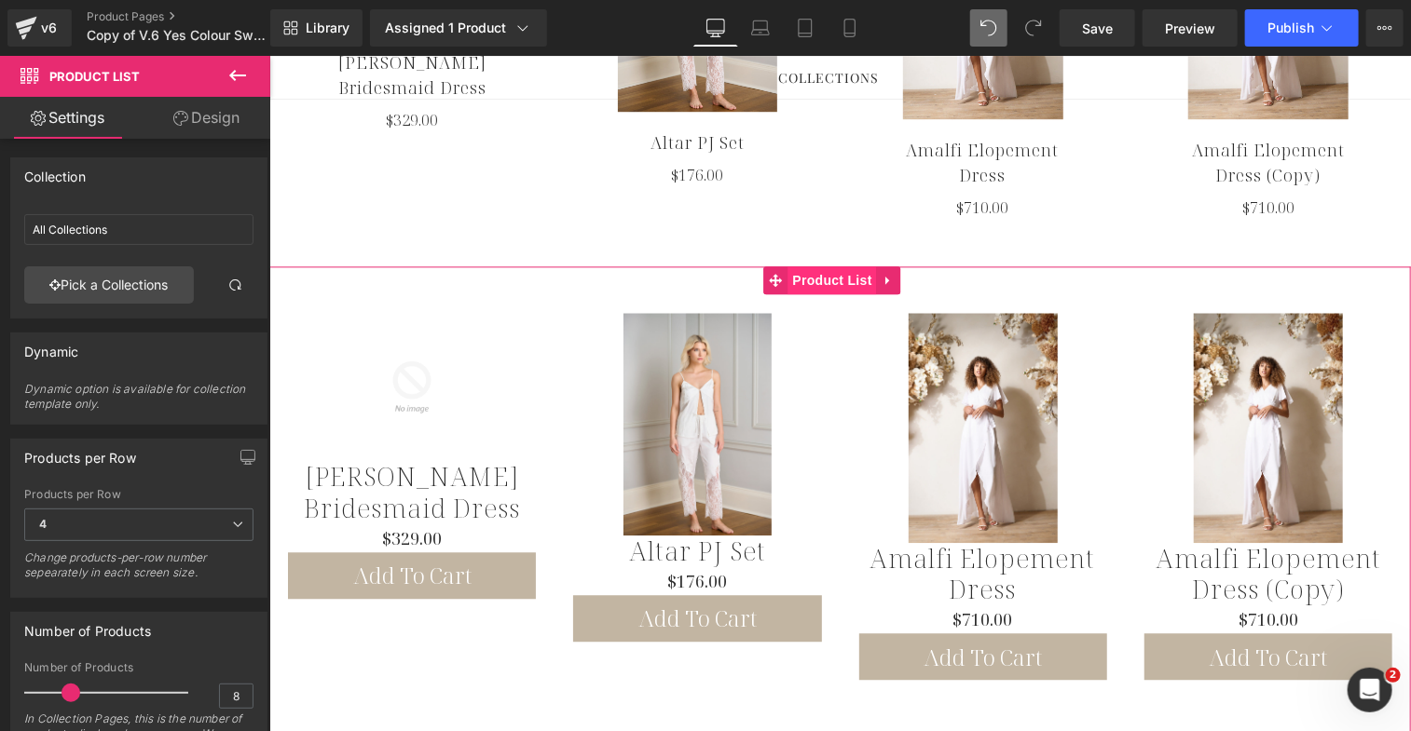
click at [849, 266] on span "Product List" at bounding box center [831, 280] width 89 height 28
click at [217, 514] on span "4" at bounding box center [138, 525] width 229 height 33
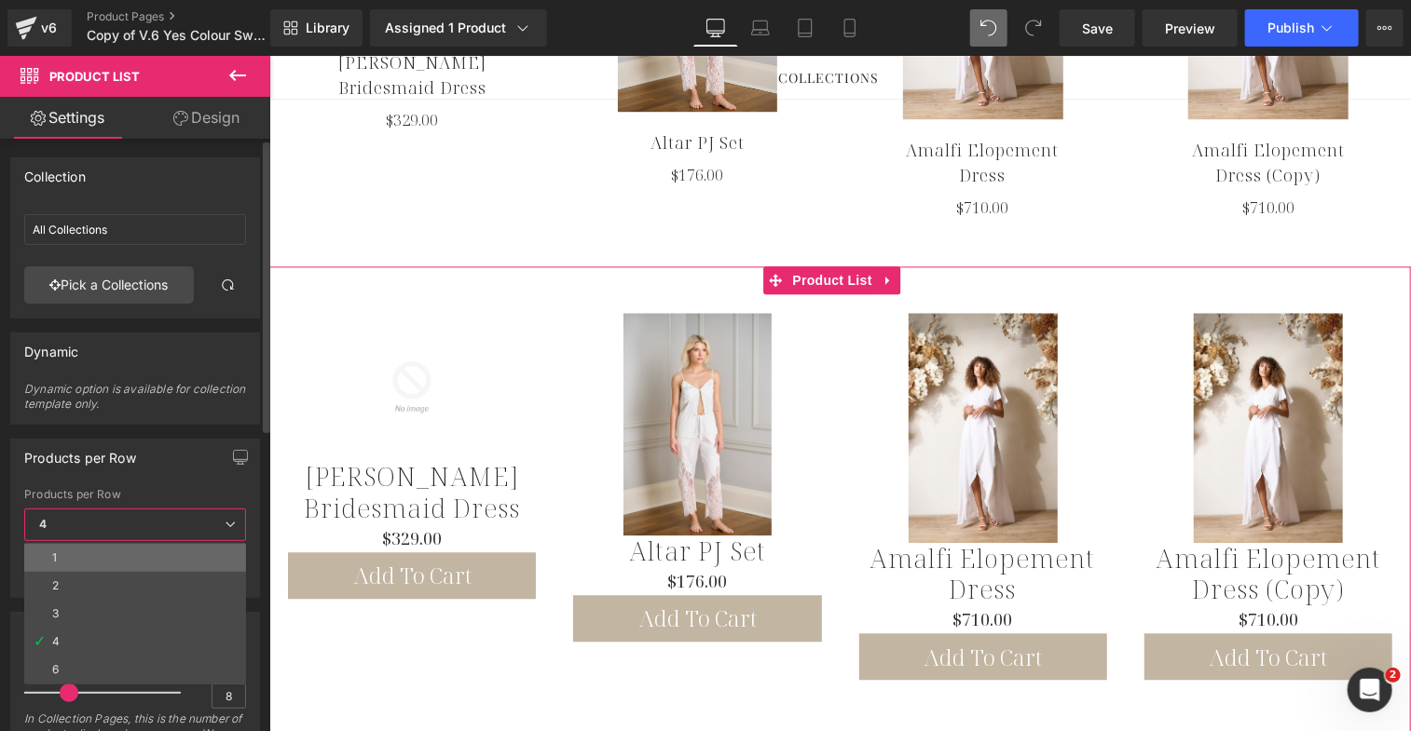
click at [122, 554] on li "1" at bounding box center [135, 558] width 222 height 28
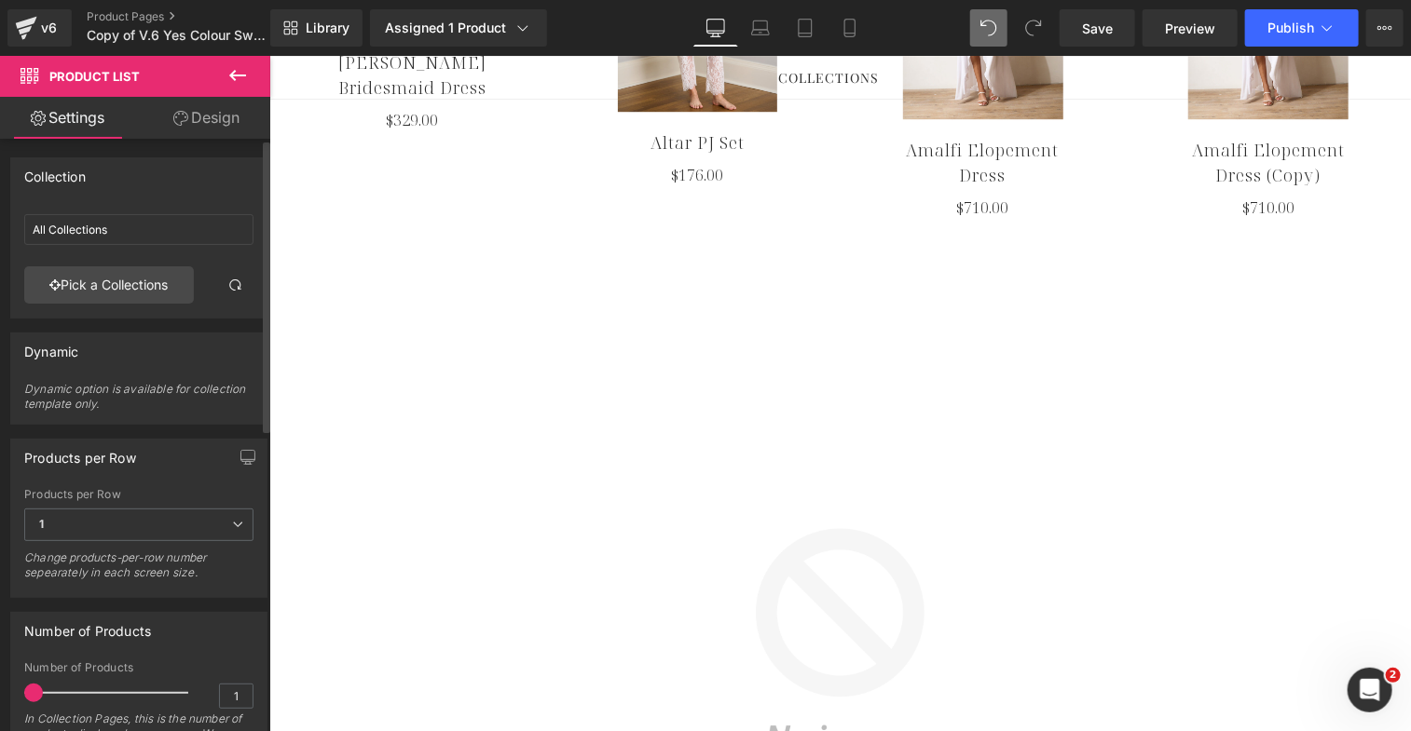
drag, startPoint x: 69, startPoint y: 690, endPoint x: 32, endPoint y: 685, distance: 37.6
click at [32, 685] on span at bounding box center [33, 693] width 19 height 19
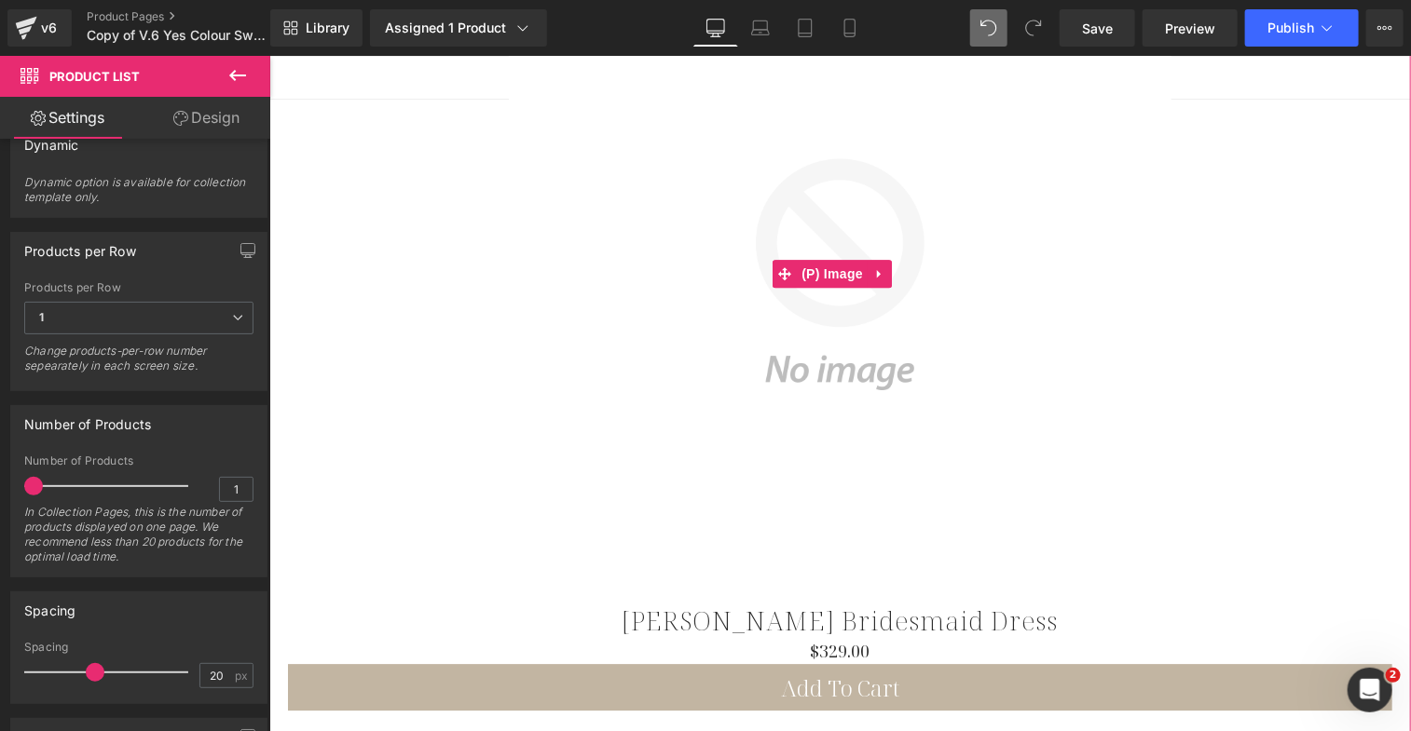
scroll to position [2233, 0]
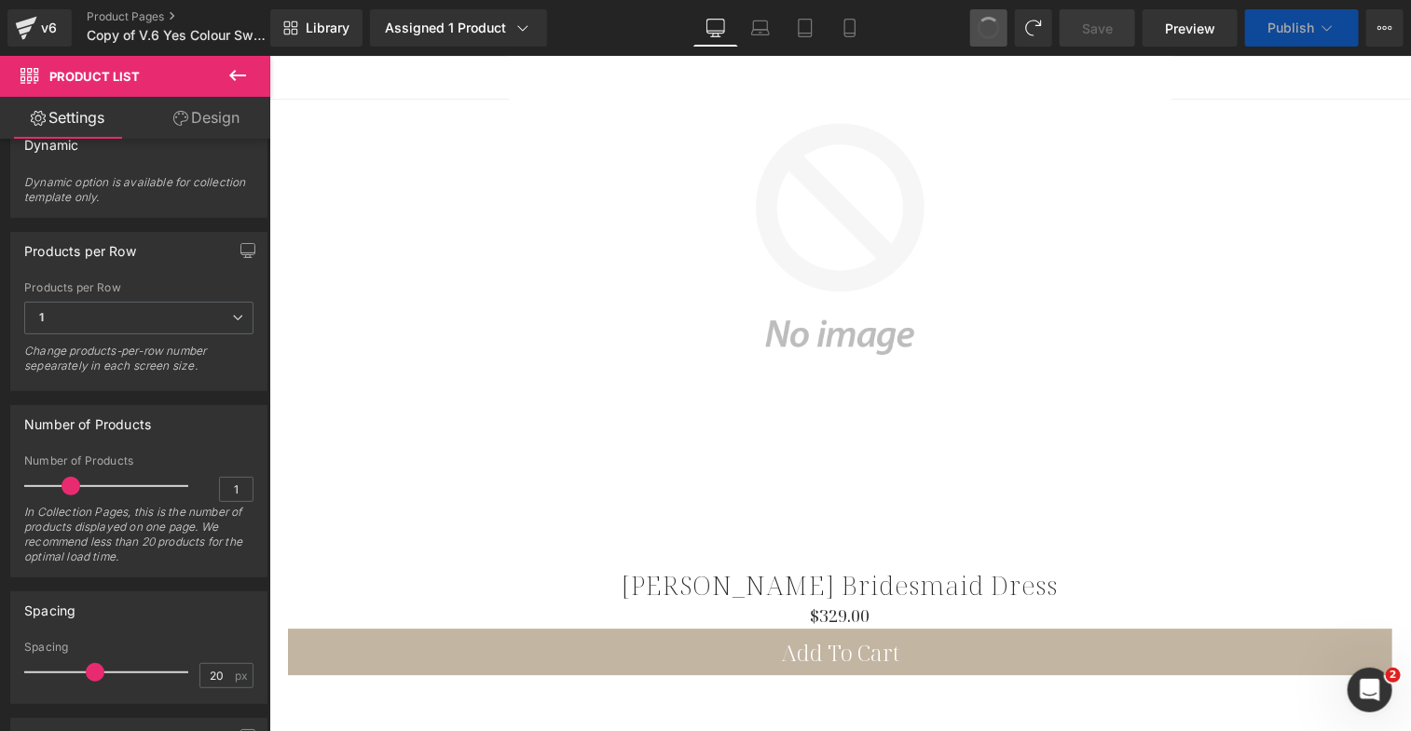
type input "8"
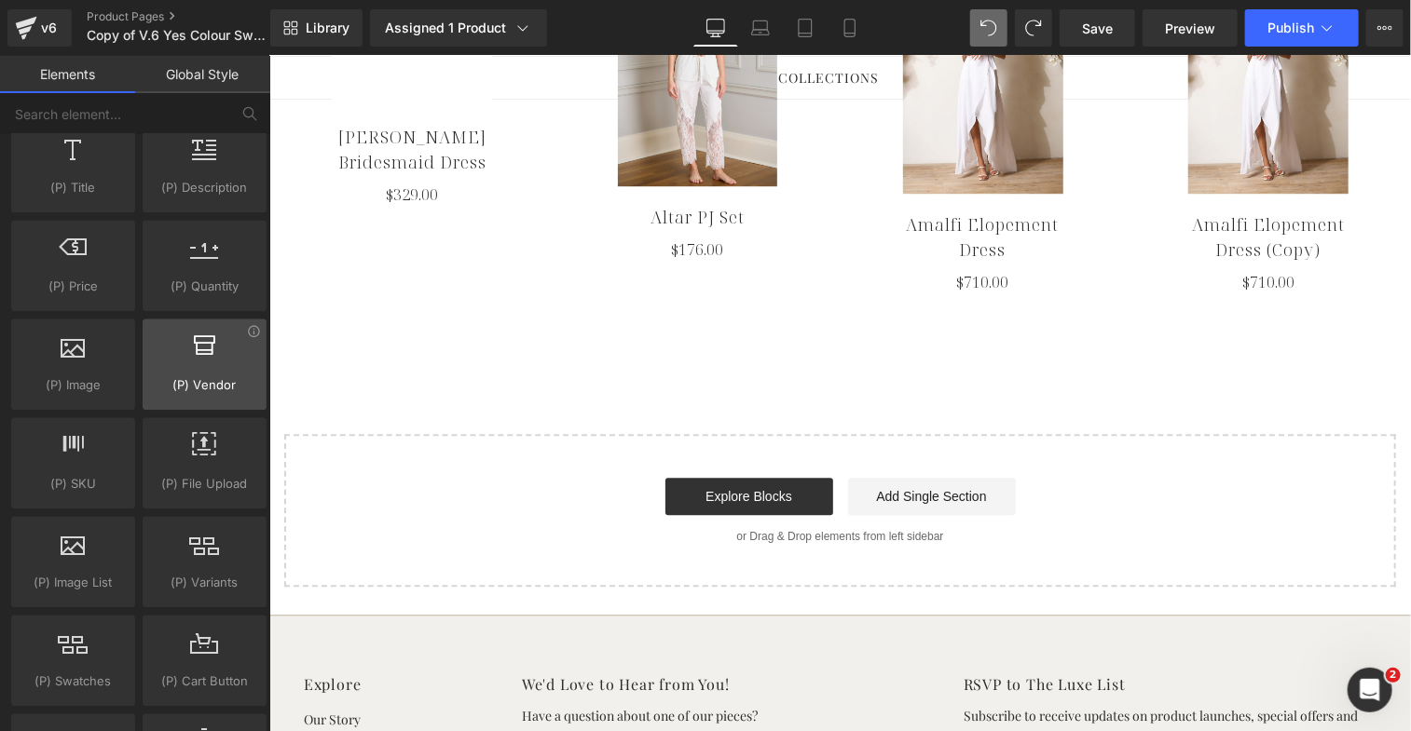
scroll to position [1852, 0]
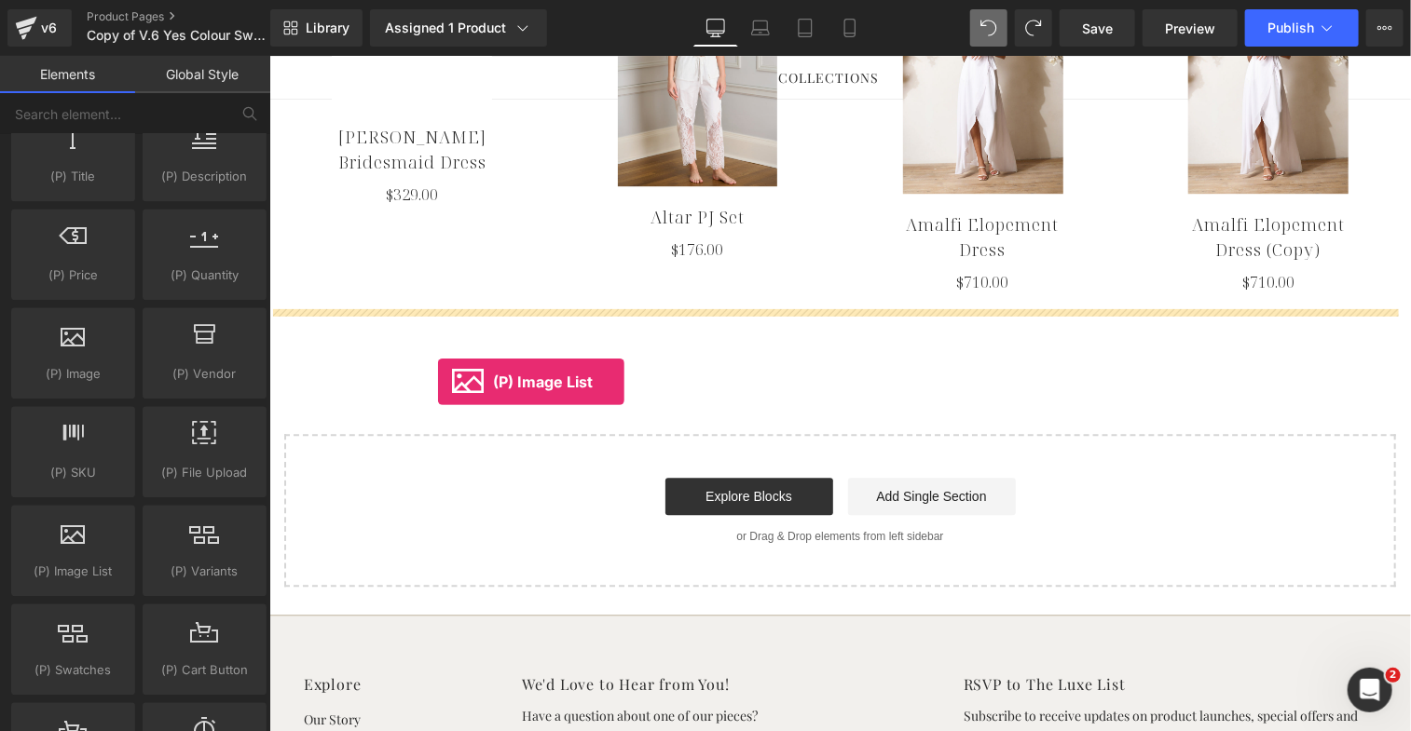
drag, startPoint x: 338, startPoint y: 598, endPoint x: 437, endPoint y: 381, distance: 238.5
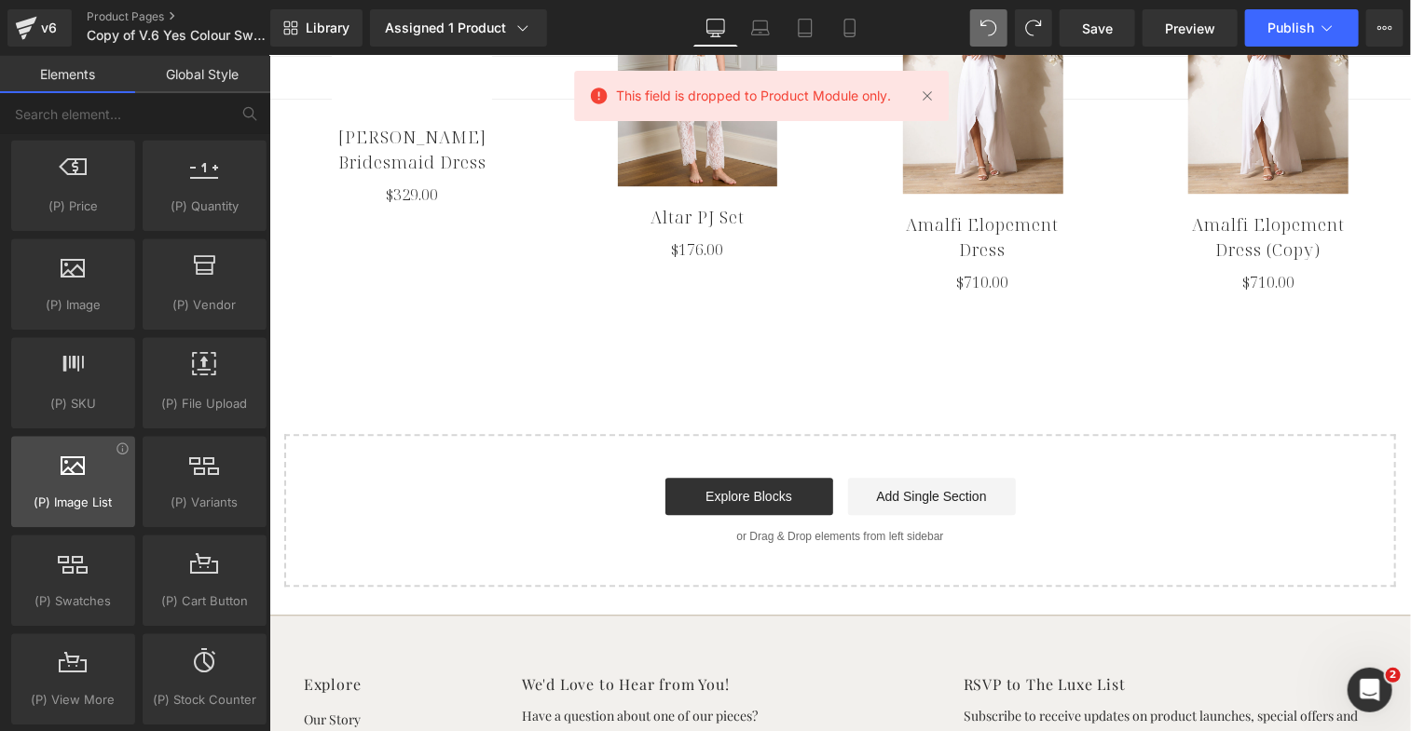
scroll to position [1931, 0]
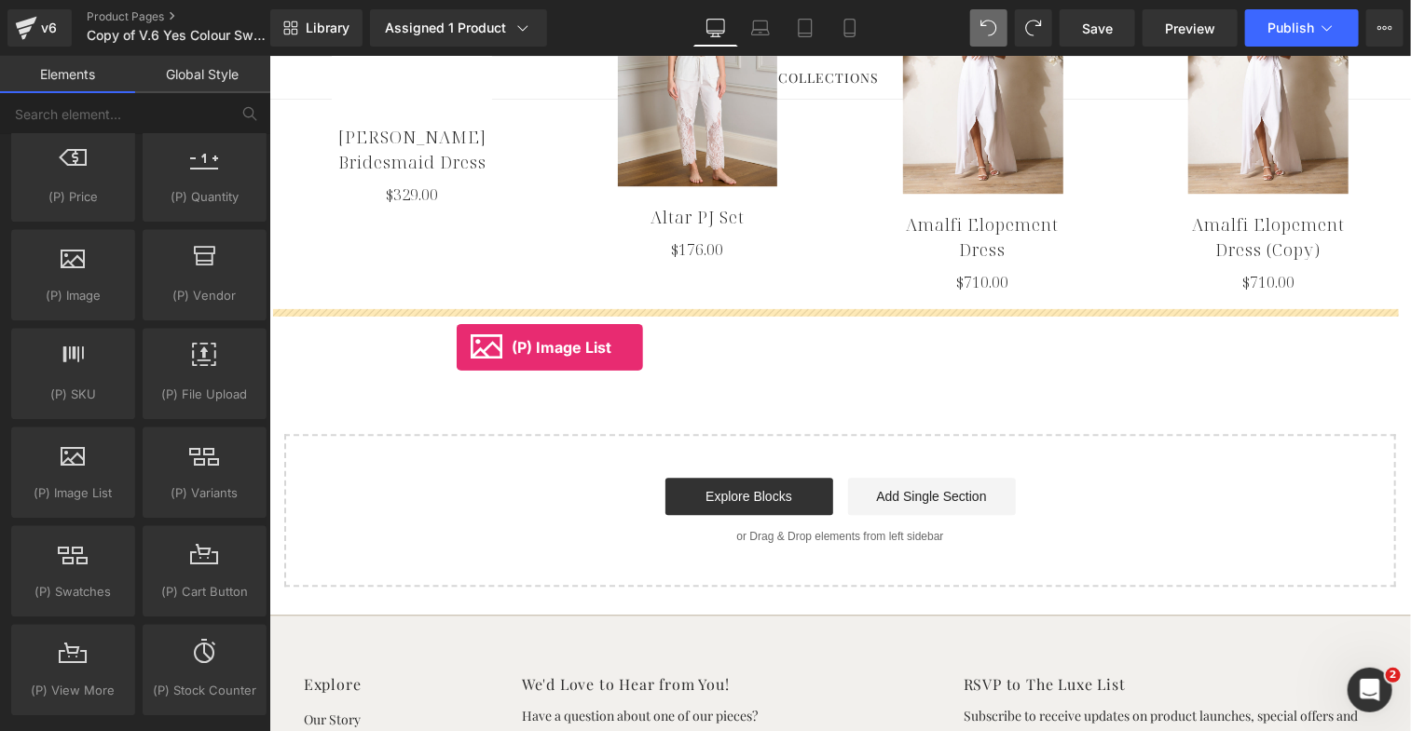
drag, startPoint x: 347, startPoint y: 513, endPoint x: 451, endPoint y: 344, distance: 199.1
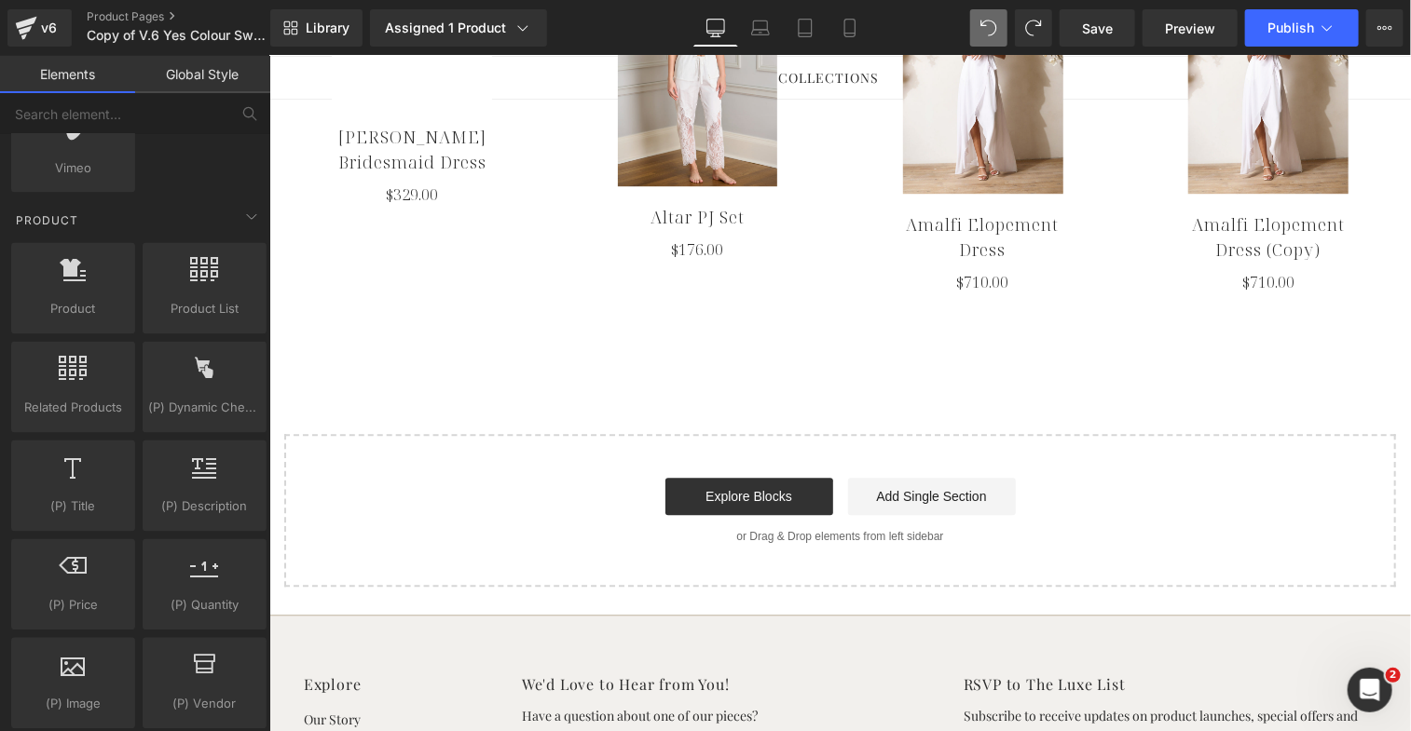
scroll to position [1168, 0]
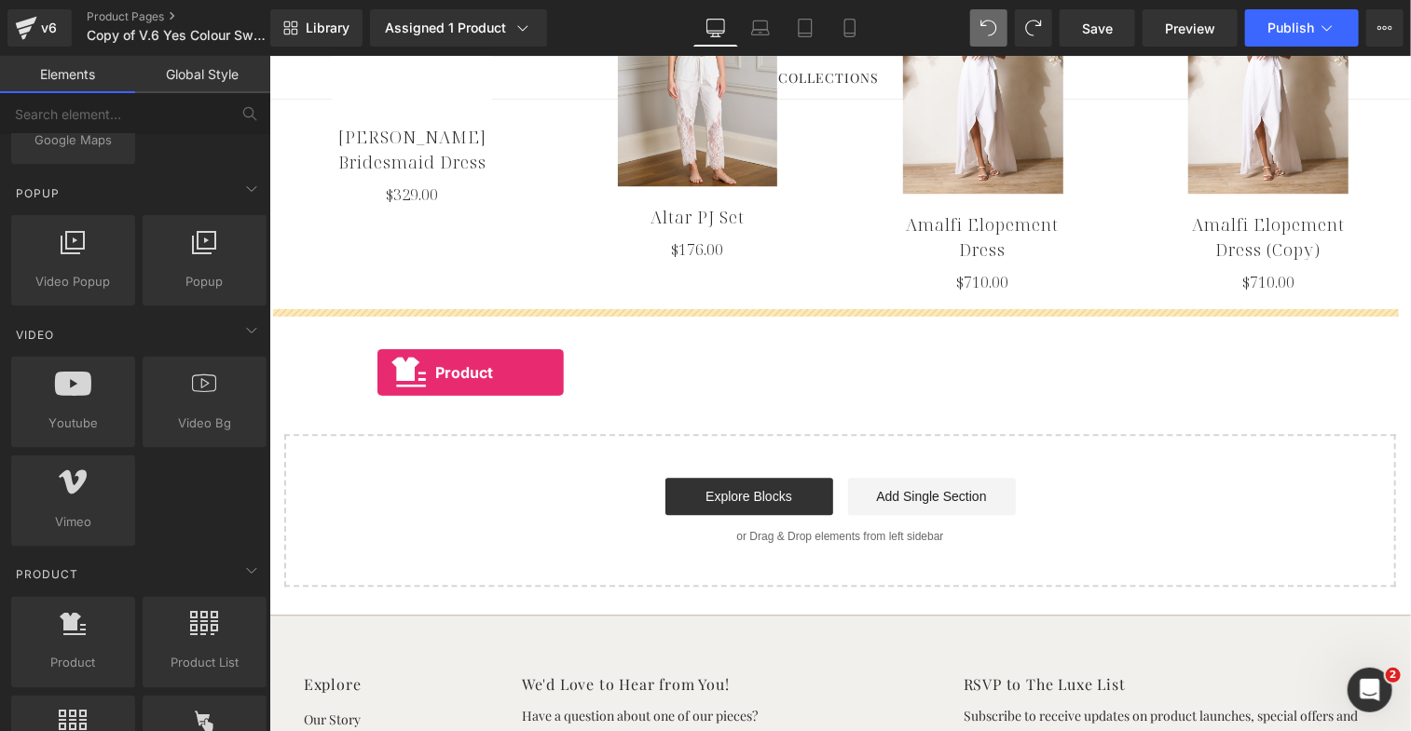
drag, startPoint x: 343, startPoint y: 702, endPoint x: 376, endPoint y: 372, distance: 331.6
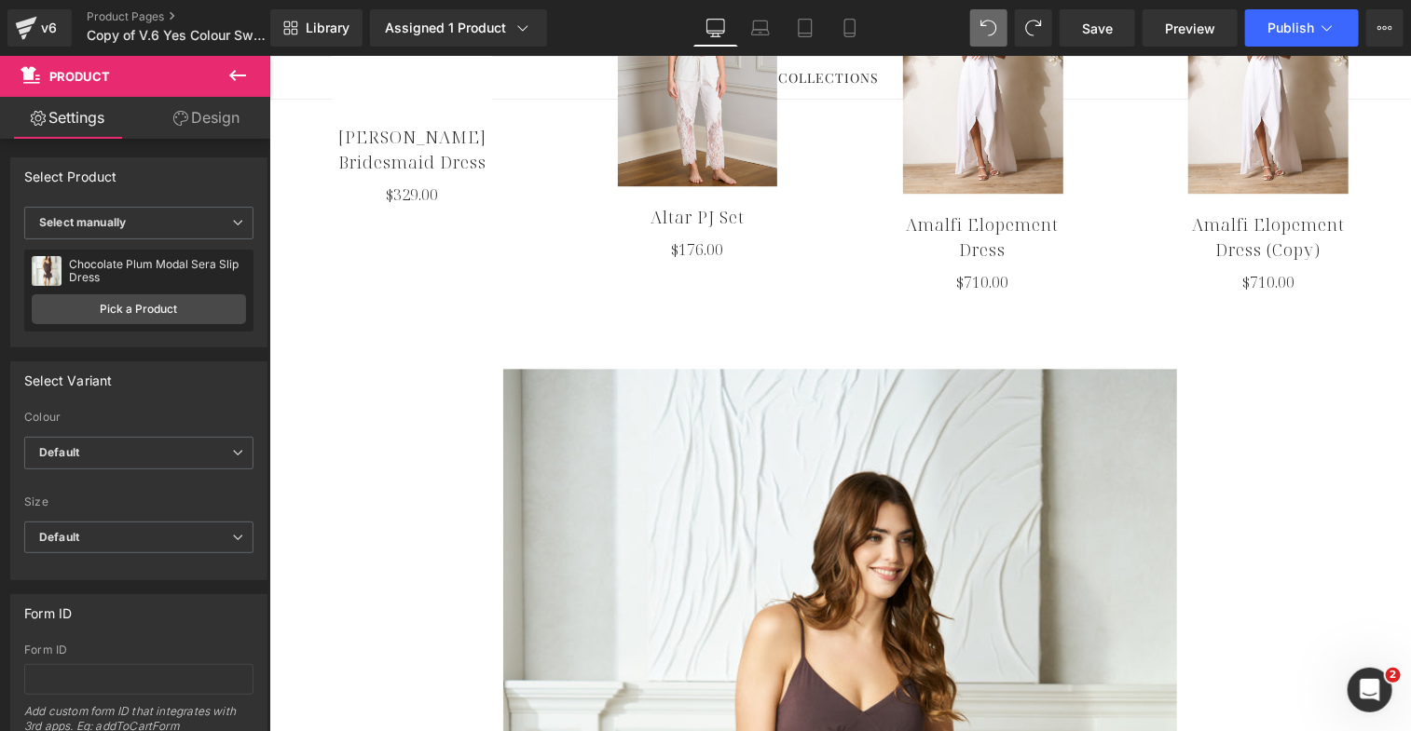
click at [233, 70] on icon at bounding box center [237, 75] width 22 height 22
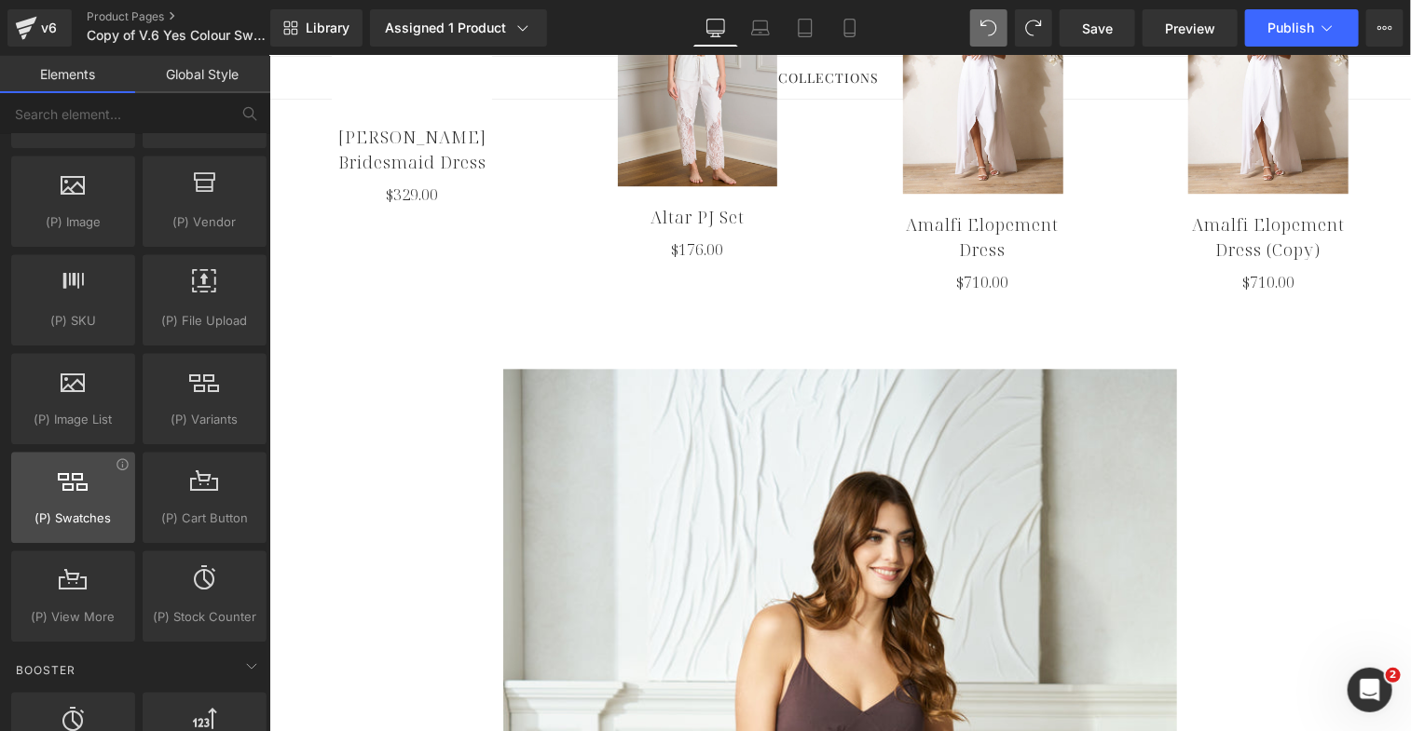
scroll to position [2007, 0]
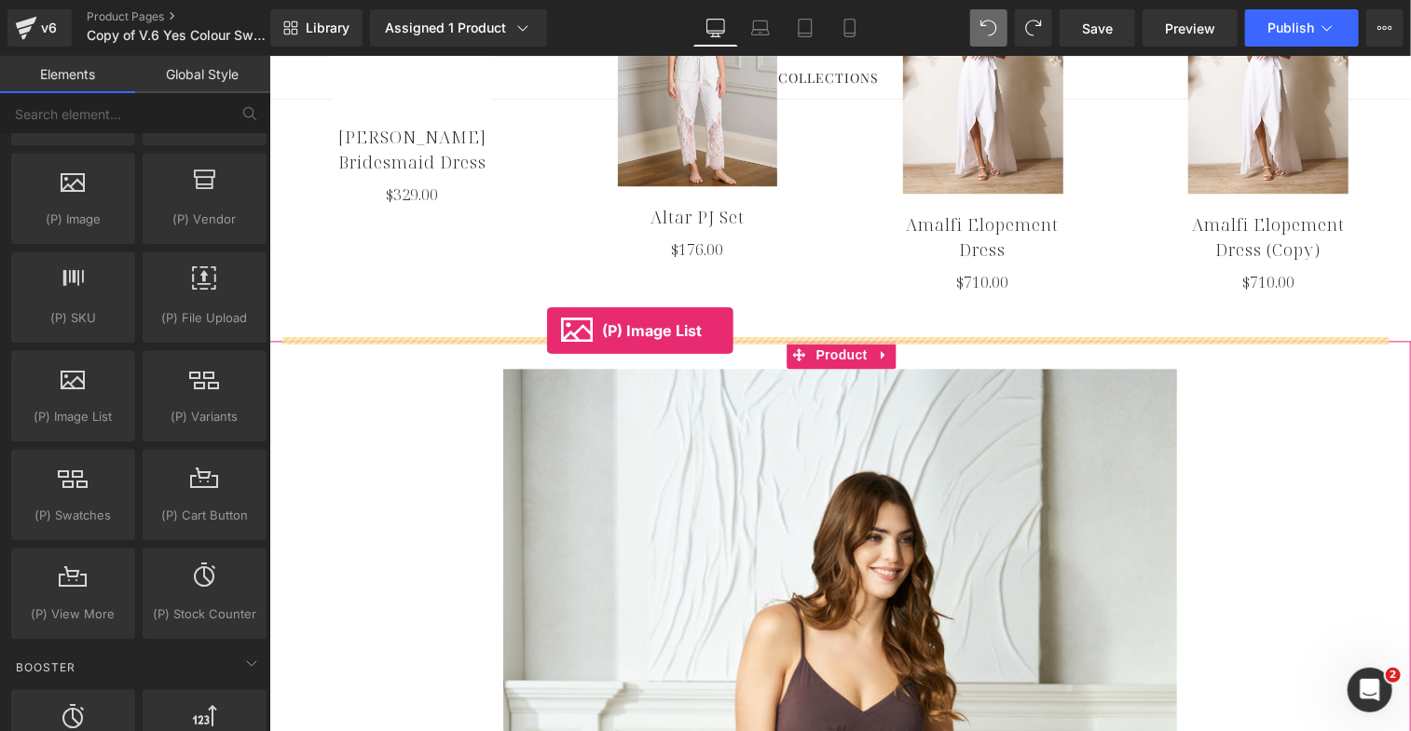
drag, startPoint x: 364, startPoint y: 444, endPoint x: 546, endPoint y: 330, distance: 214.8
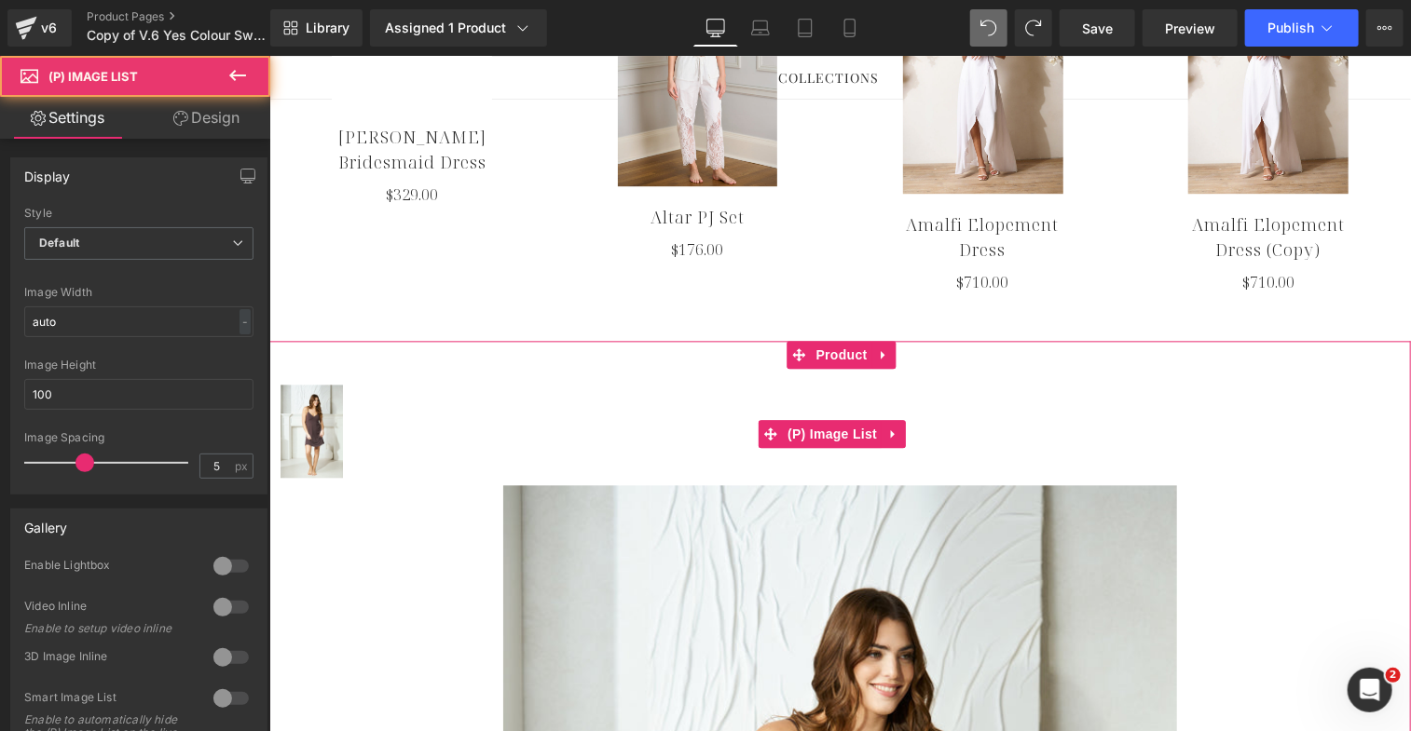
click at [307, 419] on img at bounding box center [311, 430] width 62 height 93
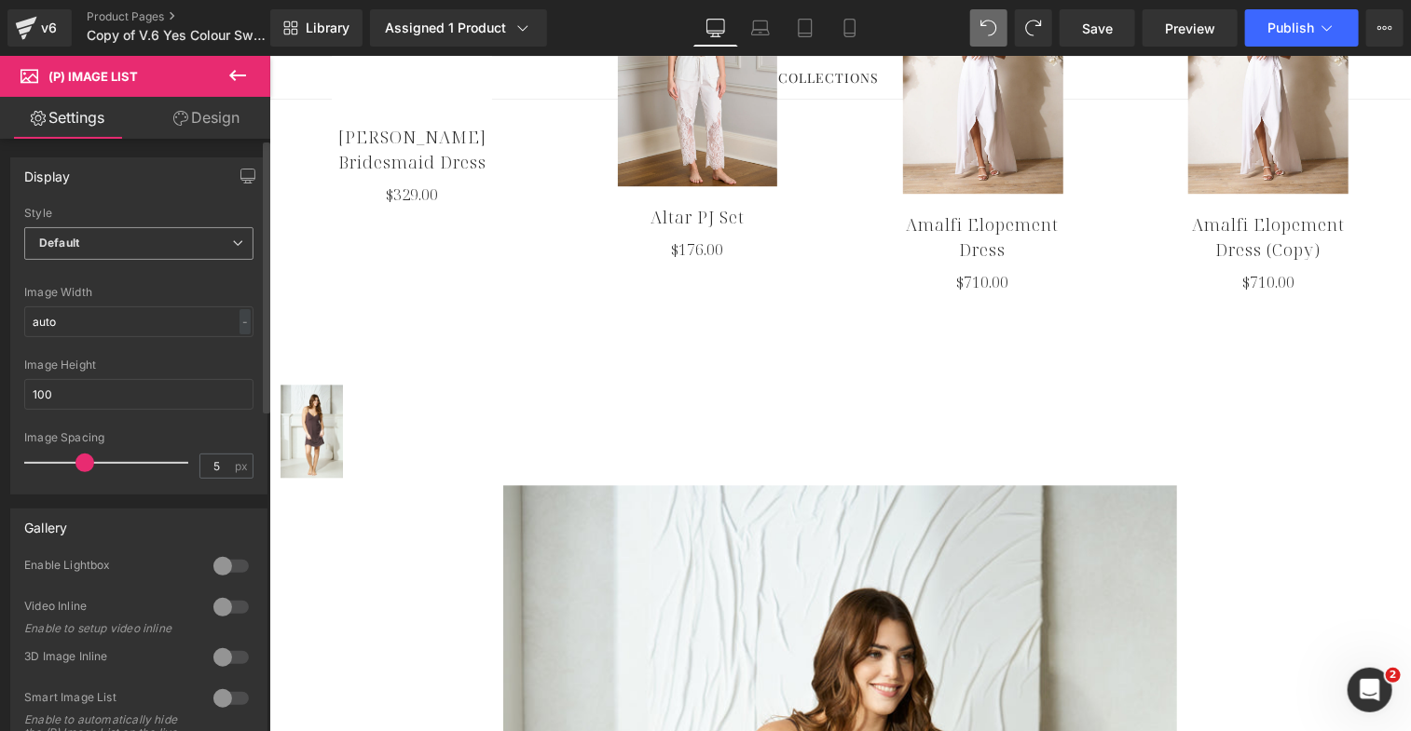
click at [176, 248] on span "Default" at bounding box center [138, 243] width 229 height 33
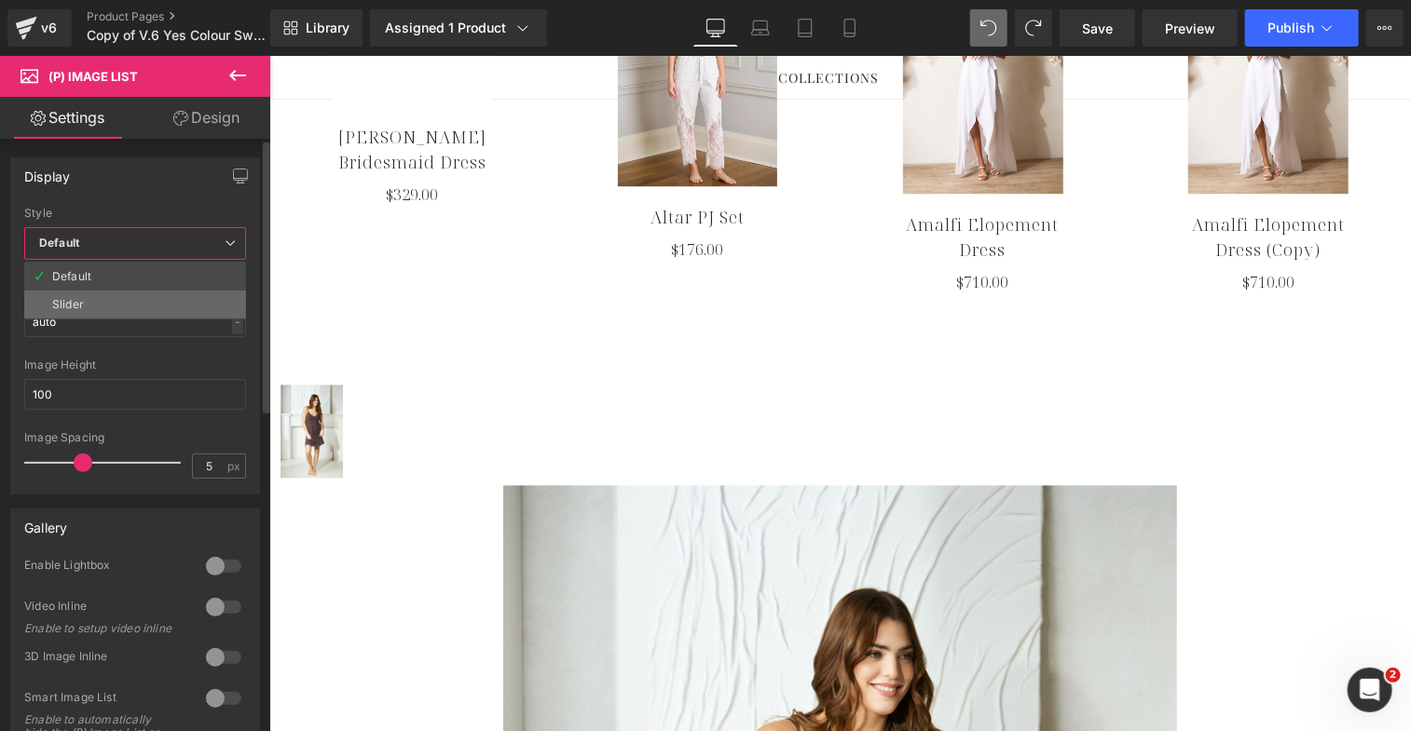
click at [186, 305] on li "Slider" at bounding box center [135, 305] width 222 height 28
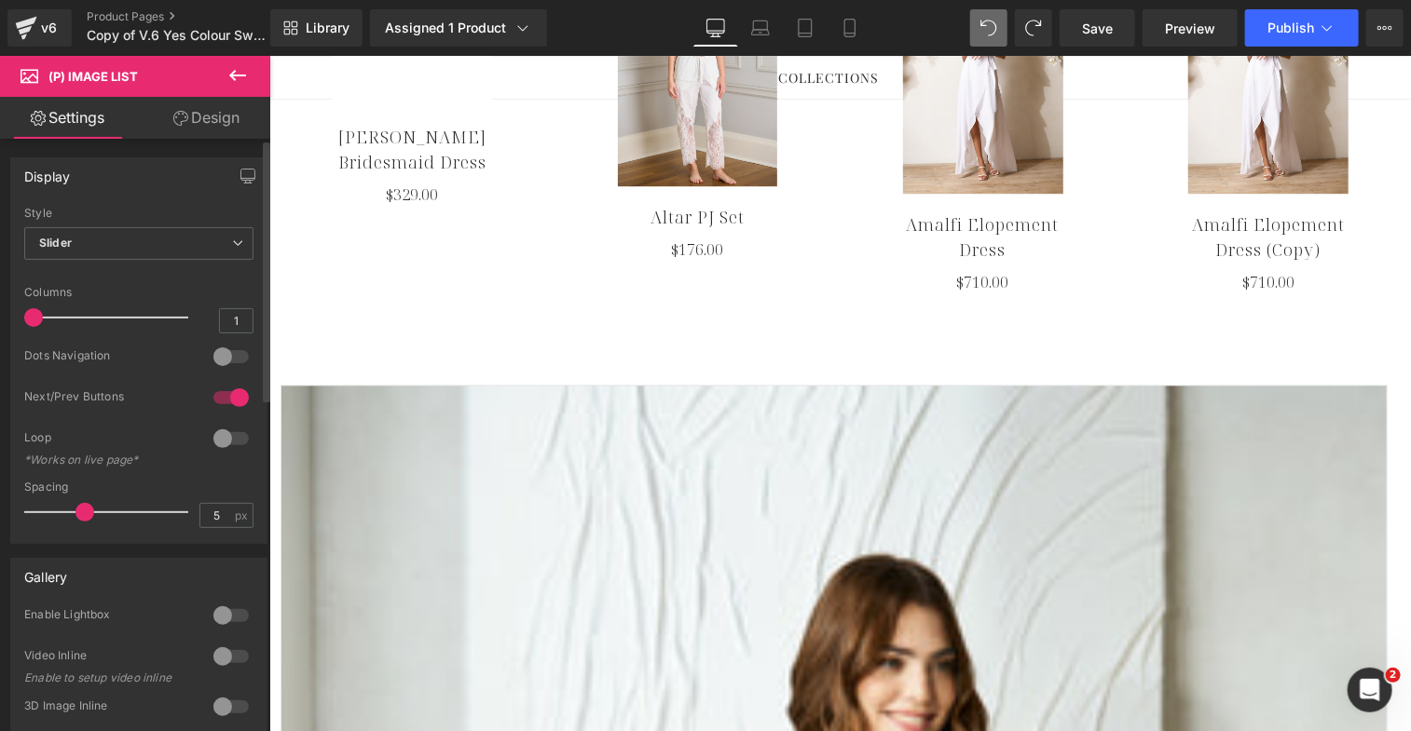
drag, startPoint x: 154, startPoint y: 317, endPoint x: 34, endPoint y: 319, distance: 119.3
click at [34, 319] on span at bounding box center [33, 317] width 19 height 19
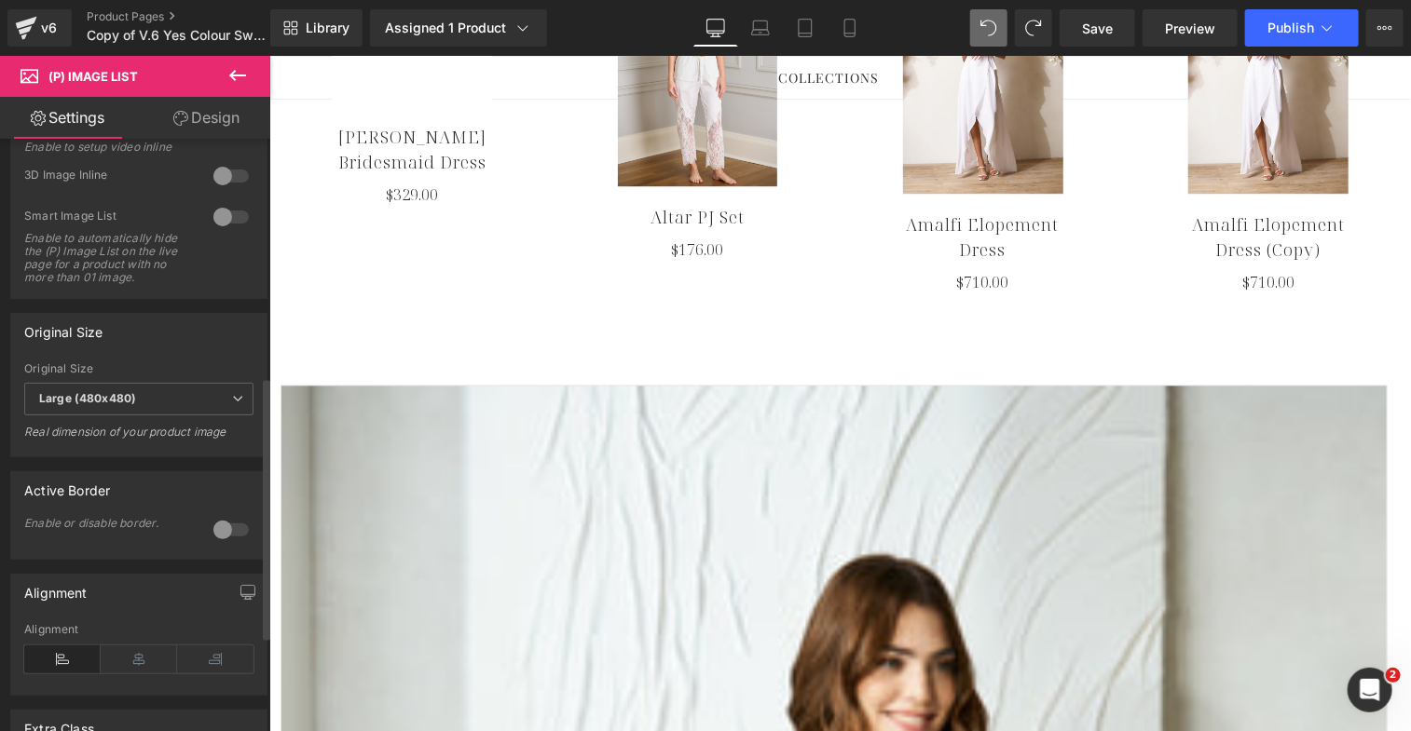
scroll to position [536, 0]
click at [89, 400] on b "Large (480x480)" at bounding box center [87, 394] width 97 height 14
click at [151, 313] on div "Original Size Small (100x100) Medium (240x240) Large (480x480) Large (600x600) …" at bounding box center [139, 373] width 279 height 158
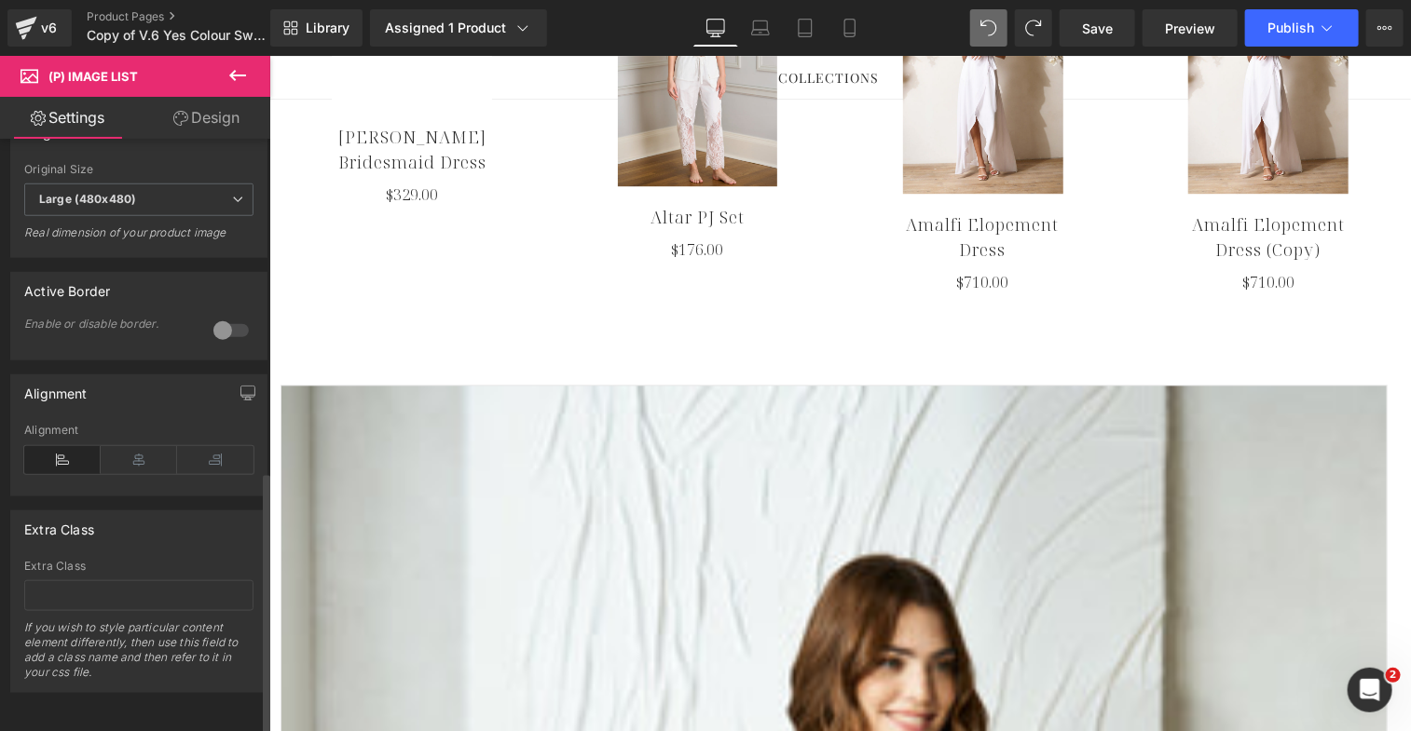
scroll to position [750, 0]
type input "5"
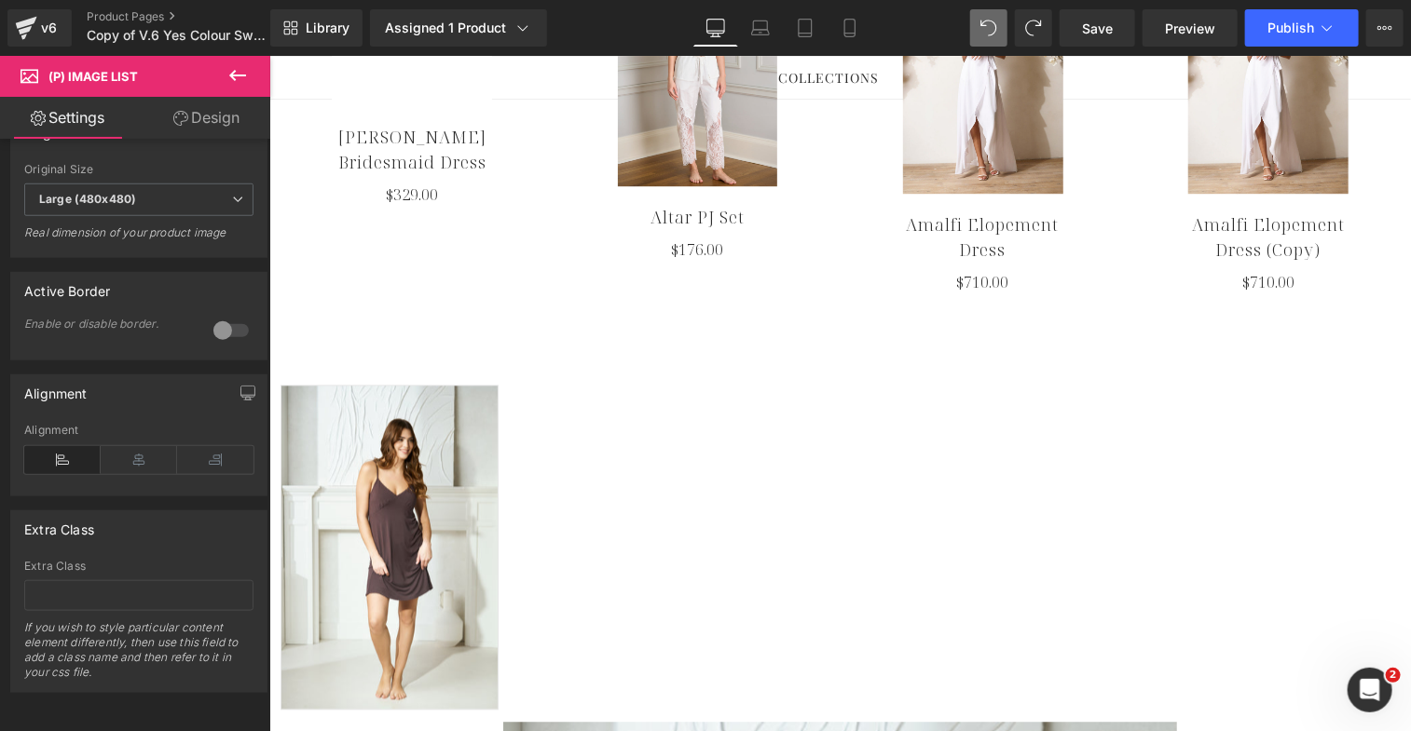
scroll to position [697, 0]
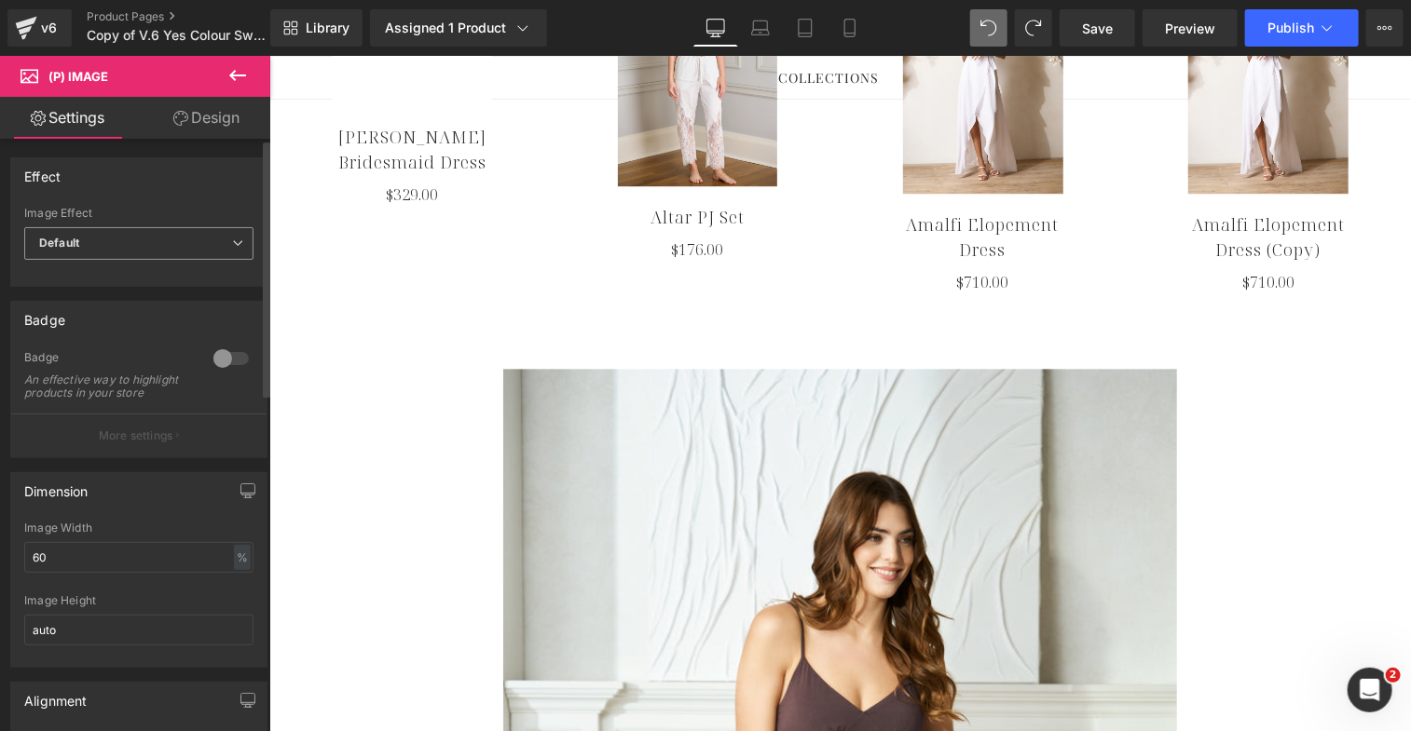
click at [172, 227] on span "Default" at bounding box center [138, 243] width 229 height 33
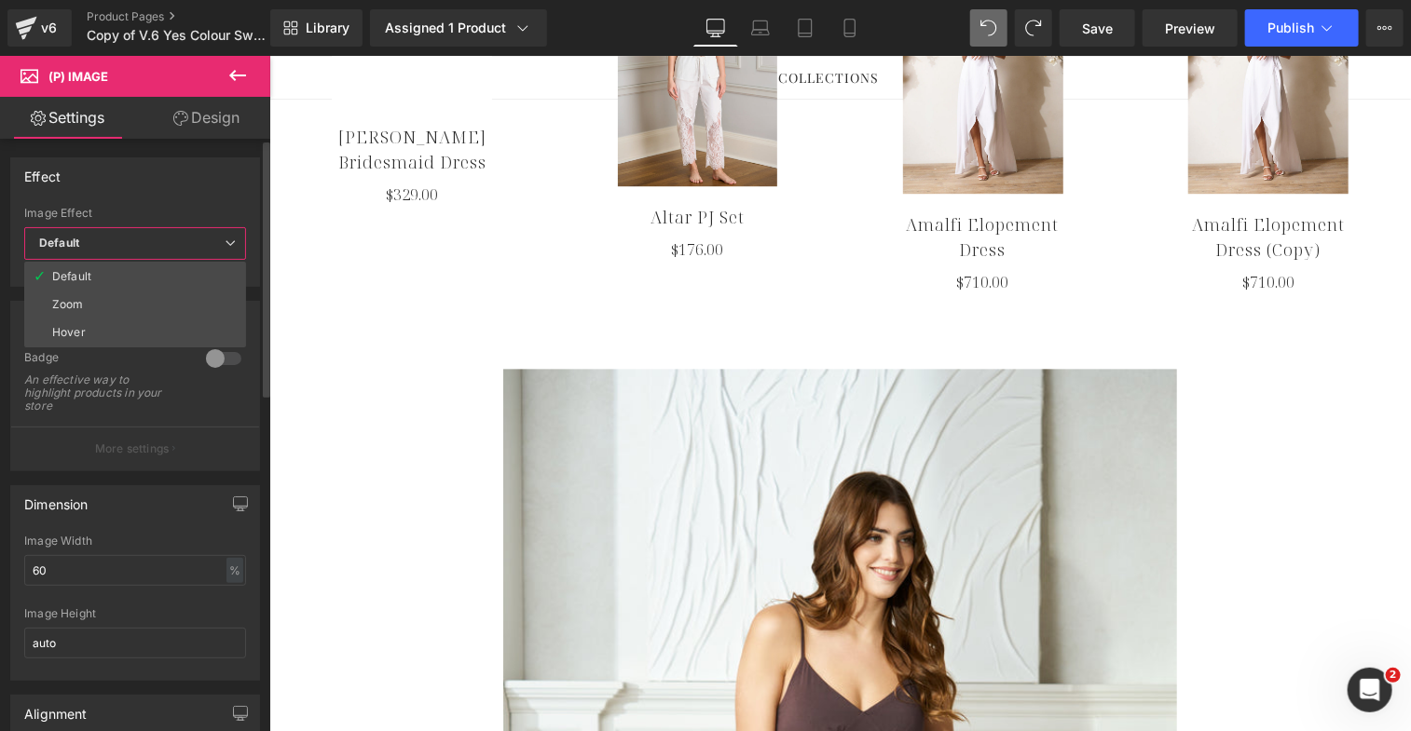
click at [171, 186] on div "Effect" at bounding box center [135, 175] width 248 height 35
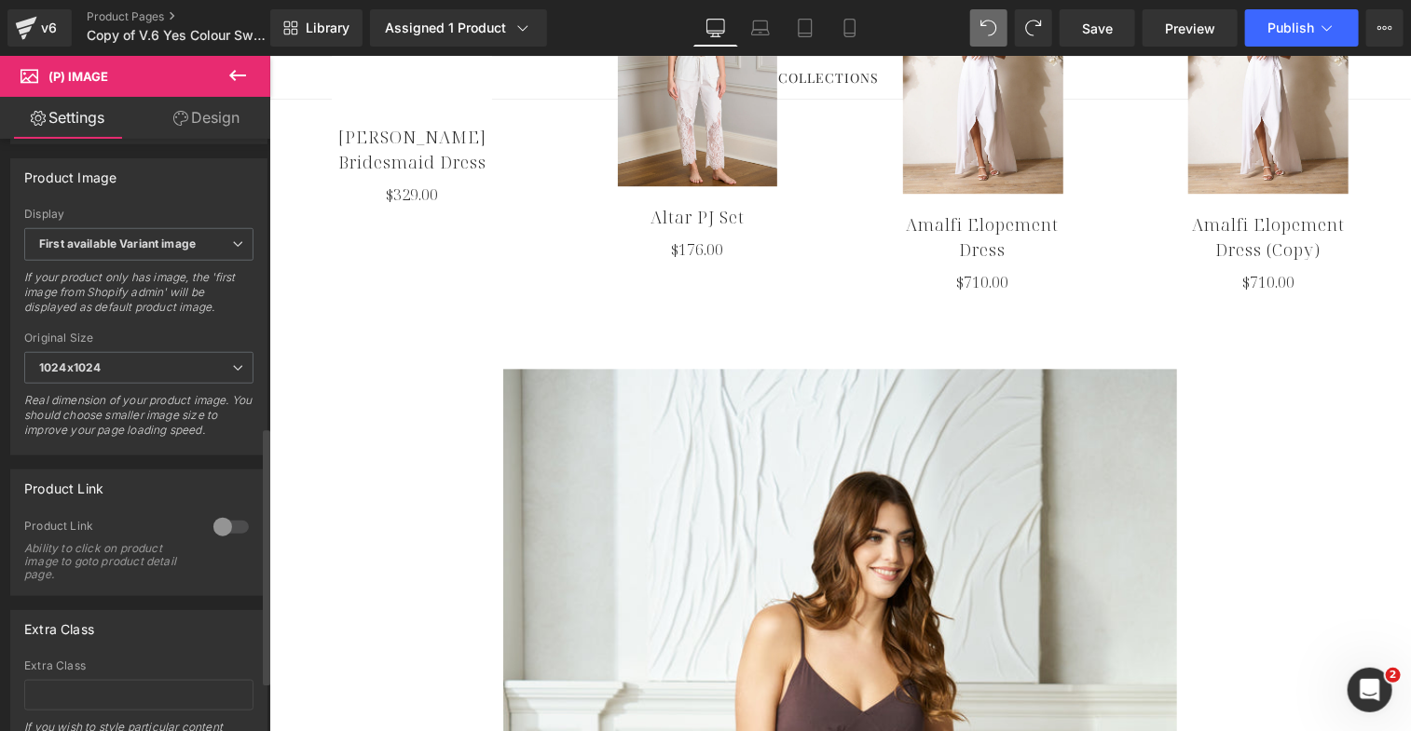
scroll to position [774, 0]
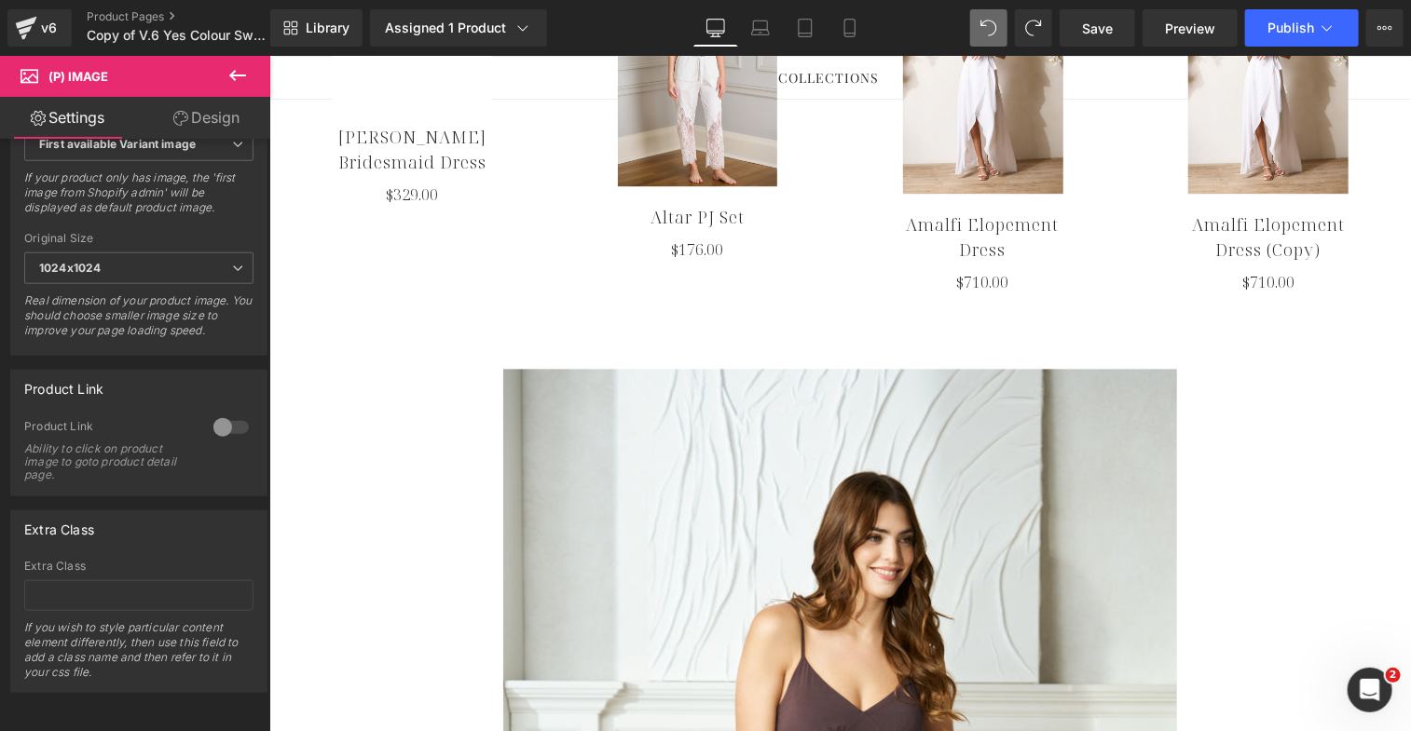
click at [235, 73] on icon at bounding box center [237, 75] width 22 height 22
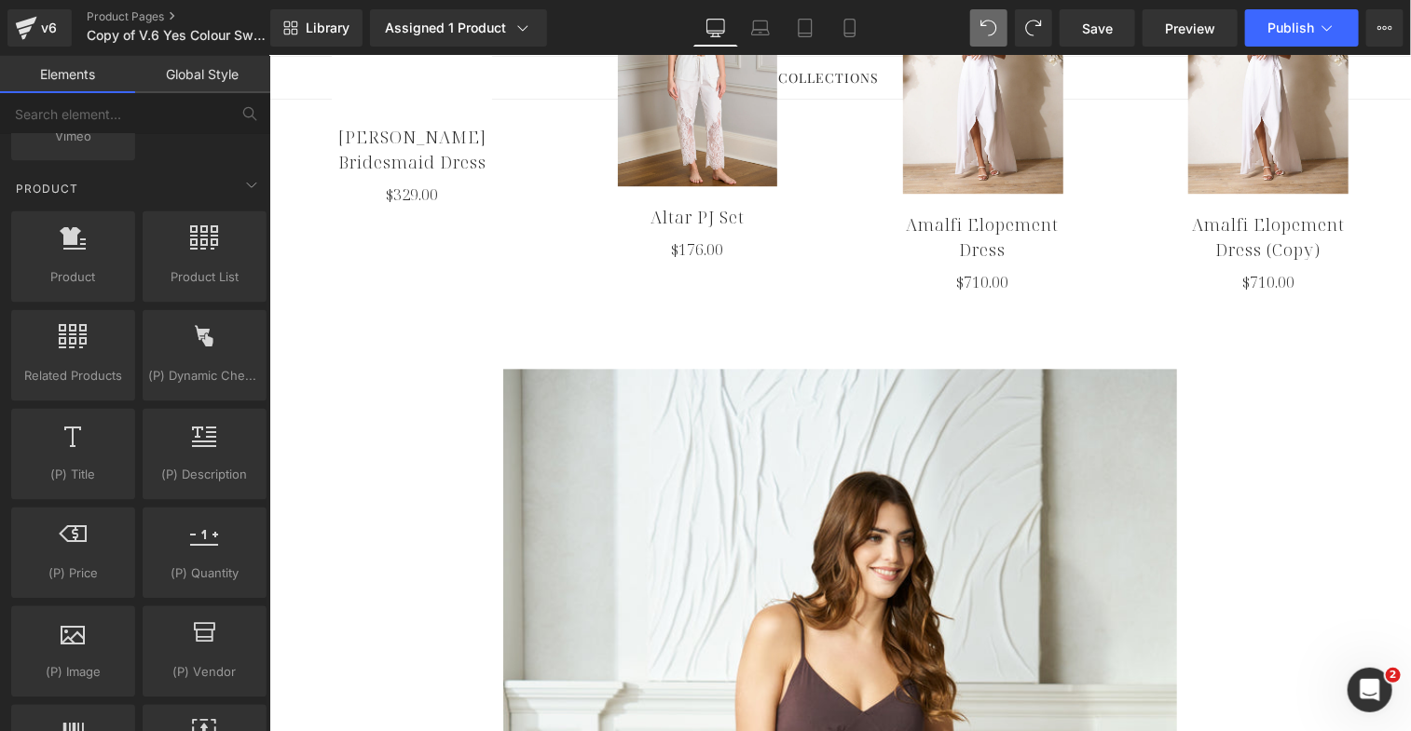
scroll to position [1551, 0]
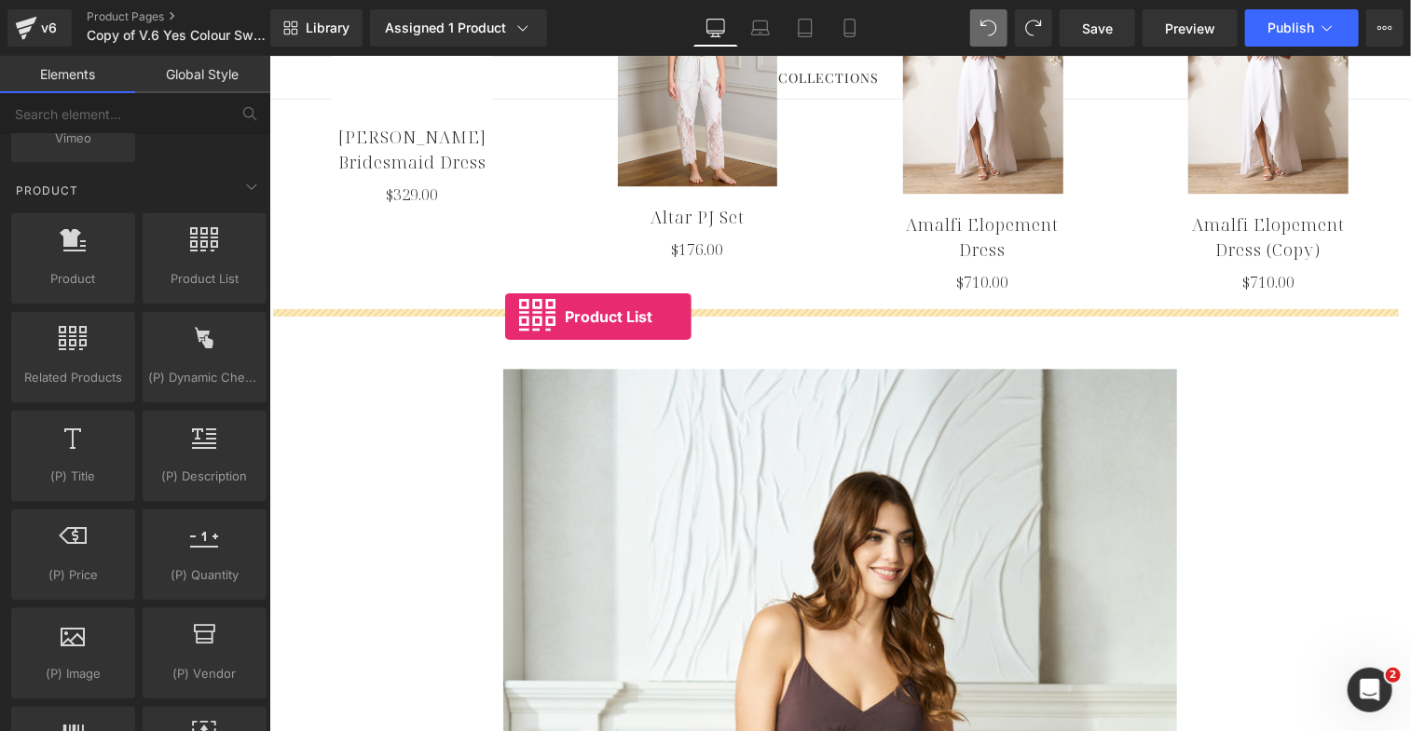
drag, startPoint x: 459, startPoint y: 335, endPoint x: 504, endPoint y: 316, distance: 48.8
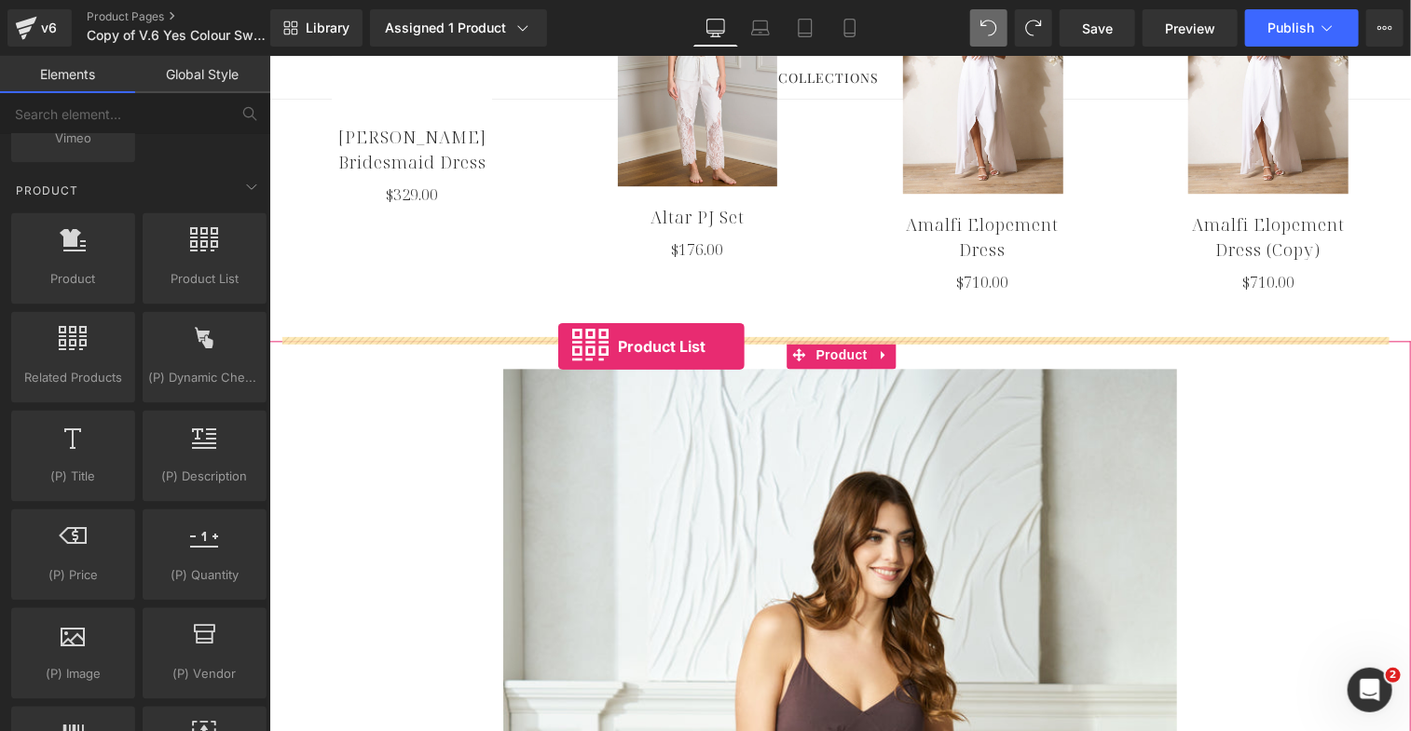
drag, startPoint x: 478, startPoint y: 305, endPoint x: 557, endPoint y: 346, distance: 89.2
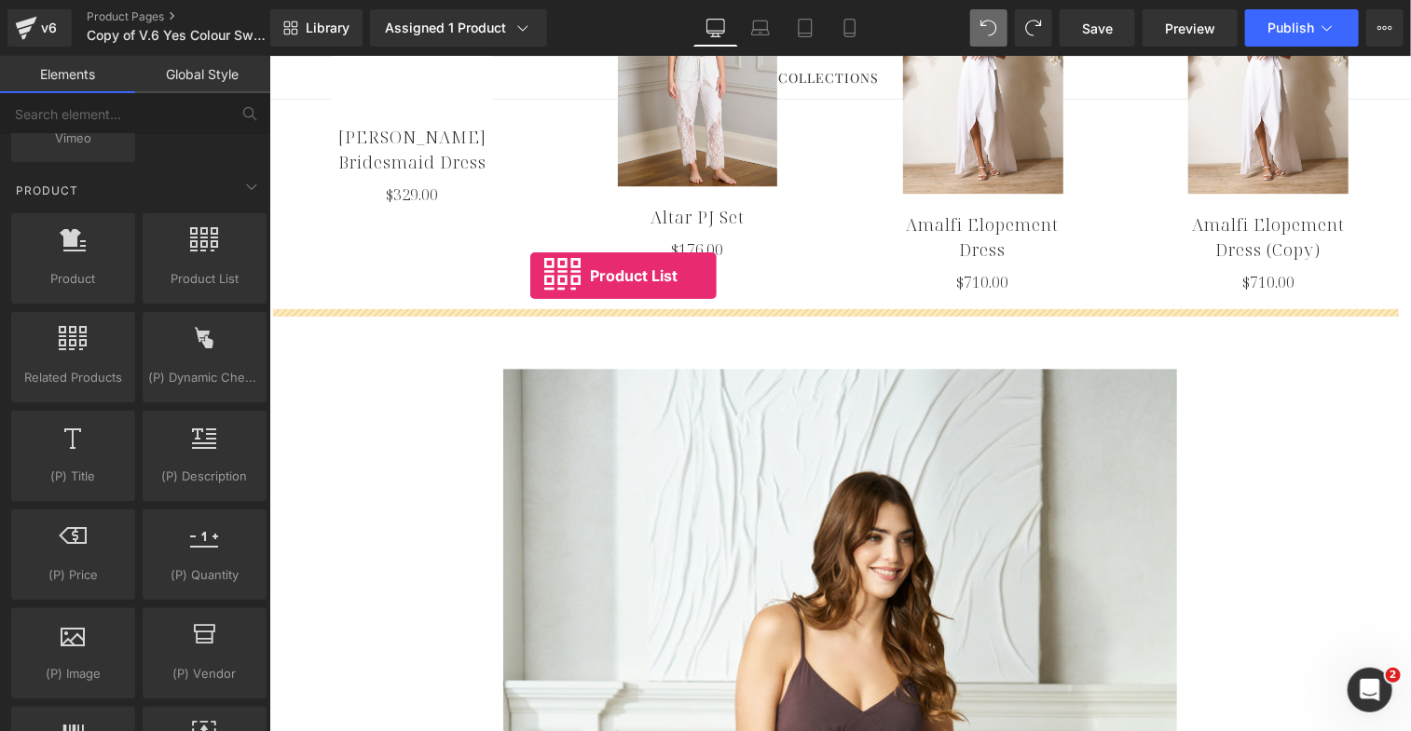
drag, startPoint x: 472, startPoint y: 315, endPoint x: 528, endPoint y: 273, distance: 69.9
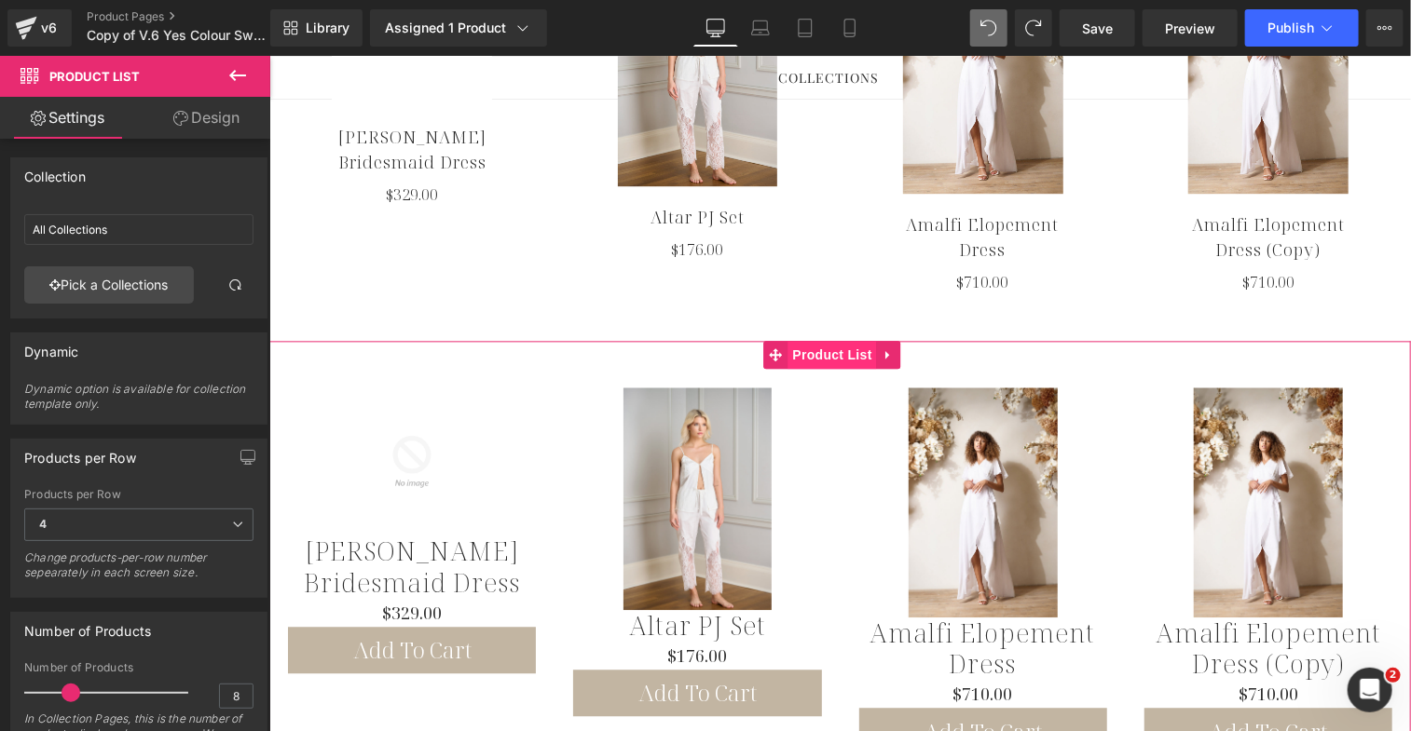
click at [812, 340] on span "Product List" at bounding box center [831, 354] width 89 height 28
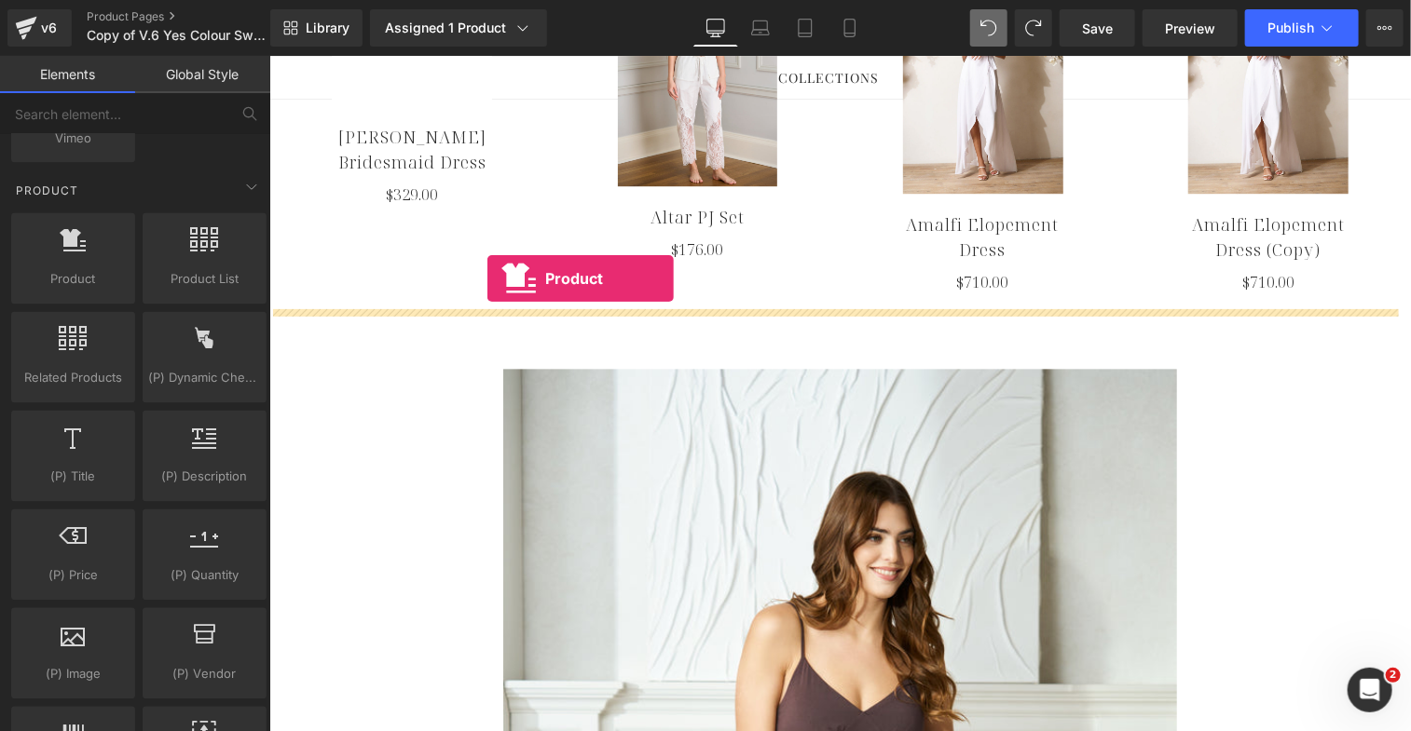
drag, startPoint x: 341, startPoint y: 319, endPoint x: 486, endPoint y: 277, distance: 151.3
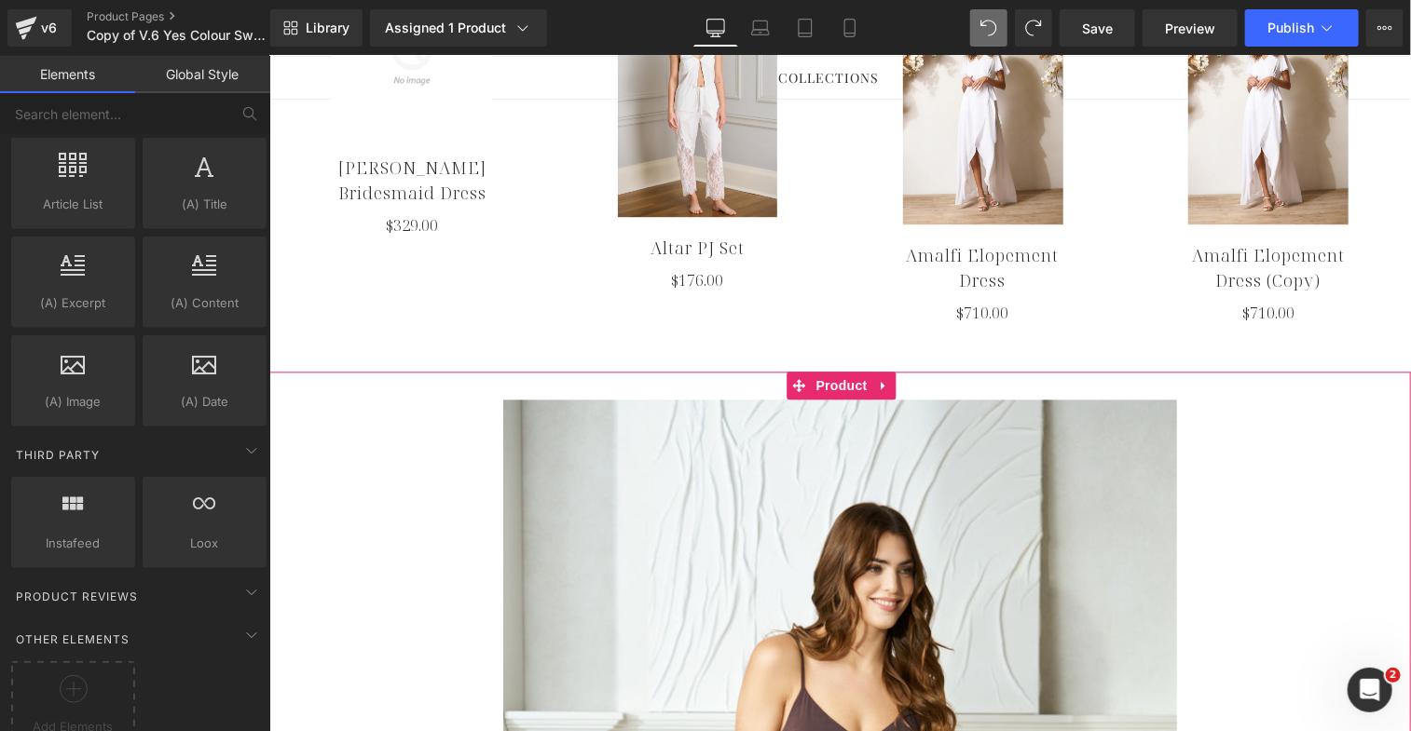
scroll to position [1644, 0]
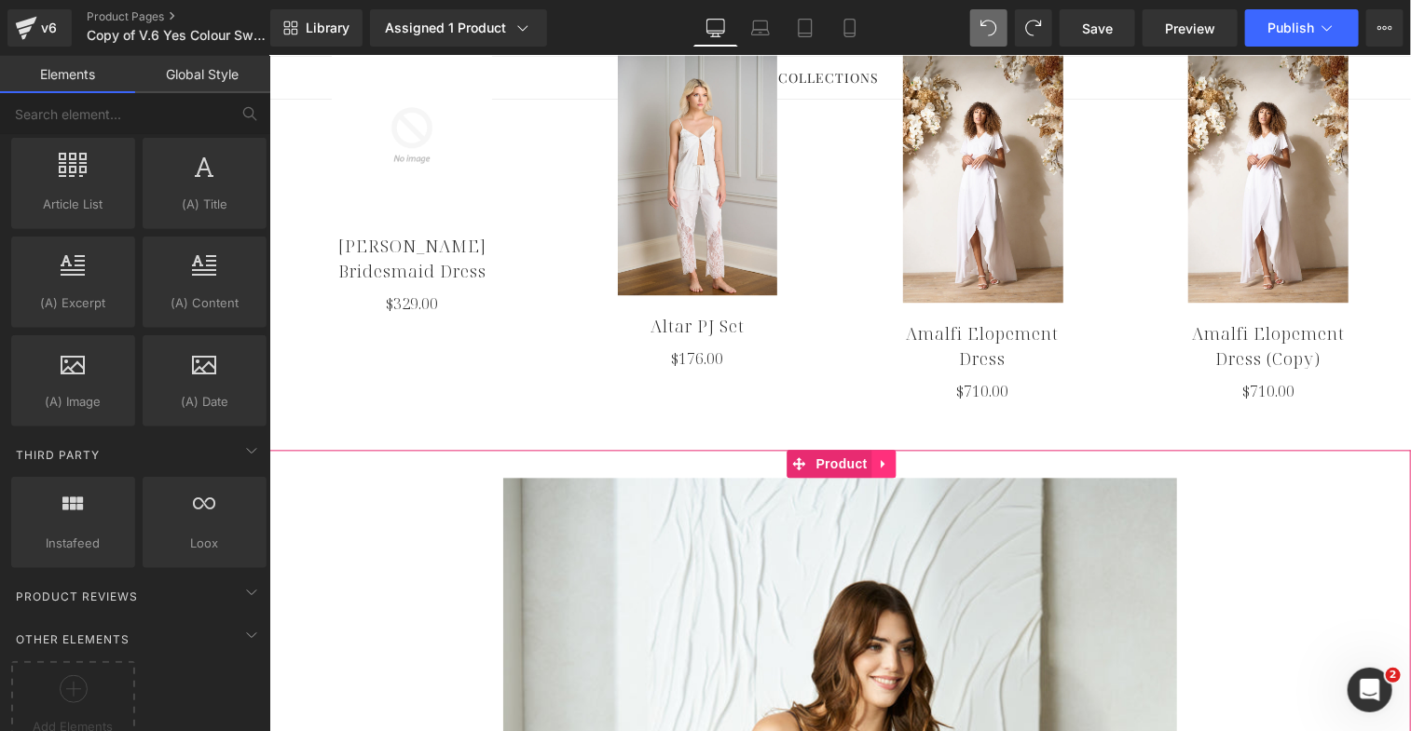
click at [883, 456] on icon at bounding box center [883, 463] width 13 height 14
click at [897, 457] on icon at bounding box center [895, 463] width 13 height 13
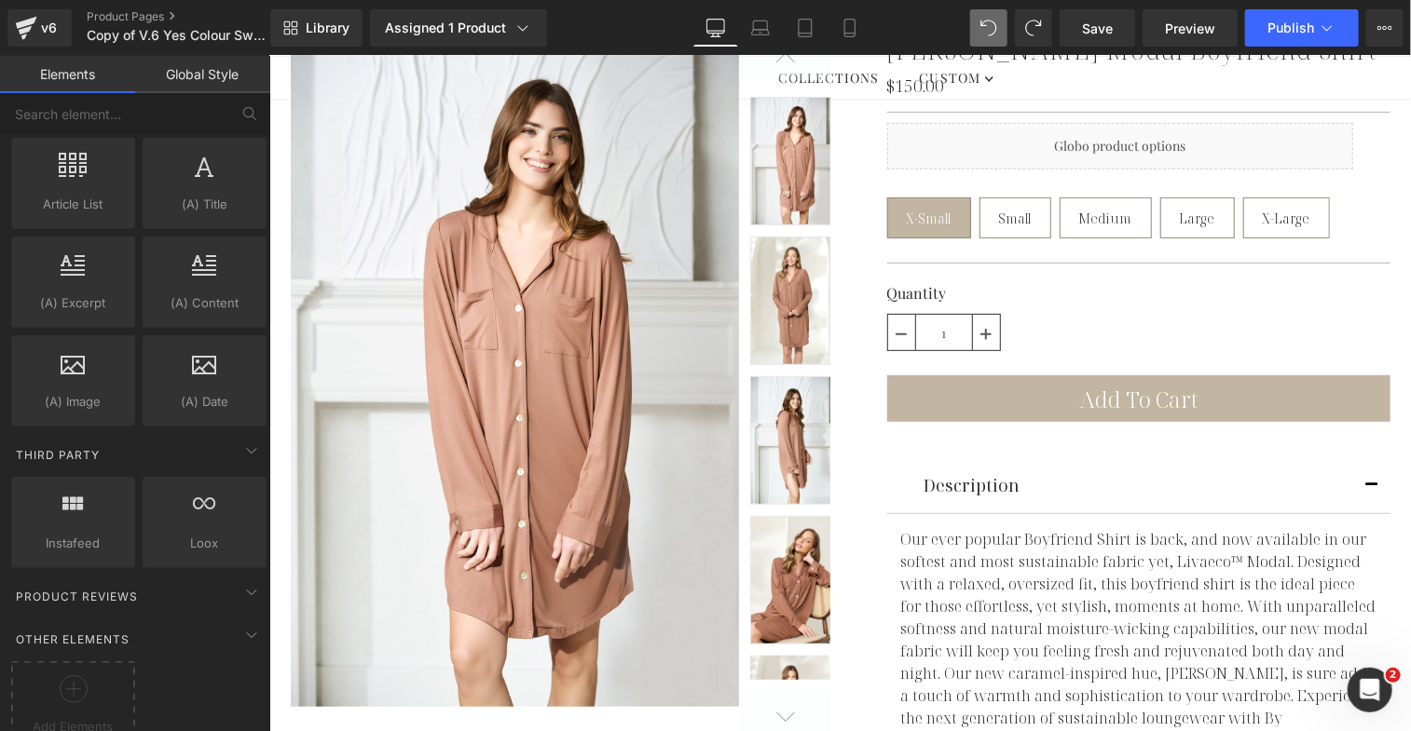
scroll to position [183, 0]
